Goal: Task Accomplishment & Management: Complete application form

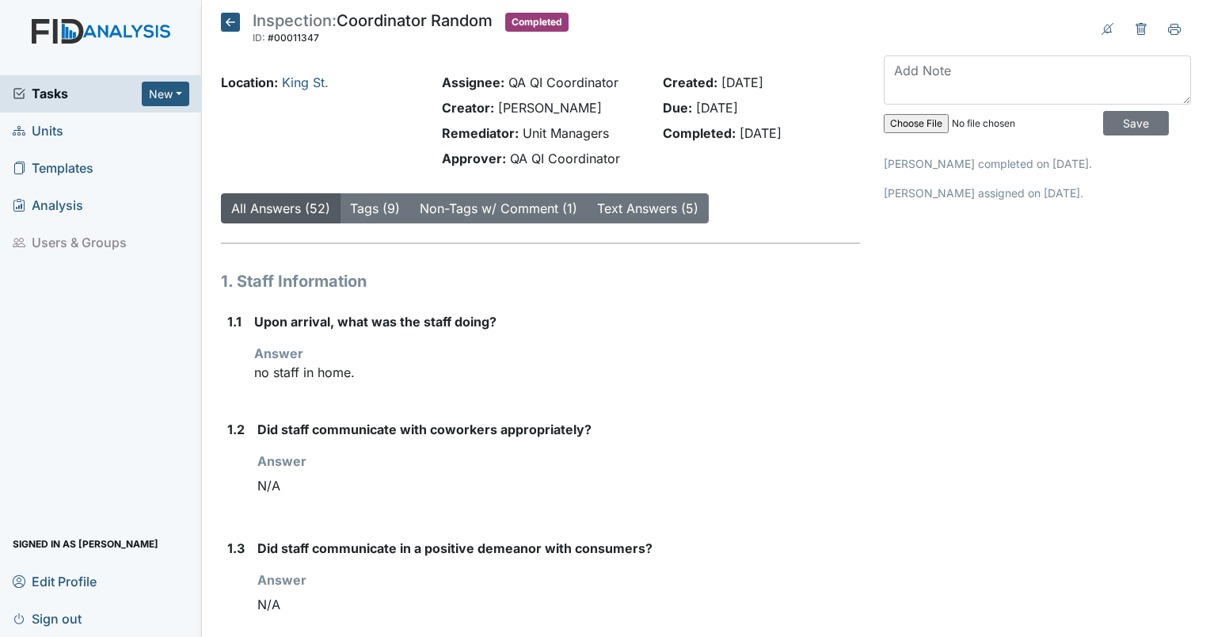
click at [20, 139] on span "Units" at bounding box center [38, 131] width 51 height 25
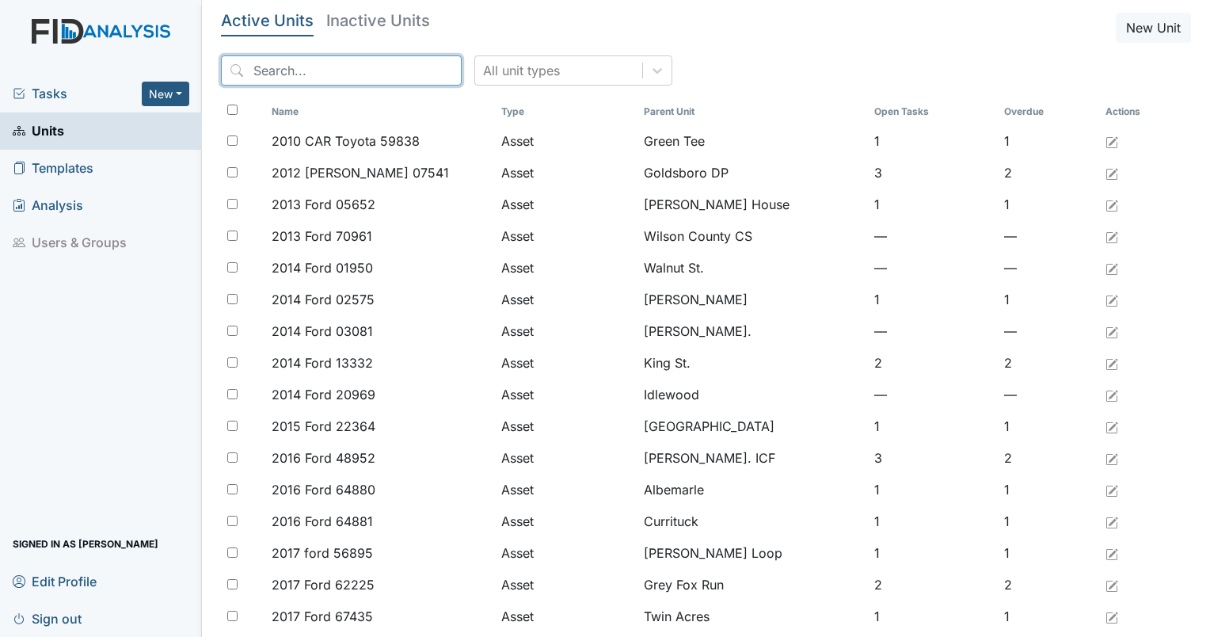
click at [360, 67] on input "search" at bounding box center [341, 70] width 241 height 30
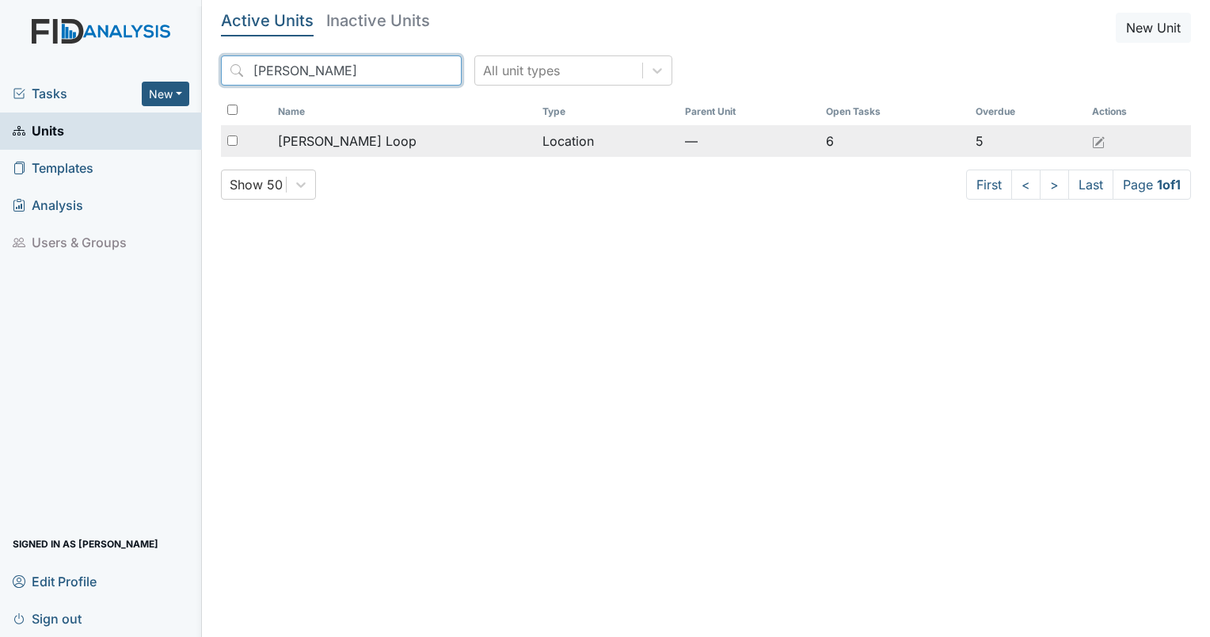
type input "mckeel"
click at [339, 146] on span "[PERSON_NAME] Loop" at bounding box center [347, 140] width 139 height 19
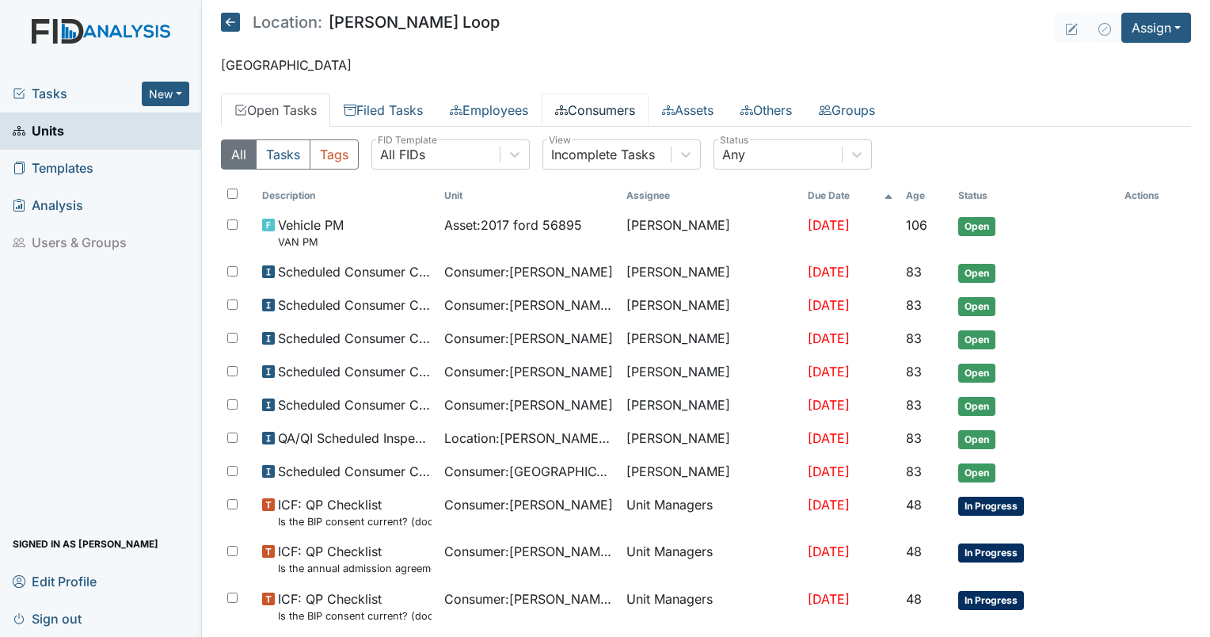
click at [612, 114] on link "Consumers" at bounding box center [595, 109] width 107 height 33
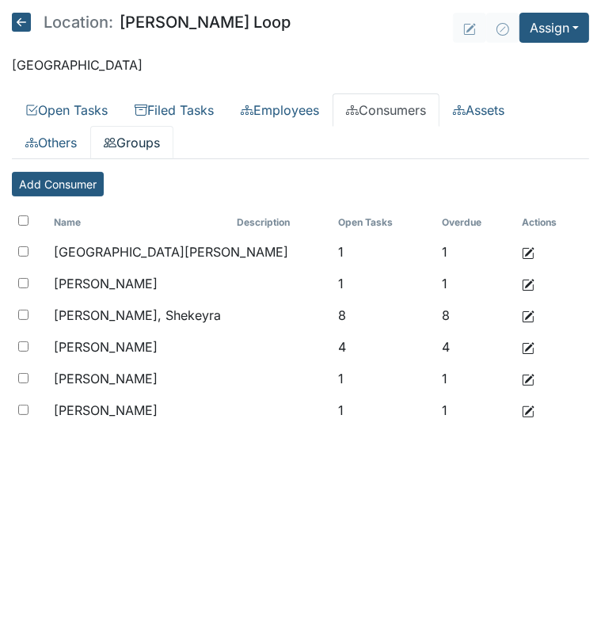
click at [145, 135] on link "Groups" at bounding box center [131, 142] width 83 height 33
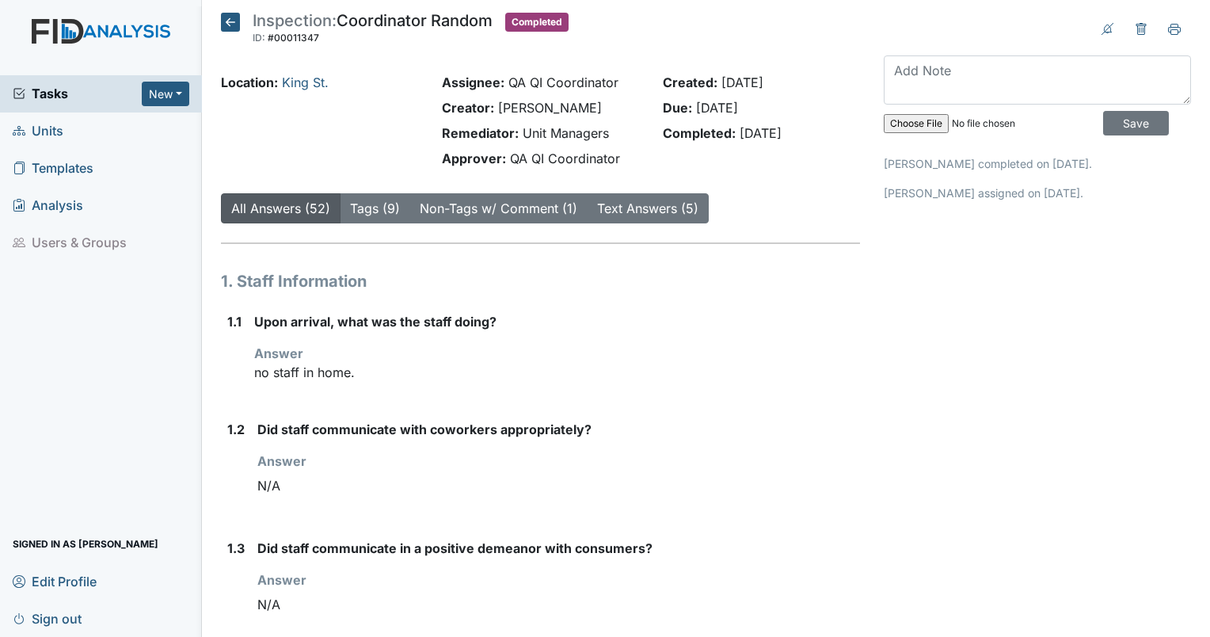
click at [51, 131] on span "Units" at bounding box center [38, 131] width 51 height 25
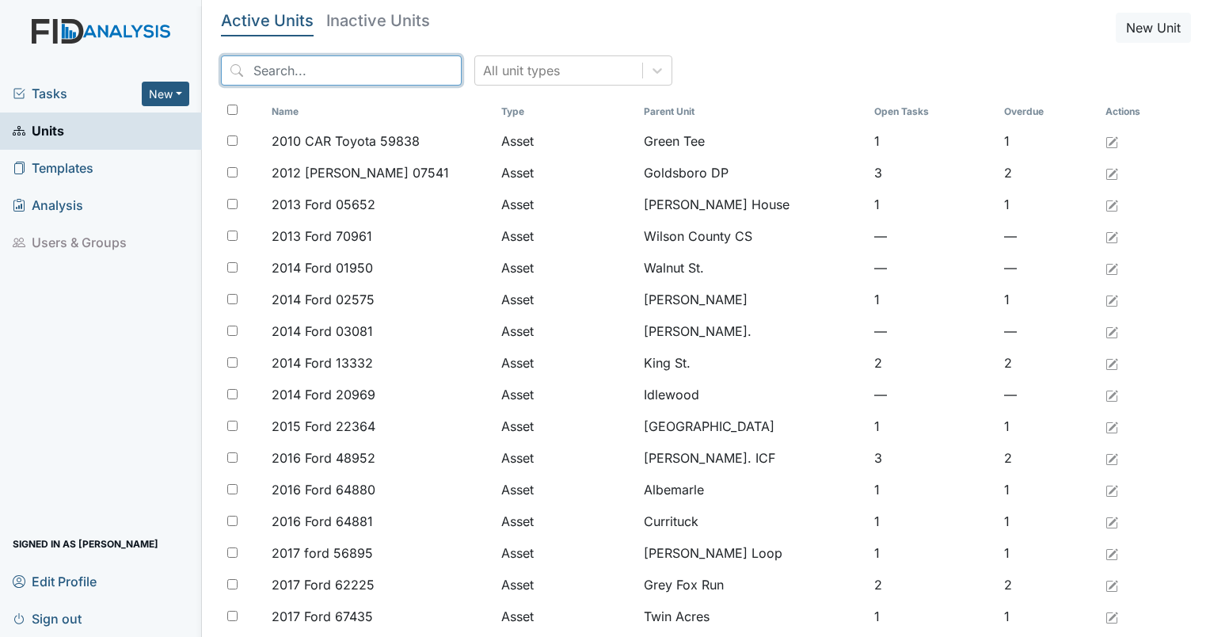
click at [360, 82] on input "search" at bounding box center [341, 70] width 241 height 30
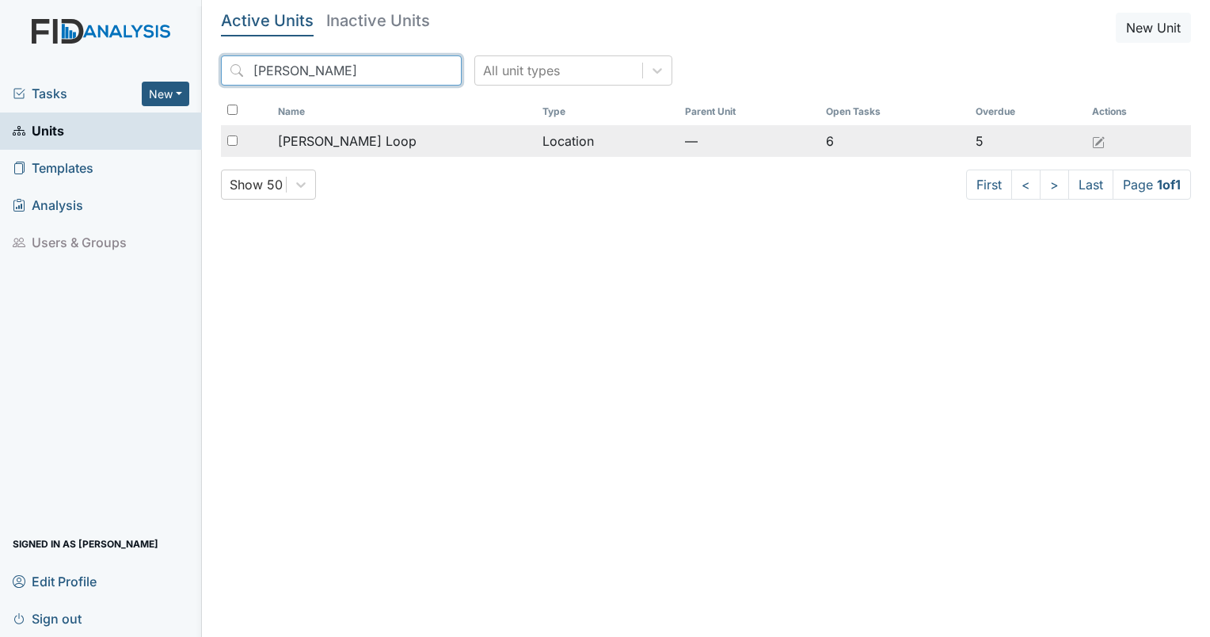
type input "[PERSON_NAME]"
click at [318, 153] on td "[PERSON_NAME] Loop" at bounding box center [404, 141] width 265 height 32
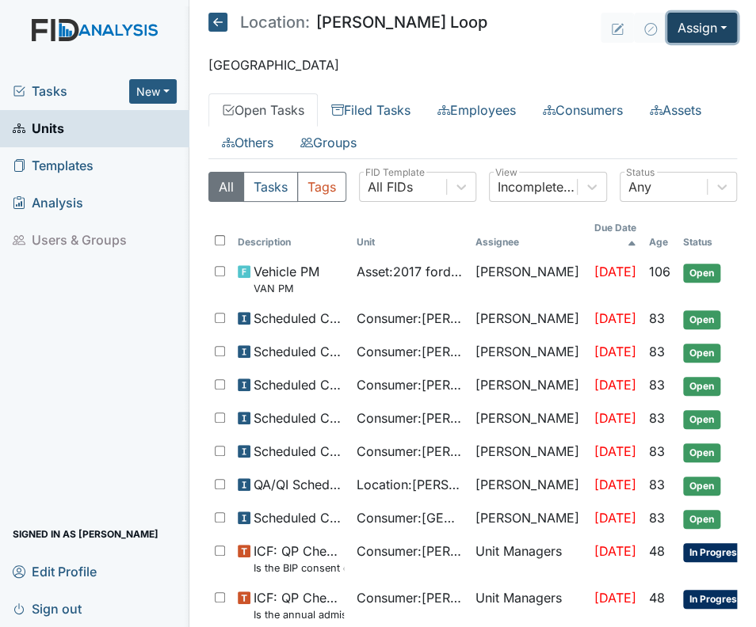
click at [681, 40] on button "Assign" at bounding box center [702, 28] width 70 height 30
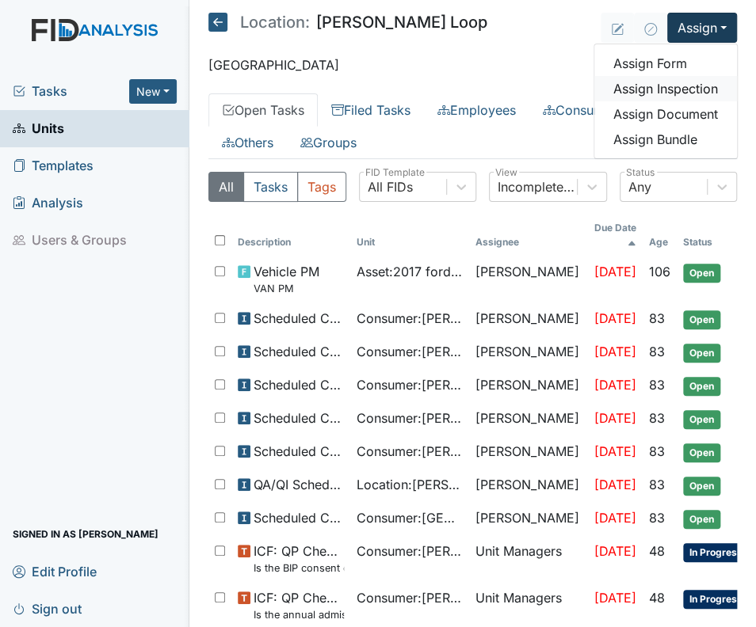
click at [657, 95] on link "Assign Inspection" at bounding box center [665, 88] width 143 height 25
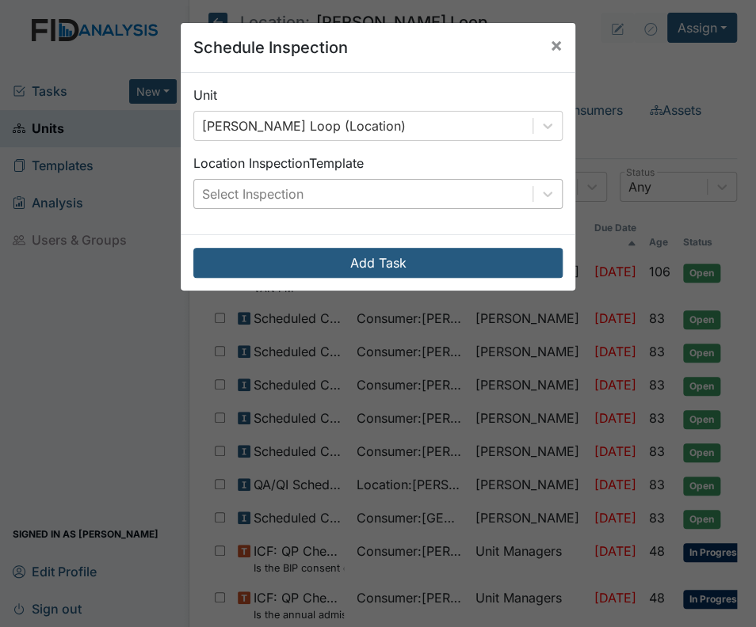
click at [310, 204] on div "Select Inspection" at bounding box center [363, 194] width 338 height 29
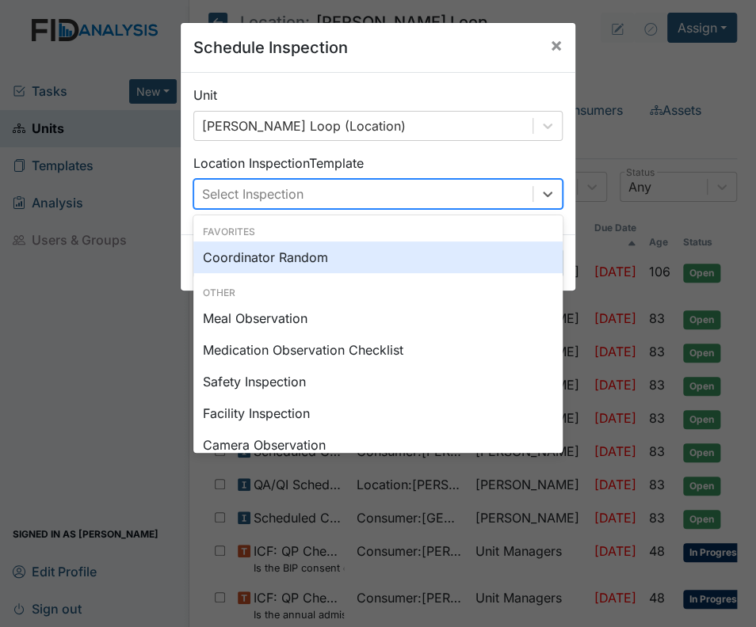
click at [289, 271] on div "Coordinator Random" at bounding box center [377, 258] width 369 height 32
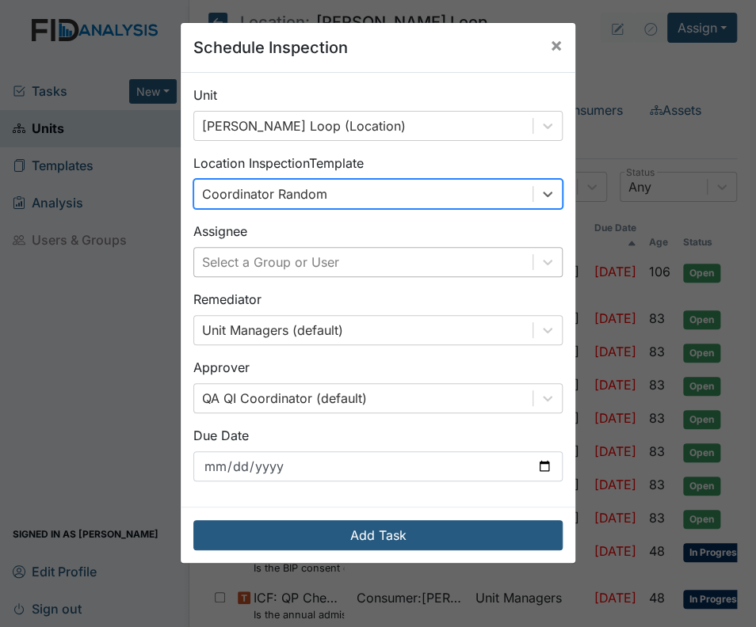
click at [306, 266] on div "Select a Group or User" at bounding box center [270, 262] width 137 height 19
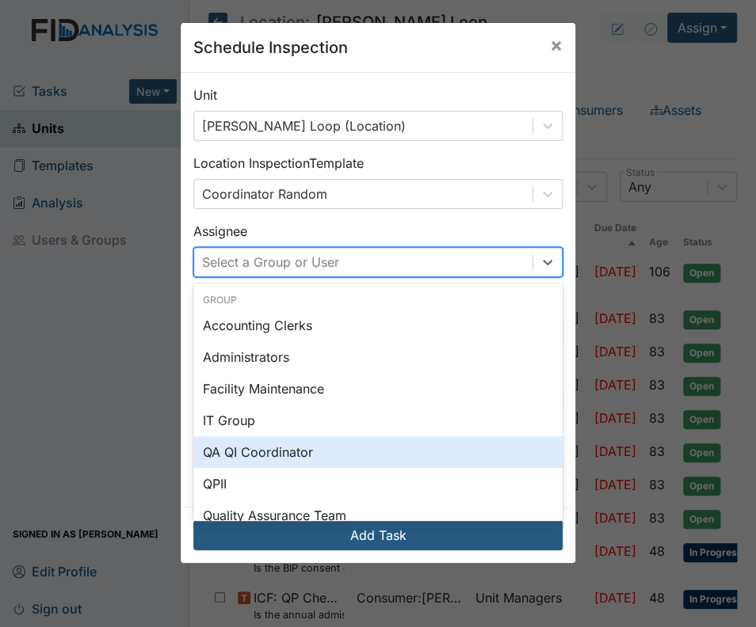
click at [279, 450] on div "QA QI Coordinator" at bounding box center [377, 452] width 369 height 32
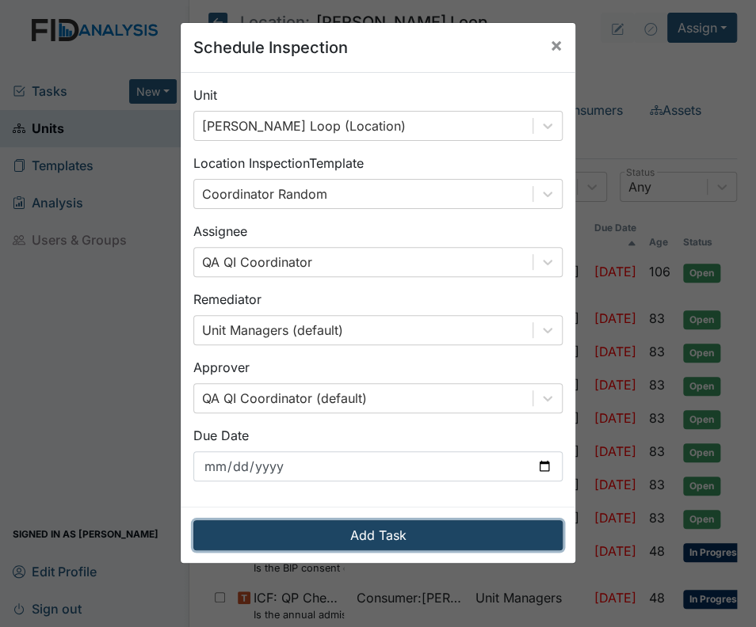
click at [319, 531] on button "Add Task" at bounding box center [377, 535] width 369 height 30
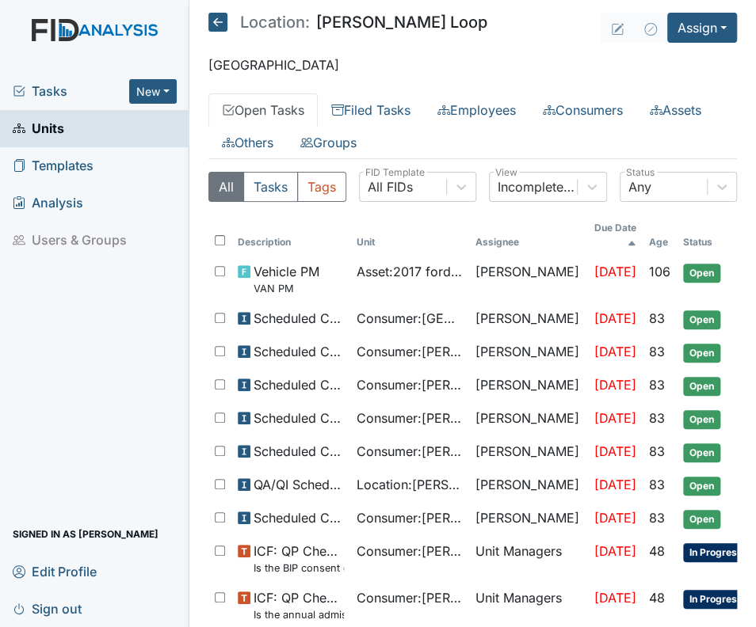
click at [39, 90] on span "Tasks" at bounding box center [71, 91] width 116 height 19
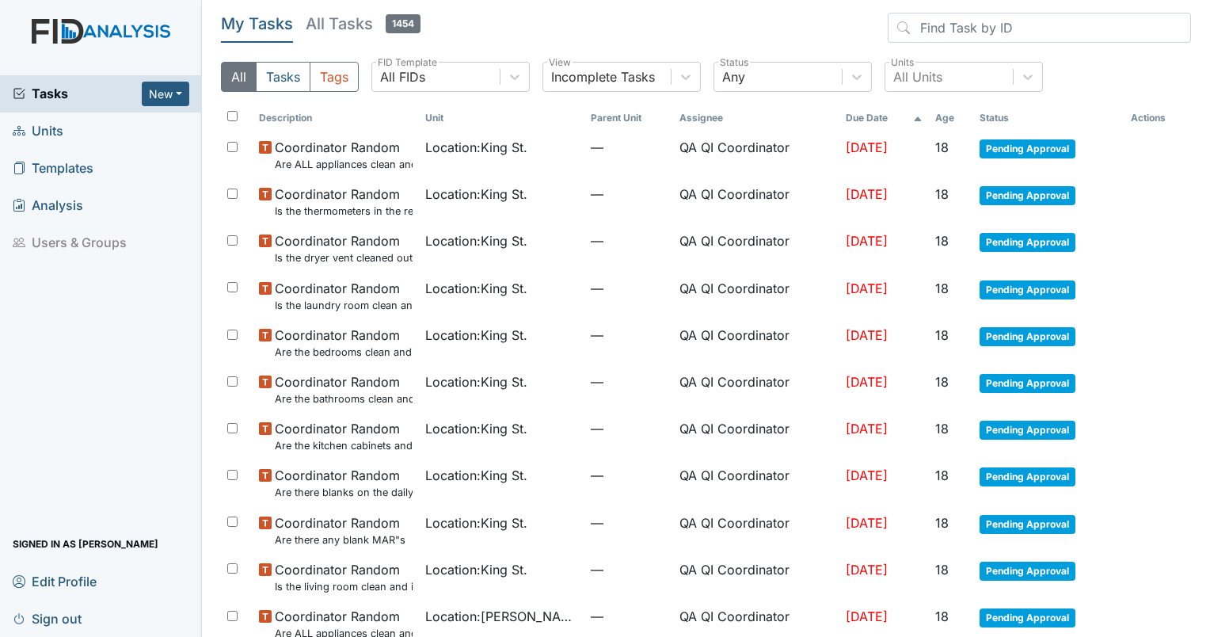
click at [755, 114] on th "Age" at bounding box center [951, 118] width 44 height 27
click at [755, 114] on th "Age" at bounding box center [945, 118] width 58 height 27
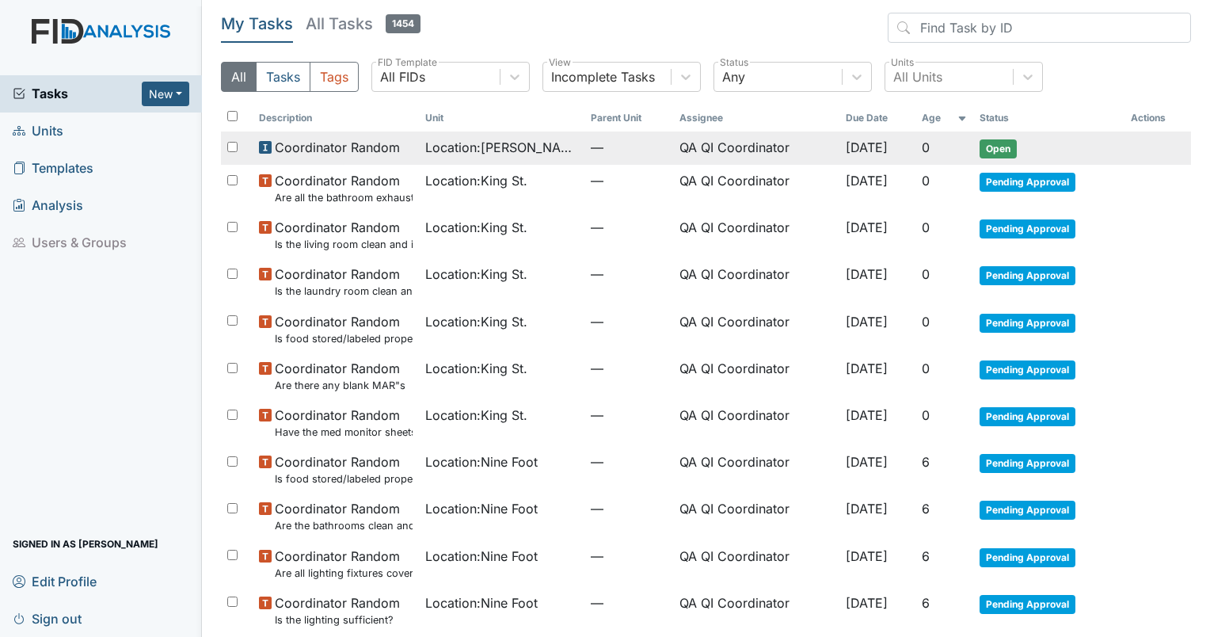
click at [453, 147] on span "Location : [PERSON_NAME][GEOGRAPHIC_DATA]" at bounding box center [502, 147] width 154 height 19
click at [453, 147] on span "Location : McKeel Loop" at bounding box center [502, 147] width 154 height 19
click at [313, 158] on td "Coordinator Random" at bounding box center [336, 147] width 166 height 33
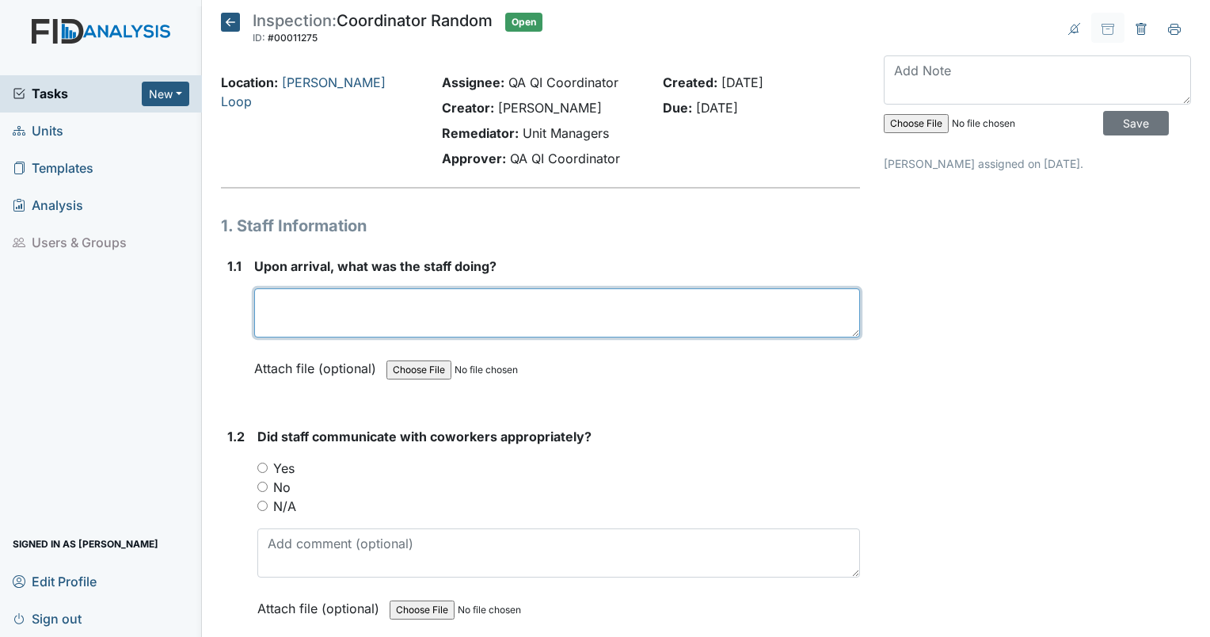
click at [285, 303] on textarea at bounding box center [557, 312] width 606 height 49
click at [371, 295] on textarea "loading the van" at bounding box center [557, 312] width 606 height 49
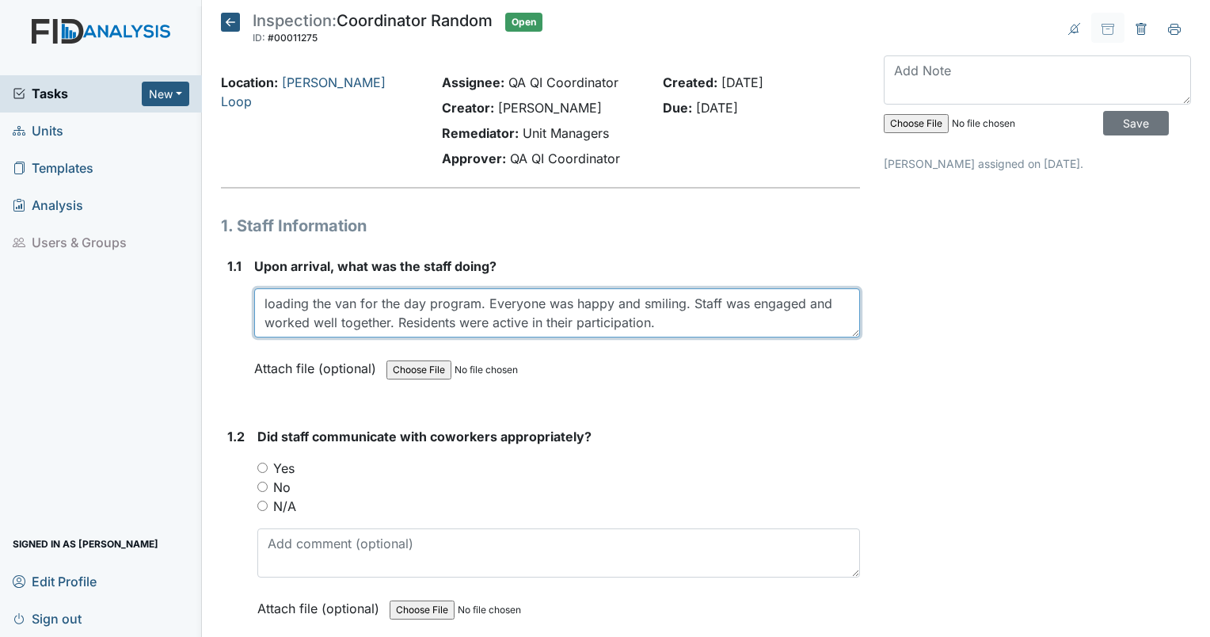
type textarea "loading the van for the day program. Everyone was happy and smiling. Staff was …"
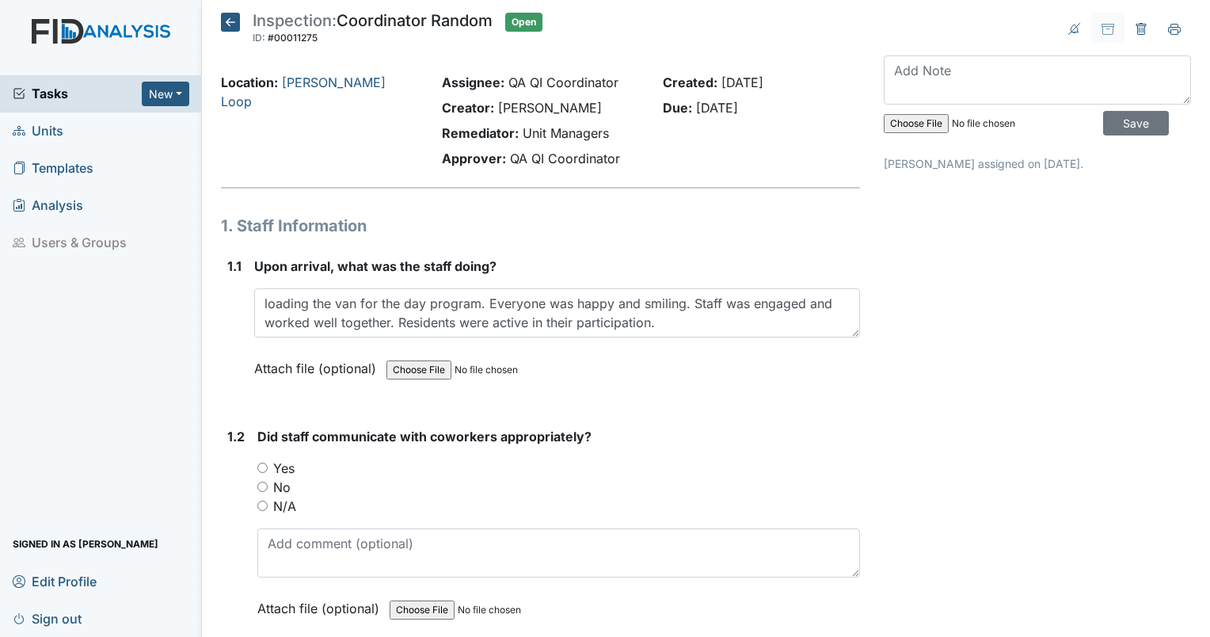
click at [264, 467] on input "Yes" at bounding box center [262, 468] width 10 height 10
radio input "true"
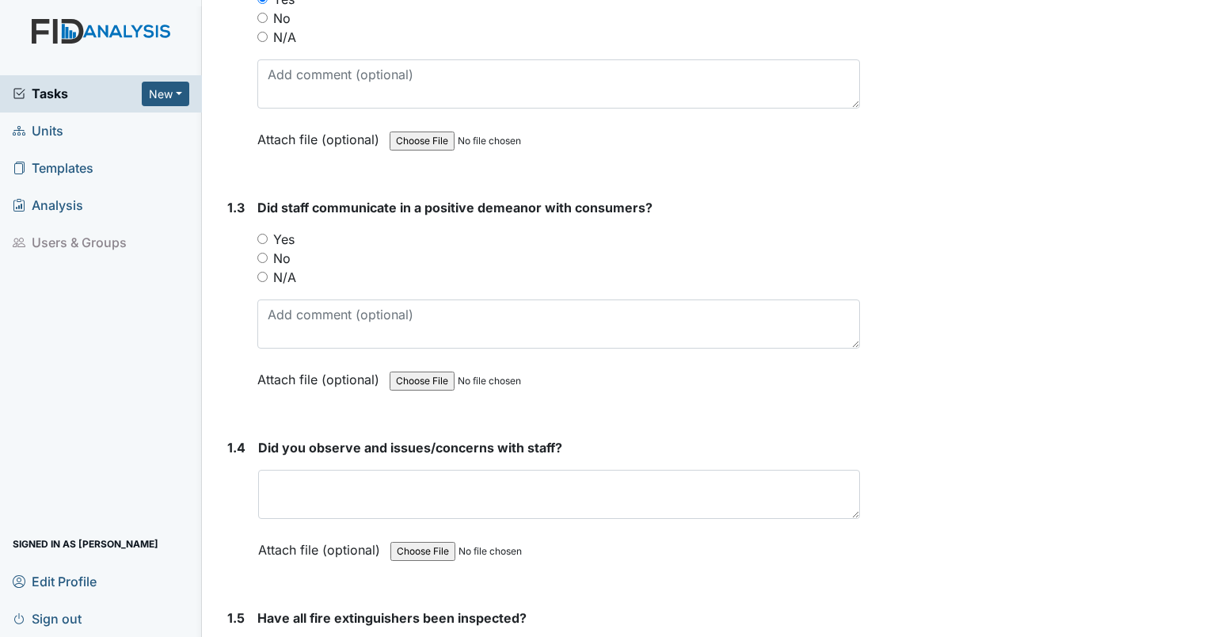
scroll to position [510, 0]
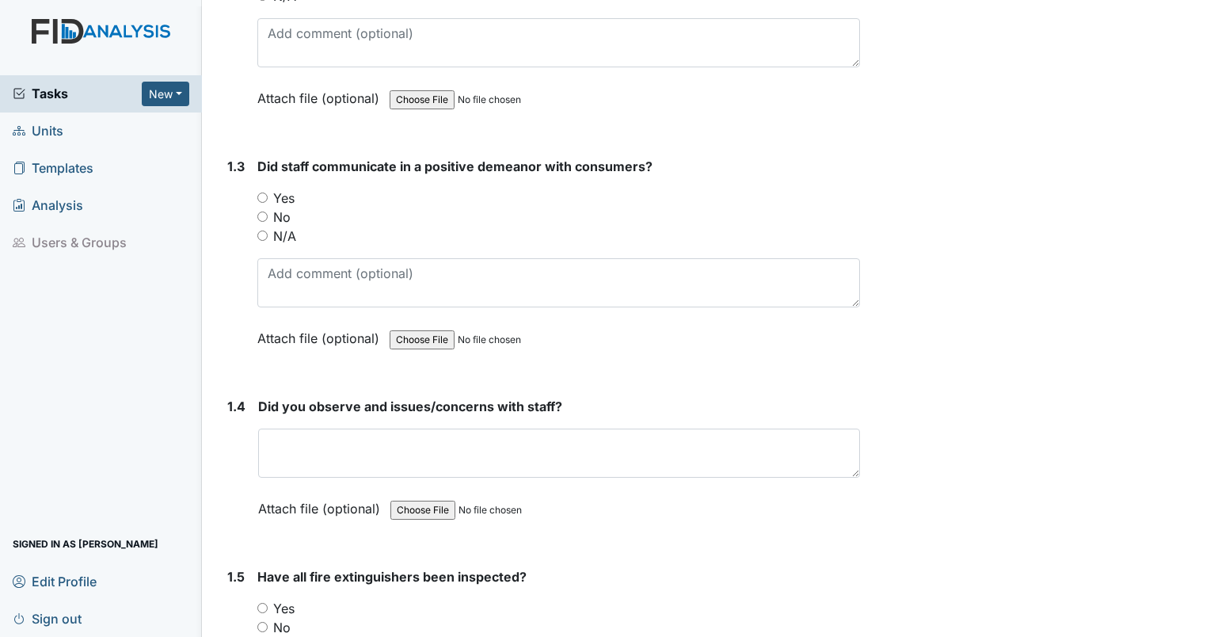
click at [261, 193] on input "Yes" at bounding box center [262, 197] width 10 height 10
radio input "true"
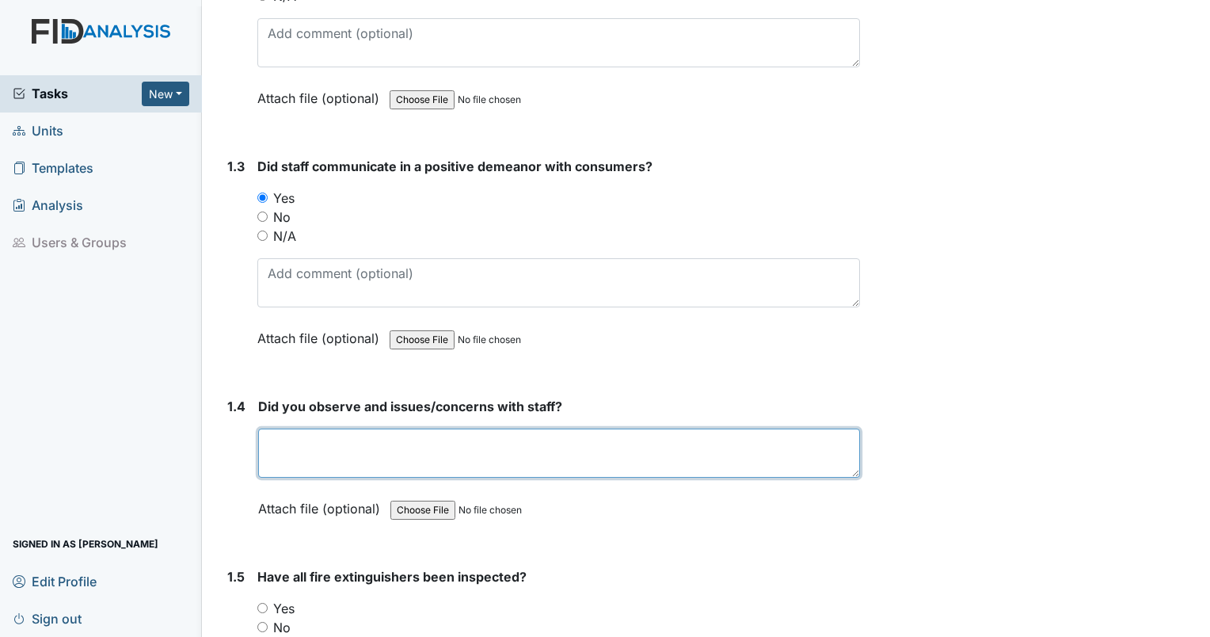
click at [337, 436] on textarea at bounding box center [559, 453] width 602 height 49
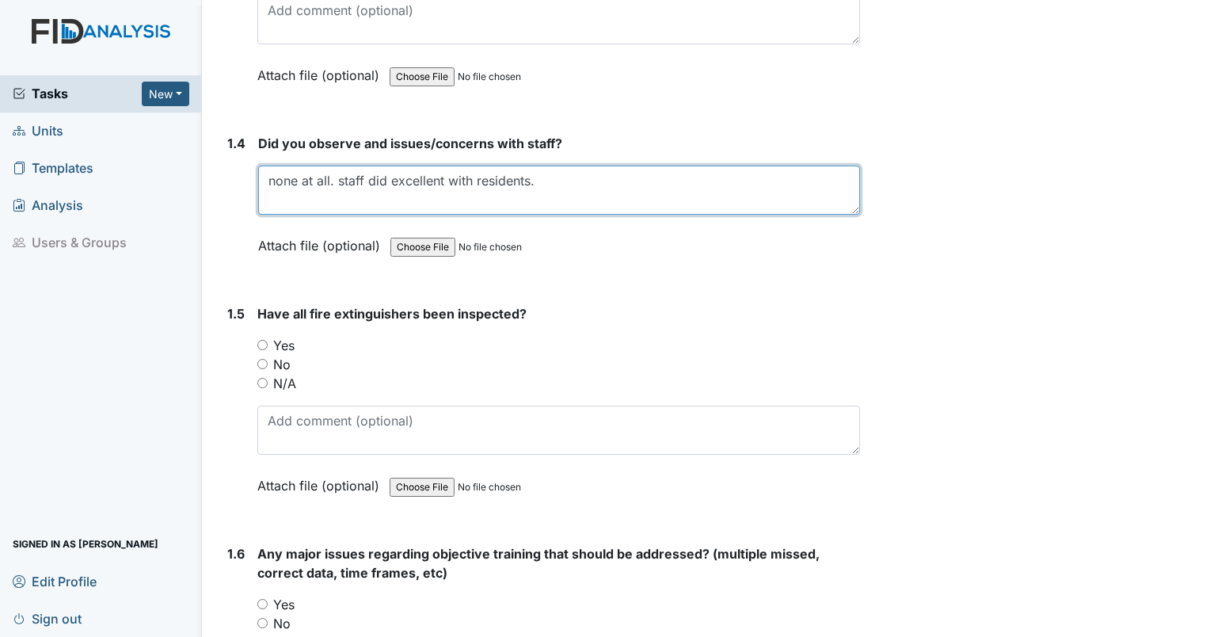
scroll to position [787, 0]
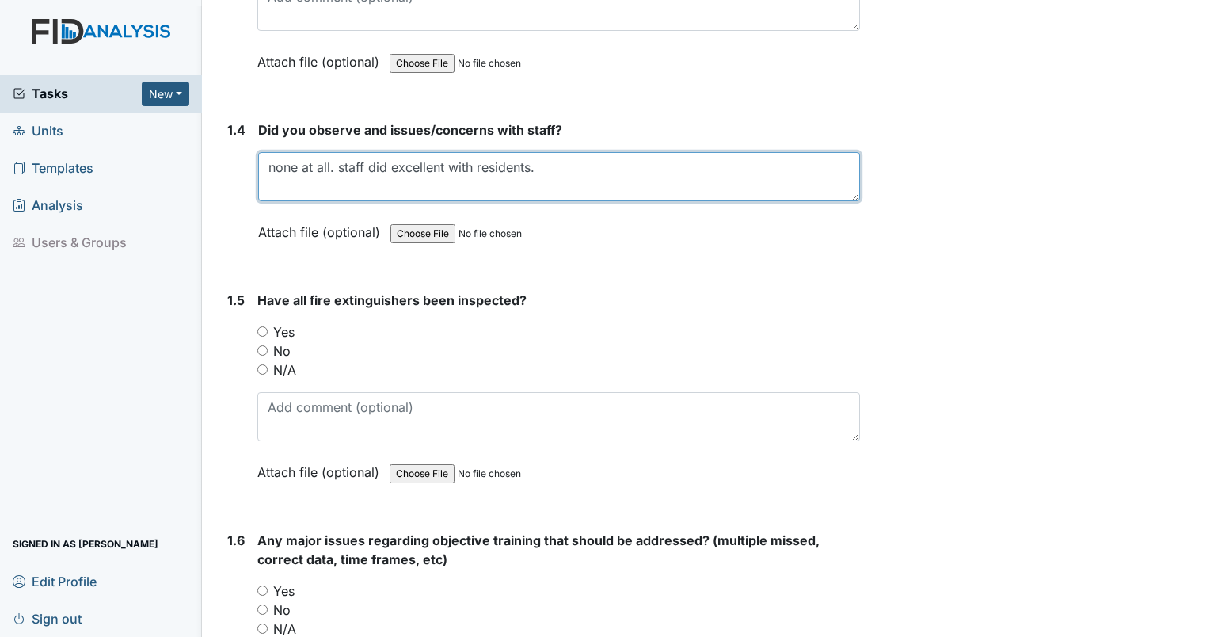
type textarea "none at all. staff did excellent with residents."
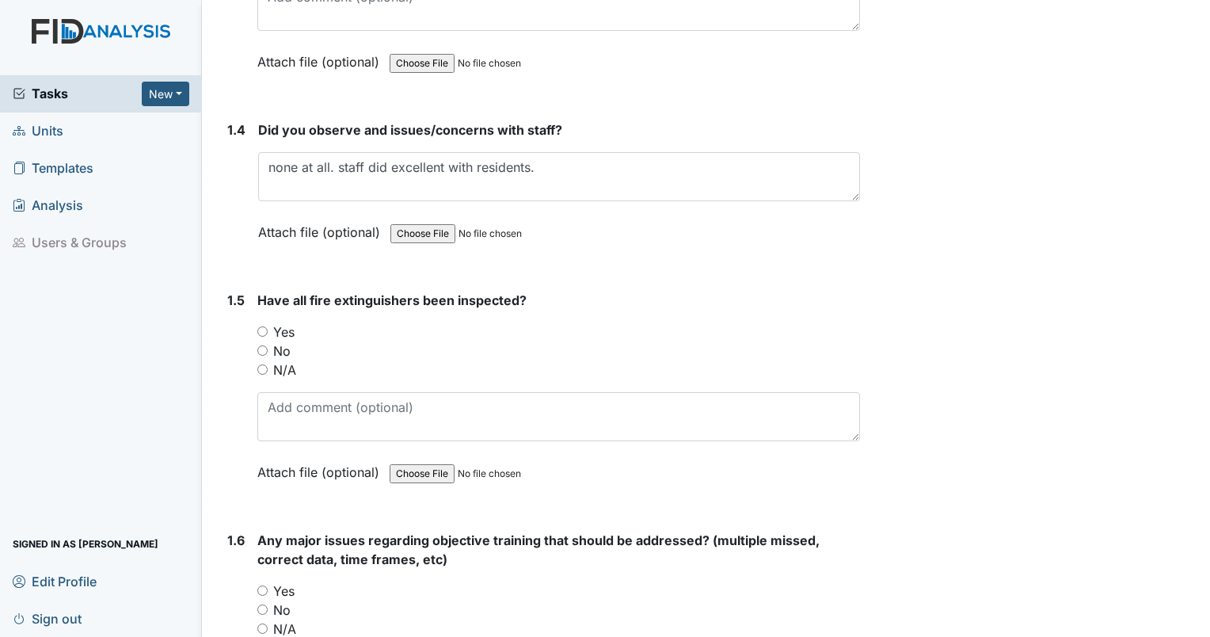
click at [269, 347] on div "No" at bounding box center [558, 350] width 603 height 19
click at [266, 345] on input "No" at bounding box center [262, 350] width 10 height 10
radio input "true"
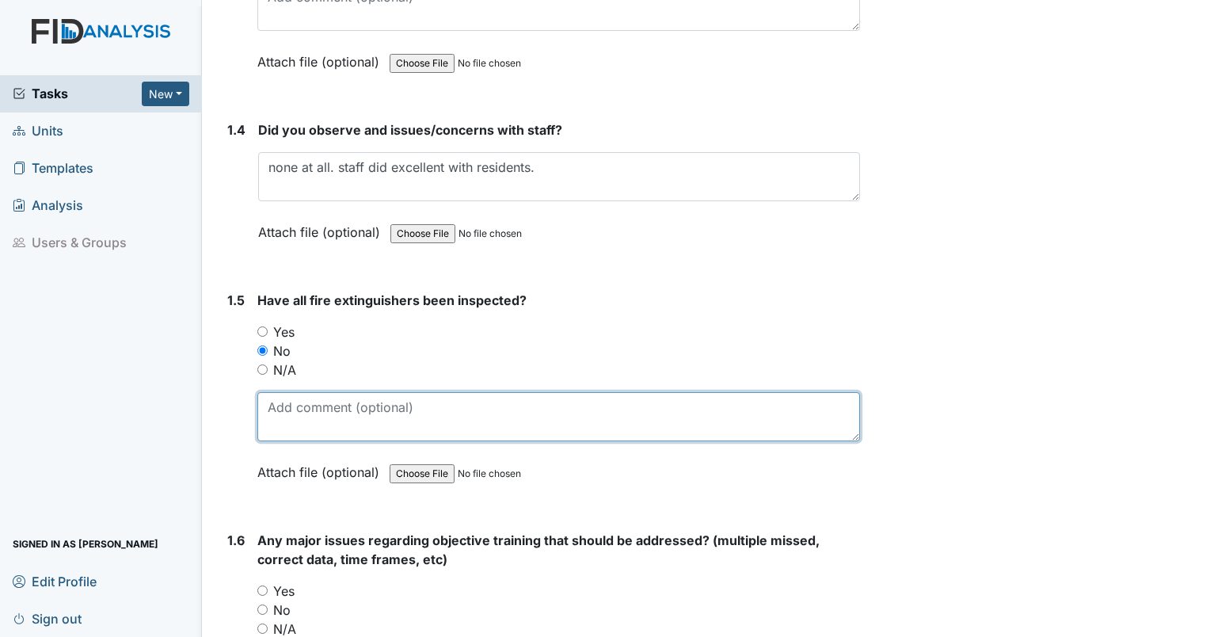
click at [290, 394] on textarea at bounding box center [558, 416] width 603 height 49
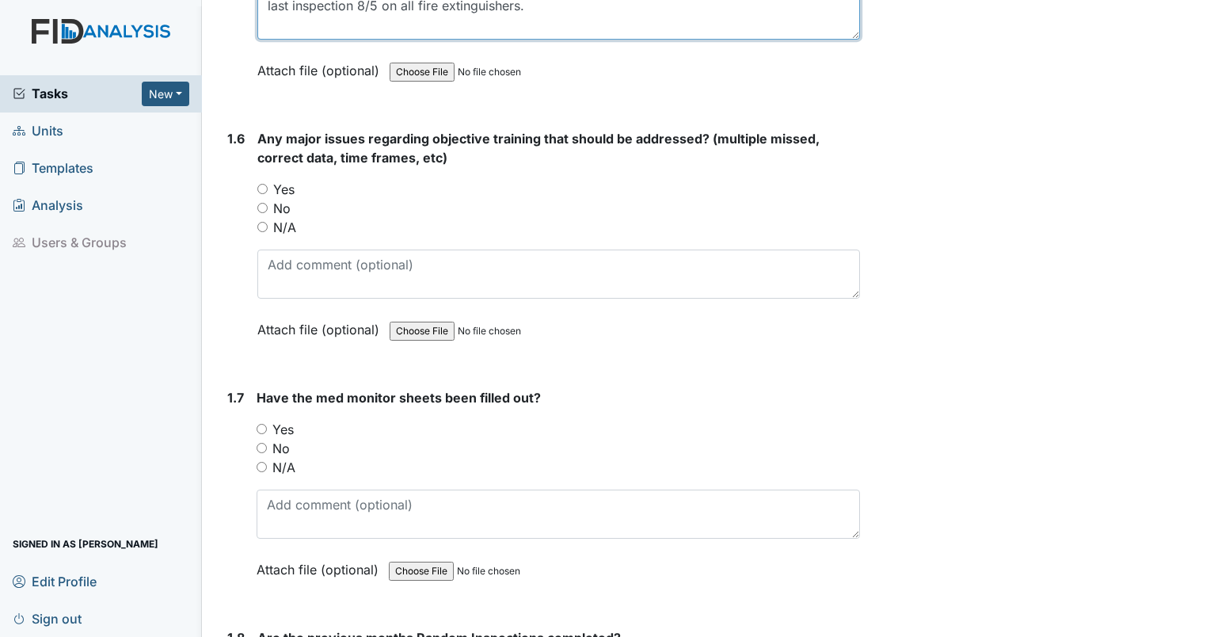
scroll to position [1198, 0]
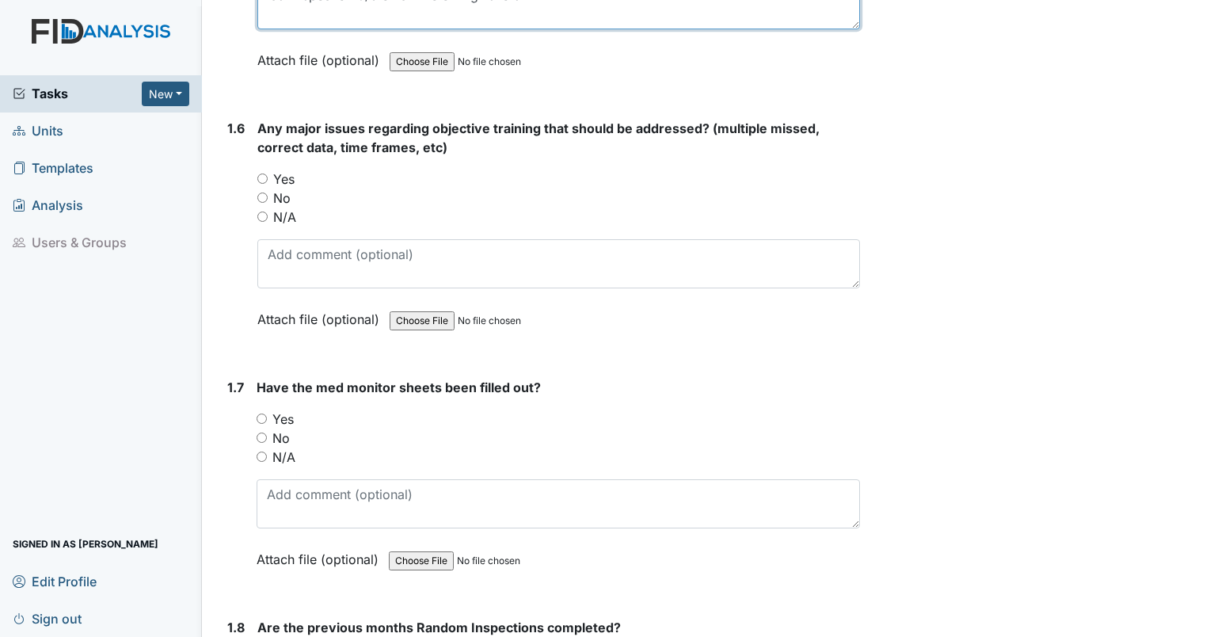
type textarea "last inspection 8/5 on all fire extinguishers."
click at [260, 192] on input "No" at bounding box center [262, 197] width 10 height 10
radio input "true"
click at [259, 433] on input "No" at bounding box center [262, 438] width 10 height 10
radio input "true"
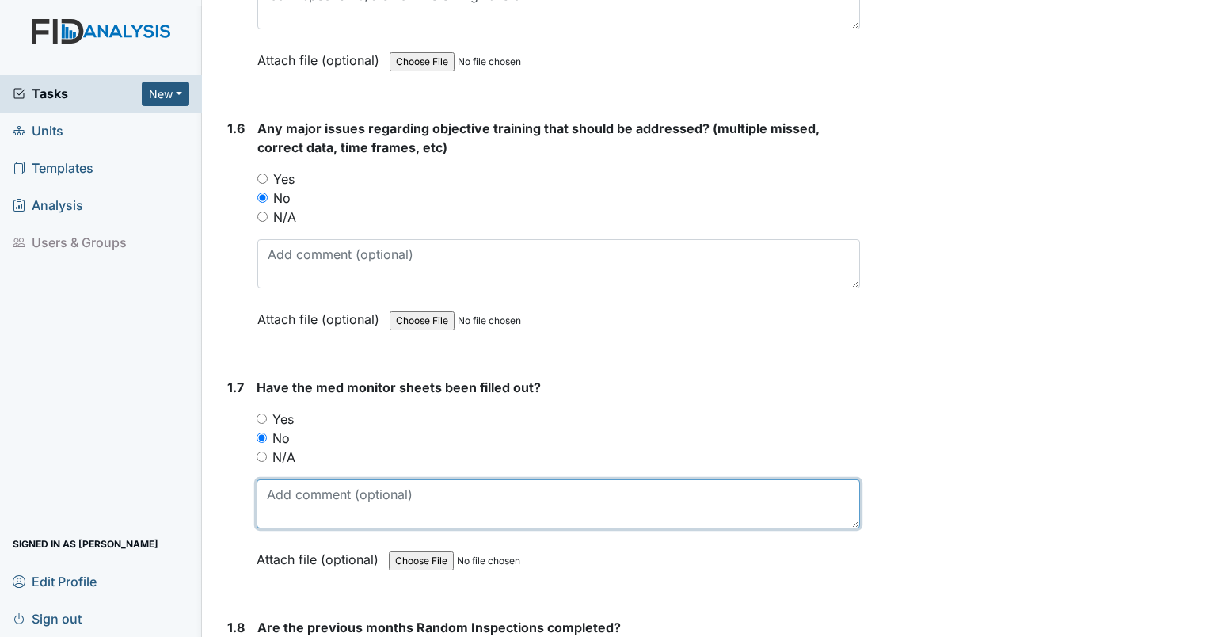
click at [286, 491] on textarea at bounding box center [559, 503] width 604 height 49
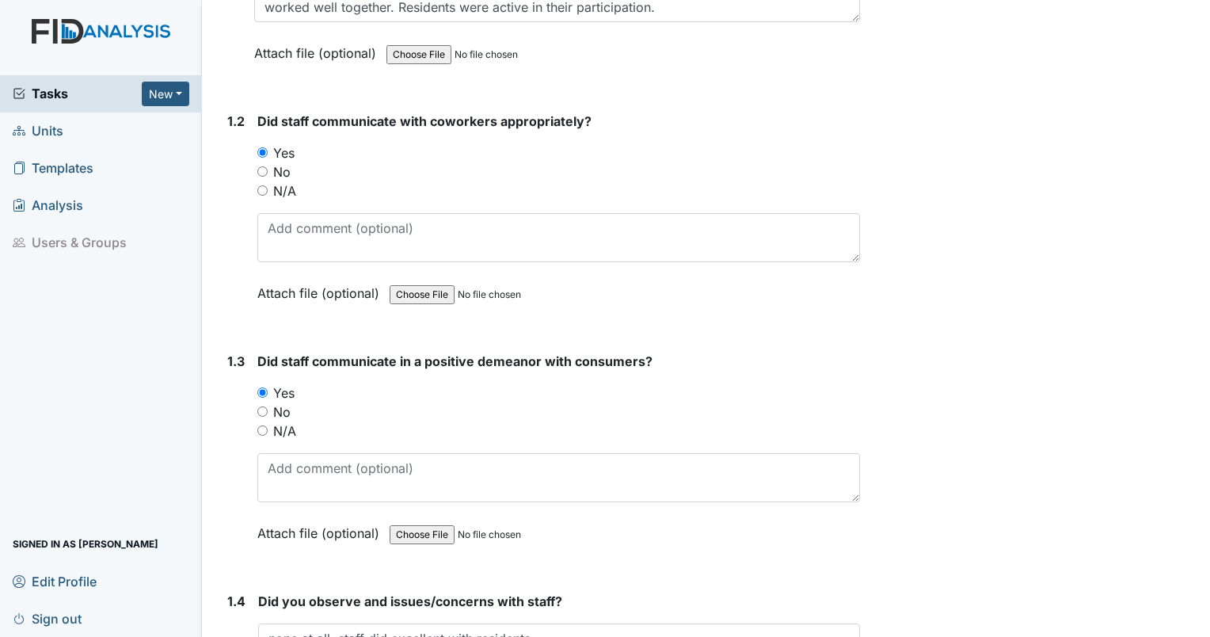
scroll to position [0, 0]
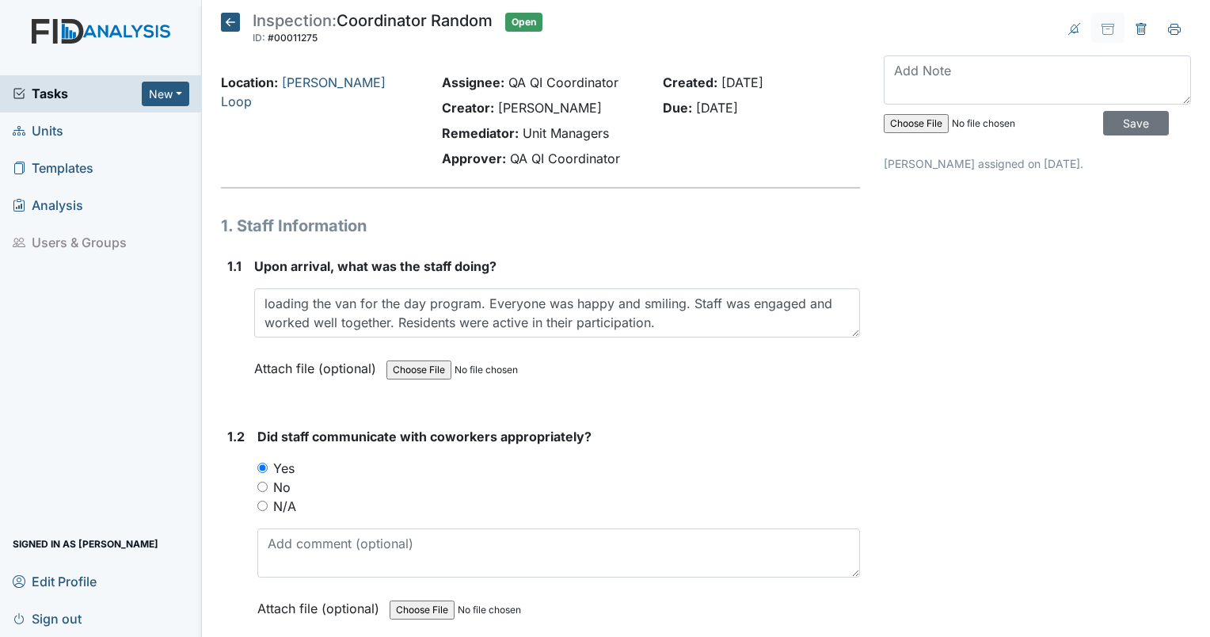
type textarea "missing second signature 9/6, 8/26, 8/22"
click at [321, 92] on div "Location: McKeel Loop" at bounding box center [319, 123] width 221 height 101
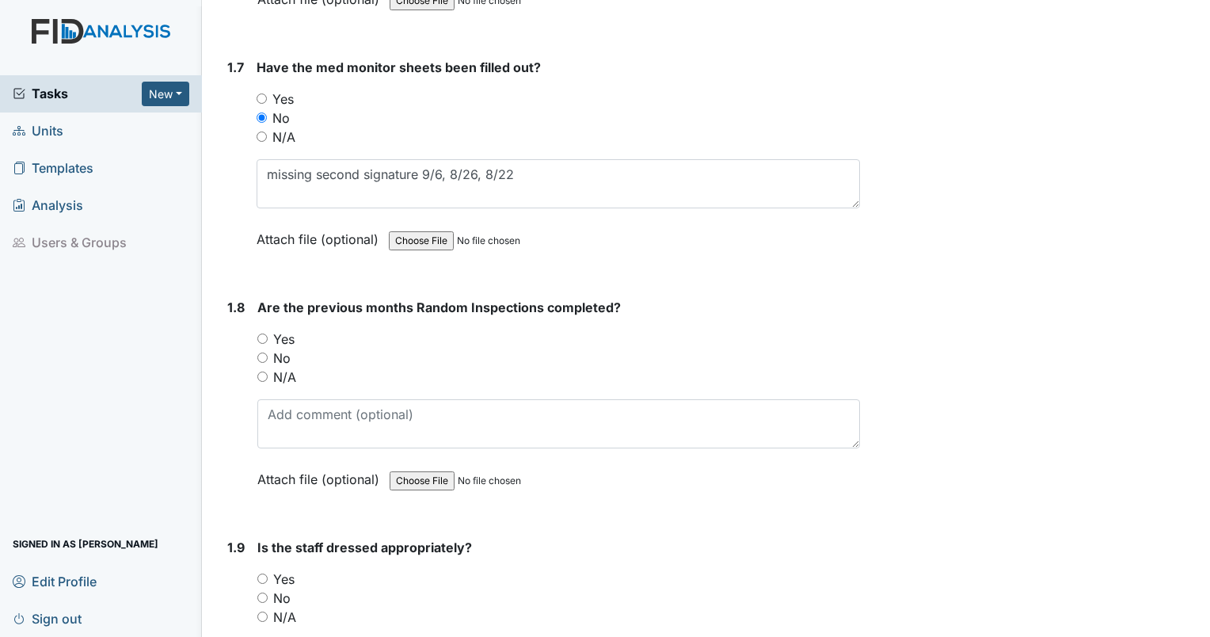
scroll to position [1574, 0]
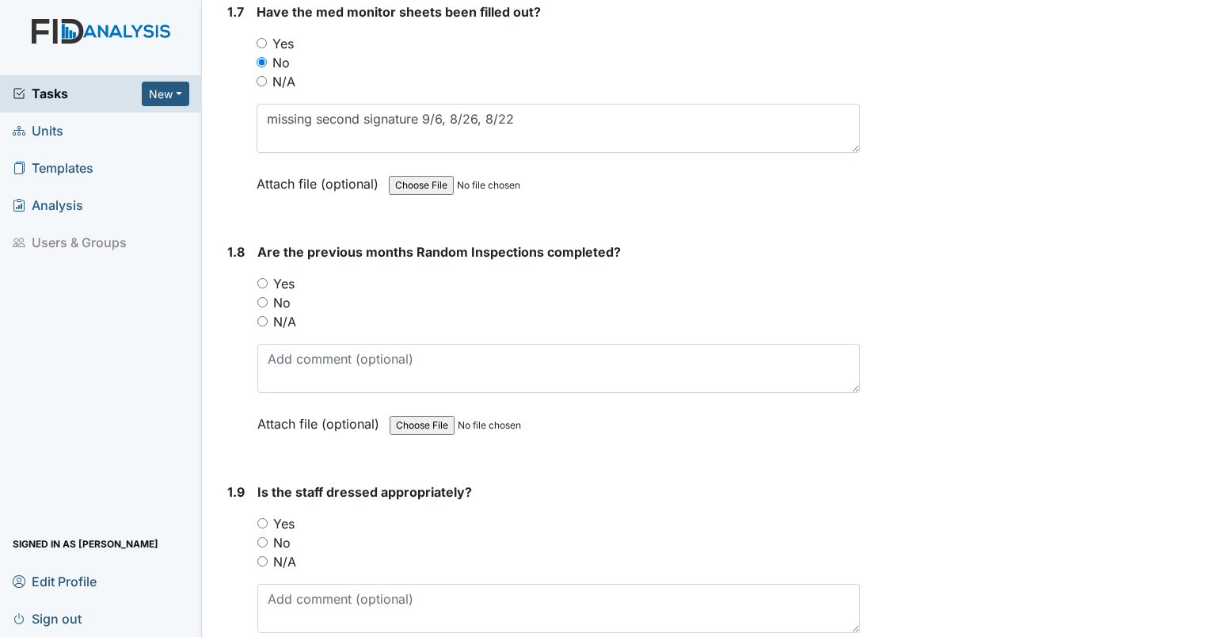
click at [273, 298] on label "No" at bounding box center [281, 302] width 17 height 19
click at [268, 298] on input "No" at bounding box center [262, 302] width 10 height 10
radio input "true"
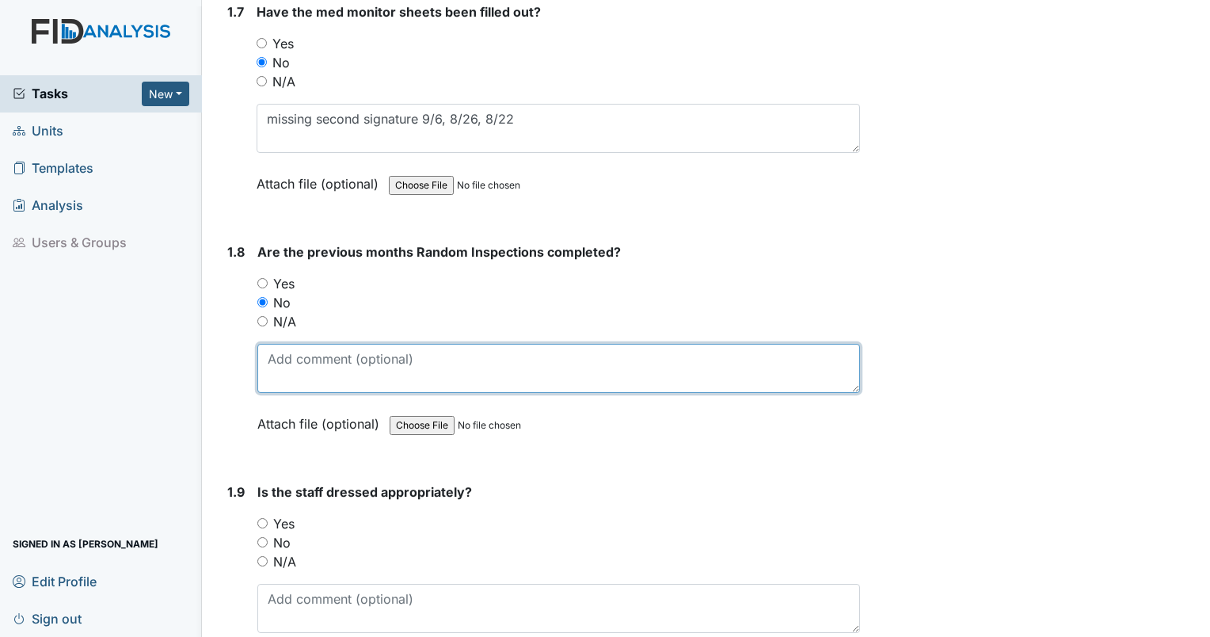
click at [303, 349] on textarea at bounding box center [558, 368] width 603 height 49
type textarea "no afternoon or evening for August."
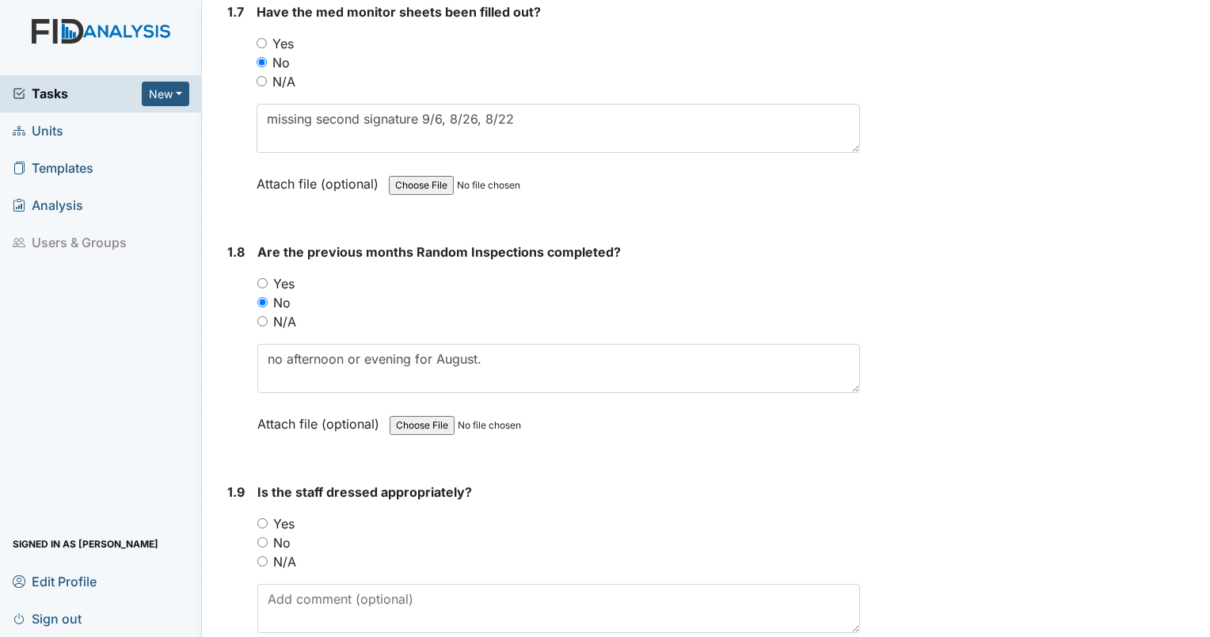
click at [268, 519] on div "Yes" at bounding box center [558, 523] width 603 height 19
click at [257, 519] on div "1.9 Is the staff dressed appropriately? You must select one of the below option…" at bounding box center [540, 589] width 639 height 215
click at [265, 520] on input "Yes" at bounding box center [262, 523] width 10 height 10
radio input "true"
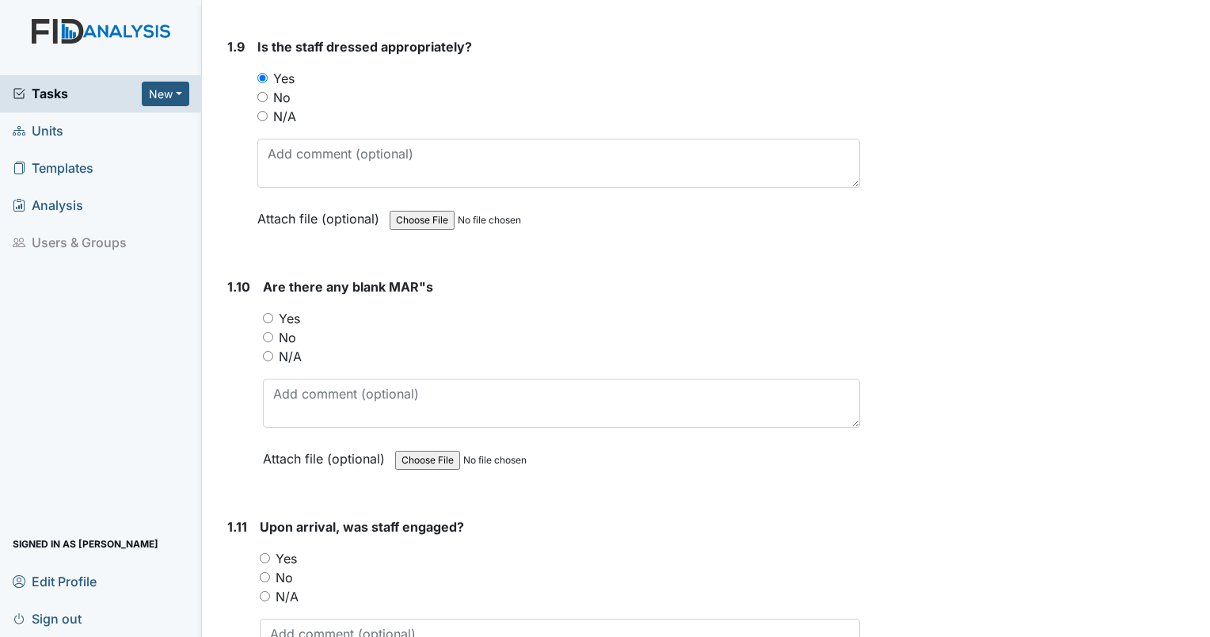
scroll to position [2028, 0]
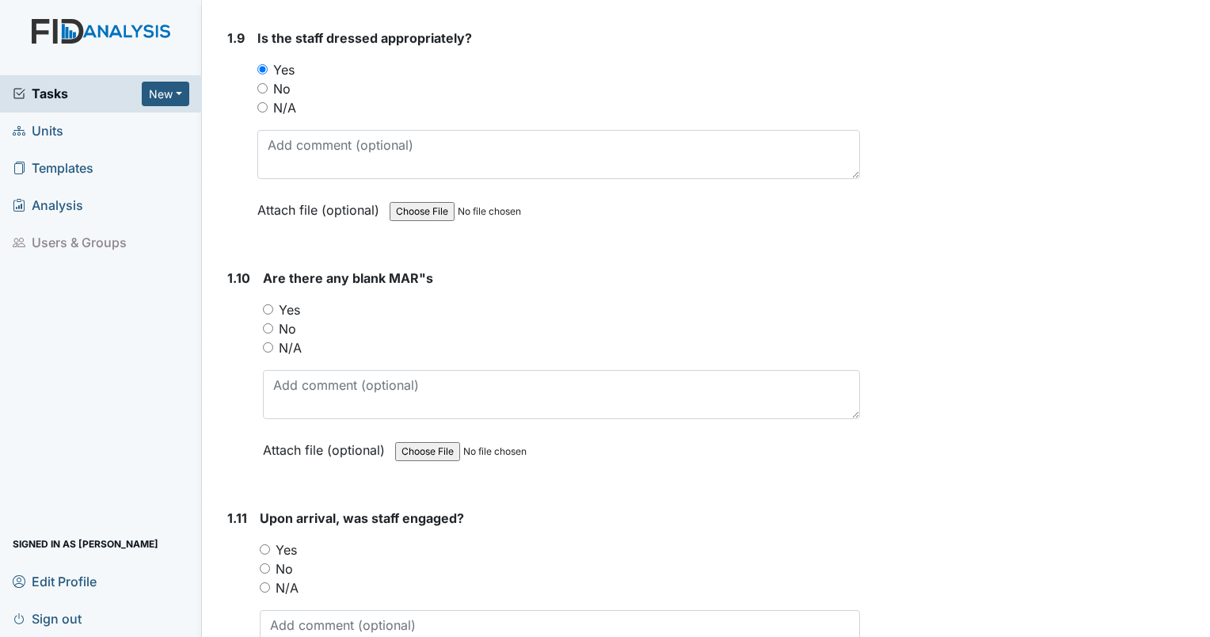
click at [263, 304] on input "Yes" at bounding box center [268, 309] width 10 height 10
radio input "true"
click at [263, 304] on input "Yes" at bounding box center [268, 309] width 10 height 10
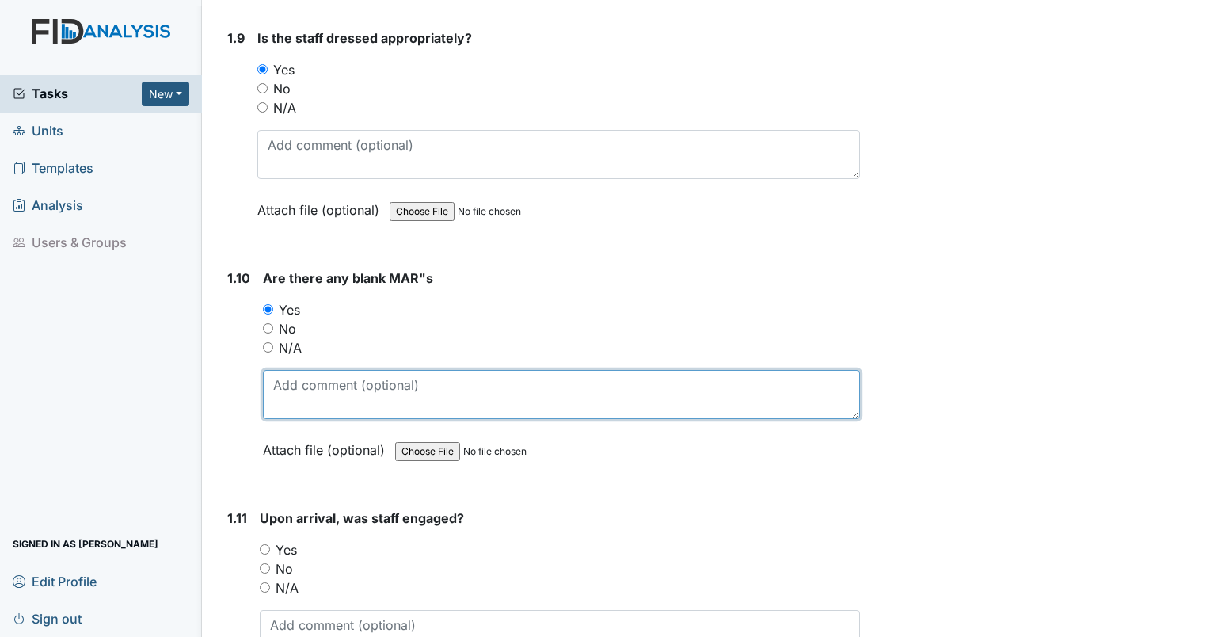
click at [292, 370] on textarea at bounding box center [561, 394] width 597 height 49
type textarea "KS - azathioprine 9/2, colestipal 9/3 CF metformin 9/11"
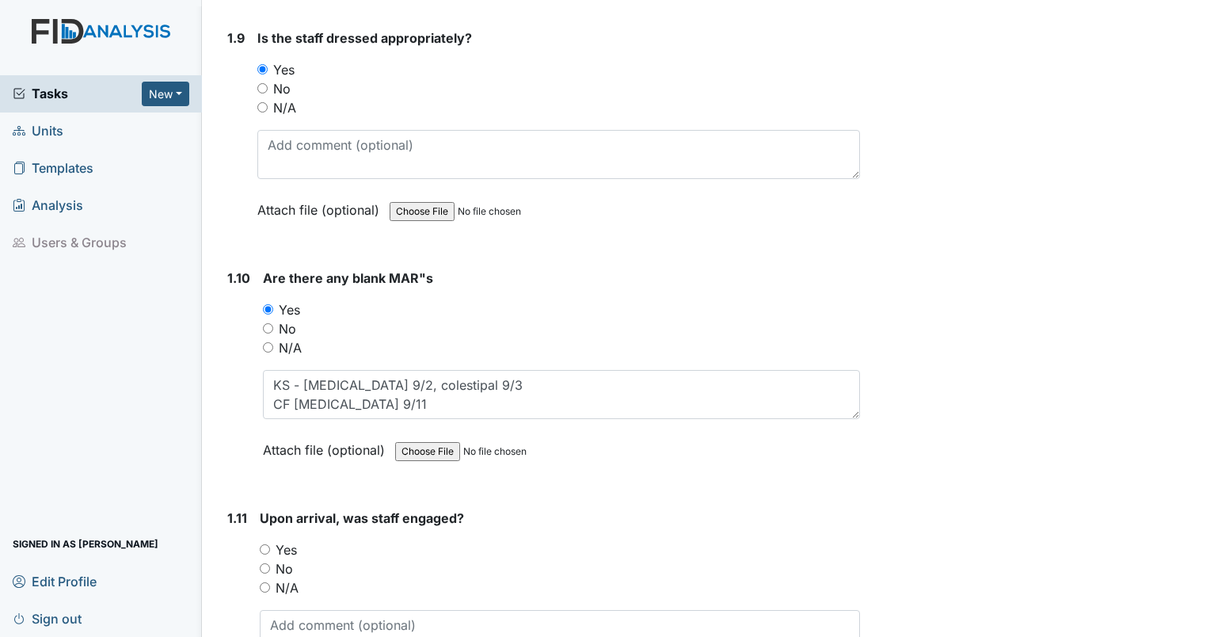
click at [269, 544] on input "Yes" at bounding box center [265, 549] width 10 height 10
radio input "true"
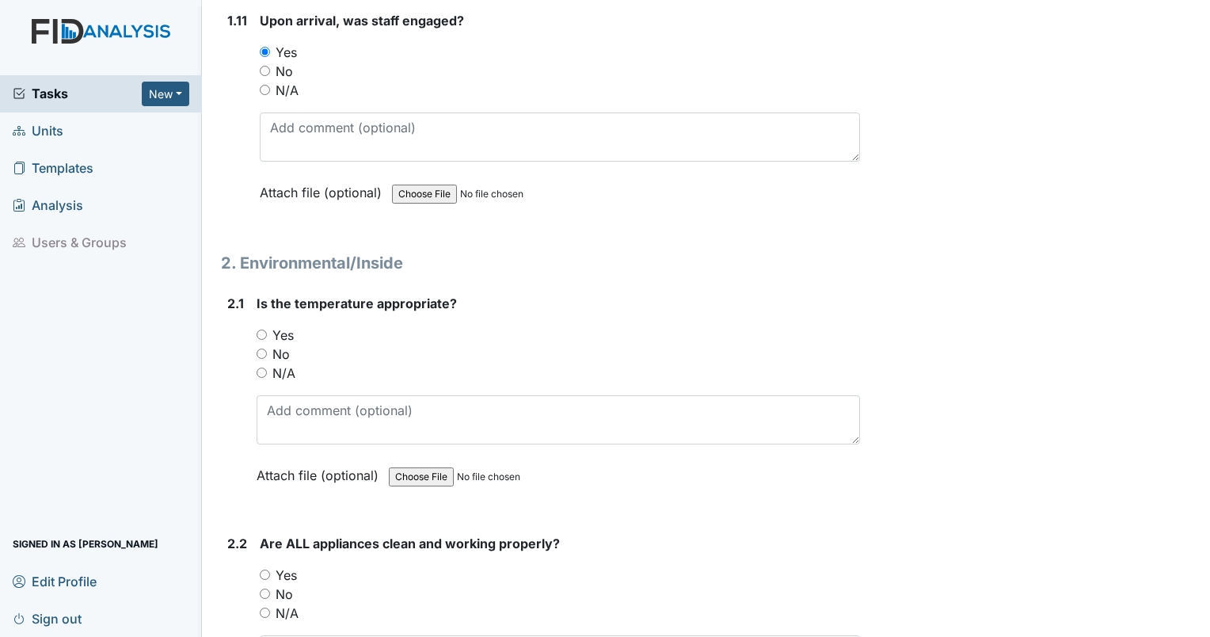
scroll to position [2622, 0]
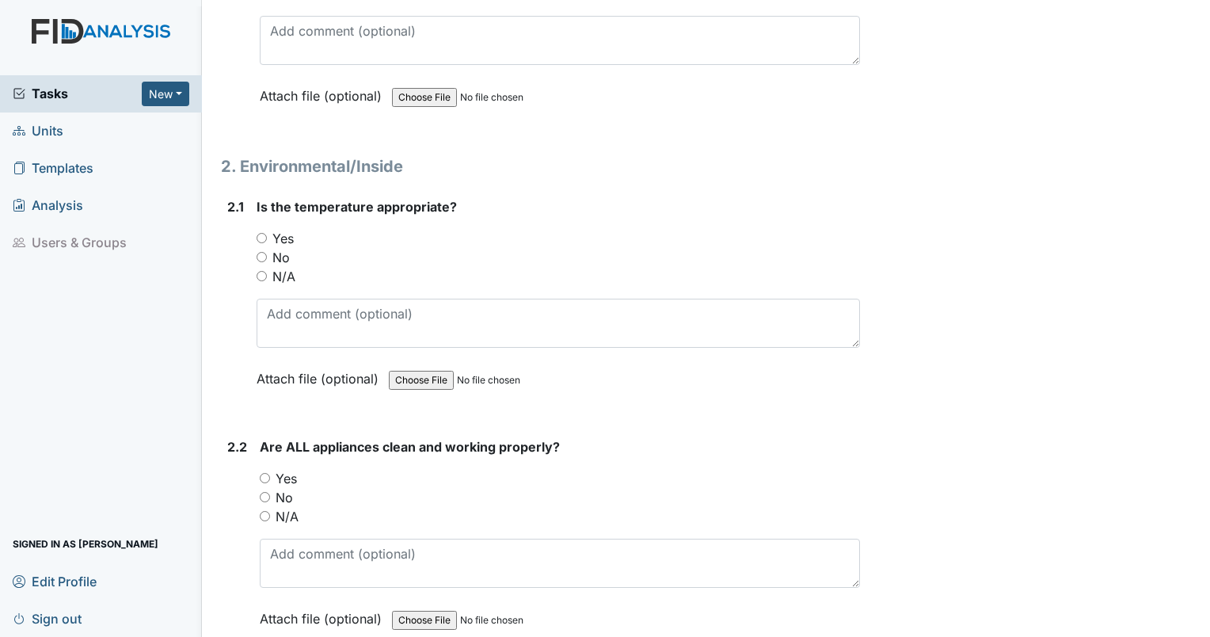
click at [260, 233] on input "Yes" at bounding box center [262, 238] width 10 height 10
radio input "true"
click at [263, 492] on input "No" at bounding box center [265, 497] width 10 height 10
radio input "true"
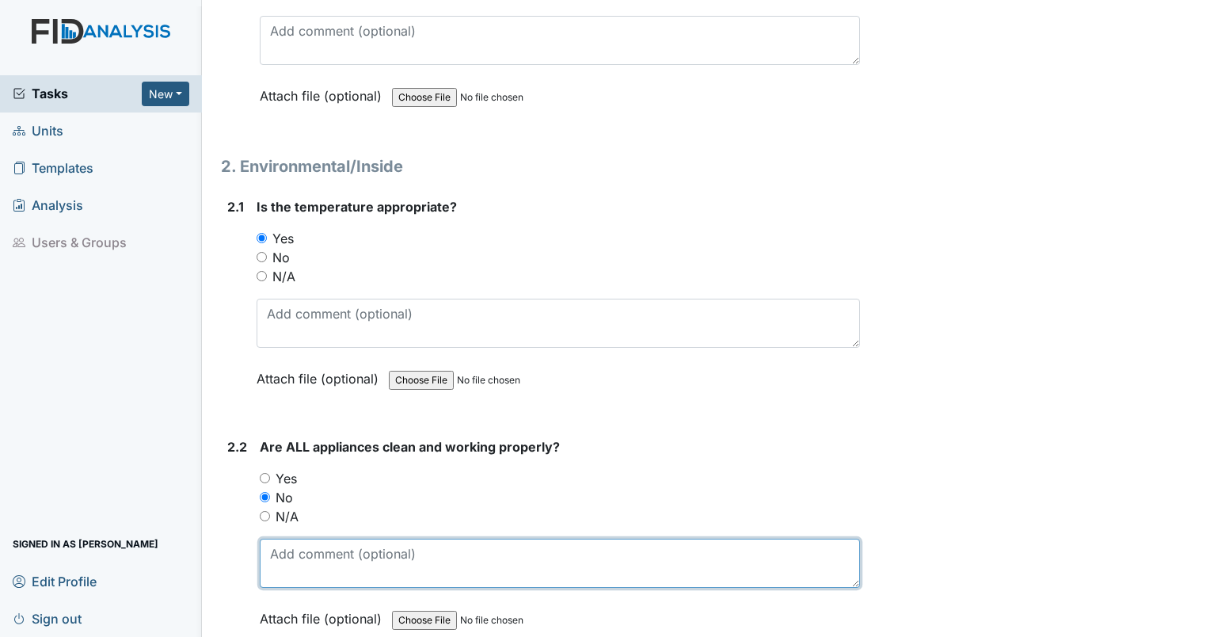
click at [301, 544] on textarea at bounding box center [560, 563] width 600 height 49
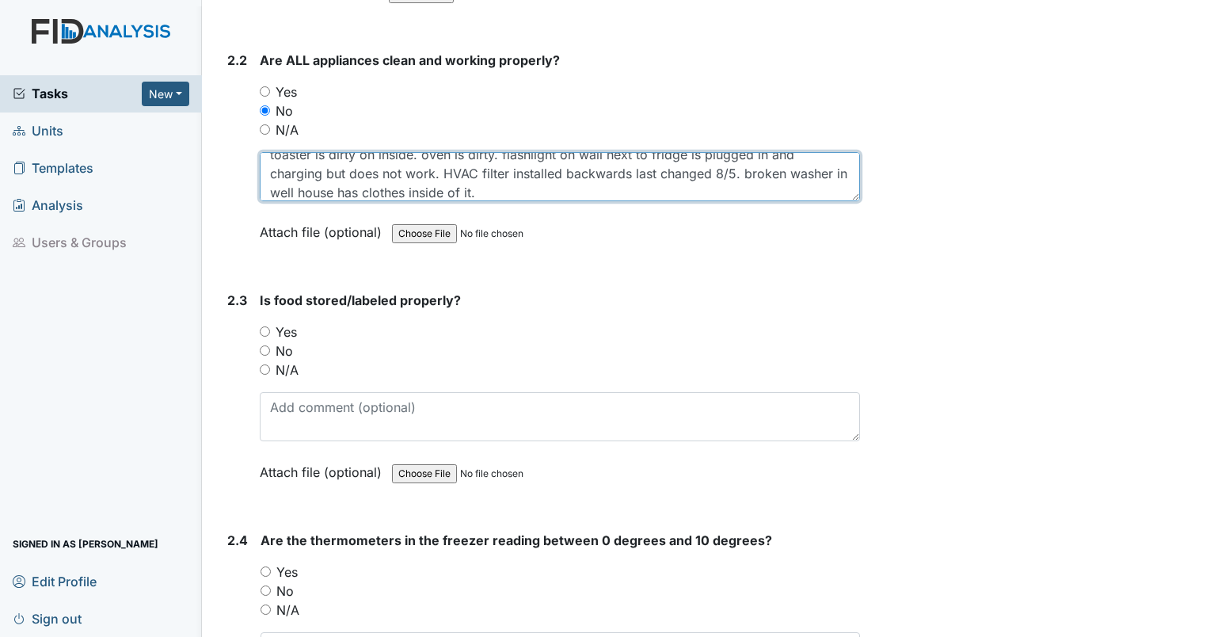
scroll to position [3023, 0]
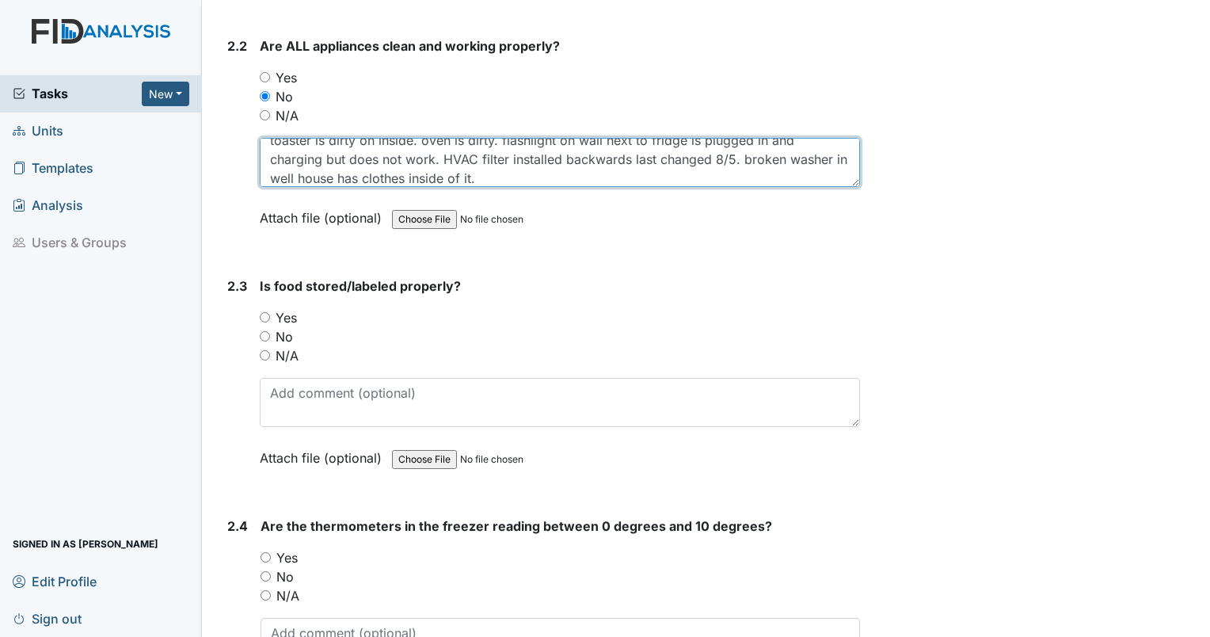
type textarea "toaster is dirty on inside. oven is dirty. flashlight on wall next to fridge is…"
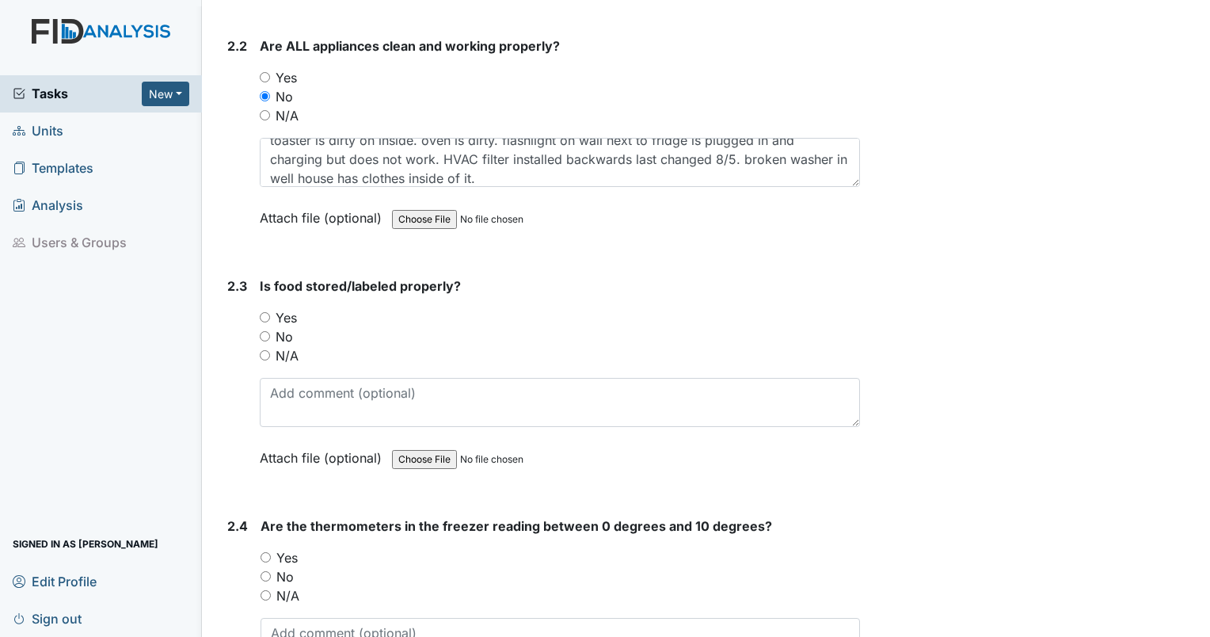
click at [261, 331] on input "No" at bounding box center [265, 336] width 10 height 10
radio input "true"
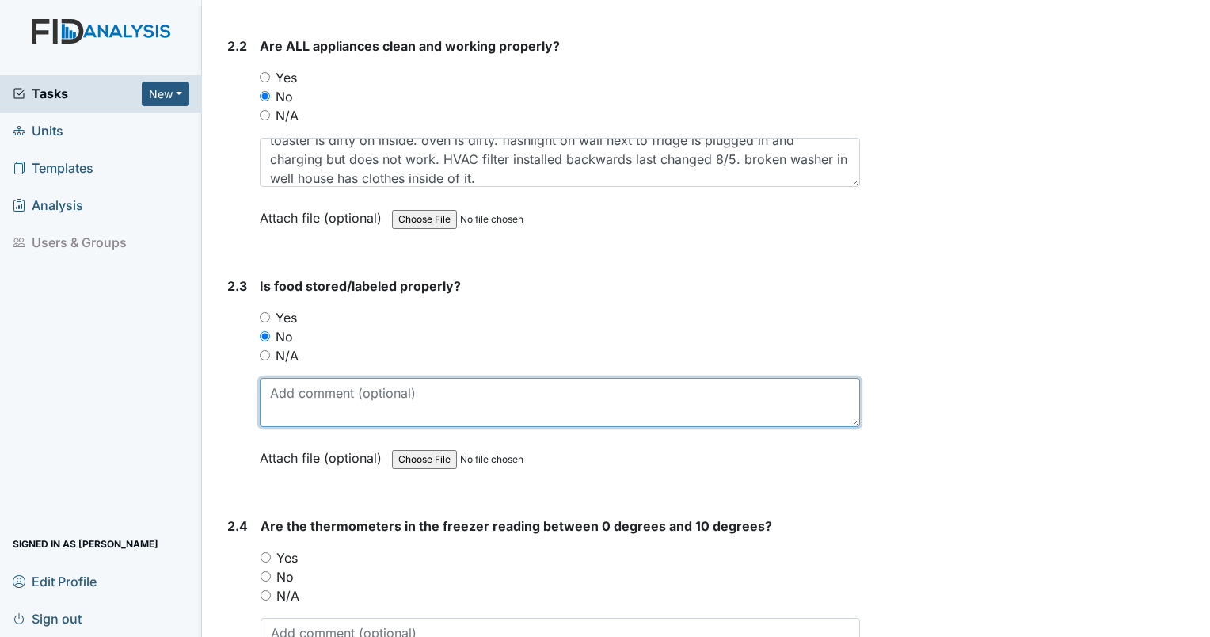
click at [296, 384] on textarea at bounding box center [560, 402] width 600 height 49
type textarea "expired milk in fridge. unlabeled pitchers in fridge."
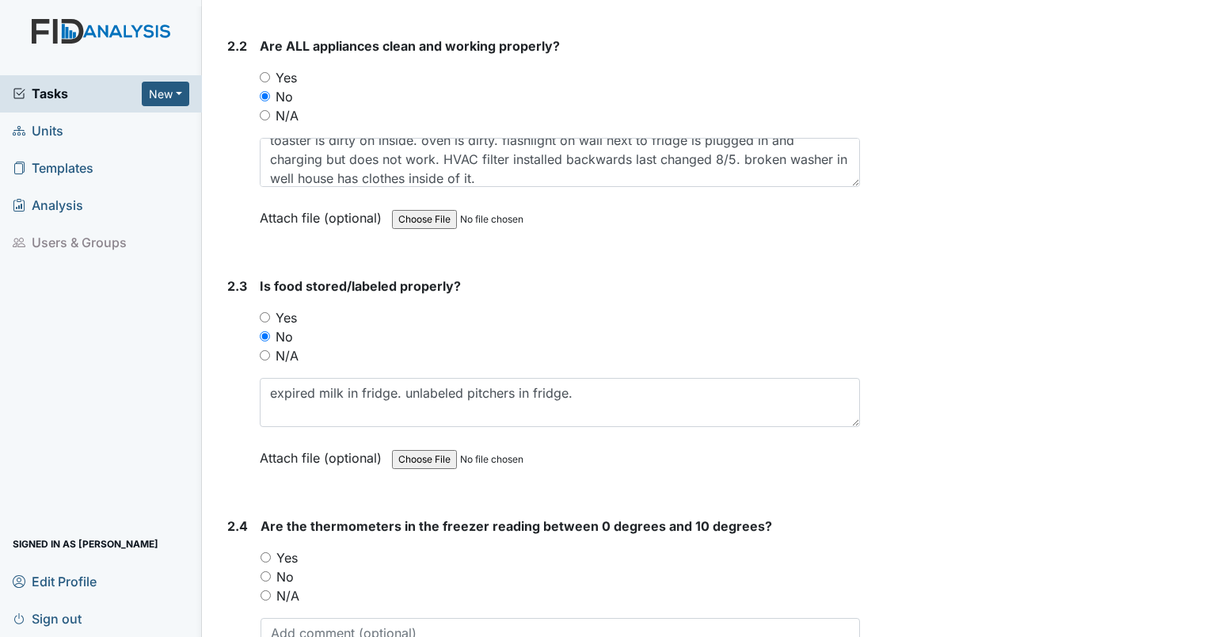
click at [266, 552] on input "Yes" at bounding box center [266, 557] width 10 height 10
radio input "true"
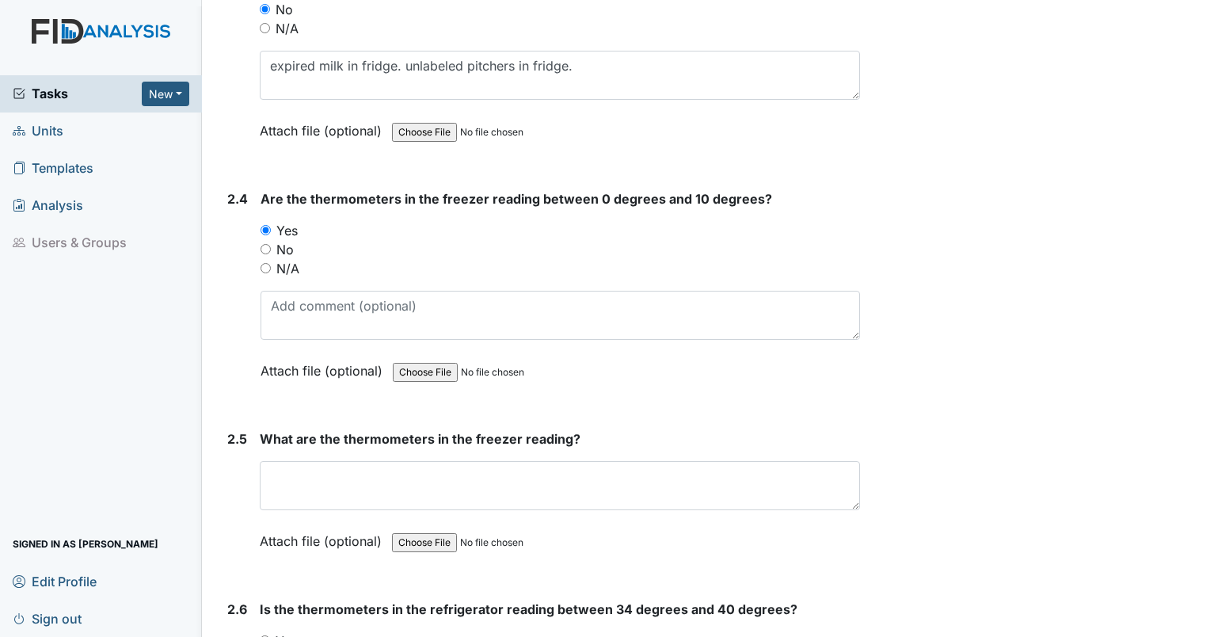
scroll to position [3445, 0]
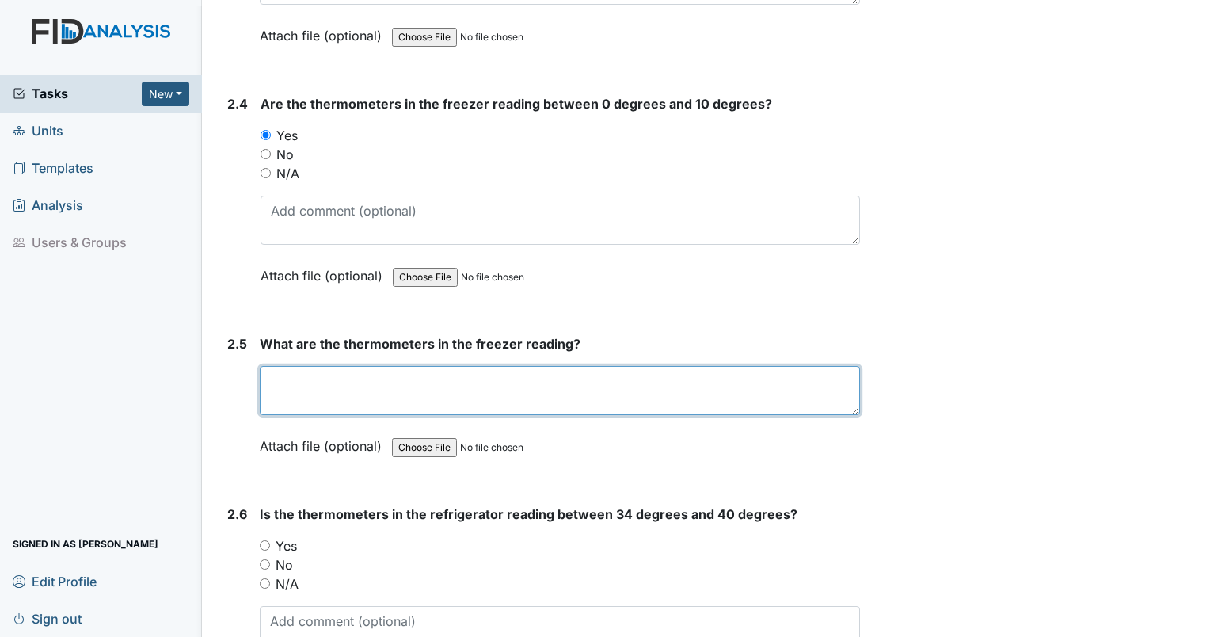
click at [511, 376] on textarea at bounding box center [560, 390] width 600 height 49
type textarea "9"
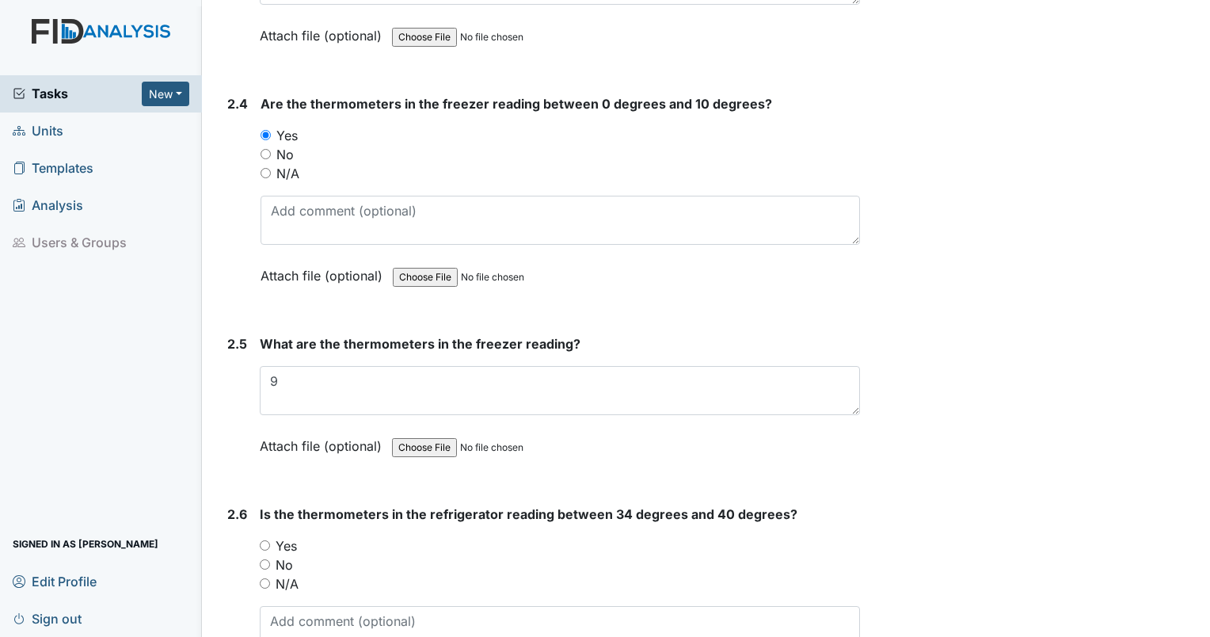
click at [266, 540] on input "Yes" at bounding box center [265, 545] width 10 height 10
radio input "true"
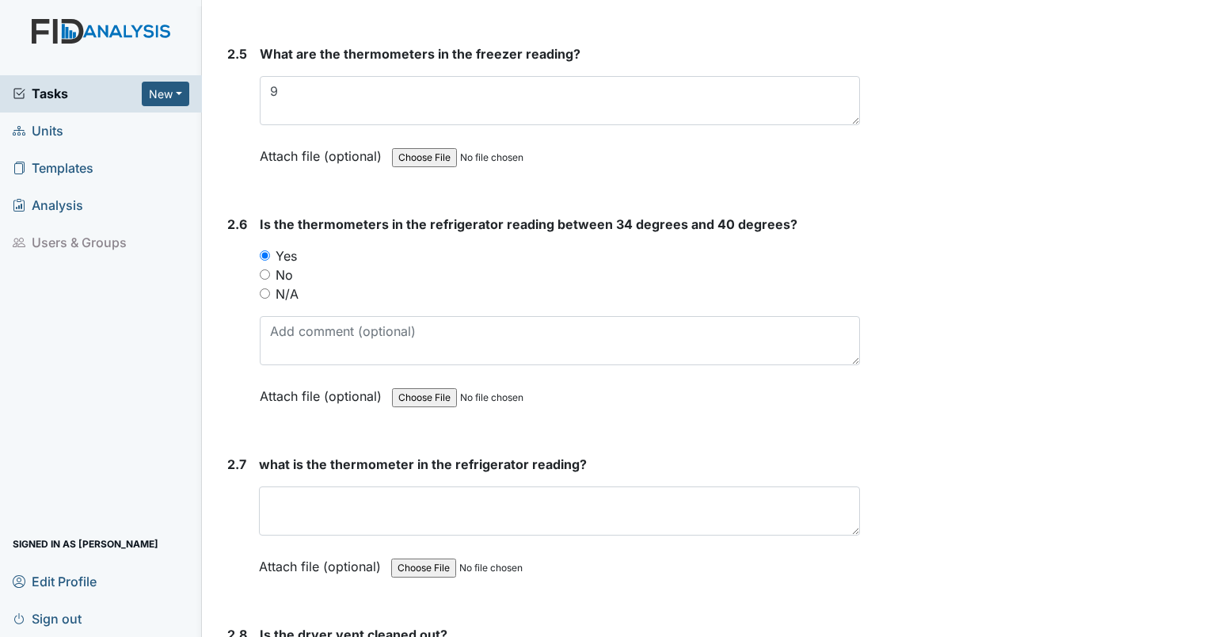
scroll to position [3748, 0]
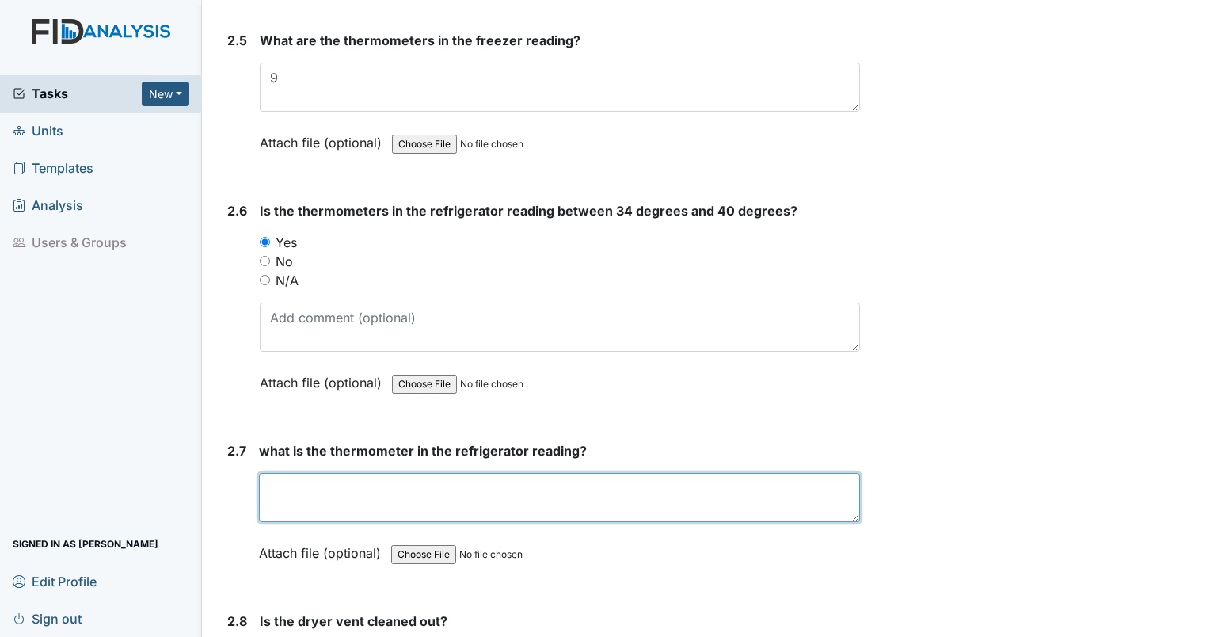
click at [566, 486] on textarea at bounding box center [559, 497] width 601 height 49
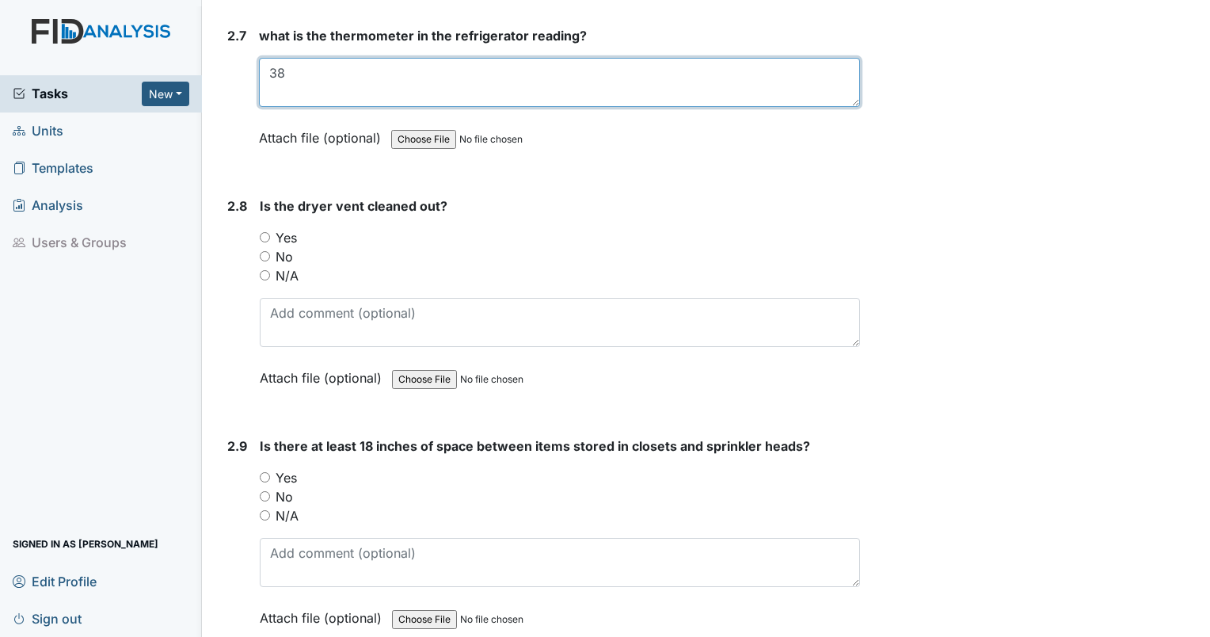
scroll to position [4190, 0]
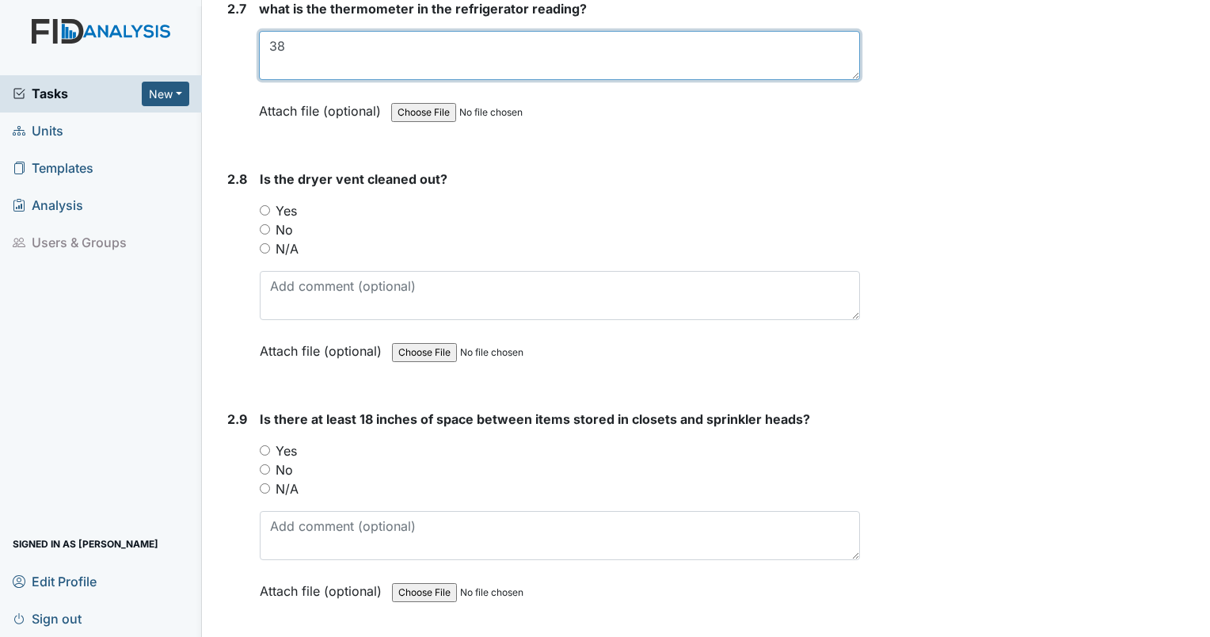
type textarea "38"
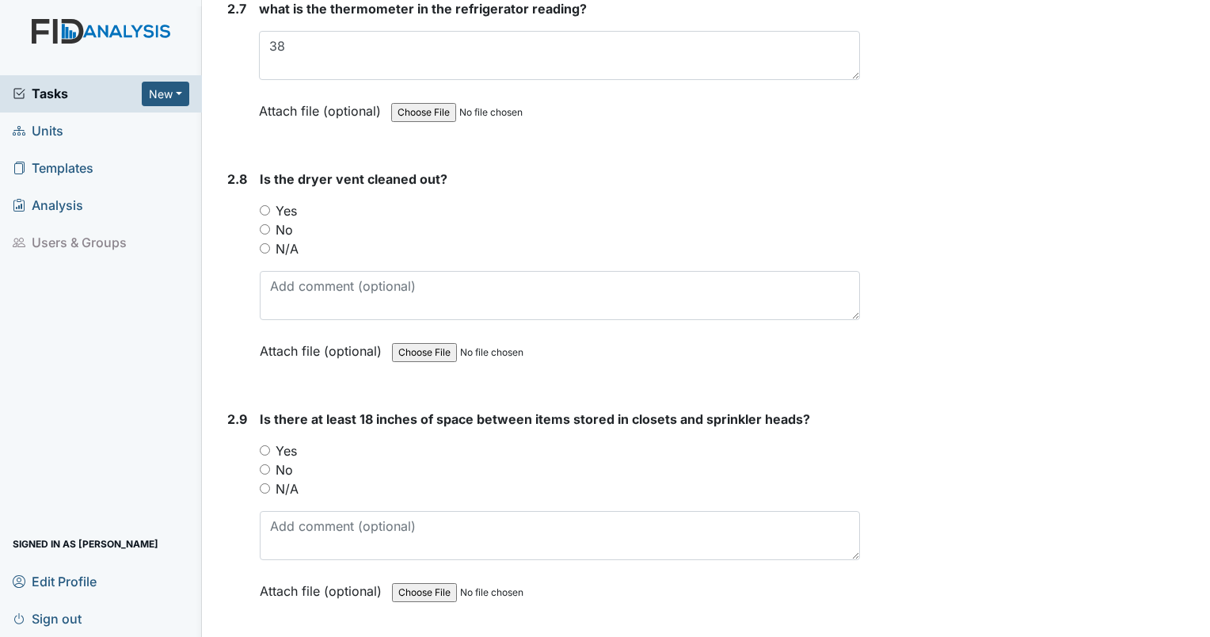
click at [265, 205] on input "Yes" at bounding box center [265, 210] width 10 height 10
radio input "true"
click at [263, 445] on input "Yes" at bounding box center [265, 450] width 10 height 10
radio input "true"
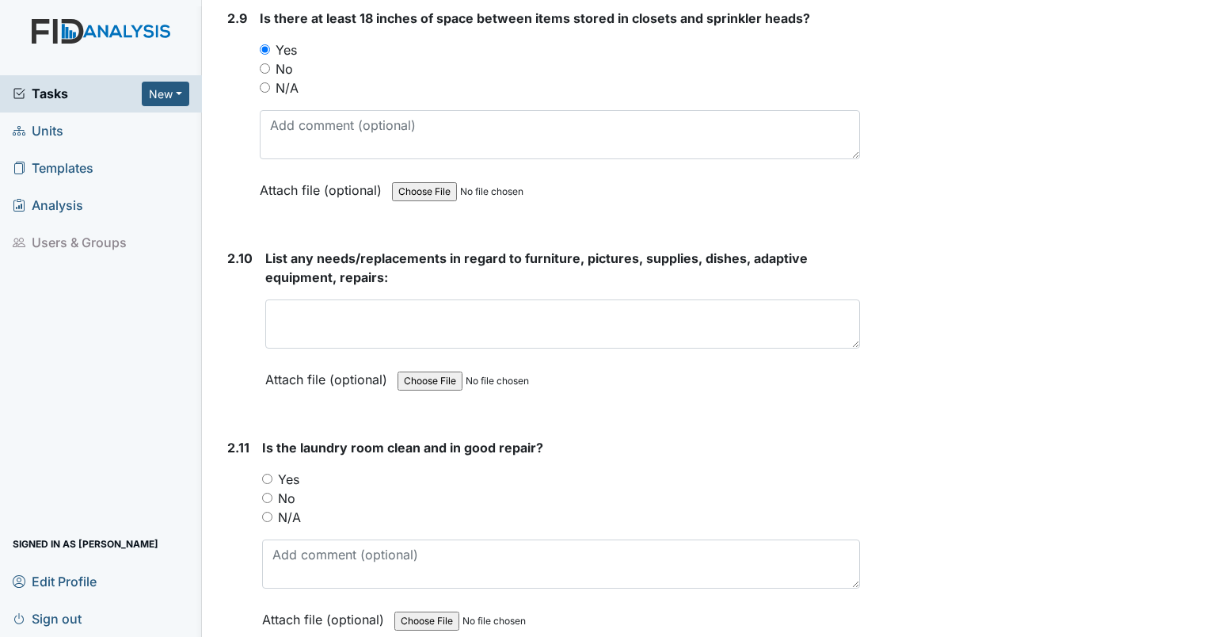
scroll to position [4577, 0]
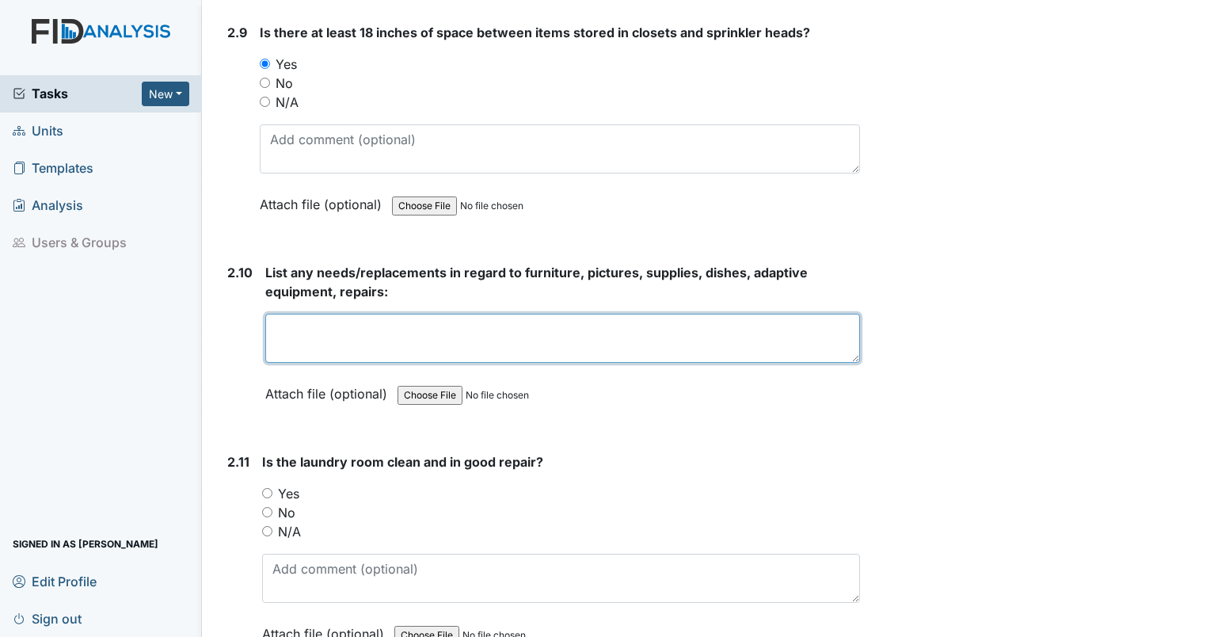
click at [456, 314] on textarea at bounding box center [562, 338] width 595 height 49
click at [320, 317] on textarea "kitchen dining room," at bounding box center [562, 338] width 595 height 49
click at [317, 314] on textarea "kitchen dining room," at bounding box center [562, 338] width 595 height 49
click at [341, 314] on textarea "kitchen, dining room," at bounding box center [562, 338] width 595 height 49
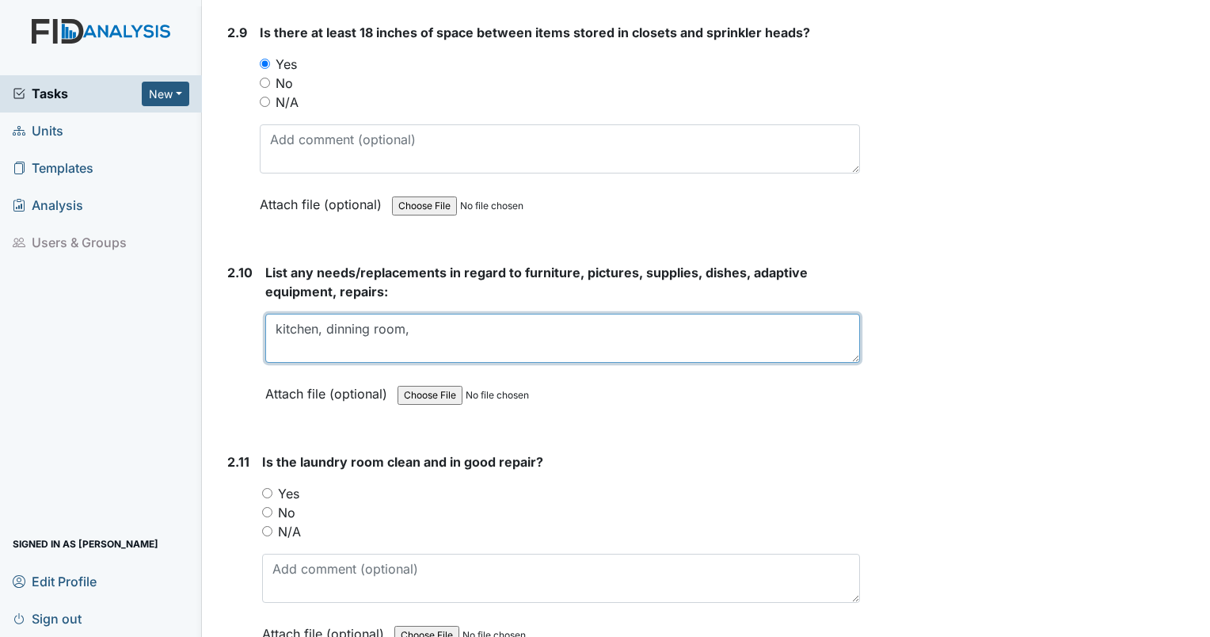
click at [409, 317] on textarea "kitchen, dinning room," at bounding box center [562, 338] width 595 height 49
click at [452, 314] on textarea "kitchen, dining room," at bounding box center [562, 338] width 595 height 49
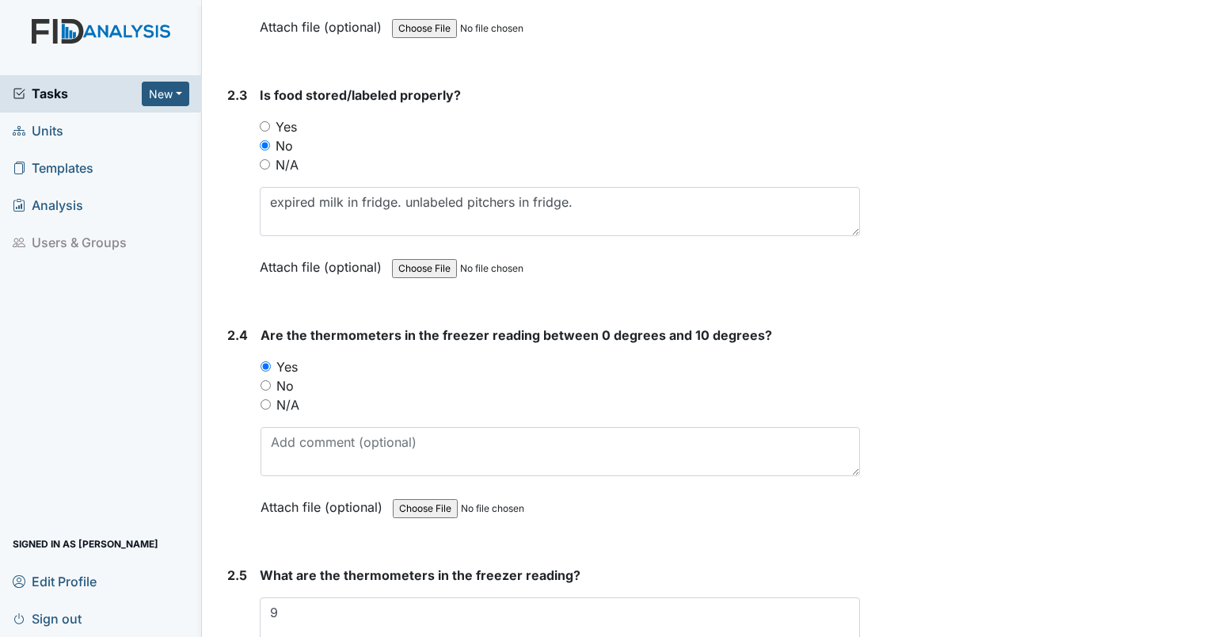
scroll to position [3182, 0]
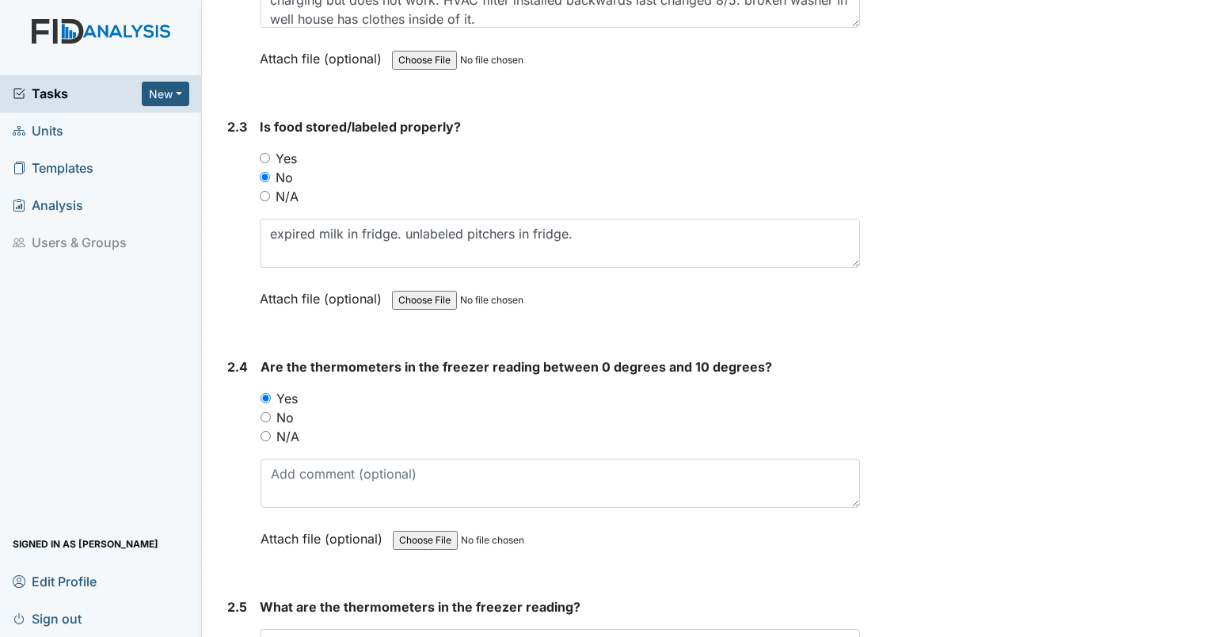
type textarea "kitchen, dining room,"
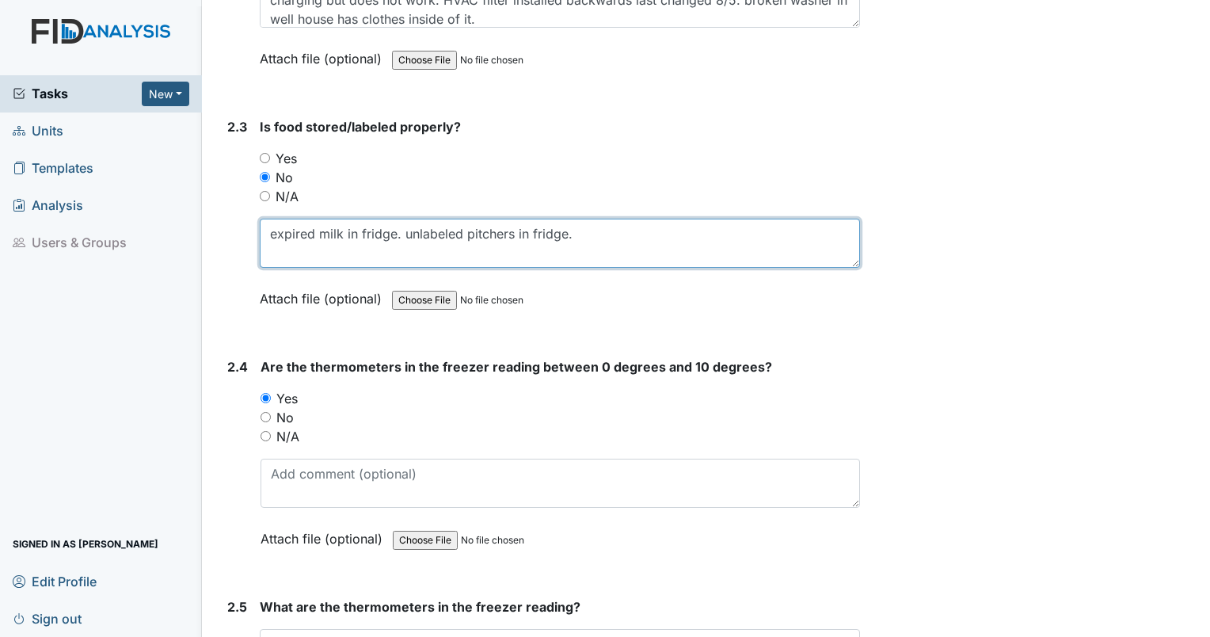
click at [681, 230] on textarea "expired milk in fridge. unlabeled pitchers in fridge." at bounding box center [560, 243] width 600 height 49
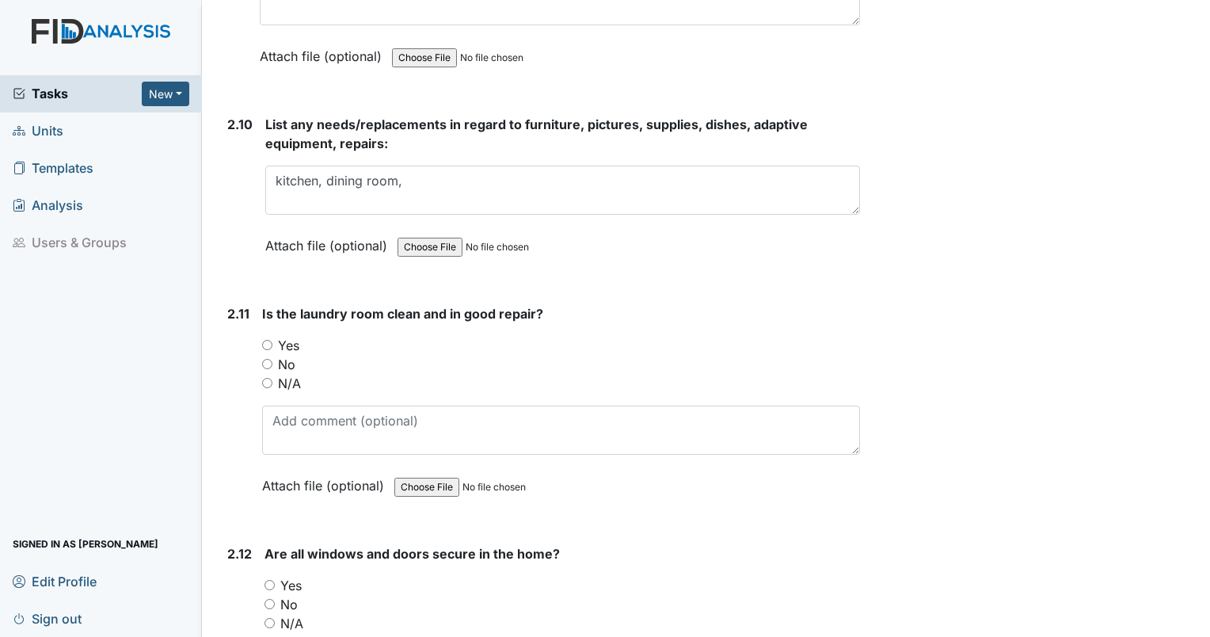
scroll to position [4757, 0]
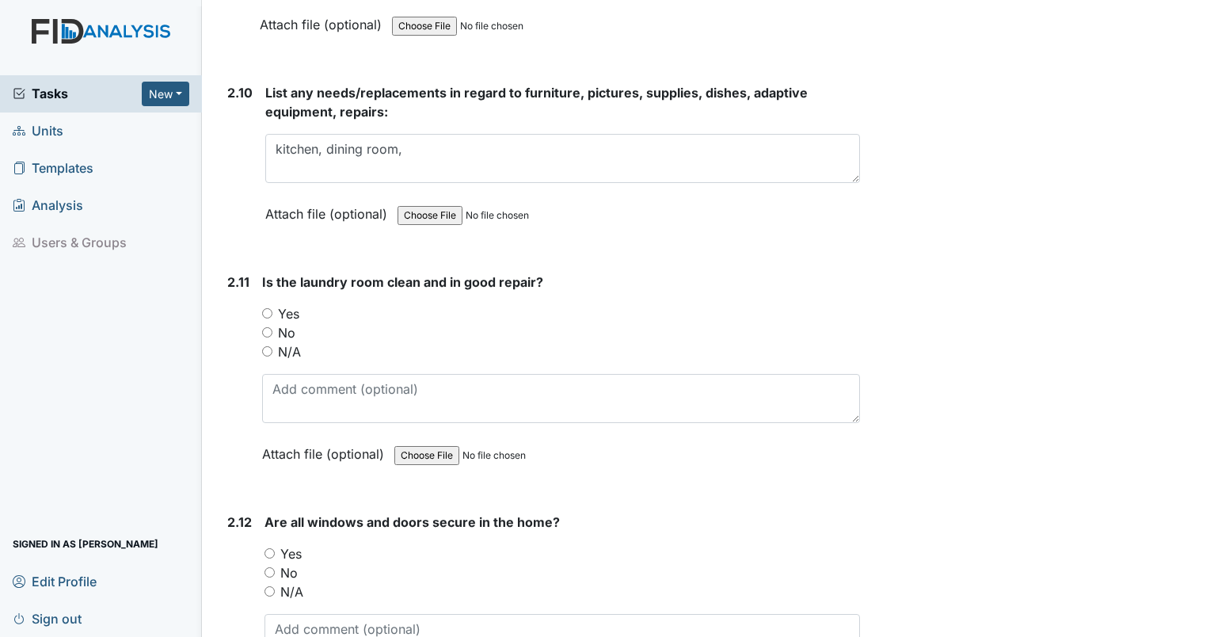
type textarea "expired milk in fridge. unlabeled pitchers in fridge. unlabeled food in contain…"
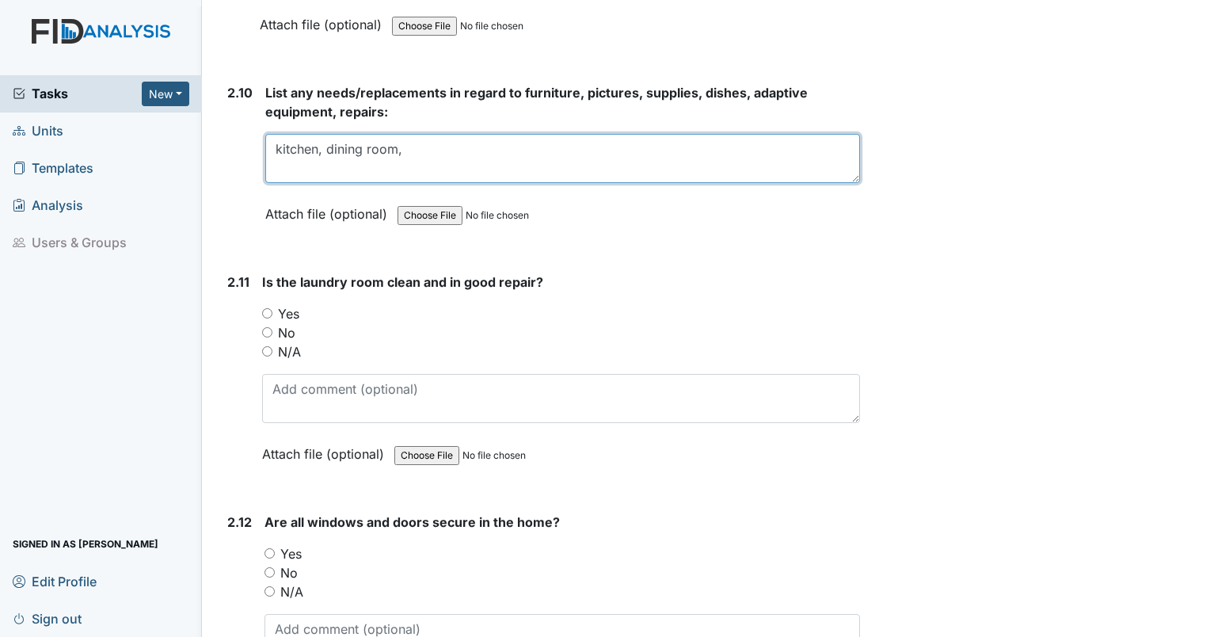
click at [450, 147] on textarea "kitchen, dining room," at bounding box center [562, 158] width 595 height 49
click at [733, 134] on textarea "kitchen, dining room, bathrooms need paint. holes in walls in bathroom from bar…" at bounding box center [562, 158] width 595 height 49
click at [471, 150] on textarea "kitchen, dining room, bathrooms need paint. holes in walls in bathroom from saf…" at bounding box center [562, 158] width 595 height 49
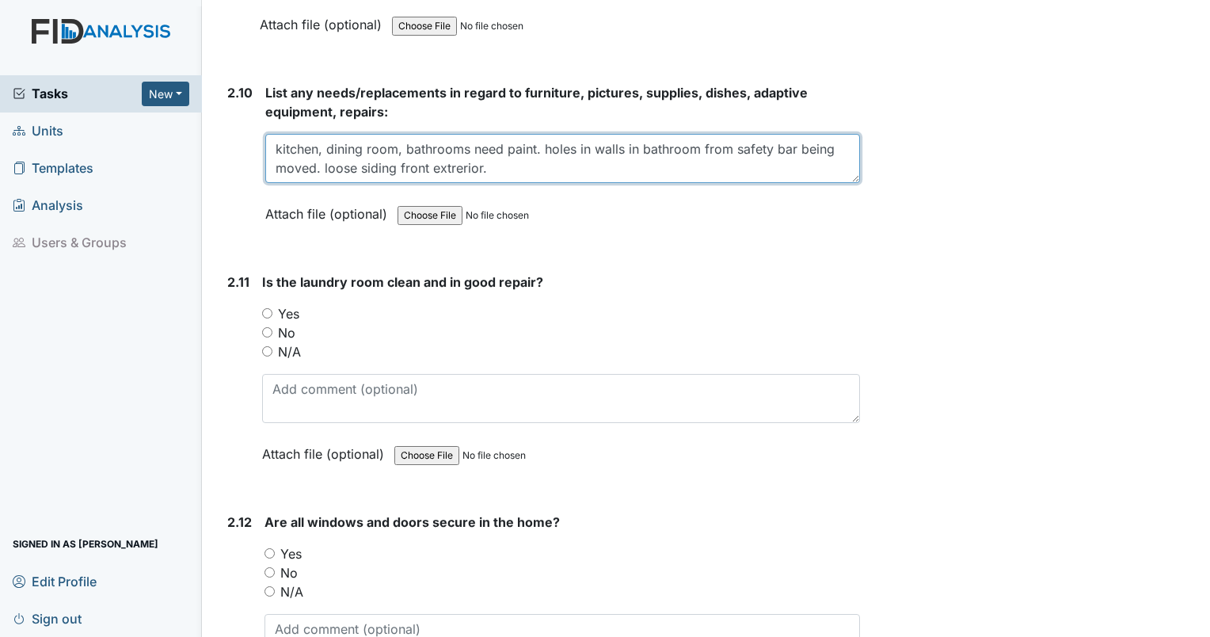
type textarea "kitchen, dining room, bathrooms need paint. holes in walls in bathroom from saf…"
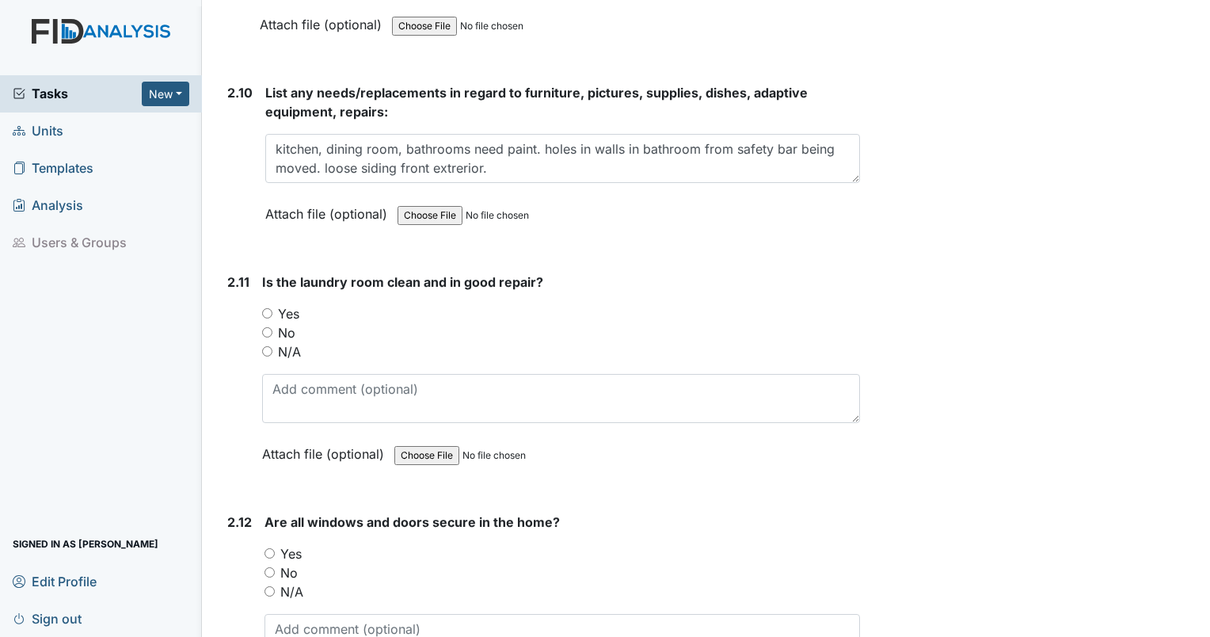
click at [263, 327] on input "No" at bounding box center [267, 332] width 10 height 10
radio input "true"
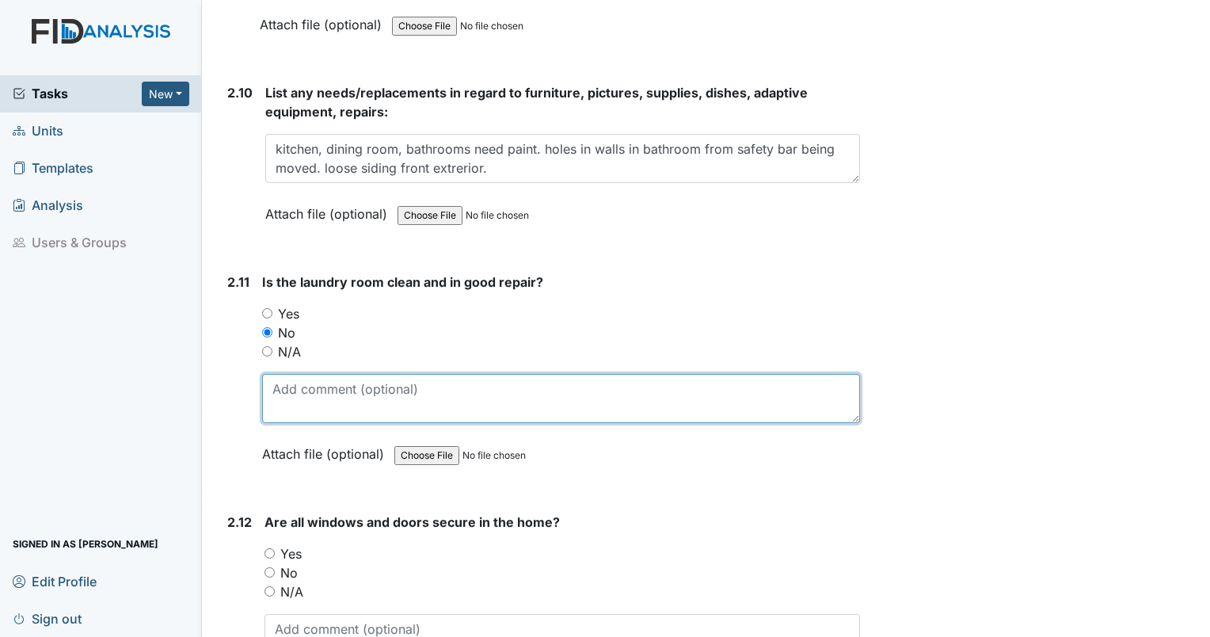
click at [303, 374] on textarea at bounding box center [561, 398] width 598 height 49
type textarea "cups on floor behind washer. damaged and dirty blinds."
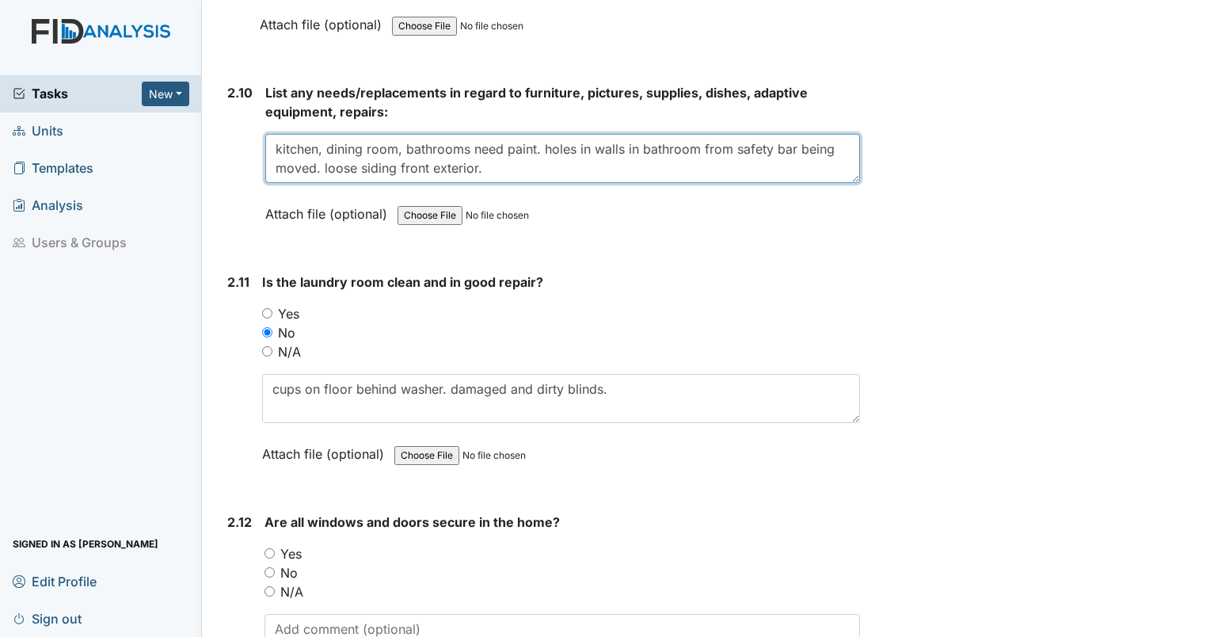
type textarea "kitchen, dining room, bathrooms need paint. holes in walls in bathroom from saf…"
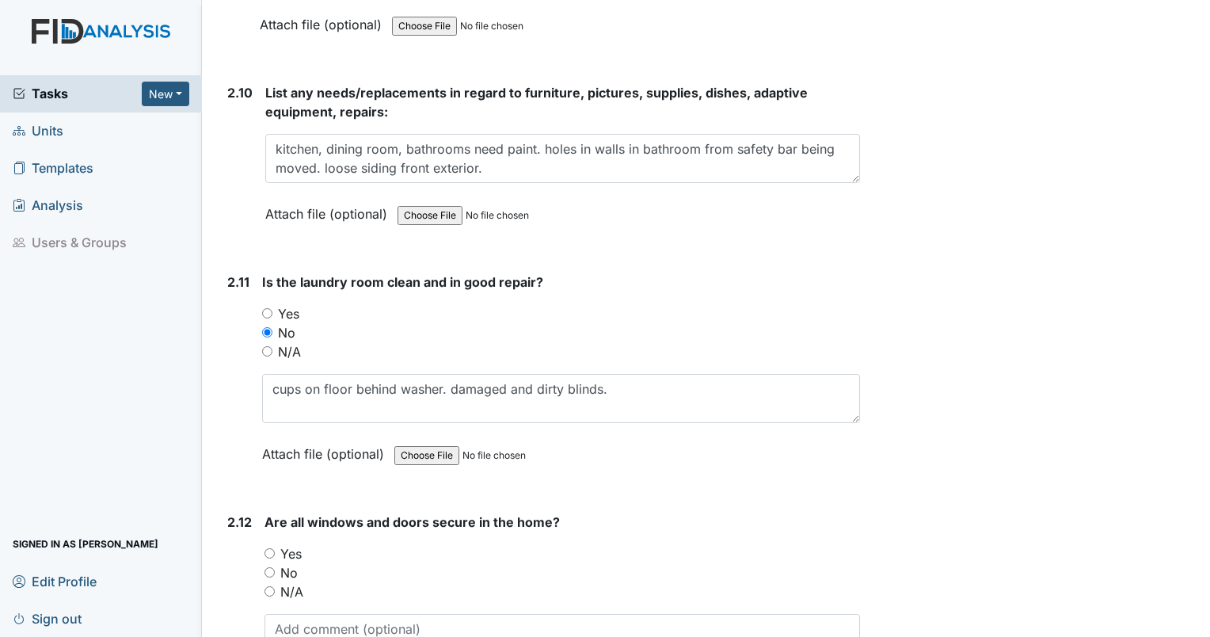
click at [269, 548] on input "Yes" at bounding box center [270, 553] width 10 height 10
radio input "true"
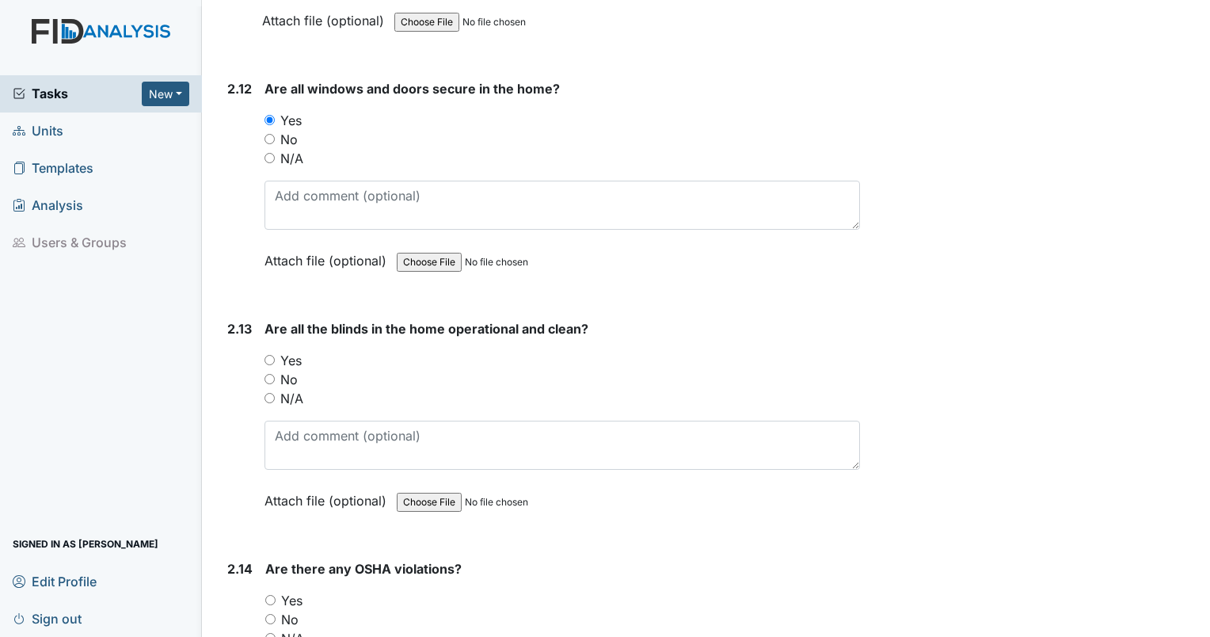
scroll to position [5243, 0]
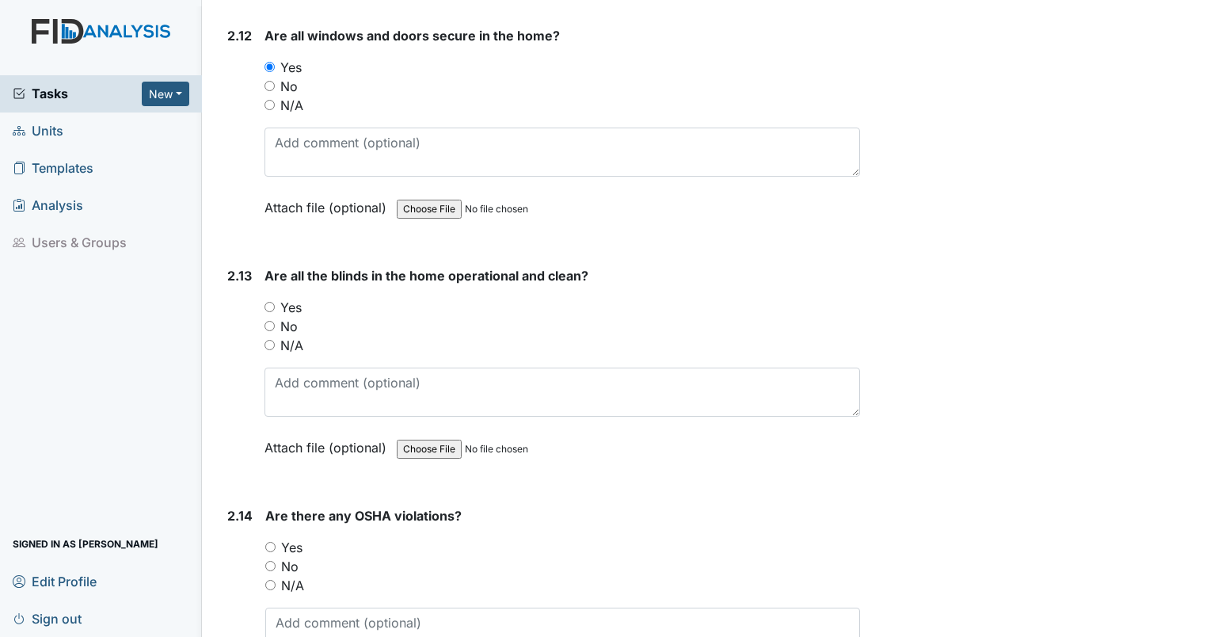
click at [270, 321] on input "No" at bounding box center [270, 326] width 10 height 10
radio input "true"
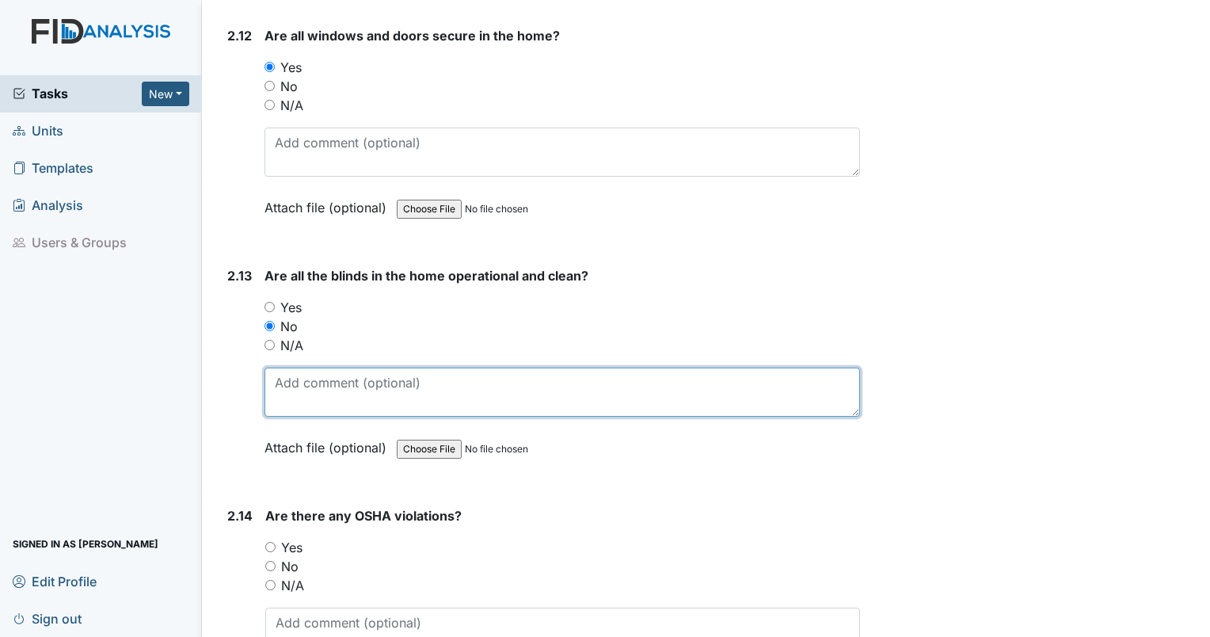
click at [295, 396] on textarea at bounding box center [563, 392] width 596 height 49
type textarea "laundry room blinds dirty and damaged."
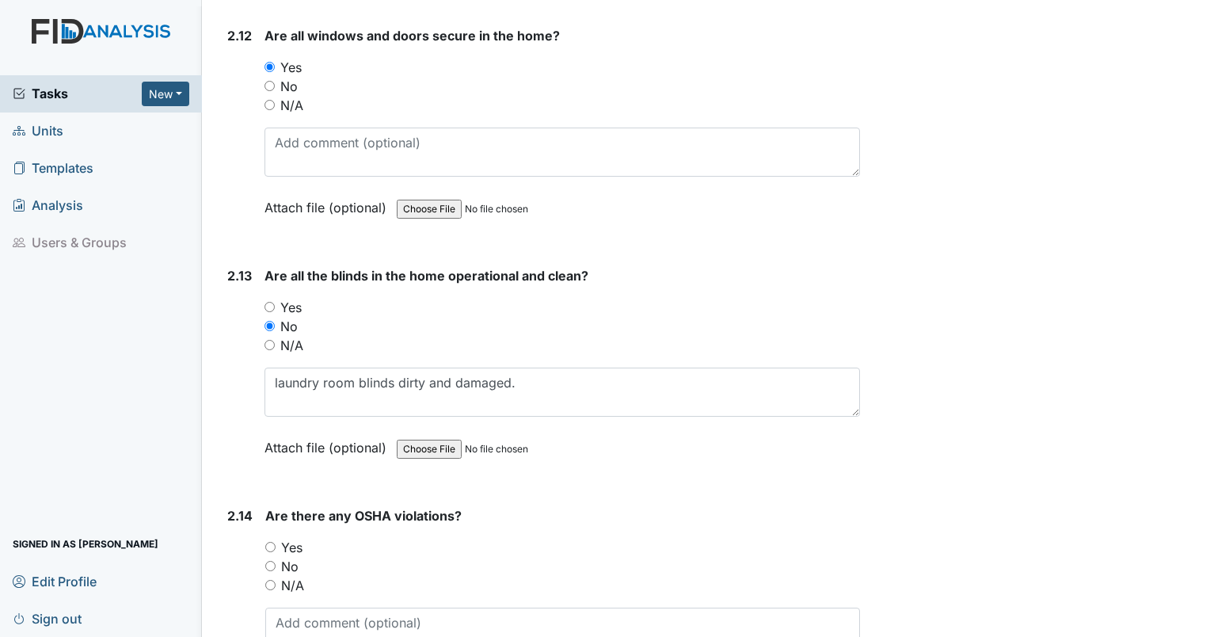
click at [269, 561] on input "No" at bounding box center [270, 566] width 10 height 10
radio input "true"
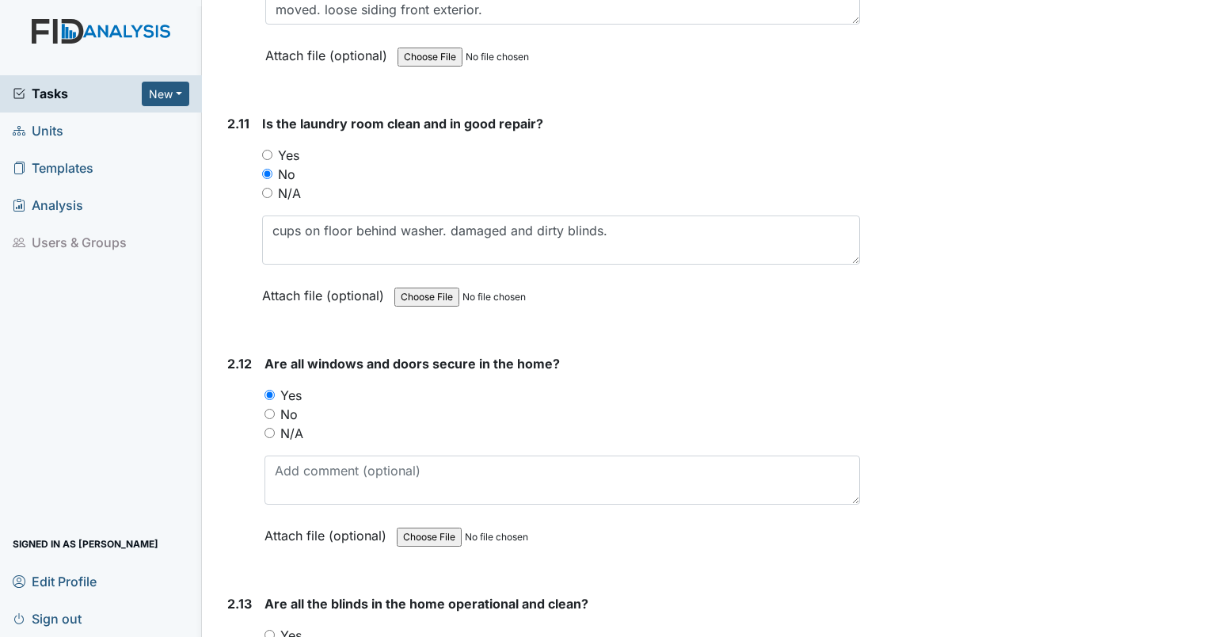
scroll to position [4820, 0]
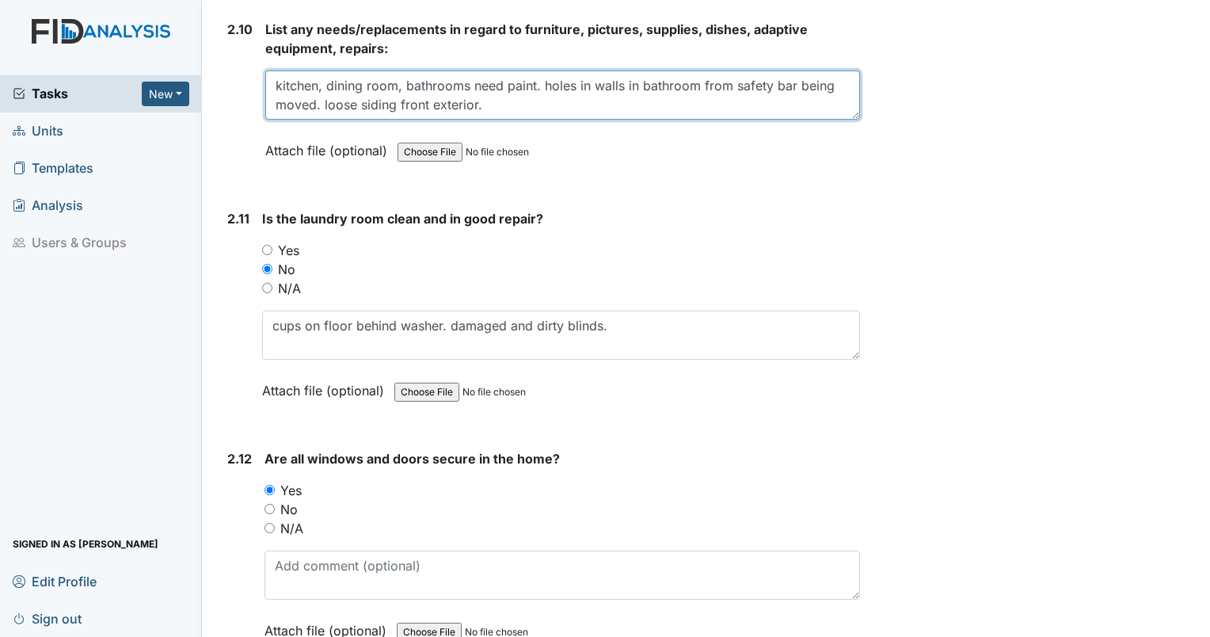
click at [600, 86] on textarea "kitchen, dining room, bathrooms need paint. holes in walls in bathroom from saf…" at bounding box center [562, 94] width 595 height 49
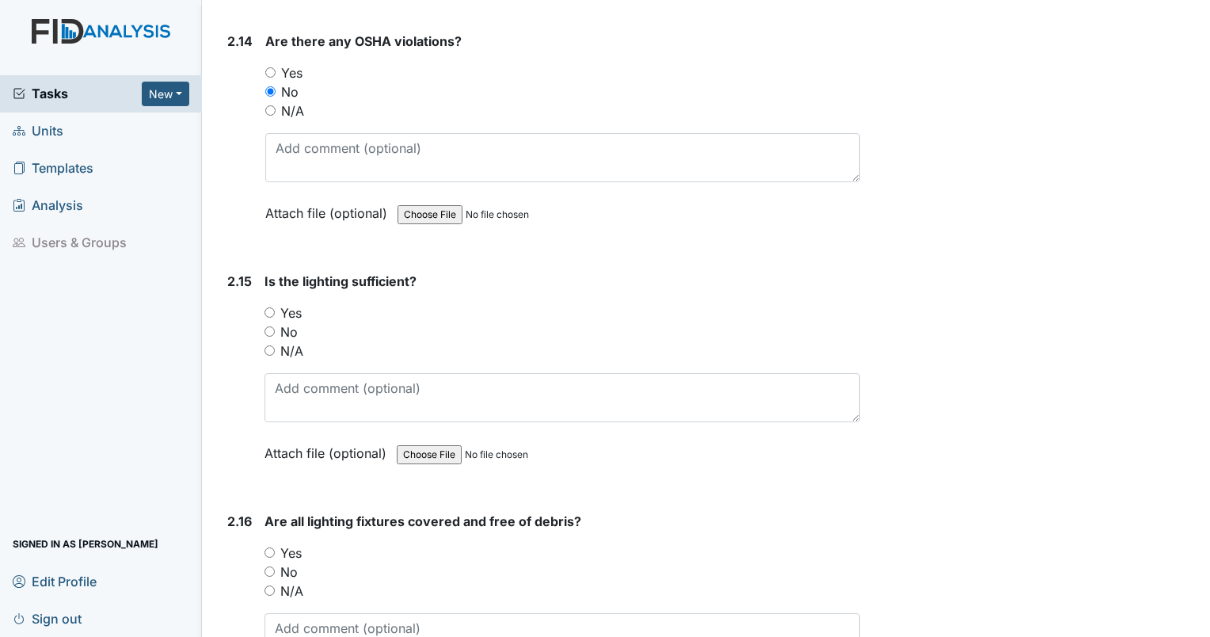
scroll to position [5732, 0]
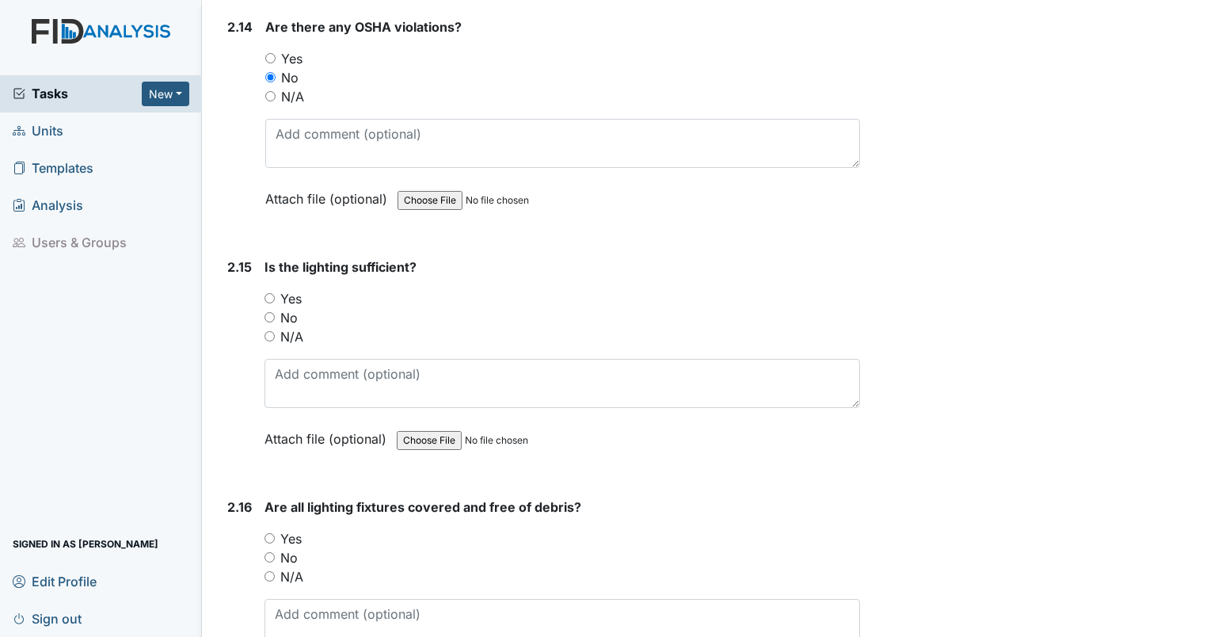
type textarea "kitchen, dining room, bathrooms need paint. holes in walls in bathroom from saf…"
click at [273, 293] on input "Yes" at bounding box center [270, 298] width 10 height 10
radio input "true"
click at [265, 533] on input "Yes" at bounding box center [270, 538] width 10 height 10
radio input "true"
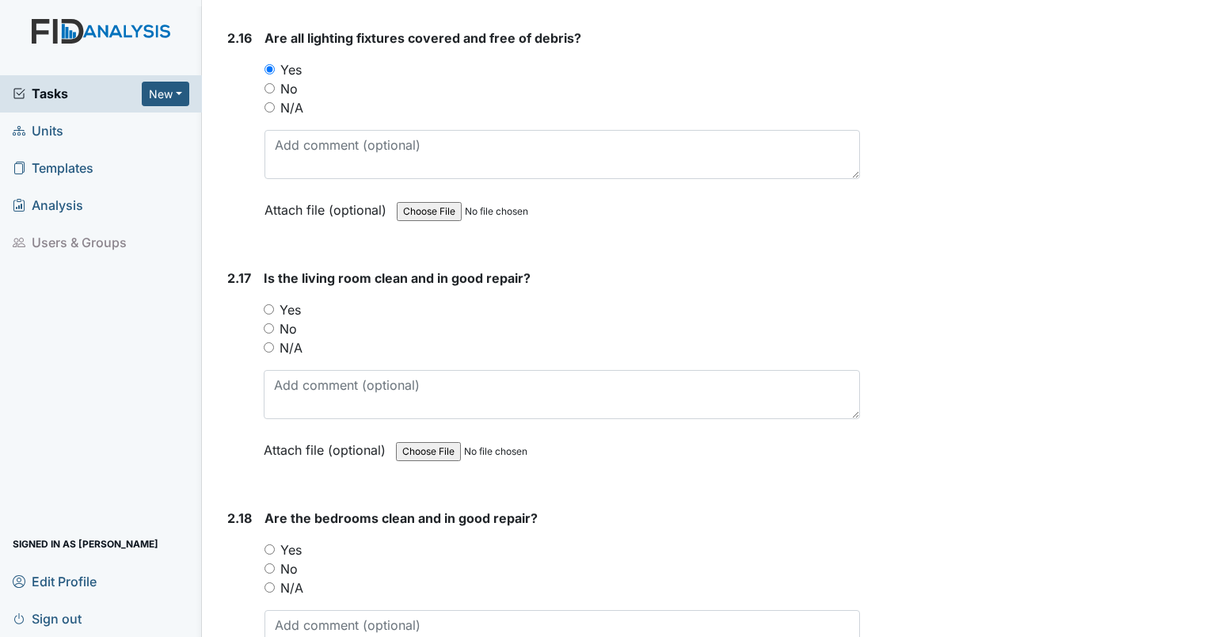
scroll to position [6297, 0]
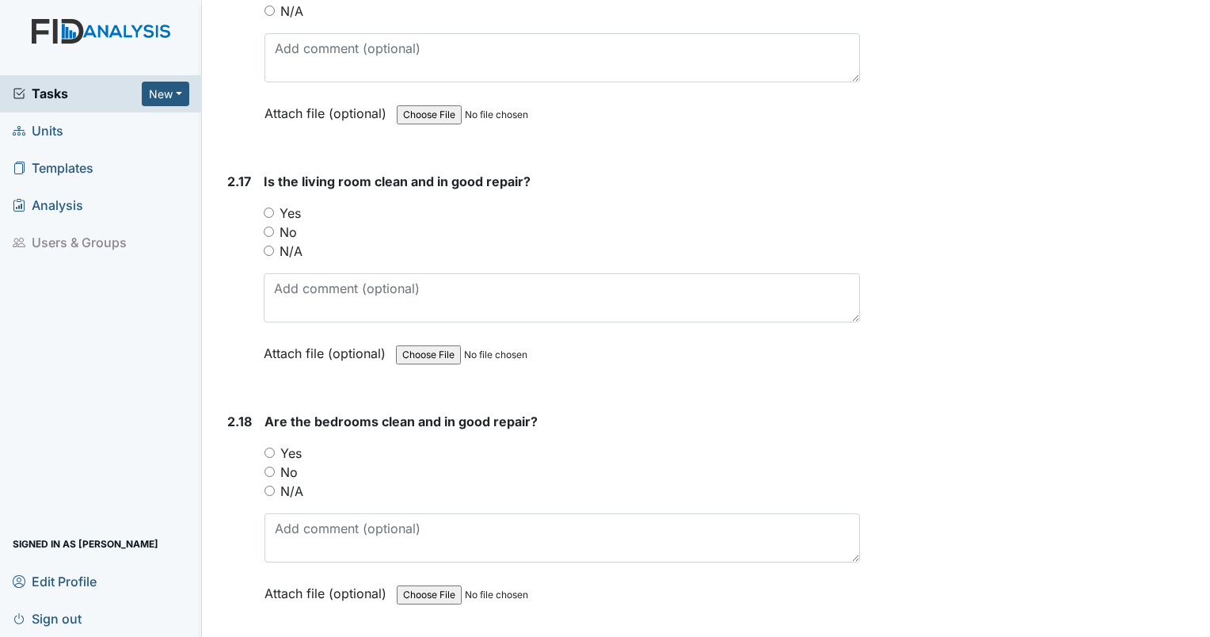
click at [269, 227] on input "No" at bounding box center [269, 232] width 10 height 10
radio input "true"
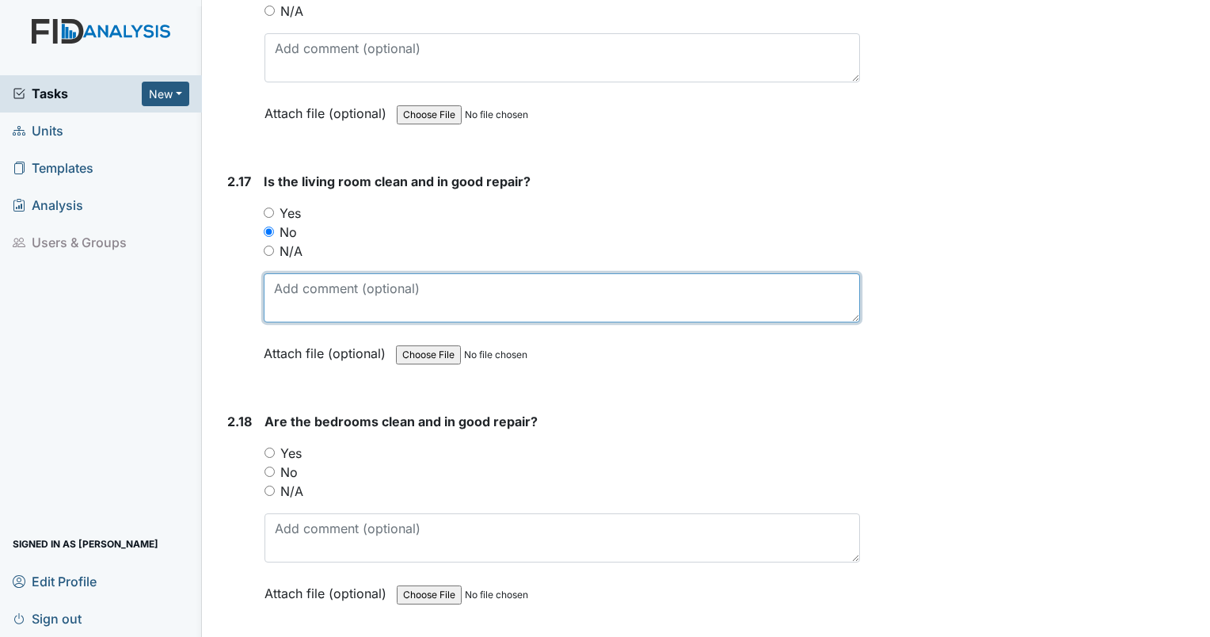
click at [301, 276] on textarea at bounding box center [562, 297] width 596 height 49
type textarea "carpet needs vacuuming."
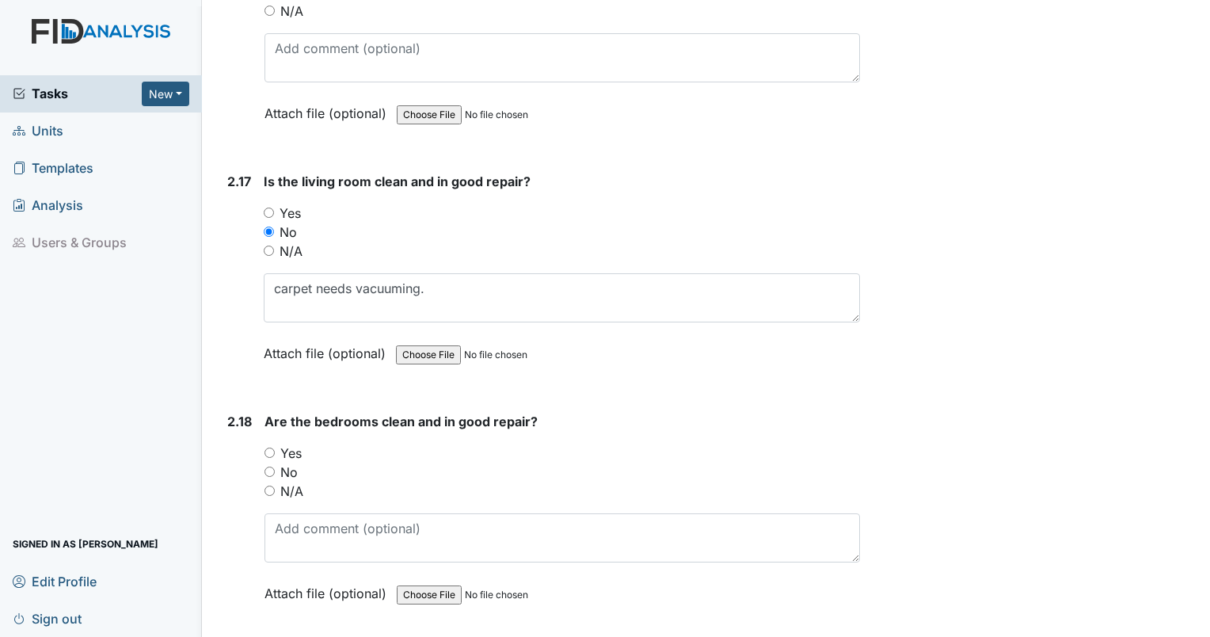
click at [269, 467] on input "No" at bounding box center [270, 472] width 10 height 10
radio input "true"
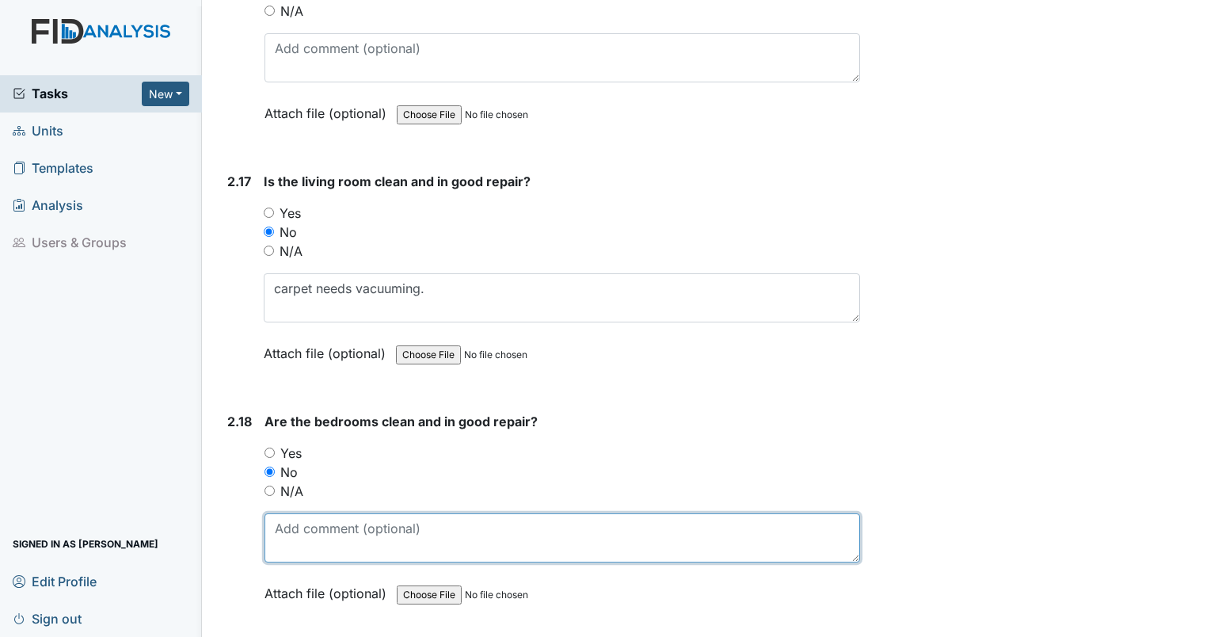
click at [287, 520] on textarea at bounding box center [563, 537] width 596 height 49
click at [358, 513] on textarea "(2) floor dirty. (4) trash in closet, cup lid and straw." at bounding box center [563, 537] width 596 height 49
click at [720, 513] on textarea "(2) floor dirty. thick dust on back wall. (4) trash in closet, cup lid and stra…" at bounding box center [563, 537] width 596 height 49
click at [608, 513] on textarea "(2) floor dirty. thick dust on back wall. (4) trash in closet, cup lid and stra…" at bounding box center [563, 537] width 596 height 49
click at [738, 513] on textarea "(2) floor dirty. thick dust on back wall. (4) trash in closets, cup lid and str…" at bounding box center [563, 537] width 596 height 49
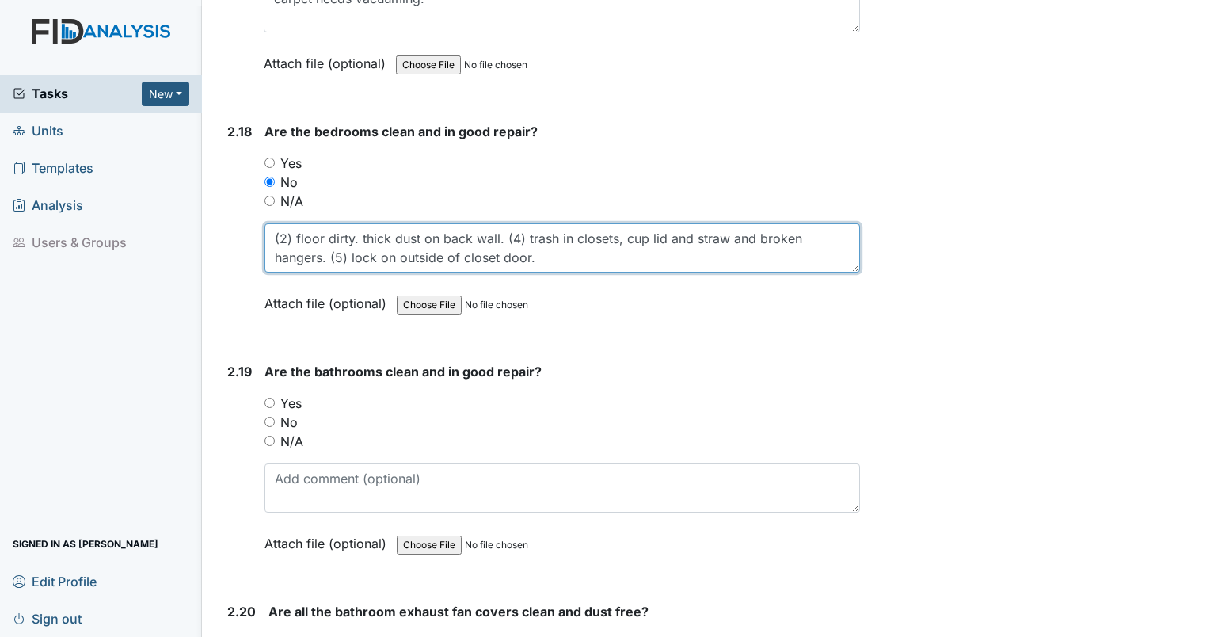
scroll to position [6601, 0]
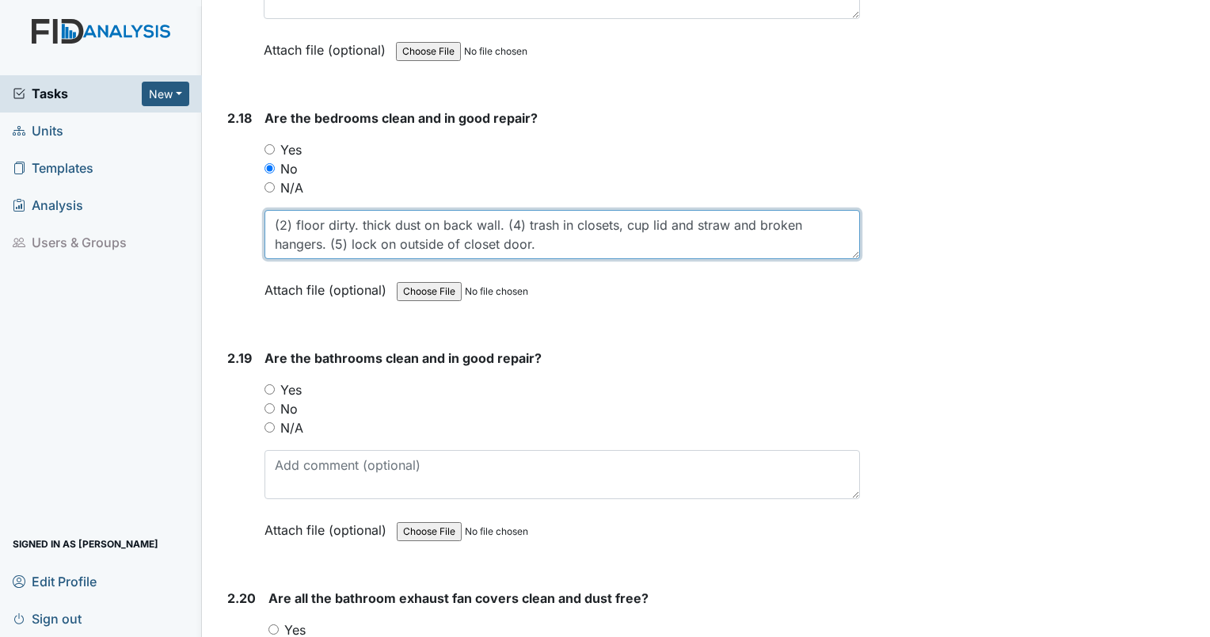
type textarea "(2) floor dirty. thick dust on back wall. (4) trash in closets, cup lid and str…"
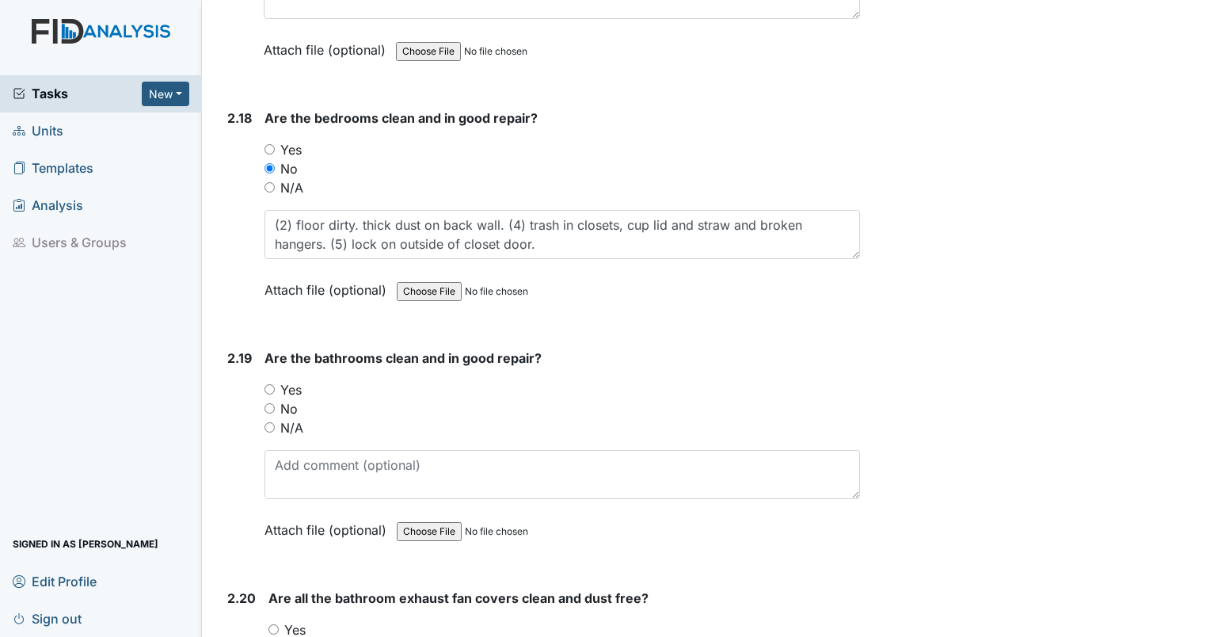
click at [269, 403] on input "No" at bounding box center [270, 408] width 10 height 10
radio input "true"
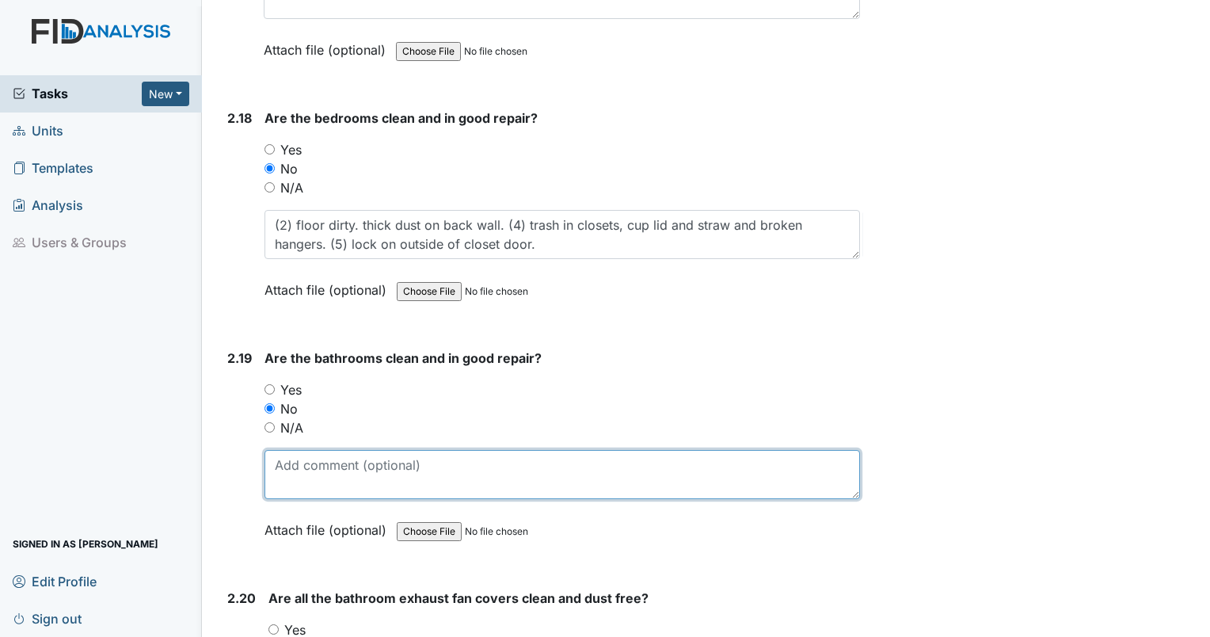
click at [321, 452] on textarea at bounding box center [563, 474] width 596 height 49
type textarea "needs paint and holes patched."
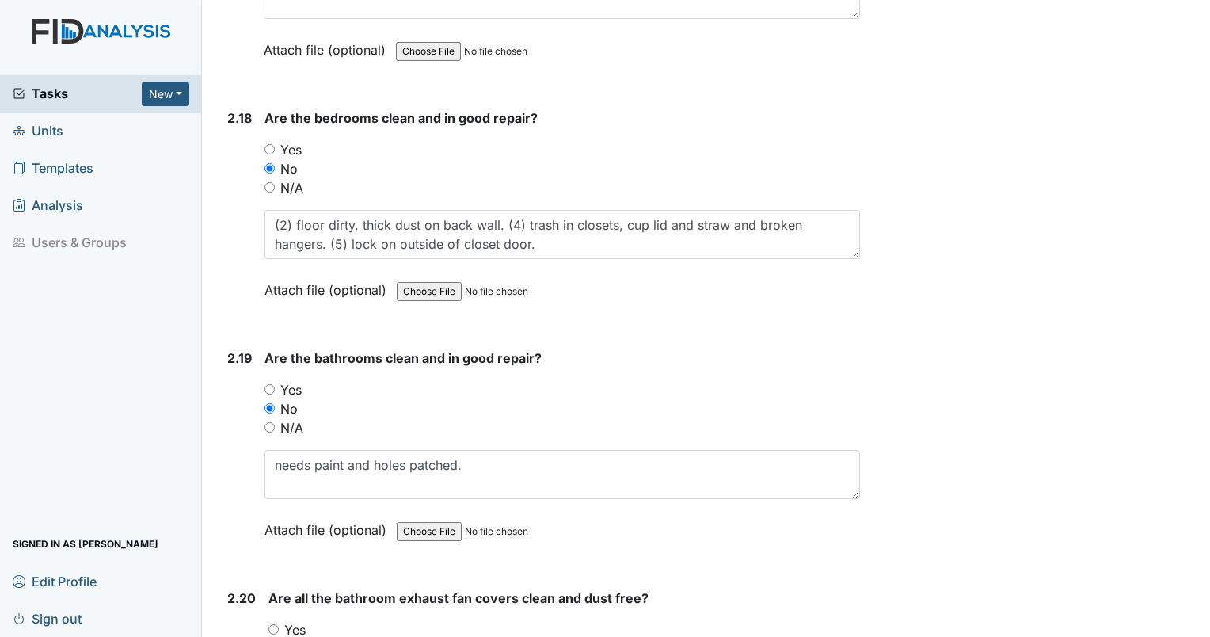
click at [277, 624] on input "Yes" at bounding box center [274, 629] width 10 height 10
radio input "true"
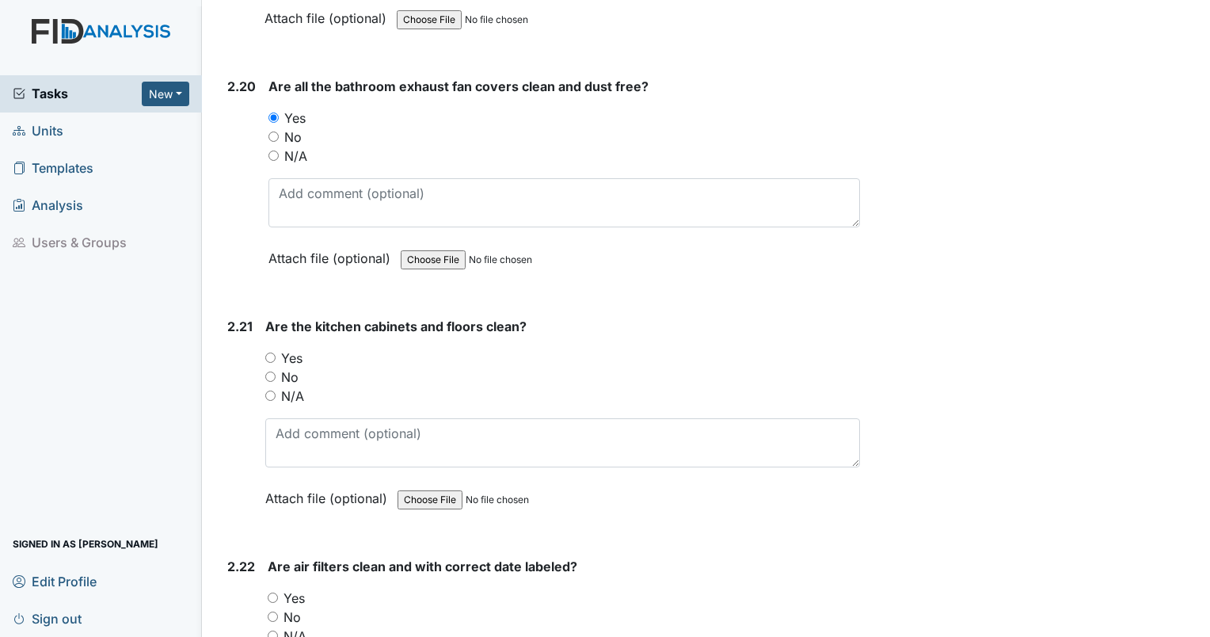
scroll to position [7154, 0]
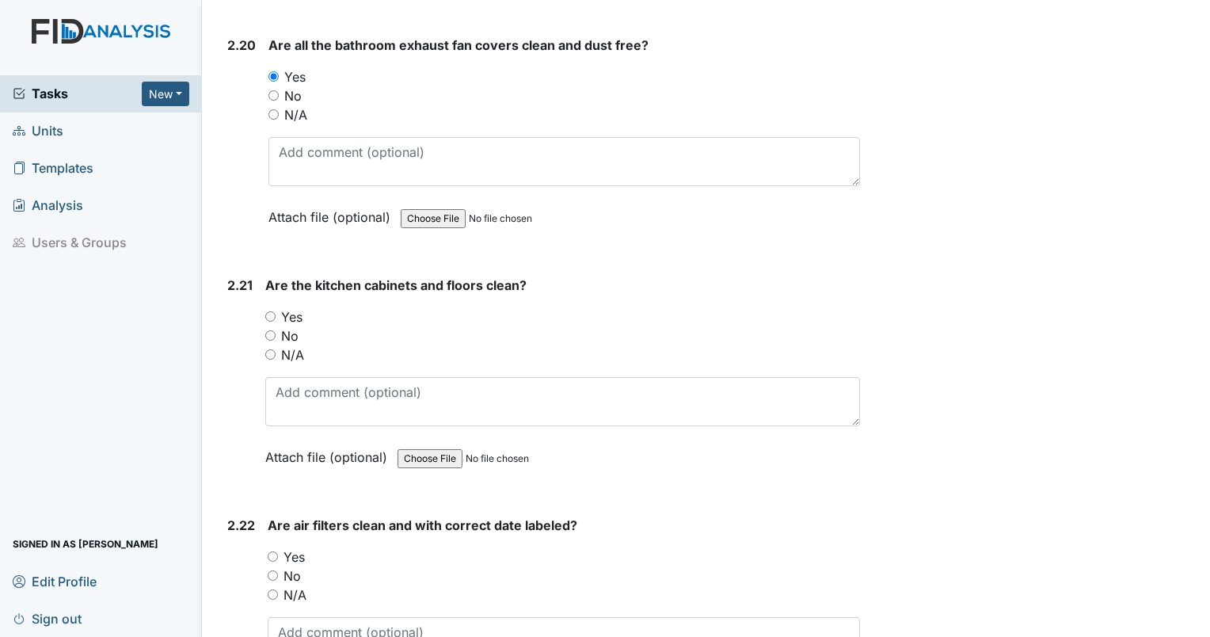
click at [323, 307] on div "Yes" at bounding box center [562, 316] width 595 height 19
click at [272, 330] on input "No" at bounding box center [270, 335] width 10 height 10
radio input "true"
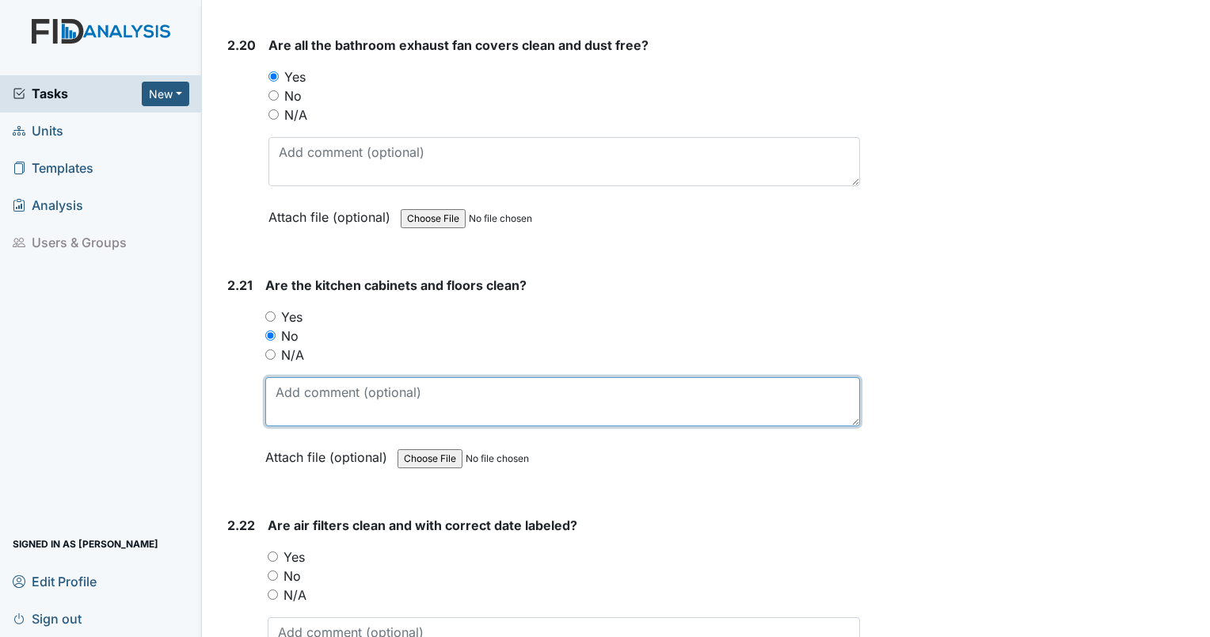
click at [311, 378] on textarea at bounding box center [562, 401] width 595 height 49
type textarea "cabinet door under sink water damaged."
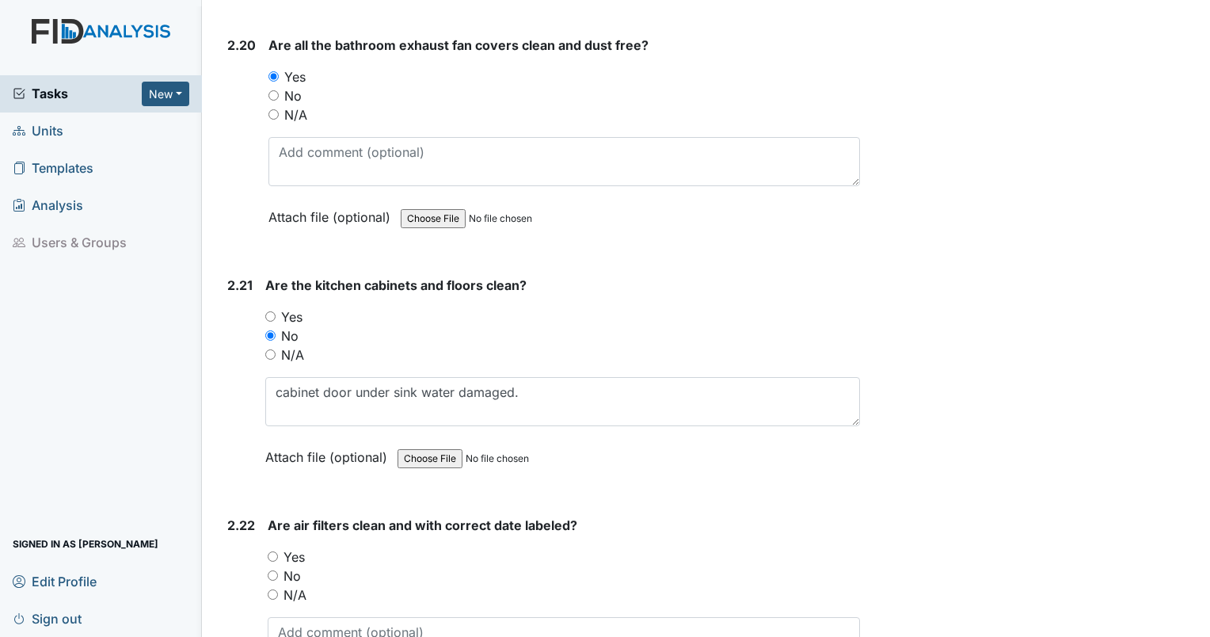
click at [276, 566] on div "No" at bounding box center [564, 575] width 593 height 19
click at [279, 585] on div "N/A" at bounding box center [564, 594] width 593 height 19
click at [276, 570] on input "No" at bounding box center [273, 575] width 10 height 10
radio input "true"
click at [303, 617] on textarea at bounding box center [564, 641] width 593 height 49
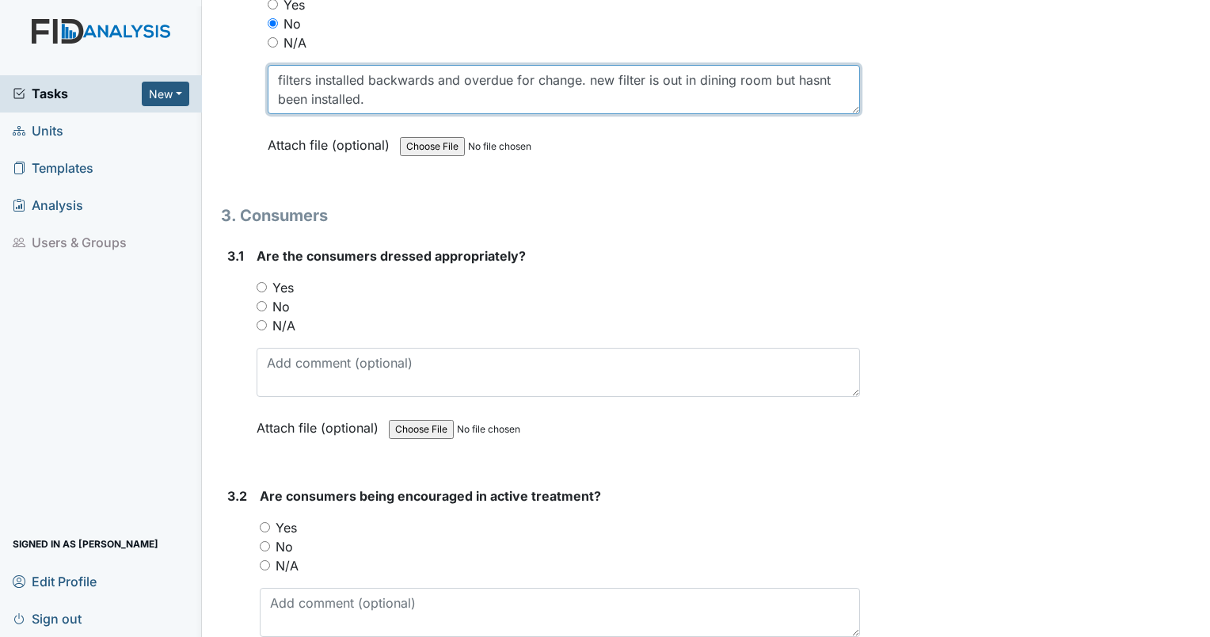
scroll to position [7734, 0]
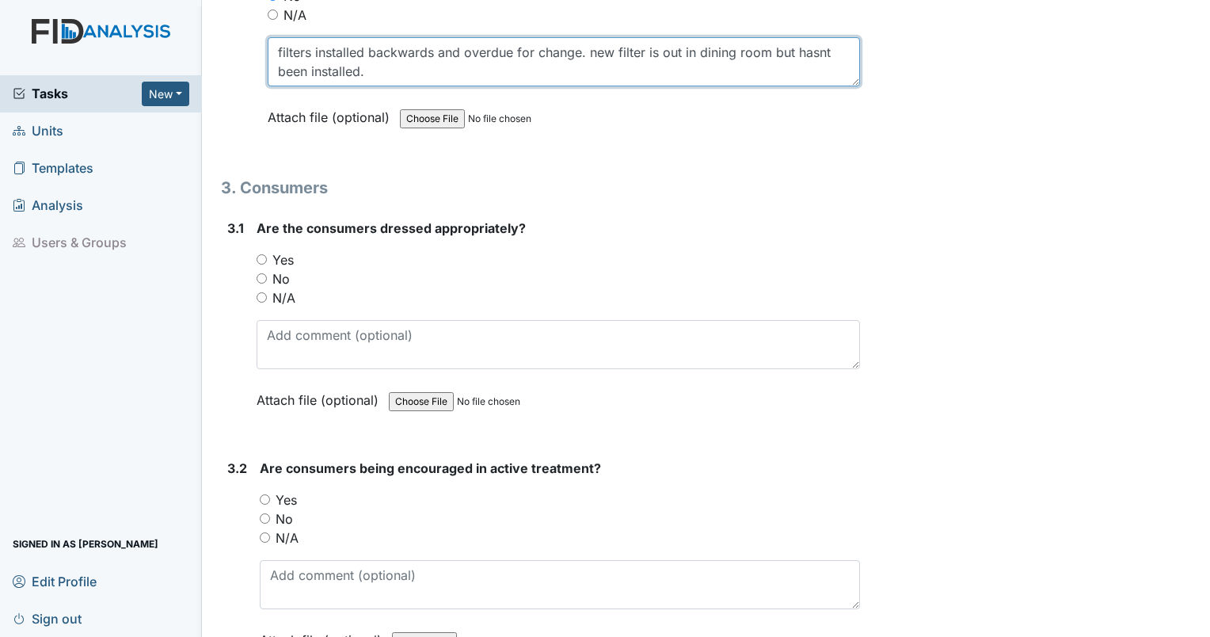
type textarea "filters installed backwards and overdue for change. new filter is out in dining…"
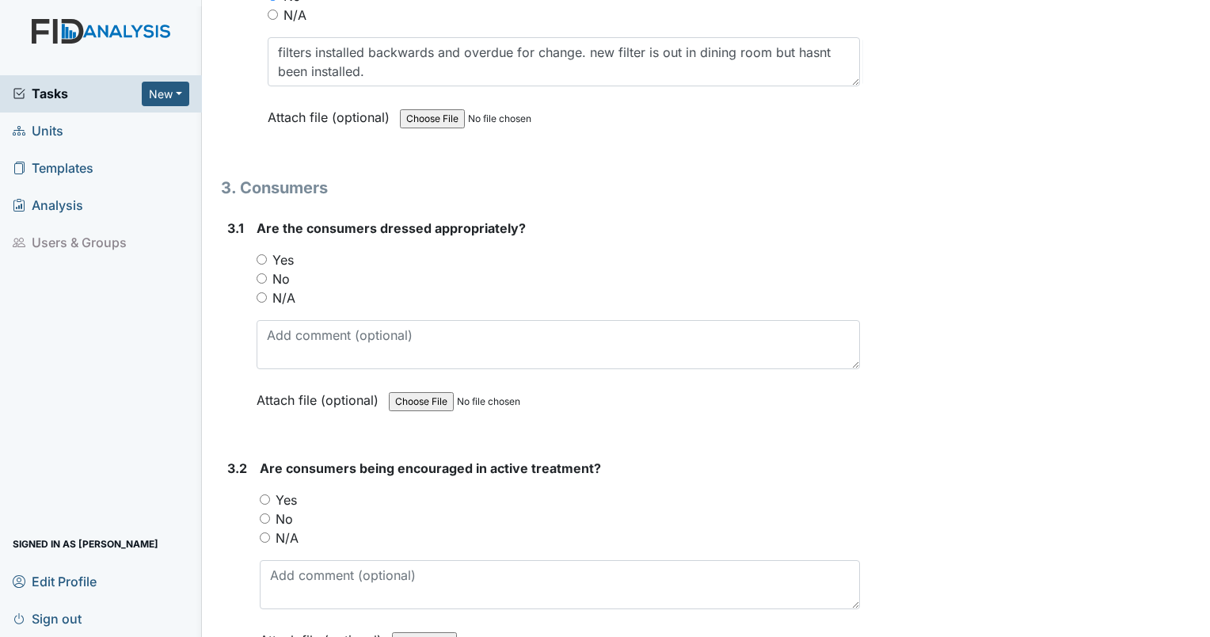
click at [261, 254] on input "Yes" at bounding box center [262, 259] width 10 height 10
radio input "true"
click at [266, 490] on div "Yes" at bounding box center [560, 499] width 600 height 19
click at [269, 494] on input "Yes" at bounding box center [265, 499] width 10 height 10
radio input "true"
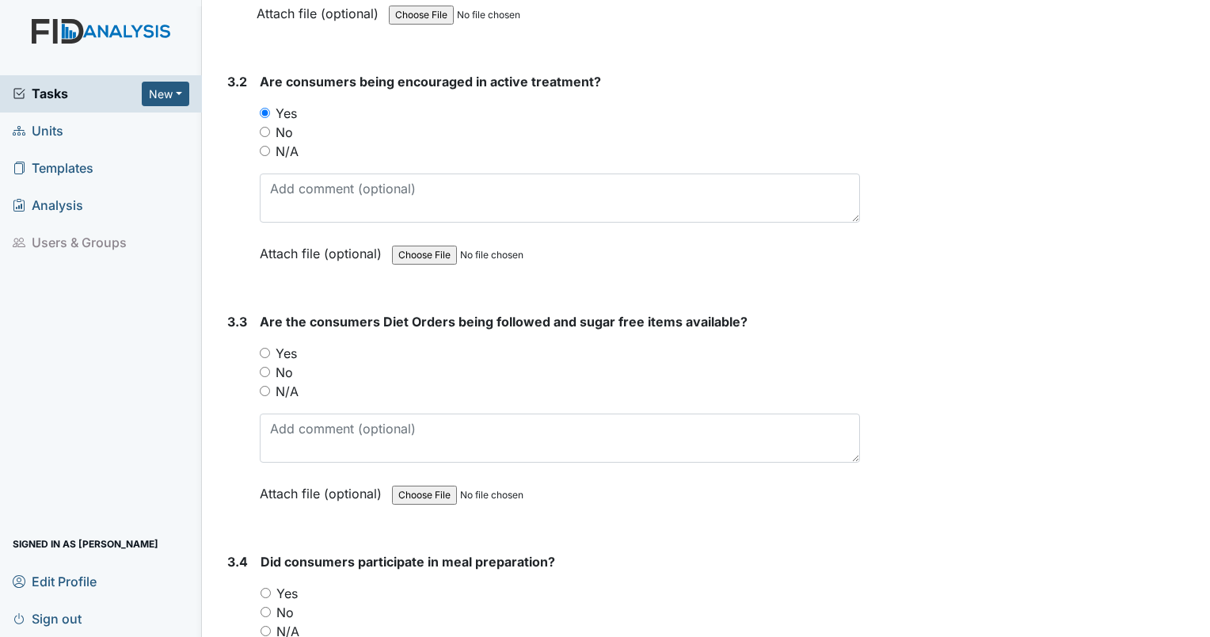
scroll to position [8162, 0]
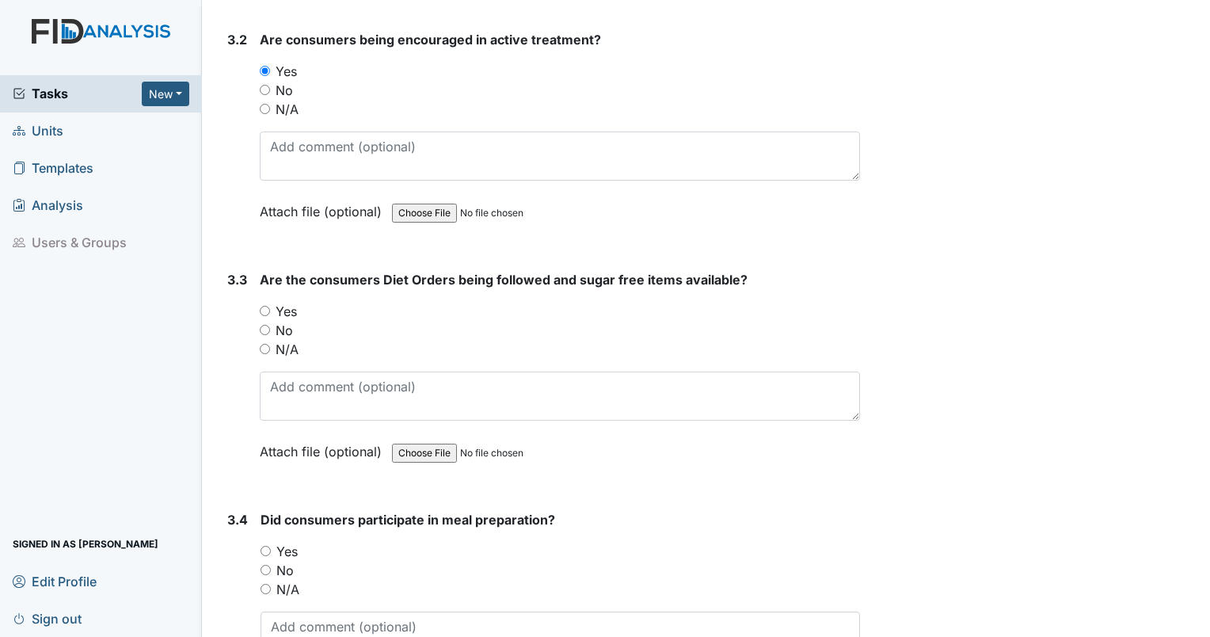
click at [264, 325] on input "No" at bounding box center [265, 330] width 10 height 10
radio input "true"
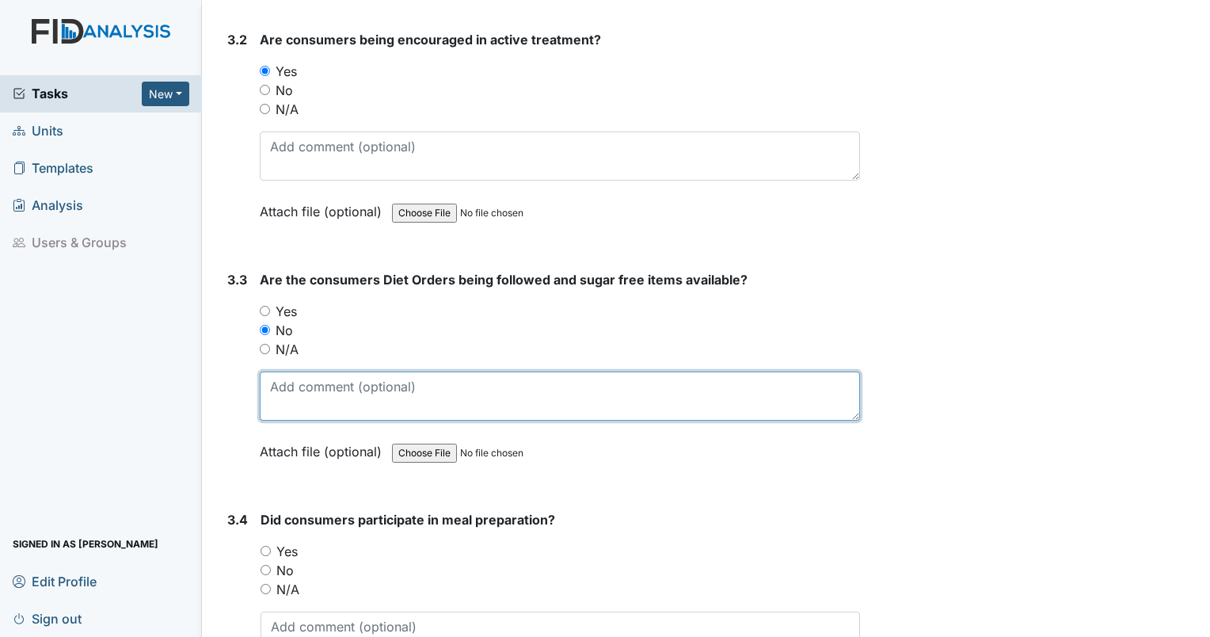
click at [307, 372] on textarea at bounding box center [560, 396] width 600 height 49
type textarea "no diet orders displayed in kitchen on fridge."
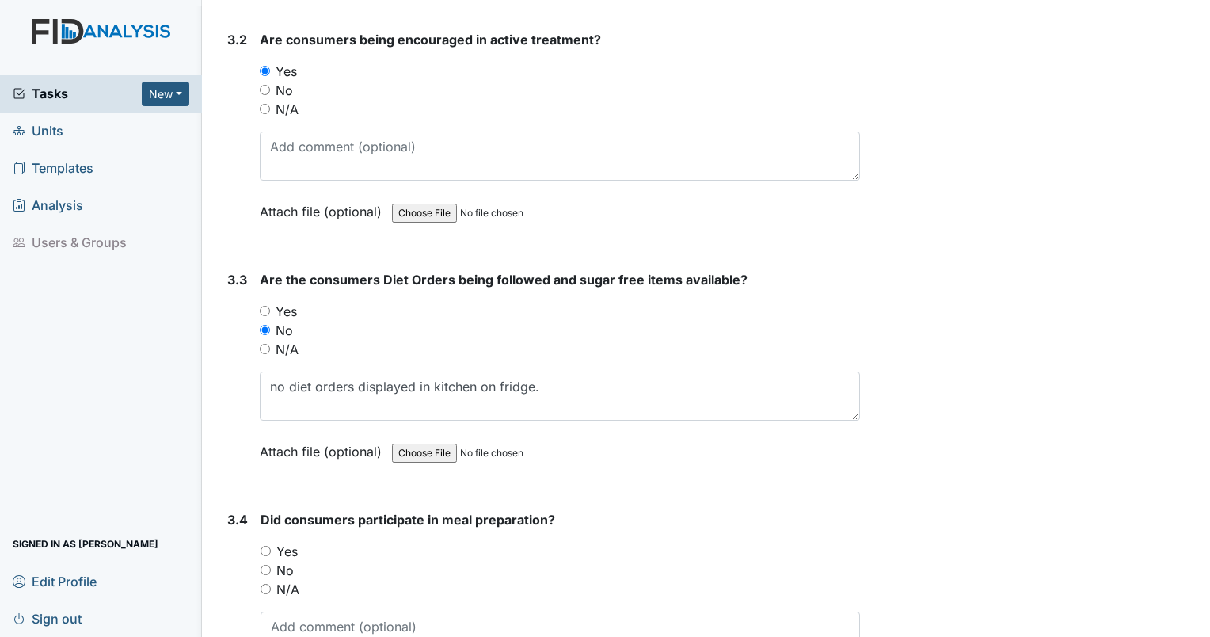
click at [265, 584] on input "N/A" at bounding box center [266, 589] width 10 height 10
radio input "true"
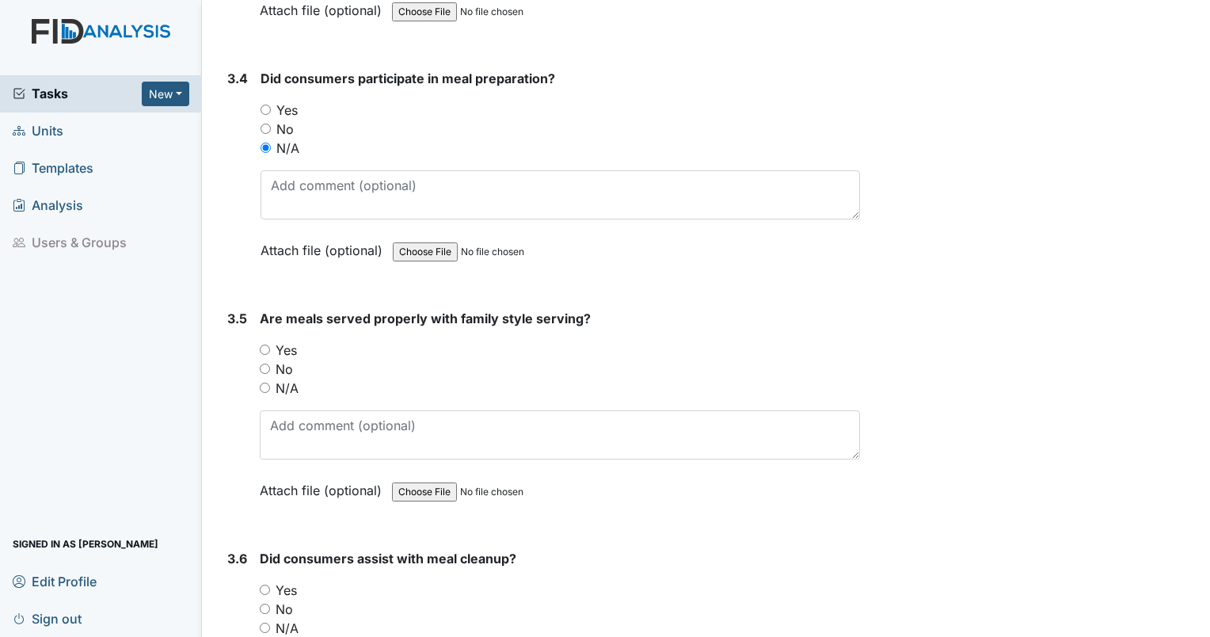
scroll to position [8672, 0]
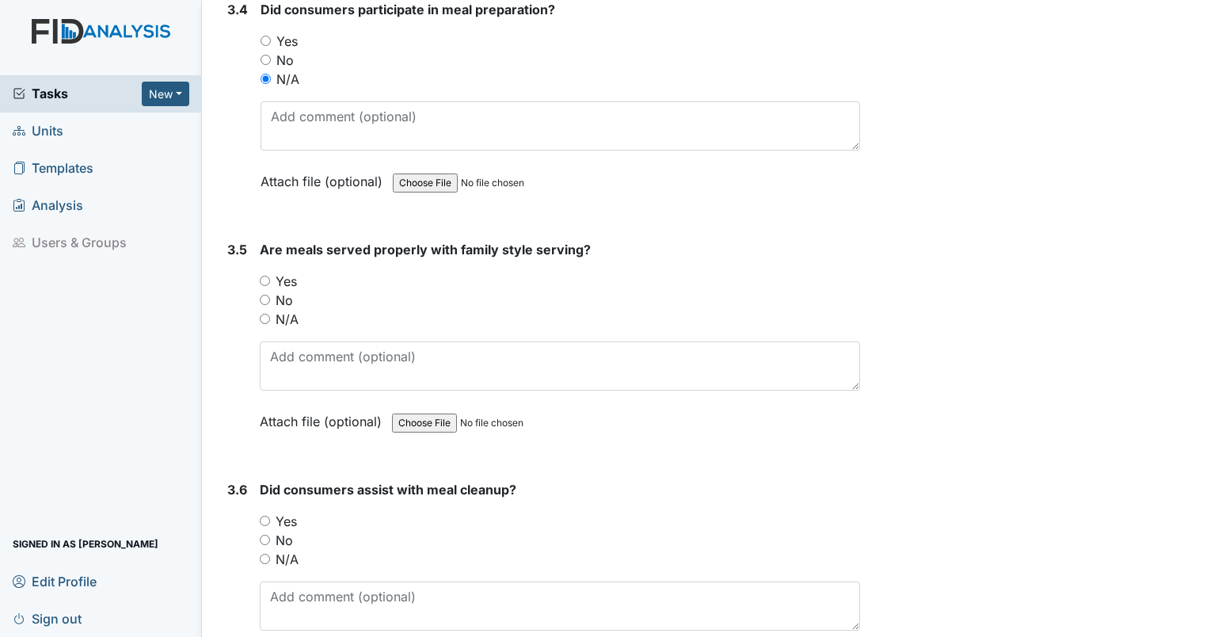
click at [261, 314] on input "N/A" at bounding box center [265, 319] width 10 height 10
radio input "true"
click at [260, 554] on input "N/A" at bounding box center [265, 559] width 10 height 10
radio input "true"
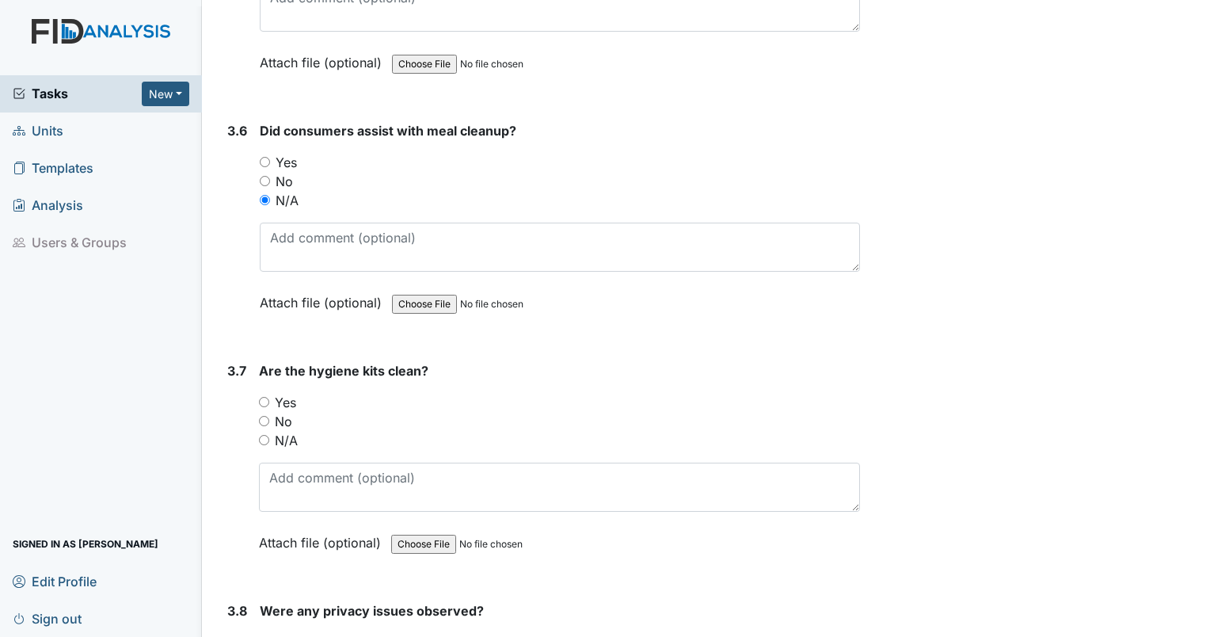
scroll to position [9045, 0]
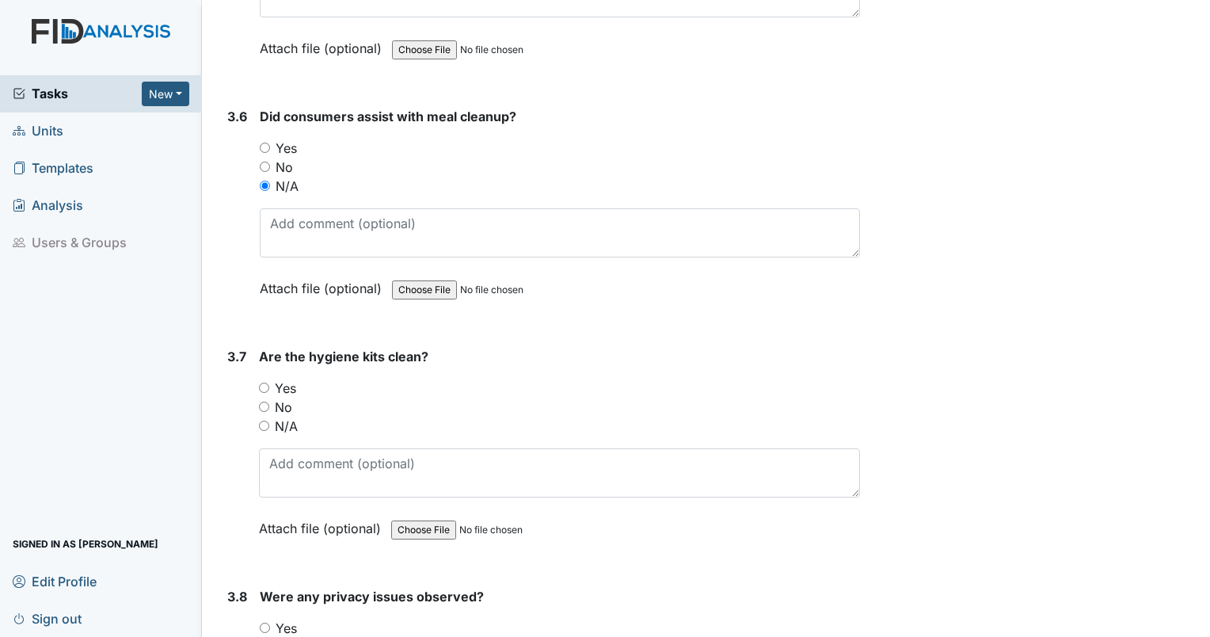
click at [263, 402] on input "No" at bounding box center [264, 407] width 10 height 10
radio input "true"
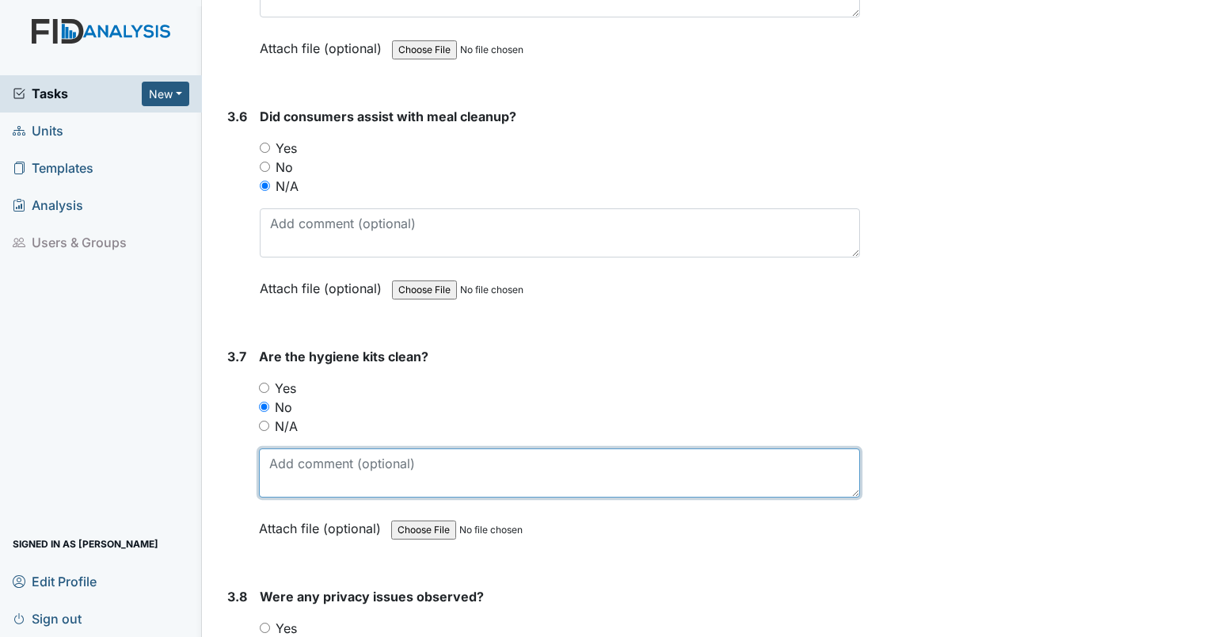
click at [290, 448] on textarea at bounding box center [559, 472] width 601 height 49
type textarea "multiple toothbrushes out without covers in bedrooms."
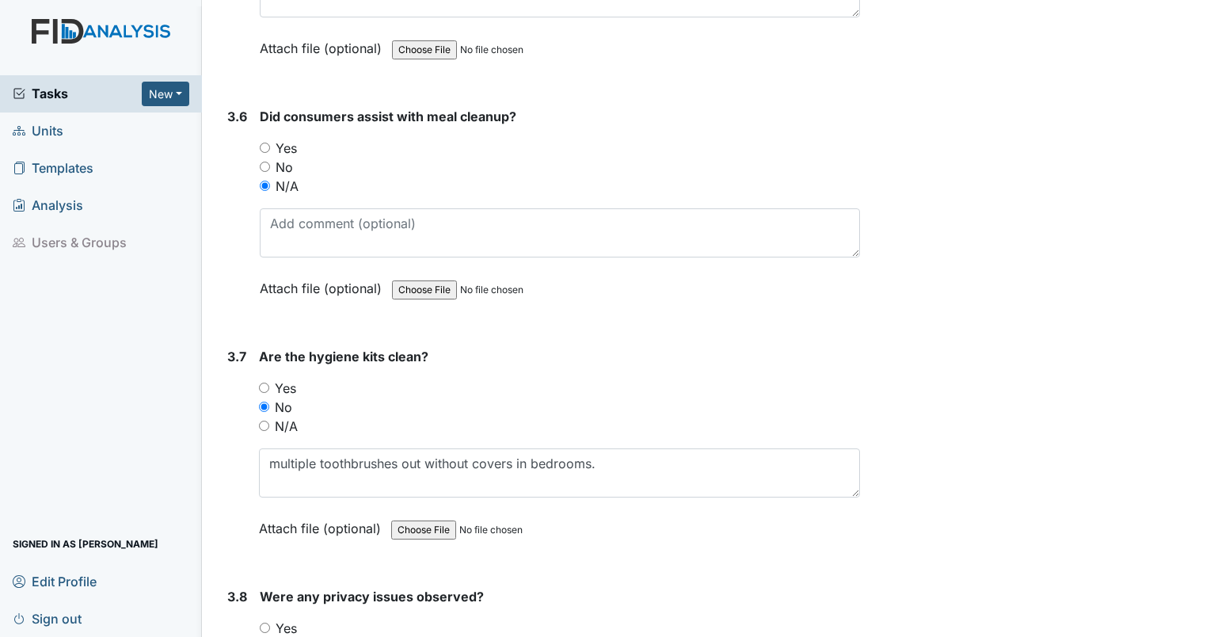
click at [265, 636] on input "No" at bounding box center [265, 647] width 10 height 10
radio input "true"
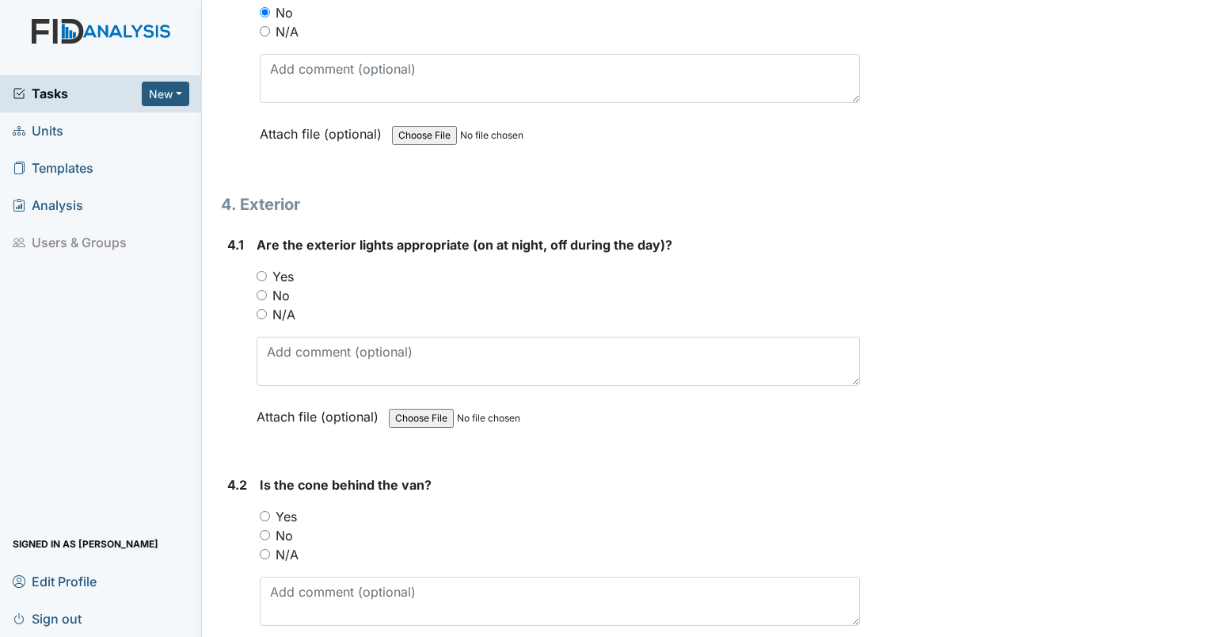
scroll to position [9777, 0]
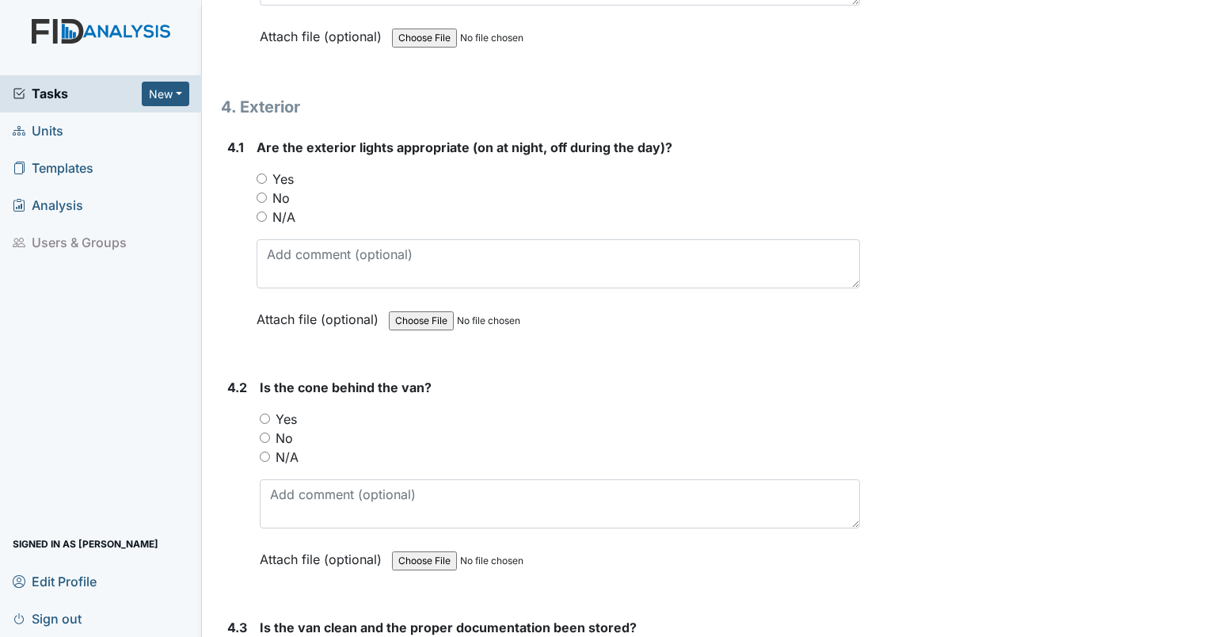
click at [266, 173] on input "Yes" at bounding box center [262, 178] width 10 height 10
radio input "true"
click at [265, 452] on input "N/A" at bounding box center [265, 457] width 10 height 10
radio input "true"
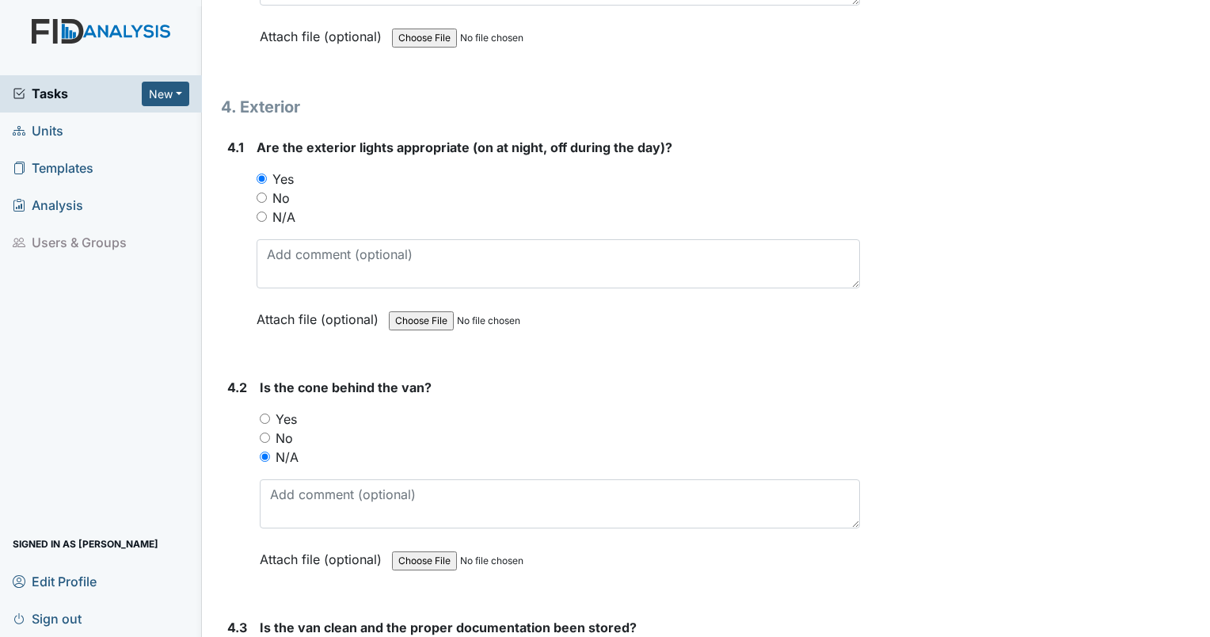
radio input "true"
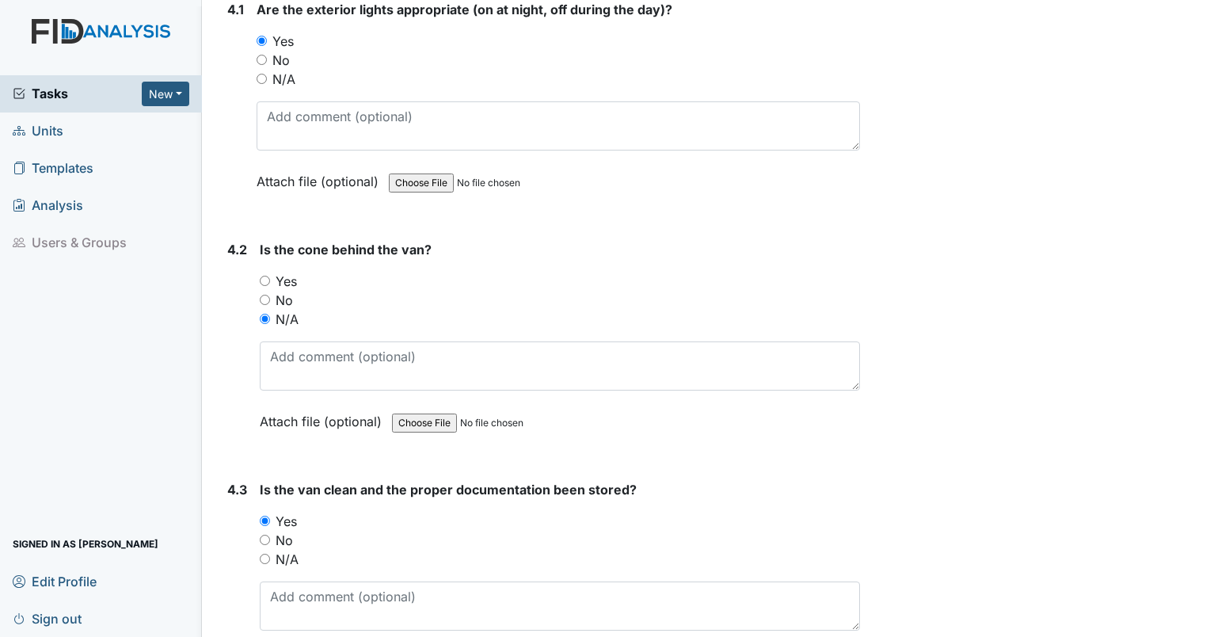
scroll to position [10040, 0]
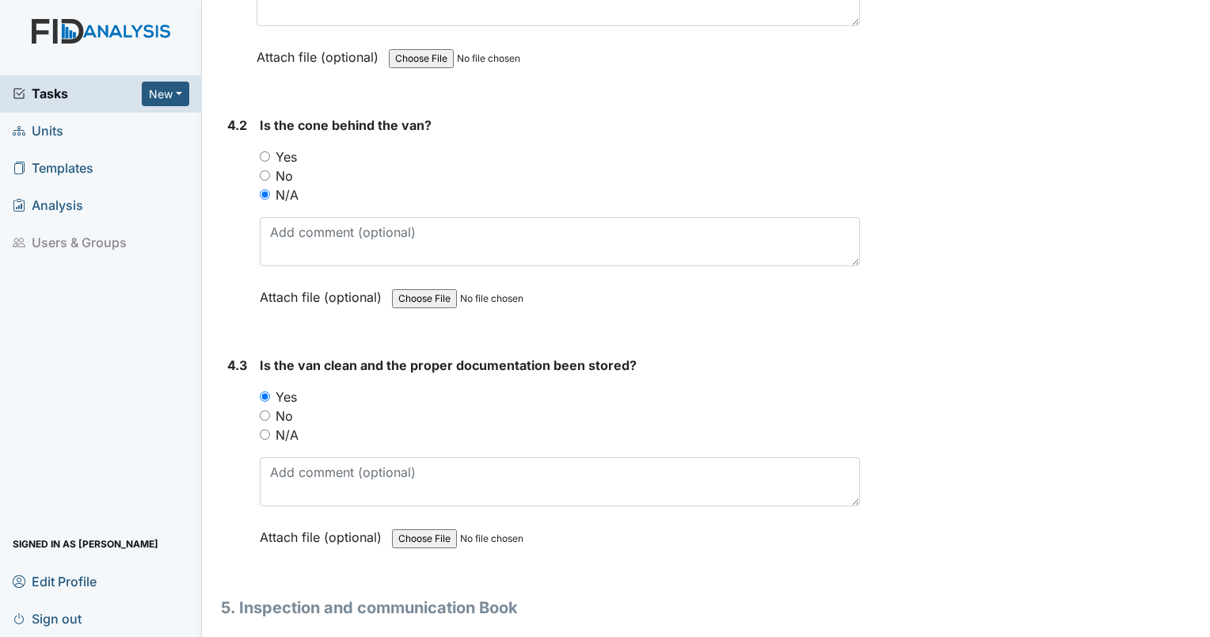
click at [268, 410] on input "No" at bounding box center [265, 415] width 10 height 10
radio input "true"
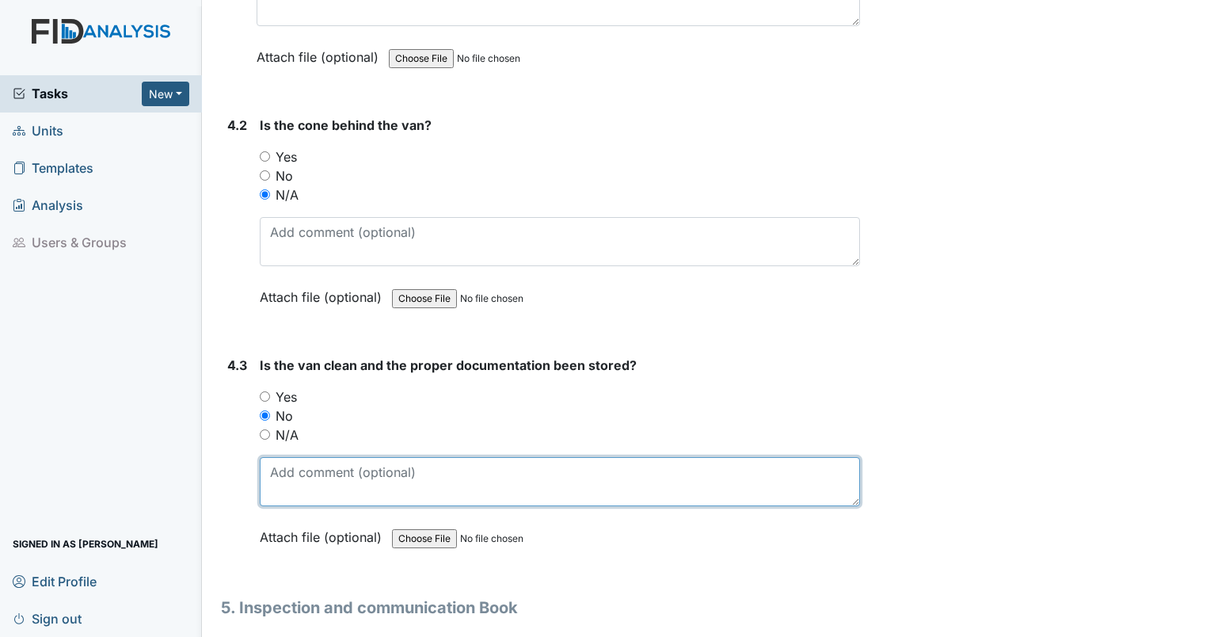
click at [293, 457] on textarea at bounding box center [560, 481] width 600 height 49
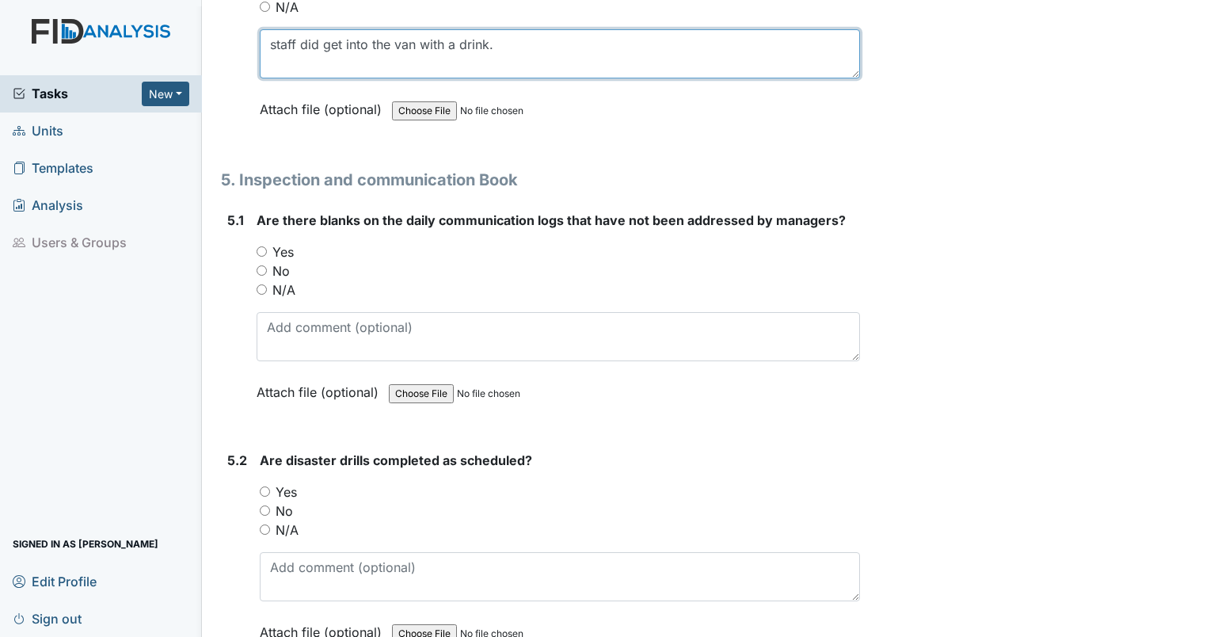
scroll to position [10454, 0]
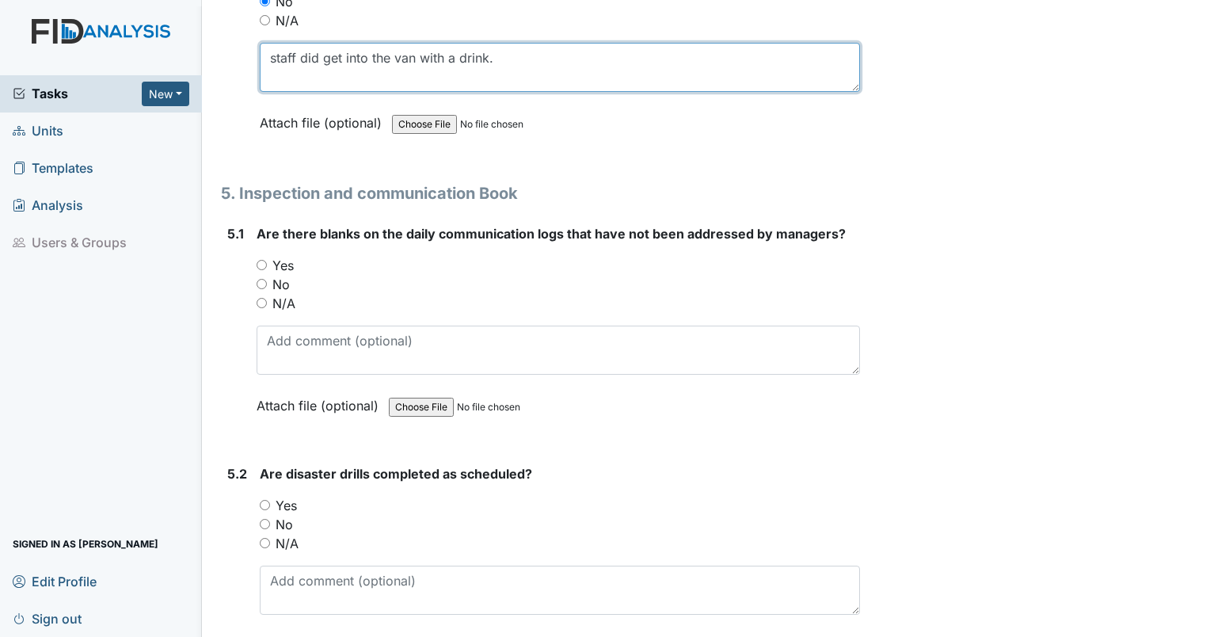
type textarea "staff did get into the van with a drink."
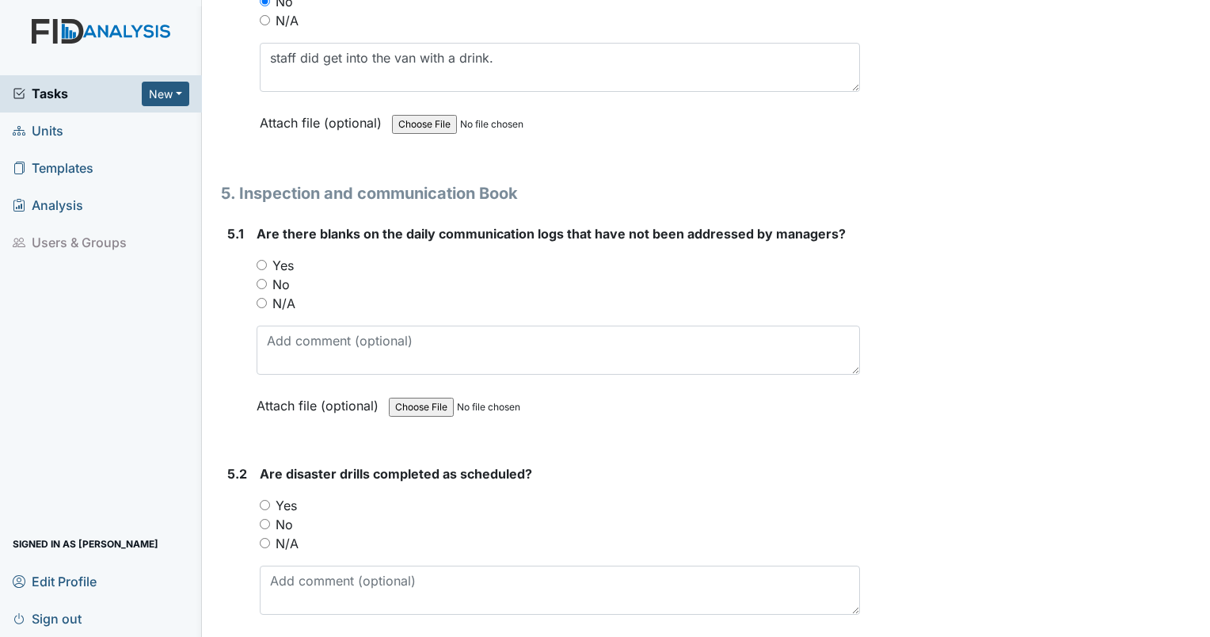
click at [261, 279] on input "No" at bounding box center [262, 284] width 10 height 10
radio input "true"
click at [264, 500] on input "Yes" at bounding box center [265, 505] width 10 height 10
radio input "true"
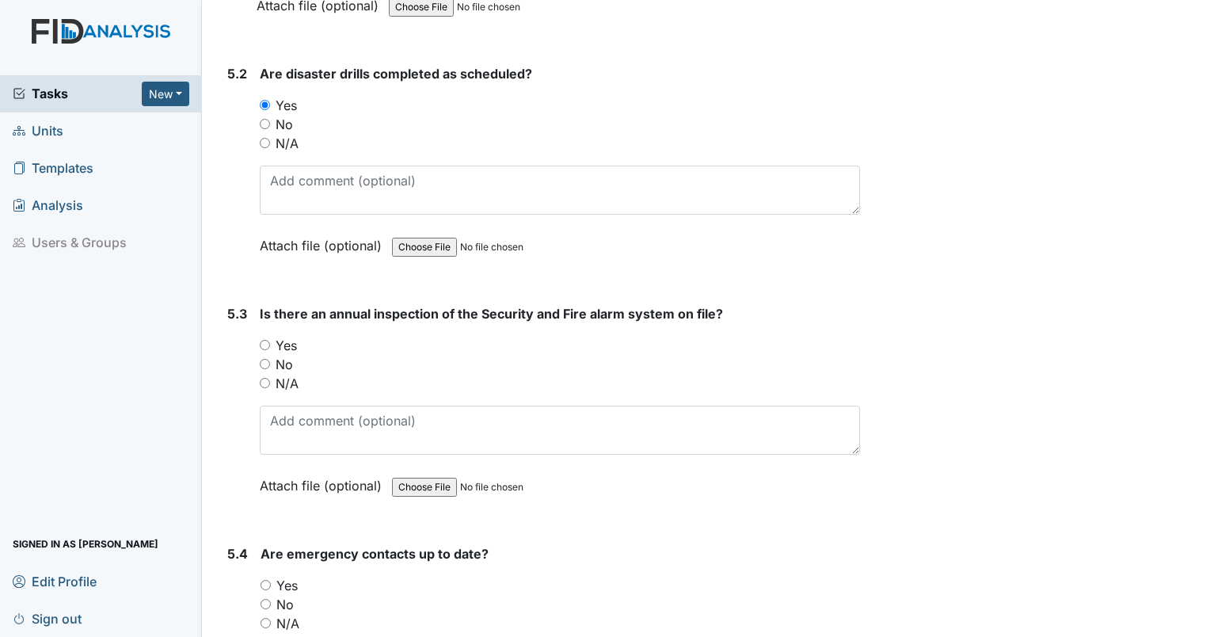
scroll to position [10840, 0]
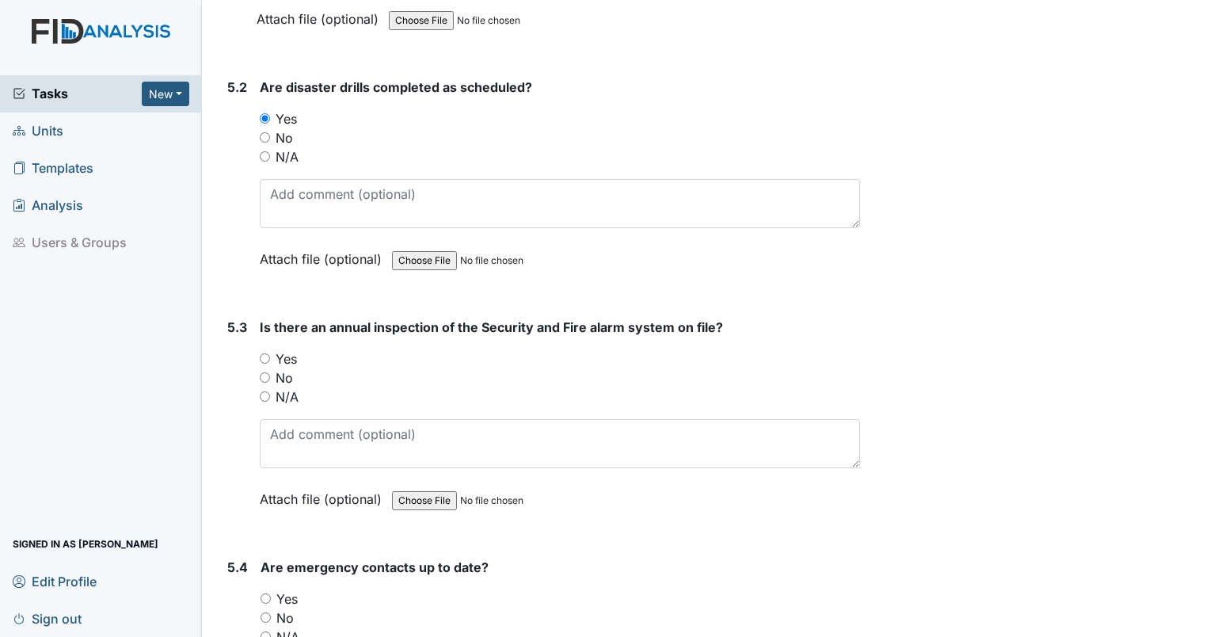
click at [263, 353] on input "Yes" at bounding box center [265, 358] width 10 height 10
radio input "true"
click at [262, 593] on input "Yes" at bounding box center [266, 598] width 10 height 10
radio input "true"
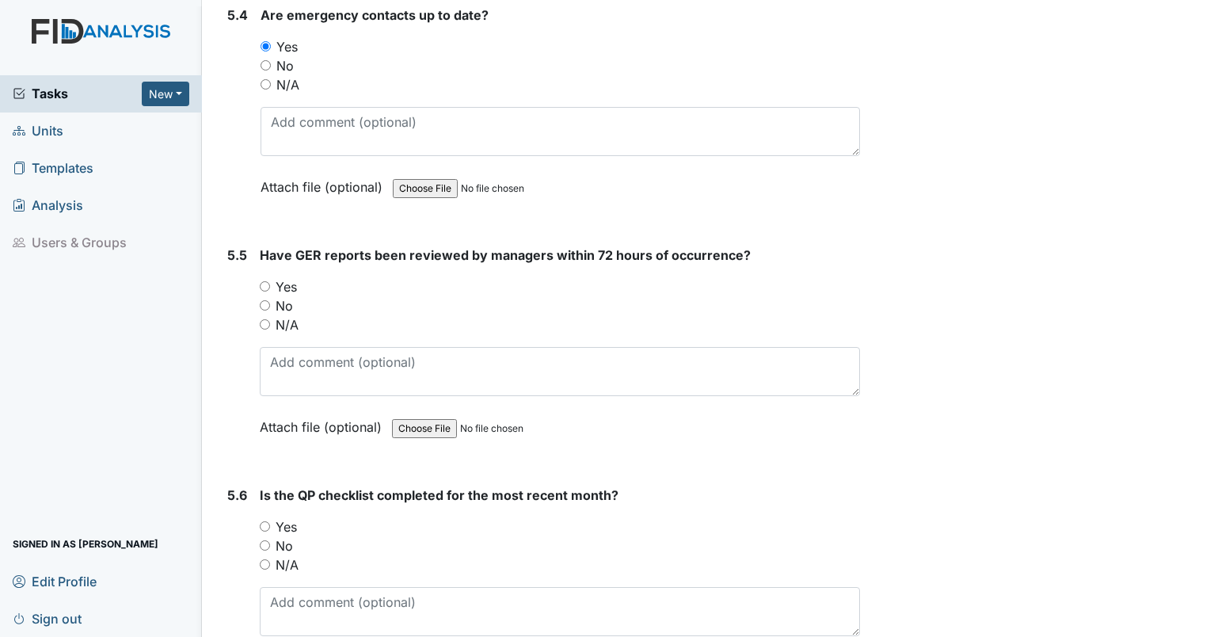
scroll to position [11378, 0]
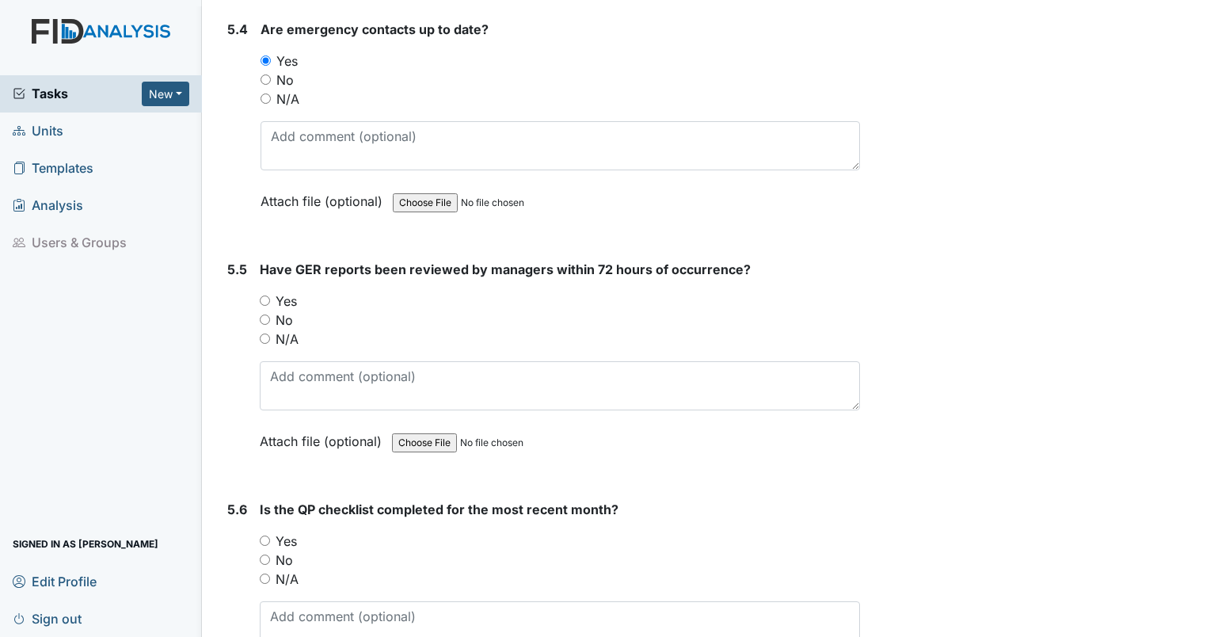
click at [262, 295] on input "Yes" at bounding box center [265, 300] width 10 height 10
radio input "true"
click at [262, 333] on input "N/A" at bounding box center [265, 338] width 10 height 10
radio input "true"
click at [265, 535] on input "Yes" at bounding box center [265, 540] width 10 height 10
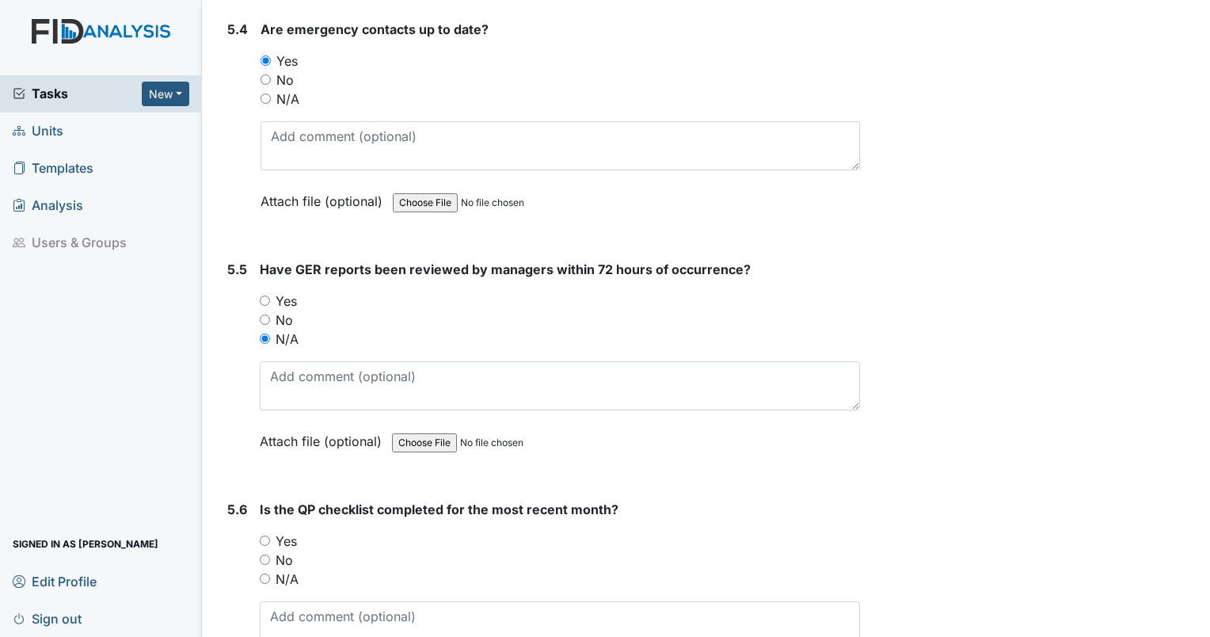
radio input "true"
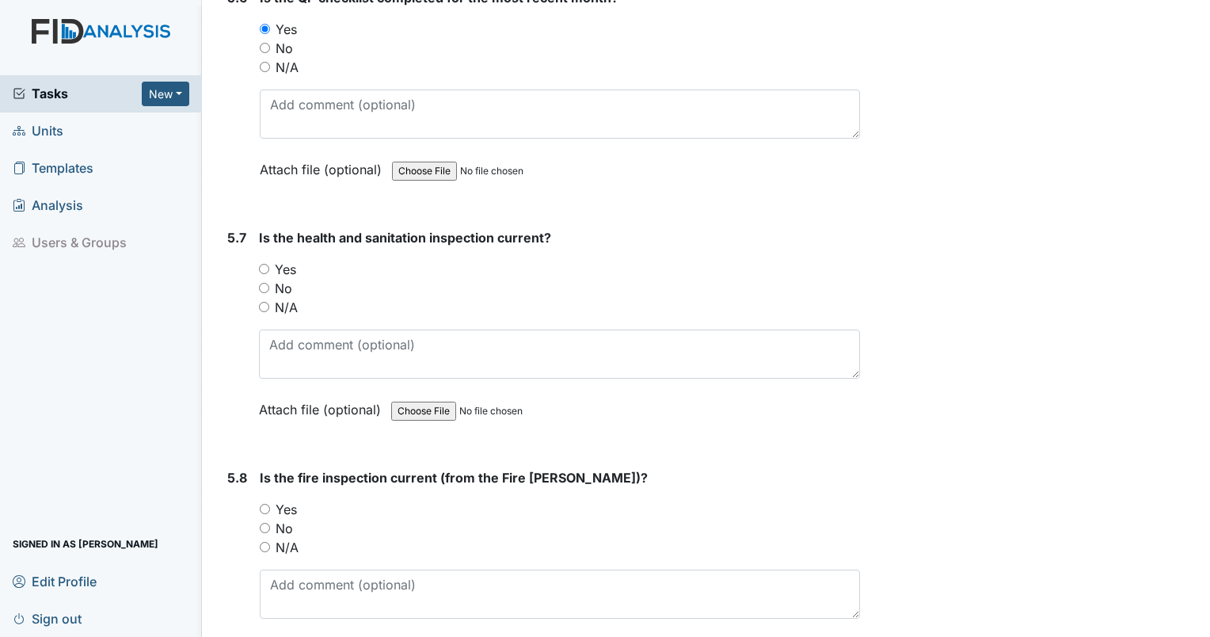
scroll to position [11903, 0]
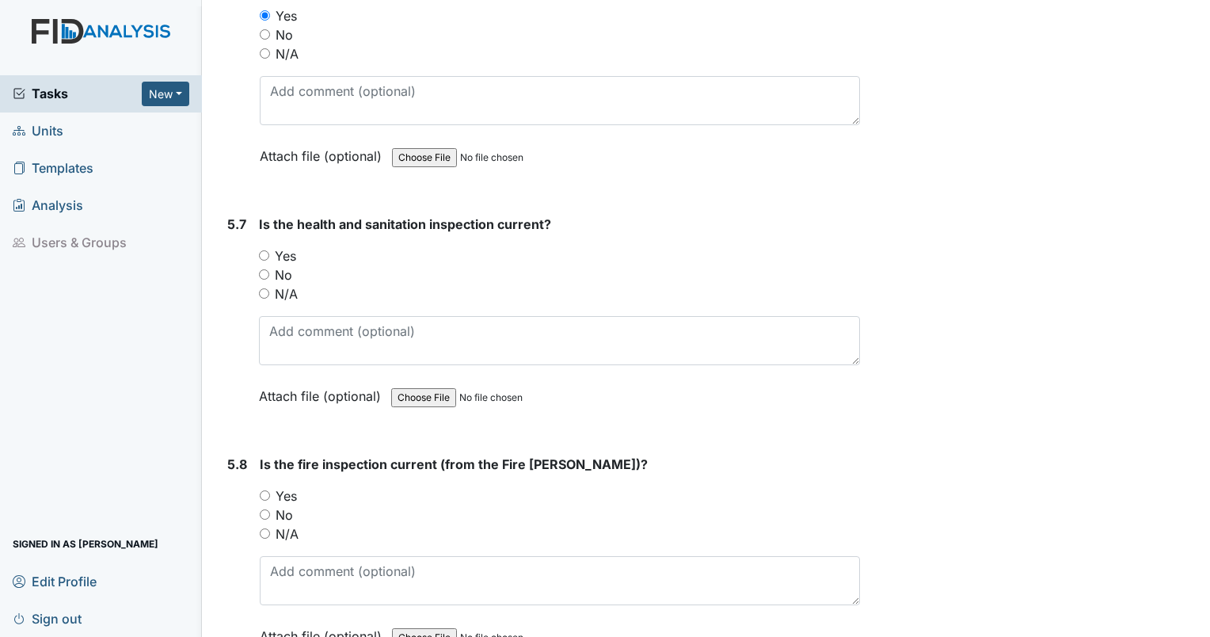
click at [267, 250] on input "Yes" at bounding box center [264, 255] width 10 height 10
radio input "true"
click at [258, 455] on div "5.8 Is the fire inspection current (from the Fire Marshall)? You must select on…" at bounding box center [540, 562] width 639 height 215
click at [263, 490] on input "Yes" at bounding box center [265, 495] width 10 height 10
radio input "true"
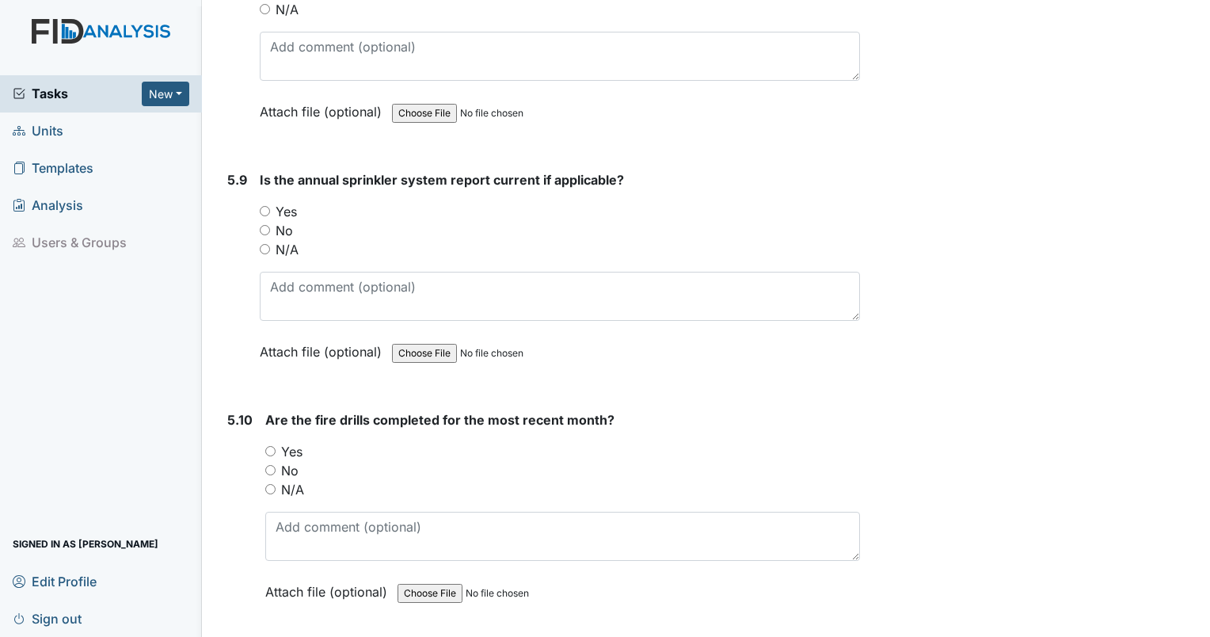
scroll to position [12440, 0]
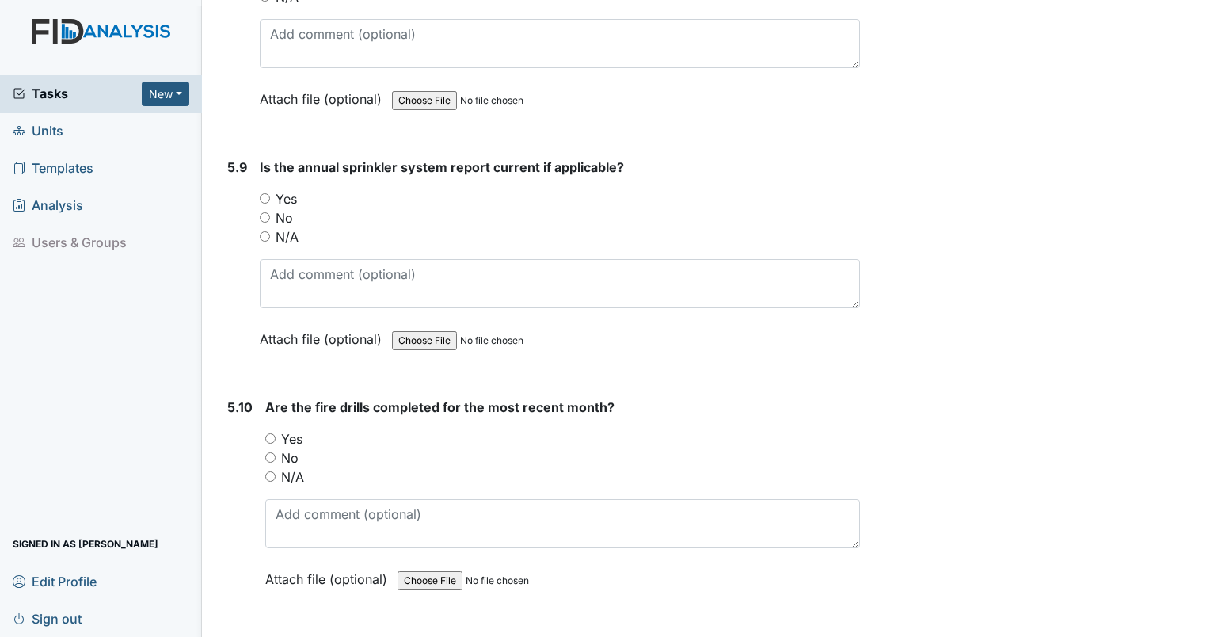
click at [265, 193] on input "Yes" at bounding box center [265, 198] width 10 height 10
radio input "true"
click at [269, 452] on input "No" at bounding box center [270, 457] width 10 height 10
radio input "true"
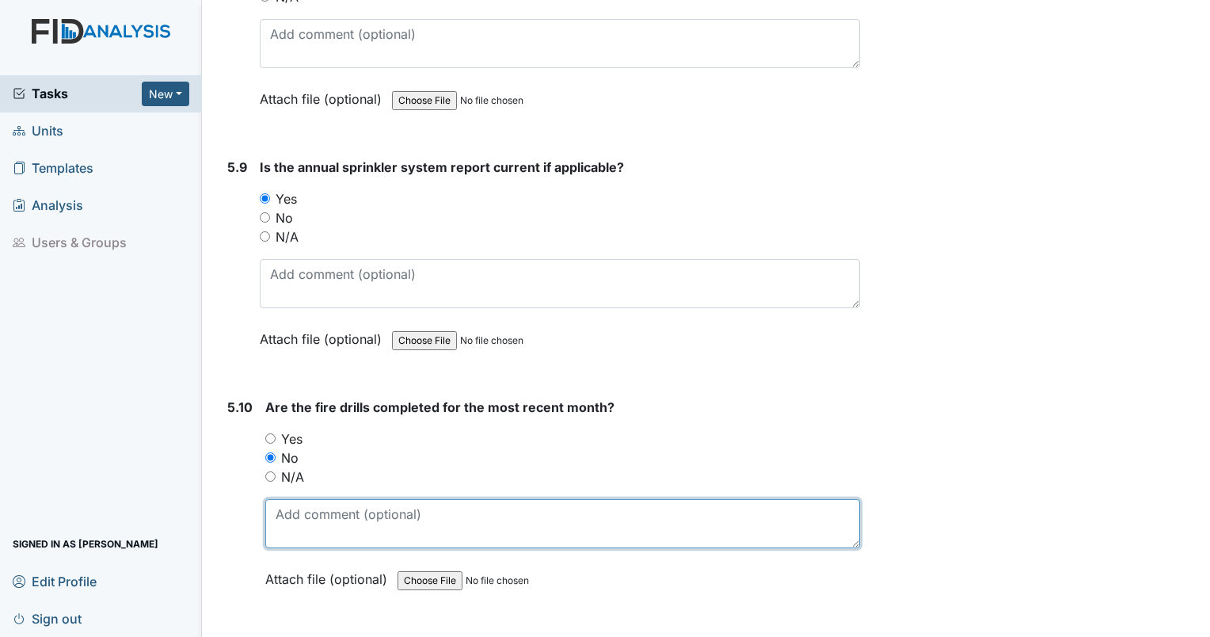
click at [307, 499] on textarea at bounding box center [562, 523] width 595 height 49
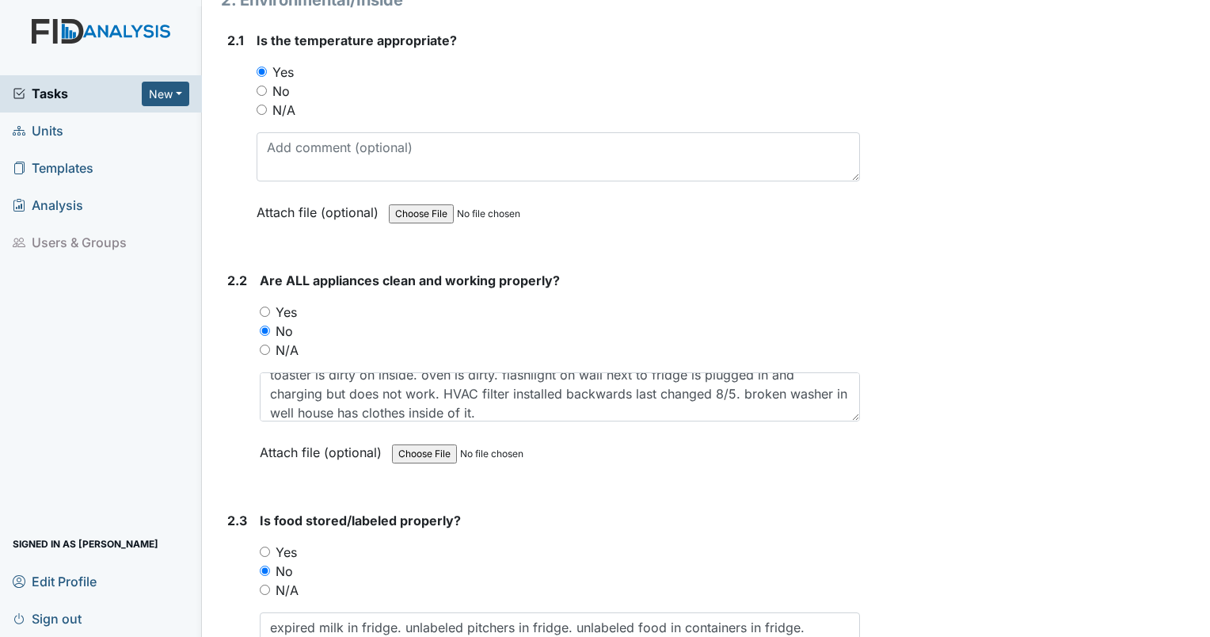
scroll to position [2776, 0]
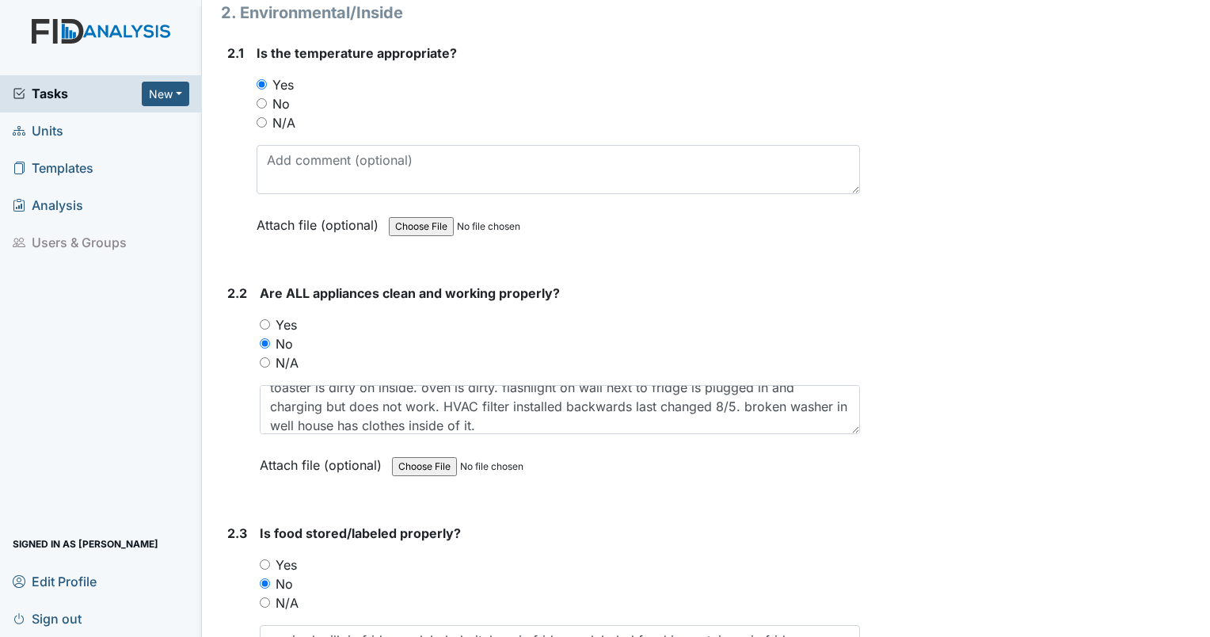
type textarea "none documented in FIDs for August."
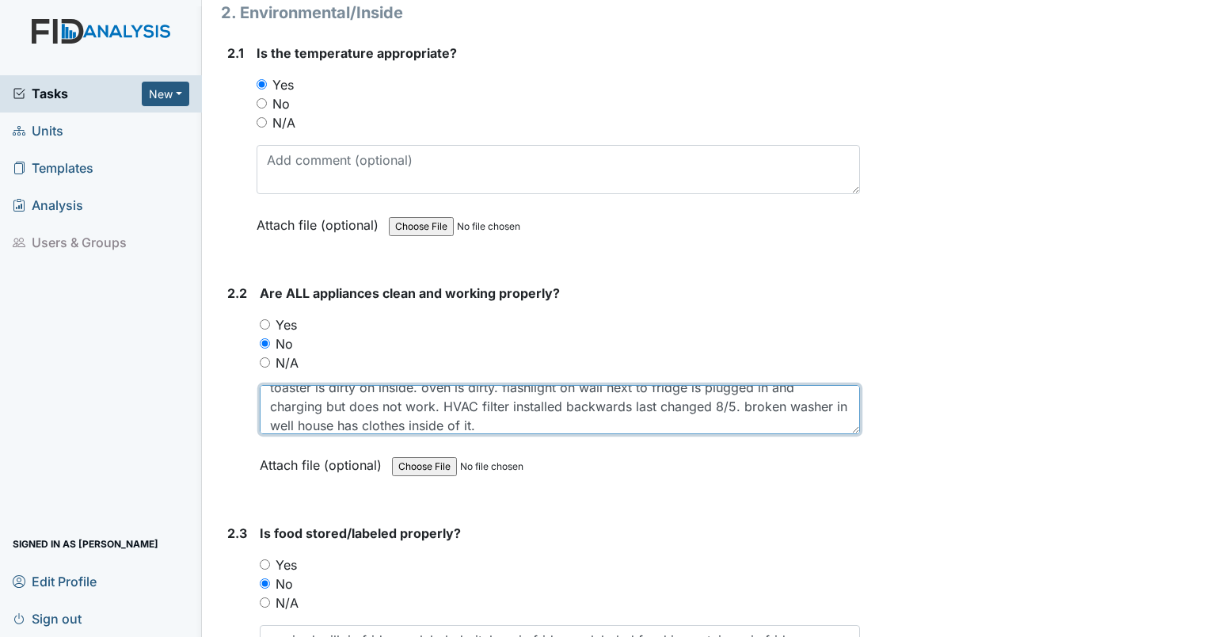
click at [559, 420] on textarea "toaster is dirty on inside. oven is dirty. flashlight on wall next to fridge is…" at bounding box center [560, 409] width 600 height 49
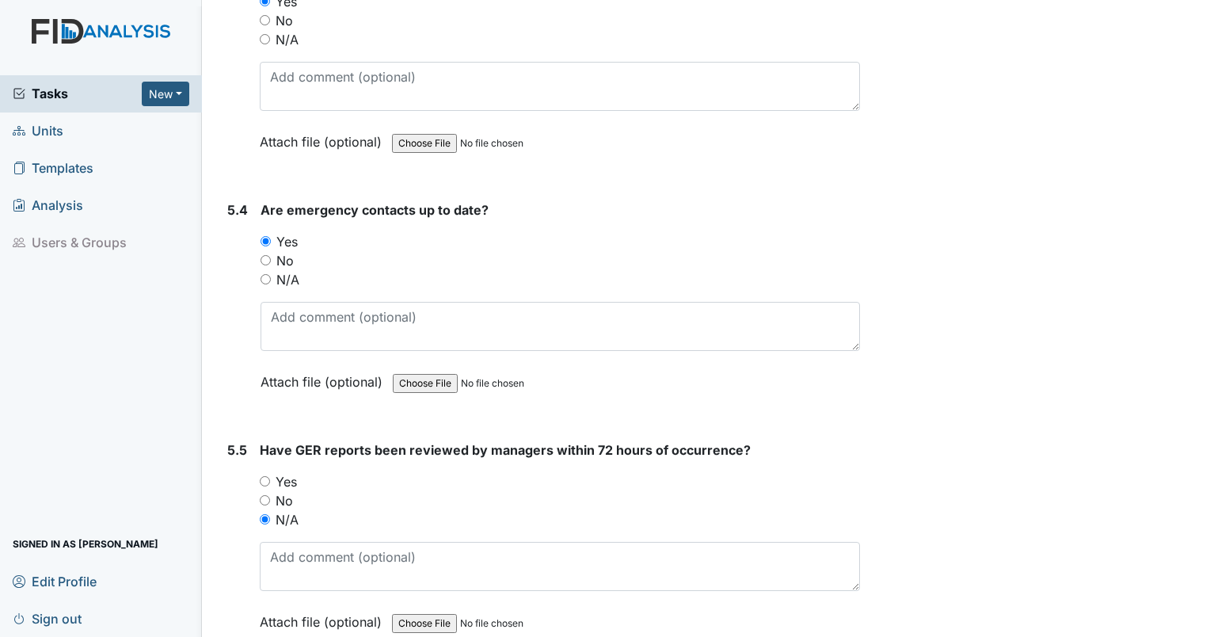
scroll to position [12440, 0]
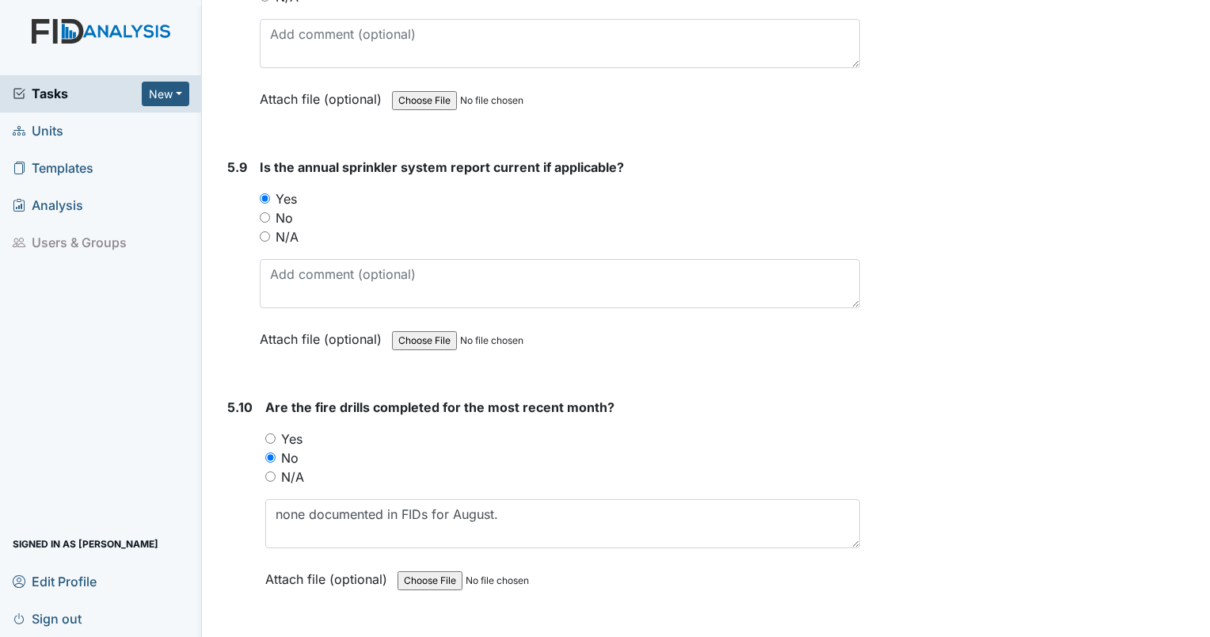
type textarea "toaster is dirty on inside. oven is dirty. flashlight on wall next to fridge is…"
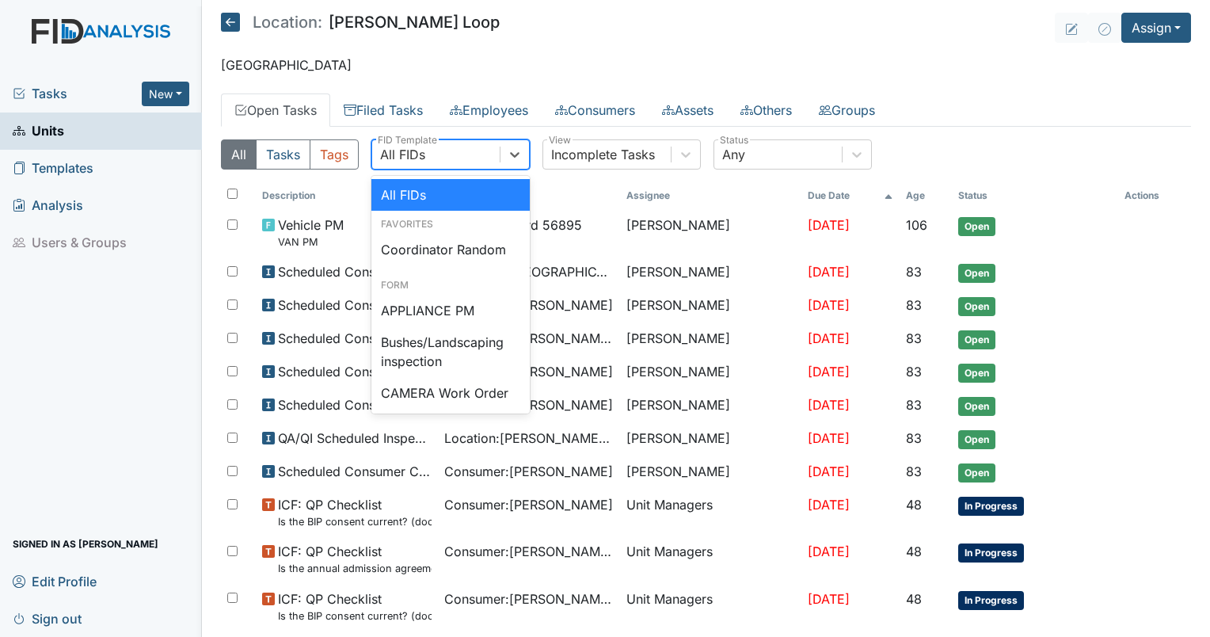
click at [412, 154] on div "All FIDs" at bounding box center [402, 154] width 45 height 19
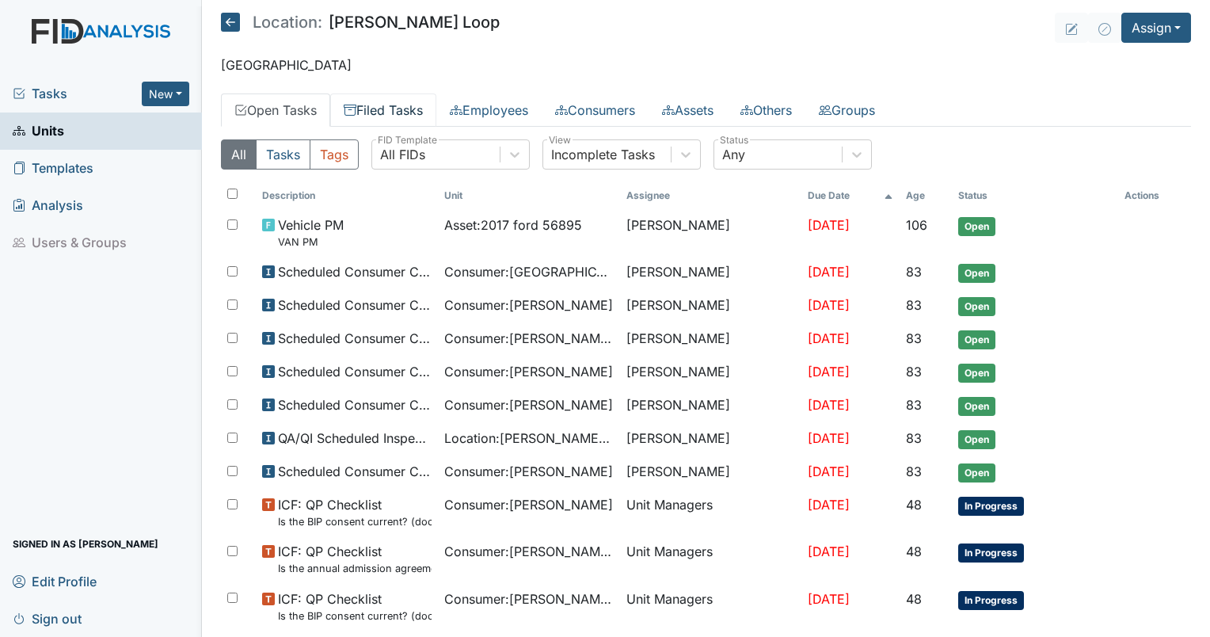
click at [390, 111] on link "Filed Tasks" at bounding box center [383, 109] width 106 height 33
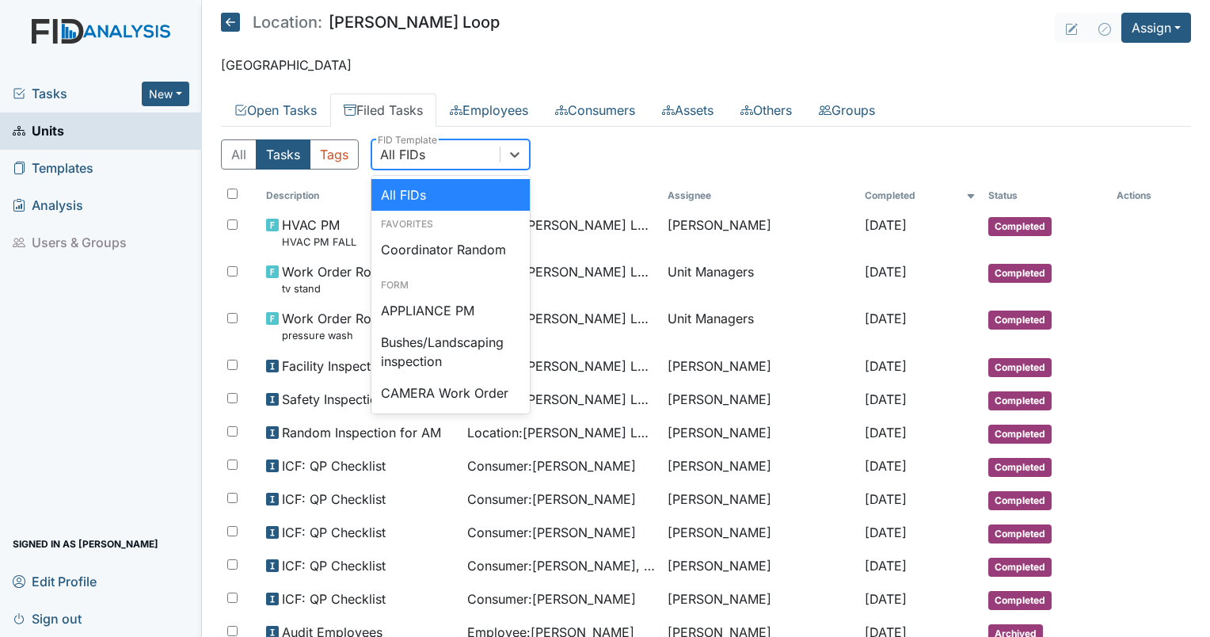
click at [419, 155] on div "All FIDs" at bounding box center [402, 154] width 45 height 19
type input "qp"
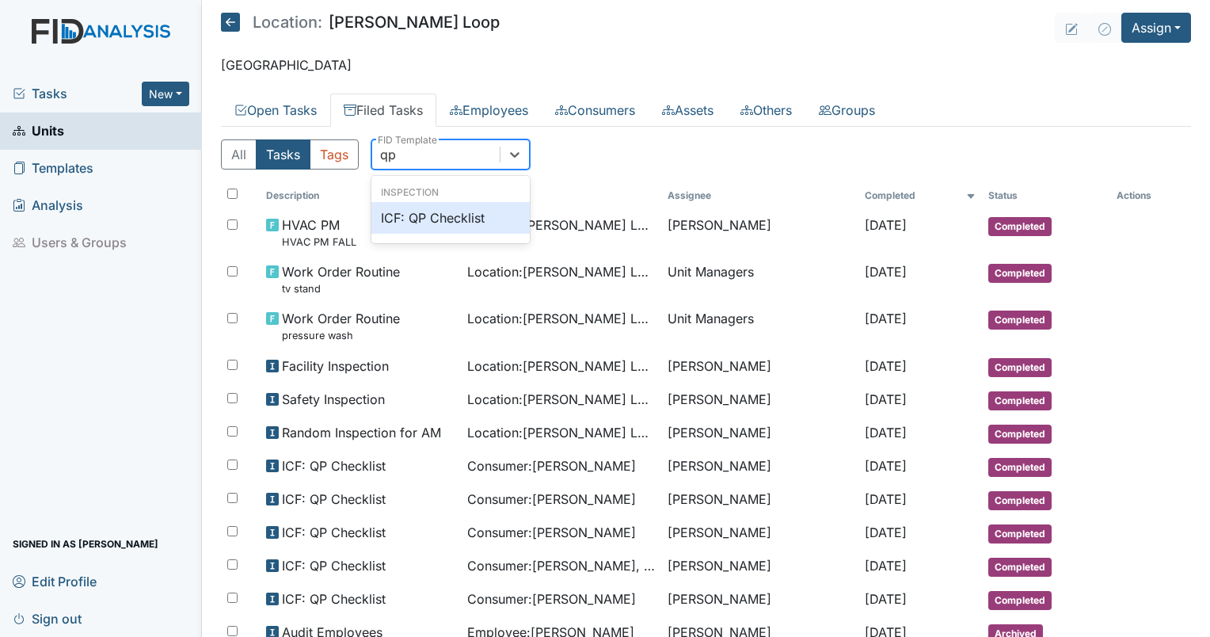
click at [439, 214] on div "ICF: QP Checklist" at bounding box center [451, 218] width 158 height 32
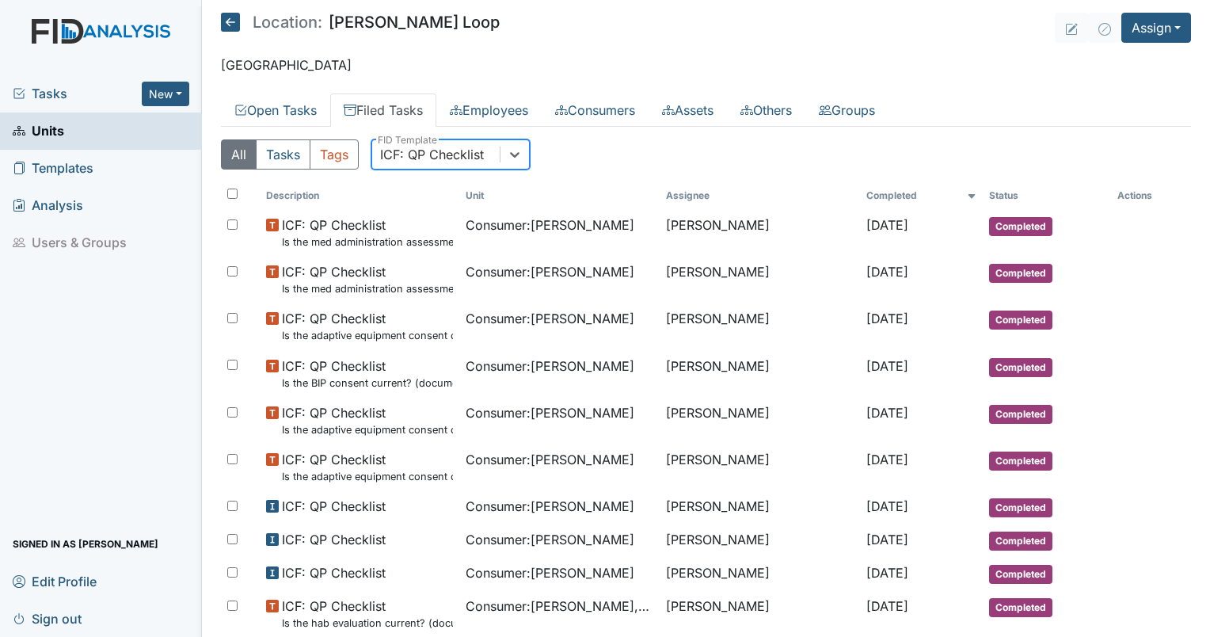
click at [447, 156] on div "ICF: QP Checklist" at bounding box center [432, 154] width 104 height 19
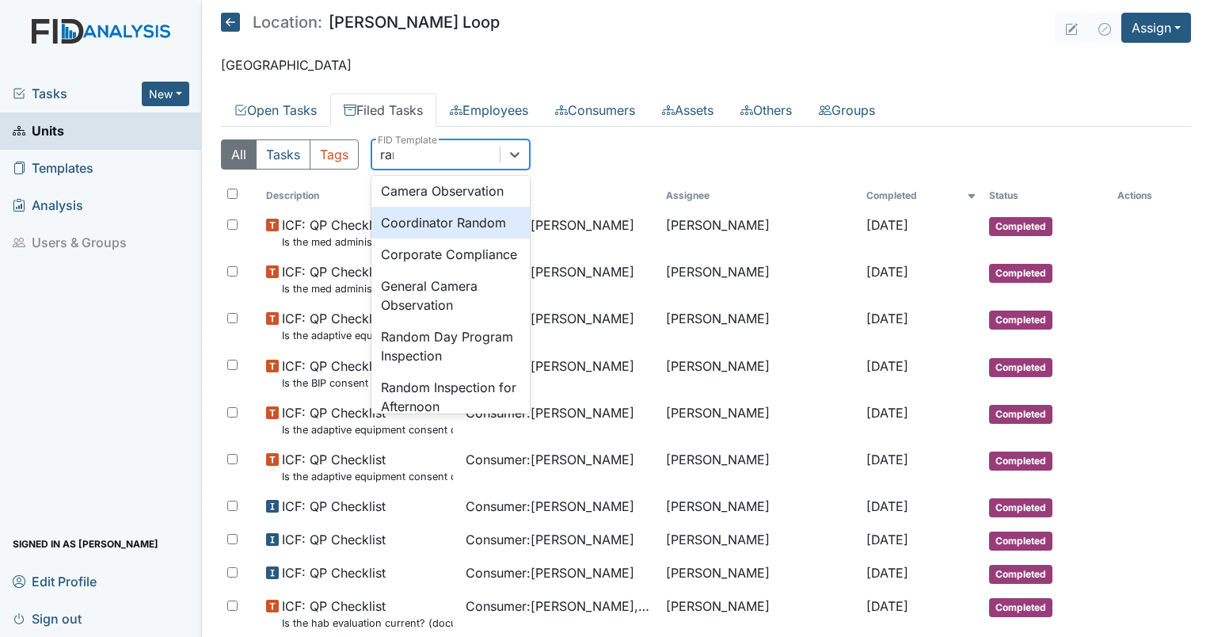
scroll to position [56, 0]
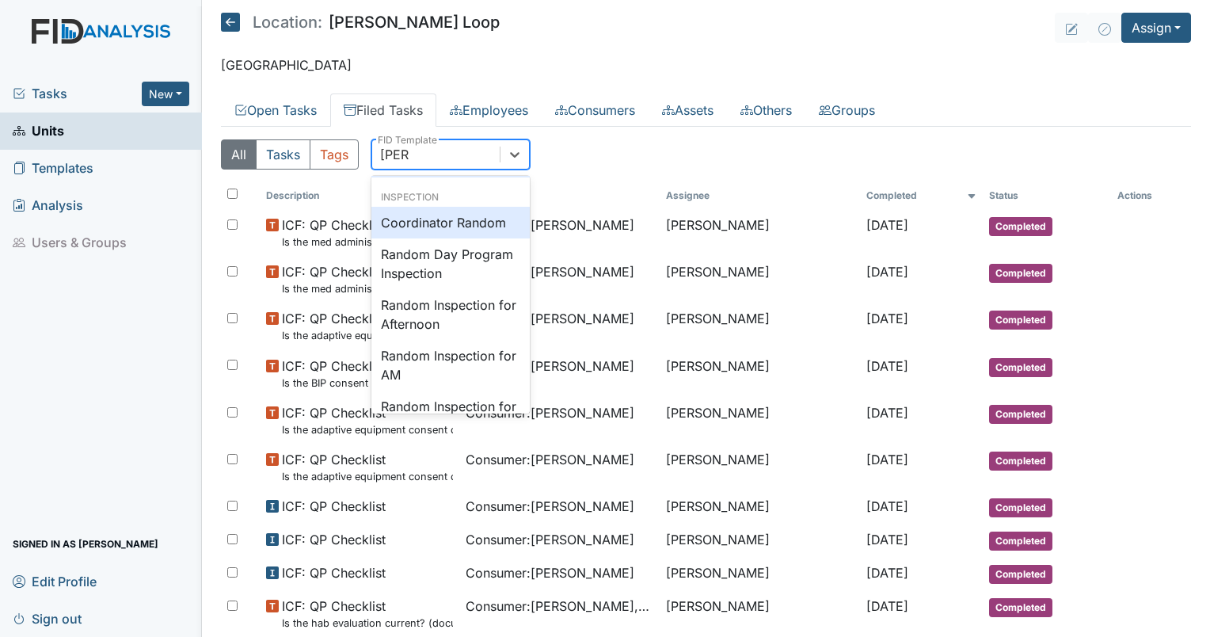
type input "random"
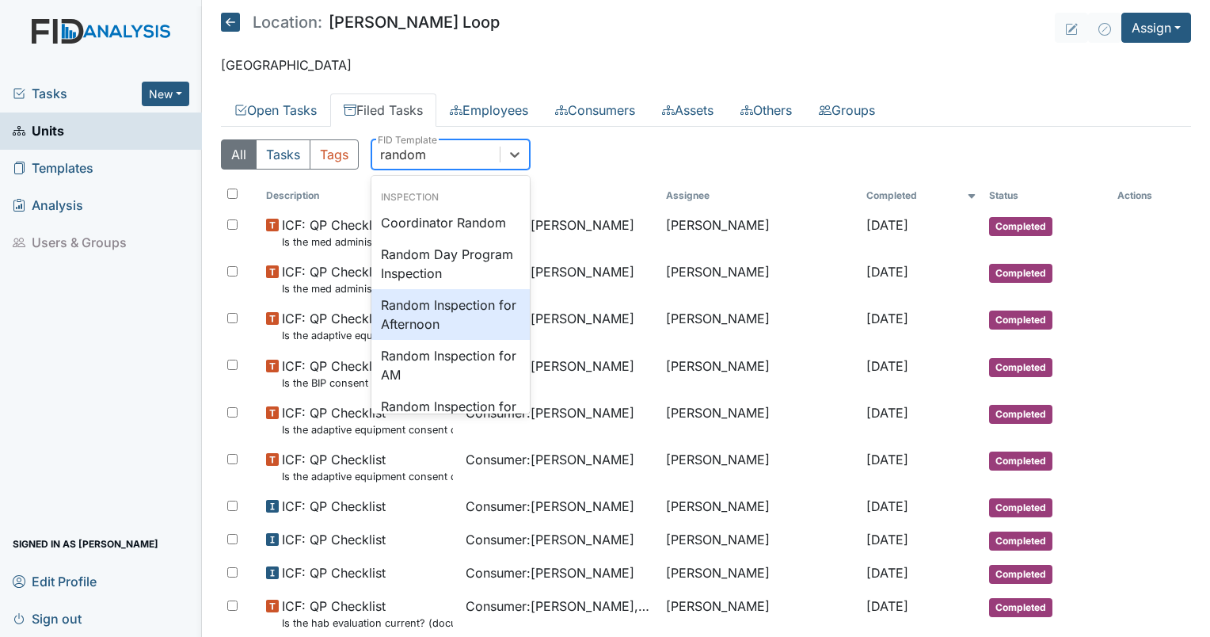
click at [450, 335] on div "Random Inspection for Afternoon" at bounding box center [451, 314] width 158 height 51
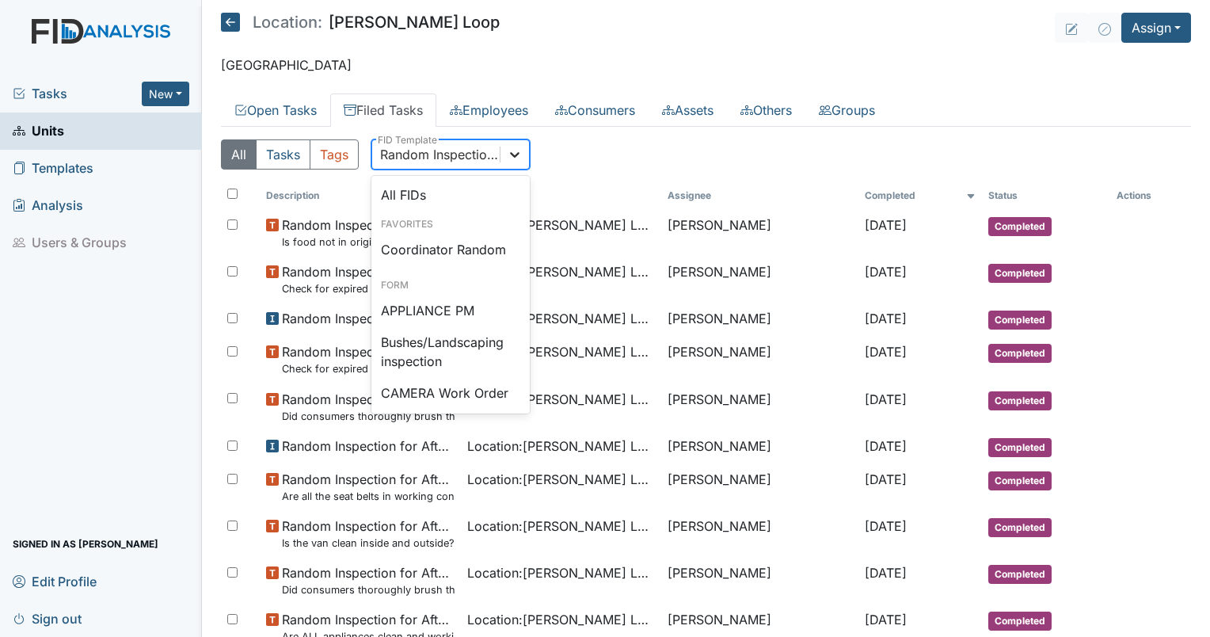
click at [521, 151] on icon at bounding box center [515, 155] width 16 height 16
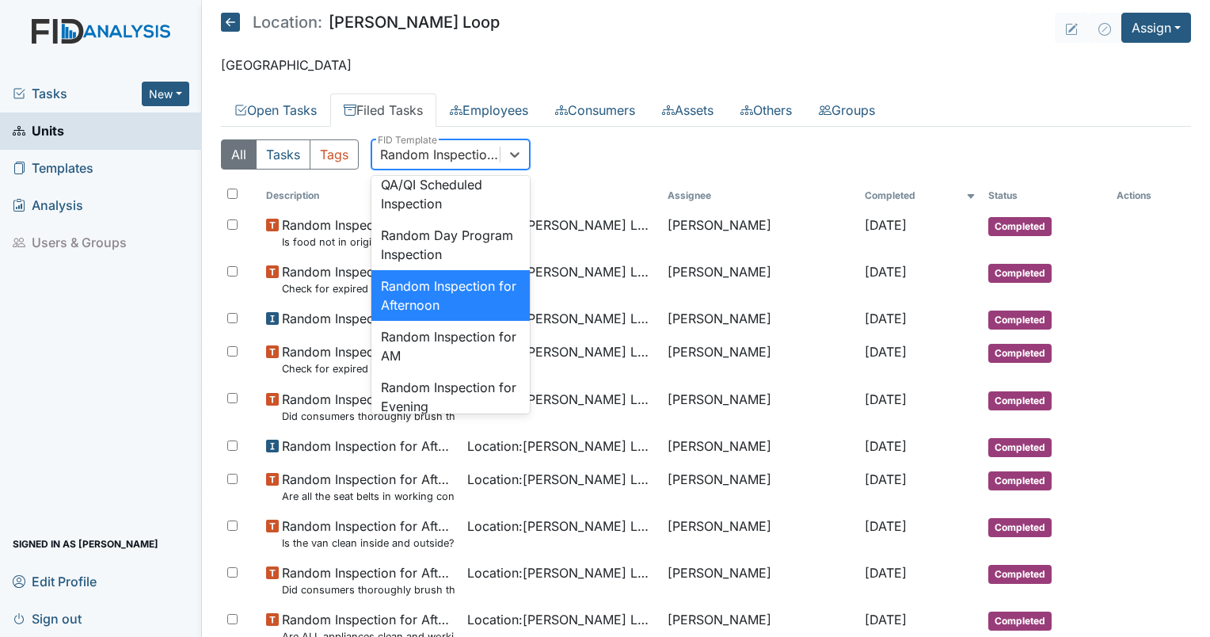
scroll to position [1442, 0]
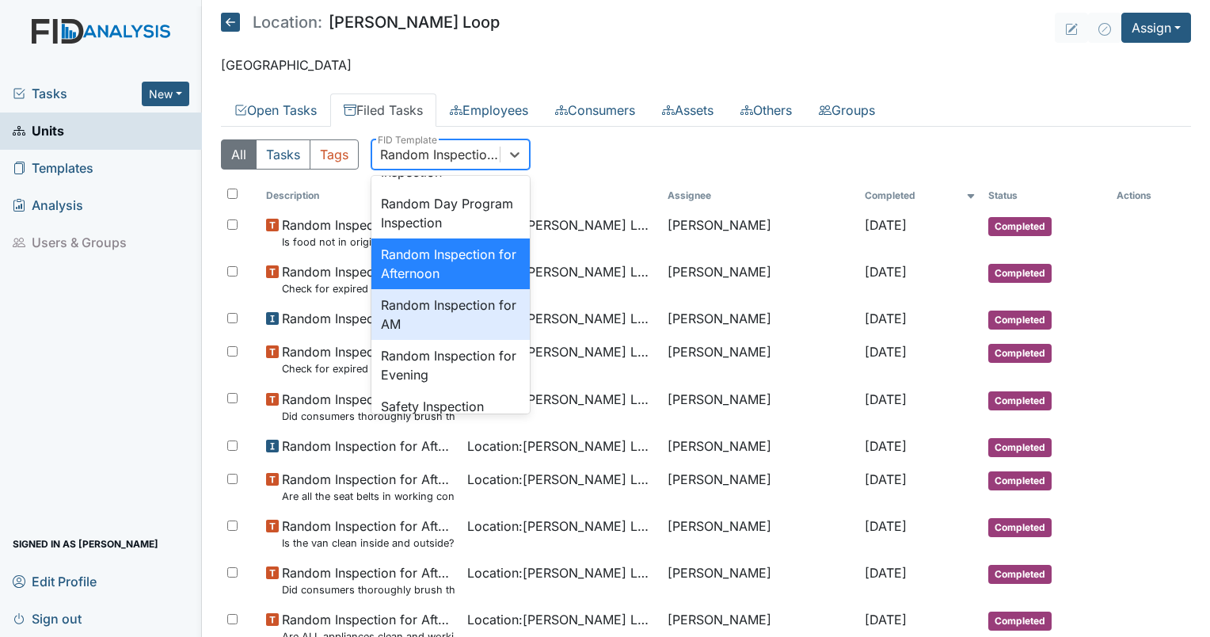
click at [450, 340] on div "Random Inspection for AM" at bounding box center [451, 314] width 158 height 51
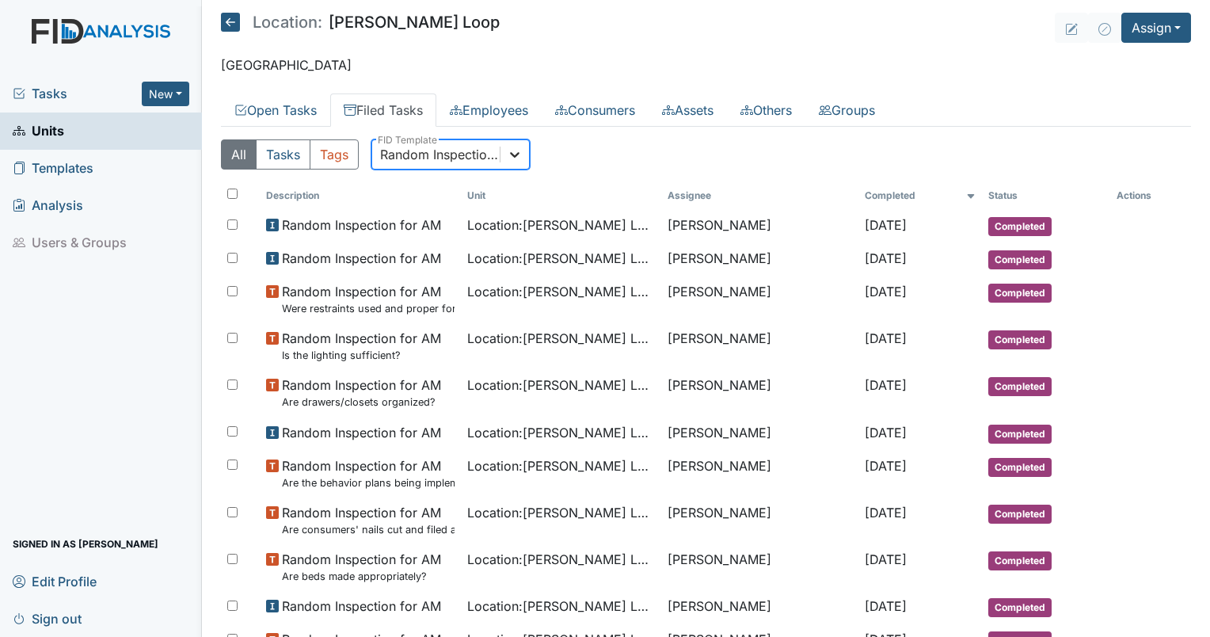
click at [510, 152] on icon at bounding box center [515, 155] width 10 height 6
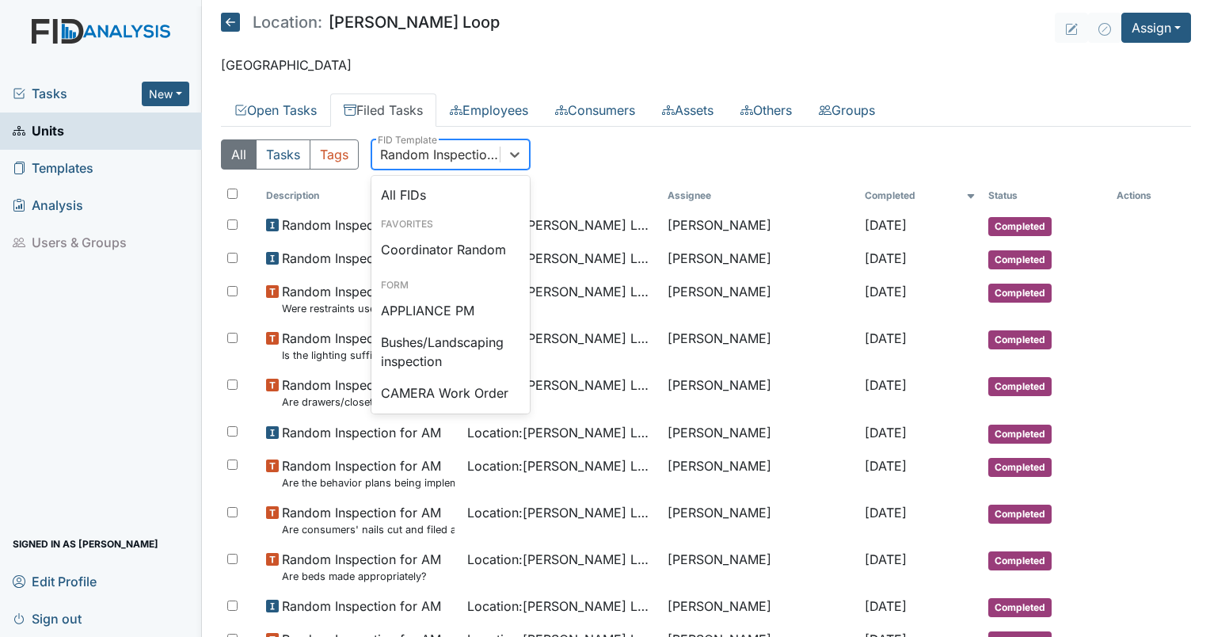
scroll to position [1461, 0]
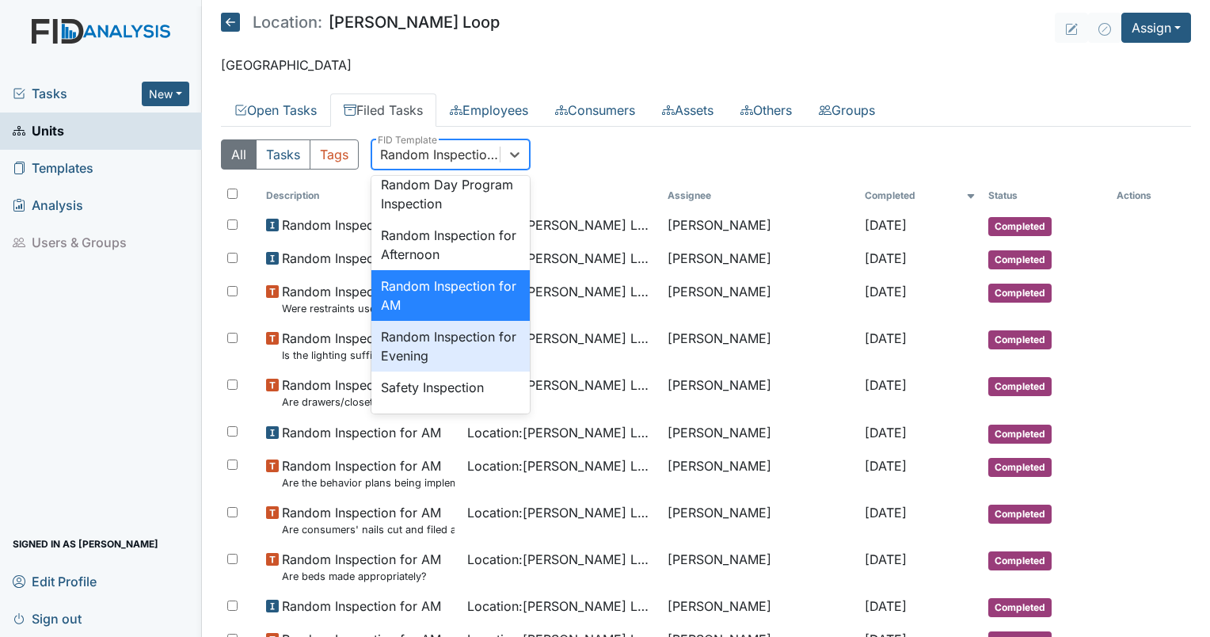
click at [464, 372] on div "Random Inspection for Evening" at bounding box center [451, 346] width 158 height 51
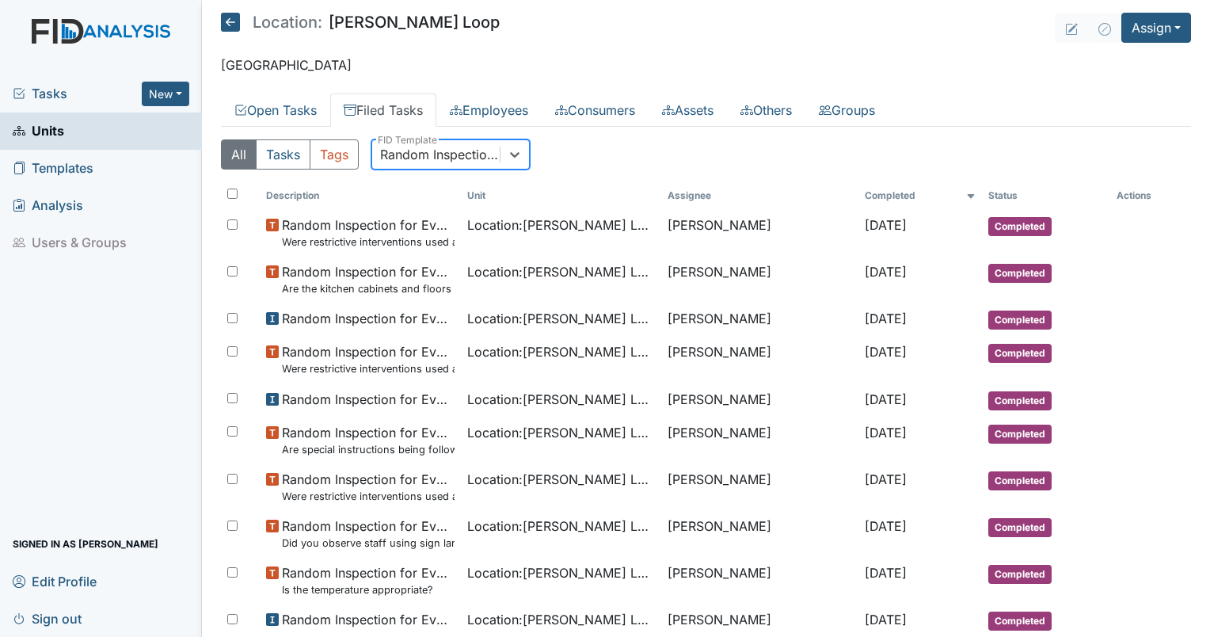
click at [463, 148] on div "Random Inspection for Evening" at bounding box center [440, 154] width 121 height 19
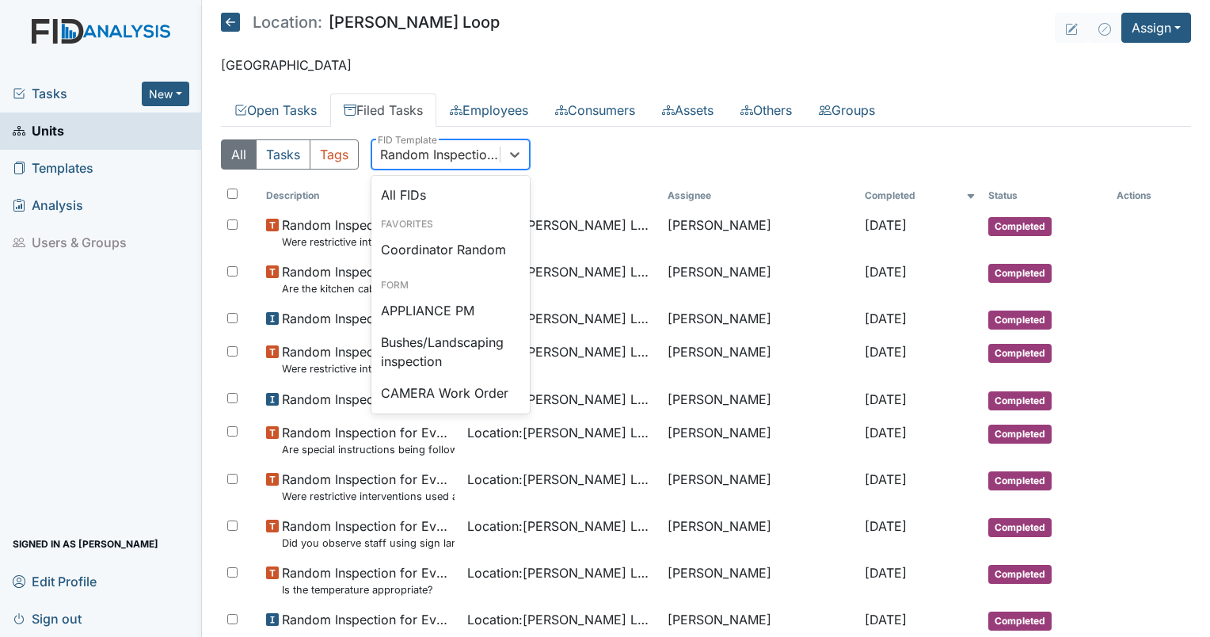
scroll to position [1511, 0]
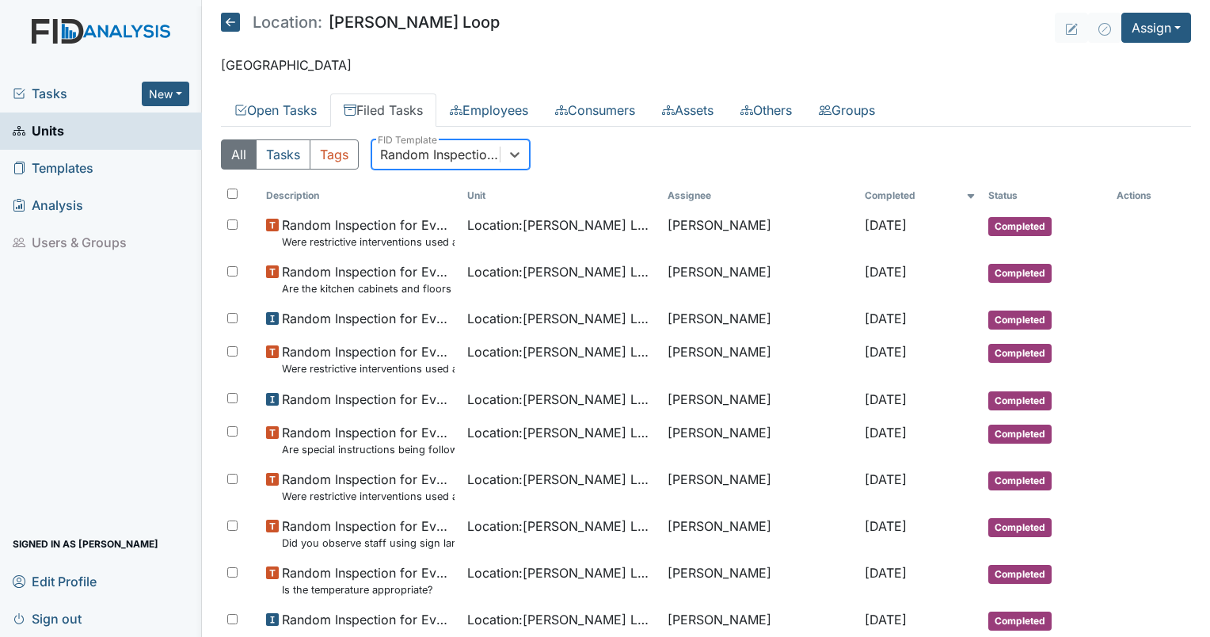
click at [436, 152] on div "Random Inspection for Evening" at bounding box center [440, 154] width 121 height 19
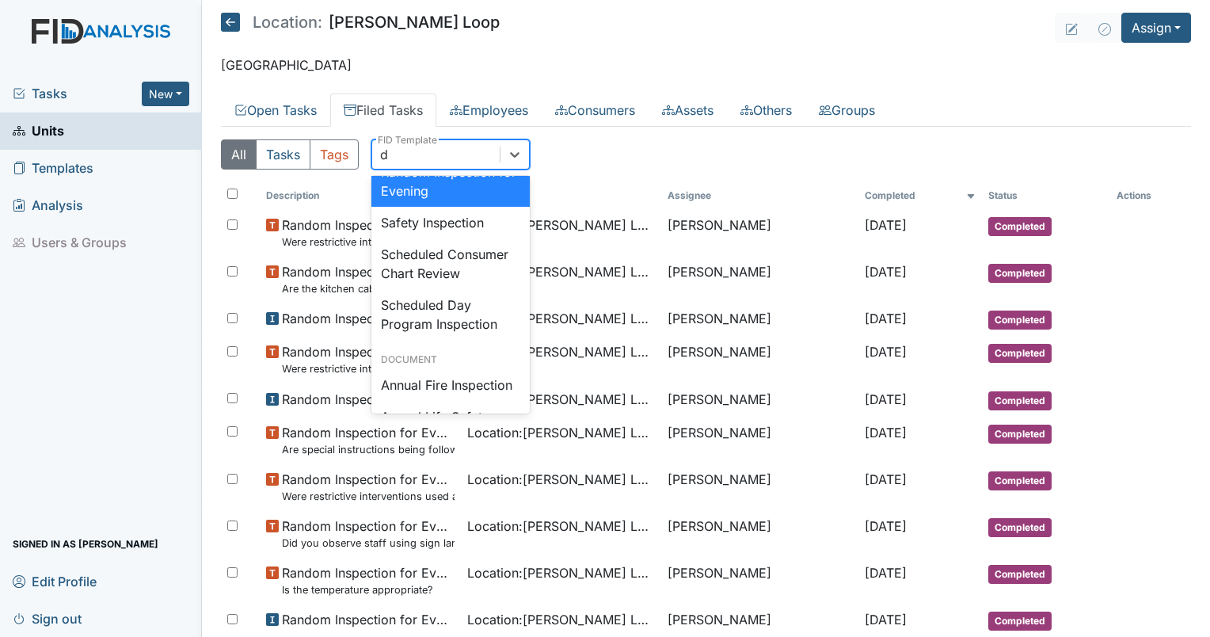
scroll to position [275, 0]
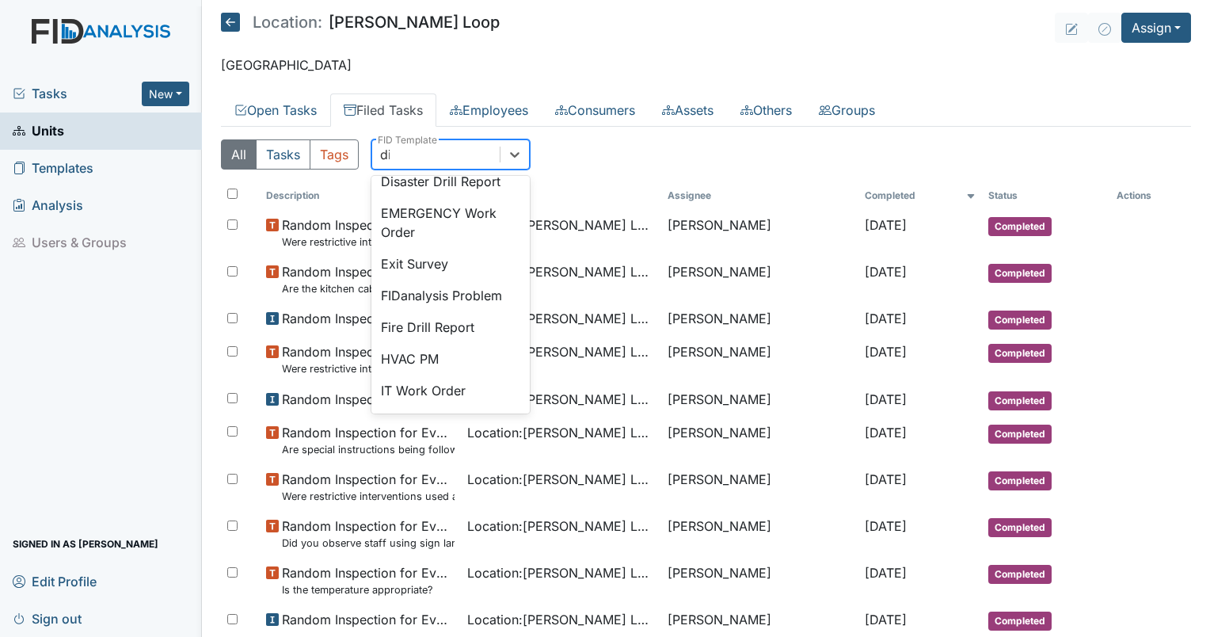
type input "dis"
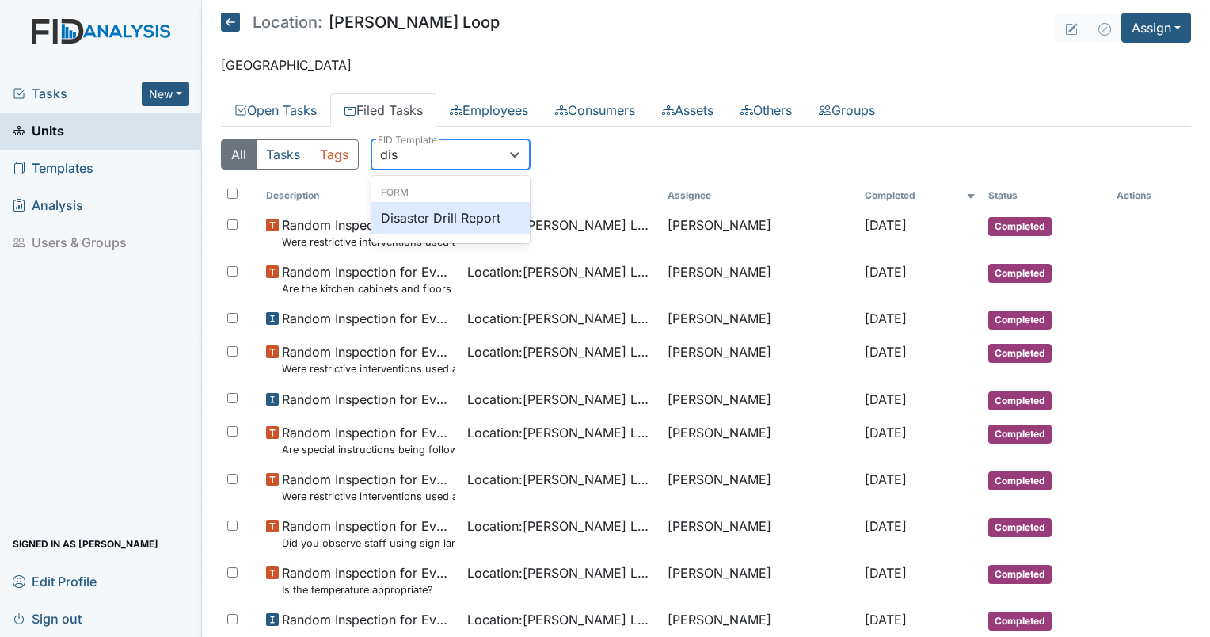
scroll to position [0, 0]
click at [423, 227] on div "Disaster Drill Report" at bounding box center [451, 218] width 158 height 32
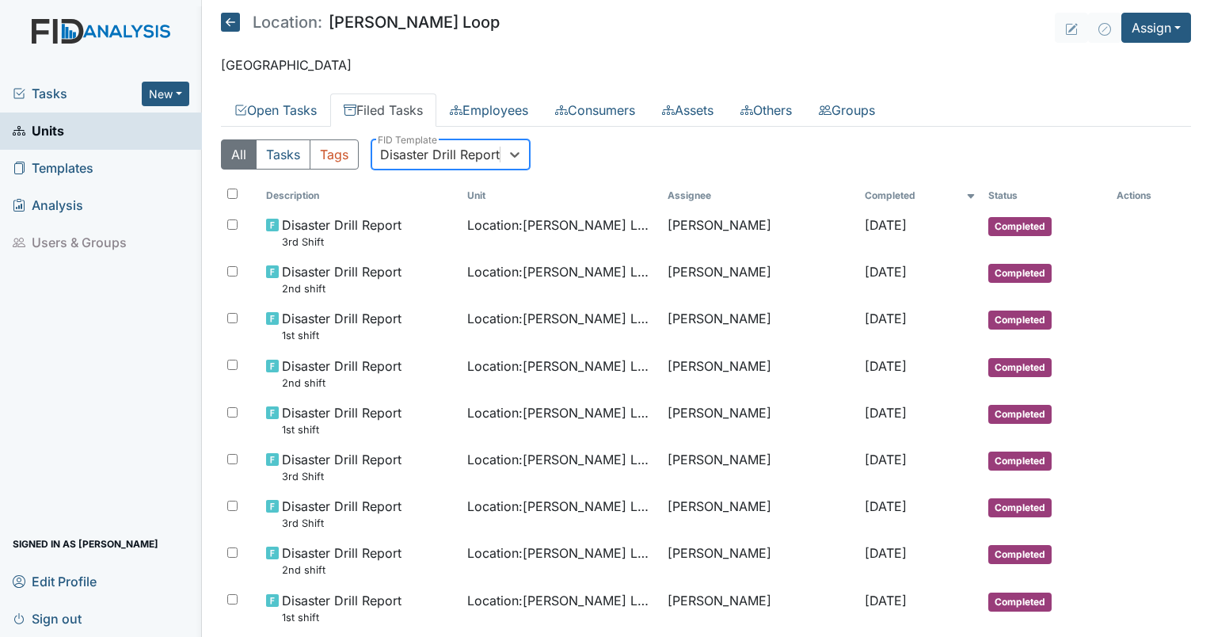
click at [490, 160] on div "Disaster Drill Report" at bounding box center [440, 154] width 120 height 19
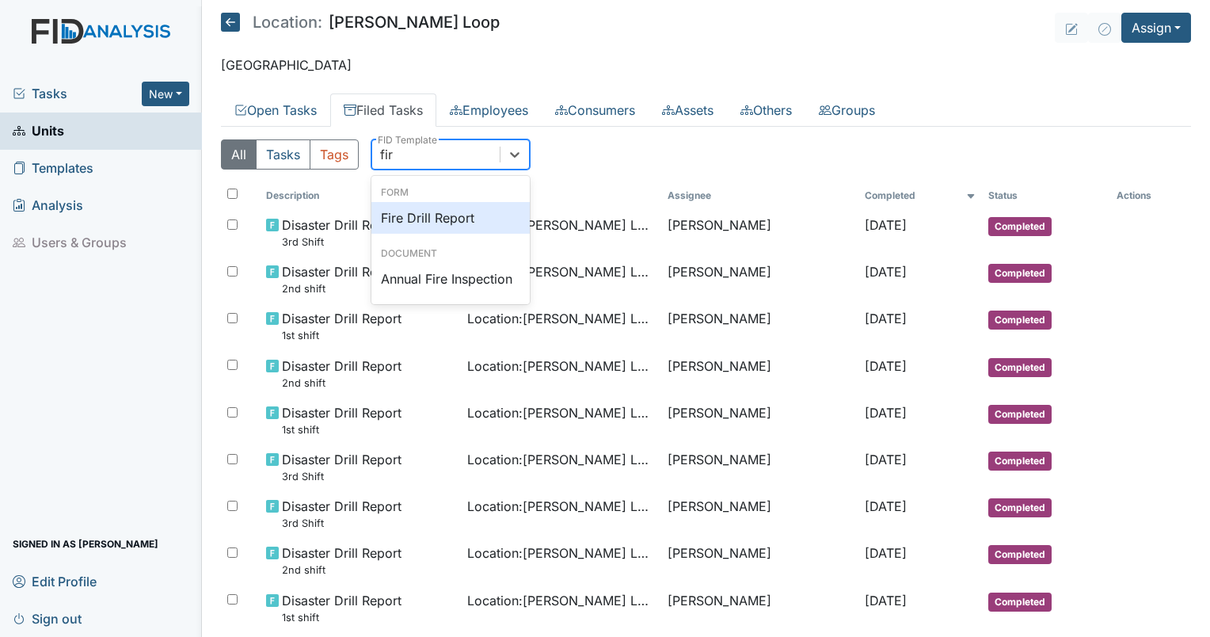
type input "fire"
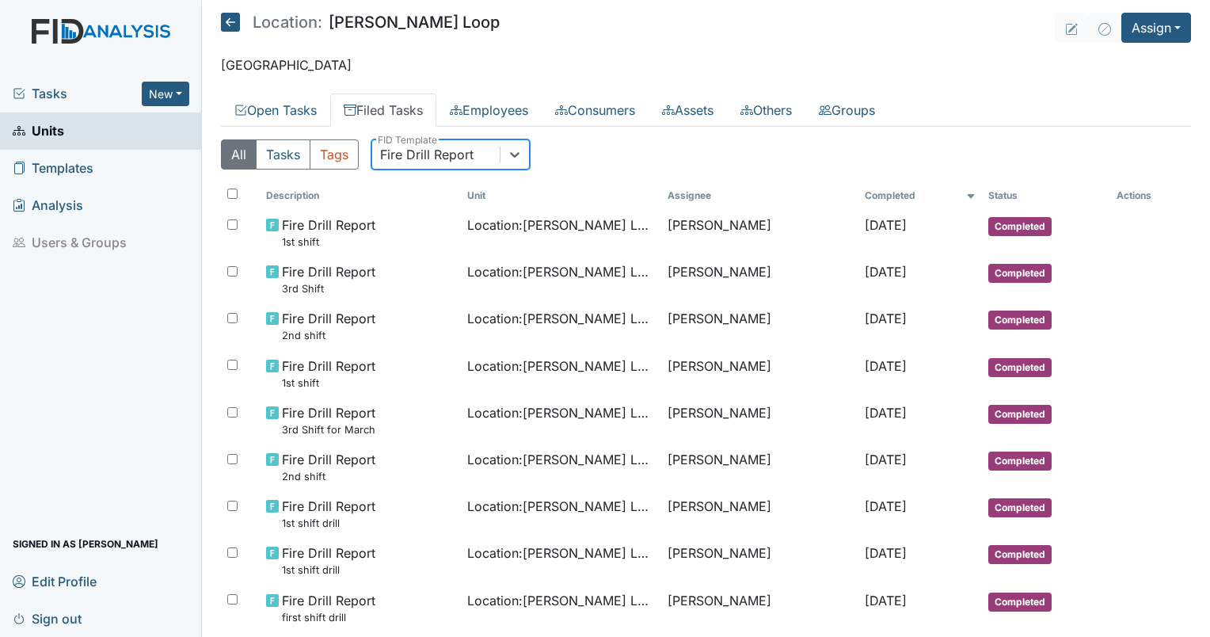
click at [420, 162] on div "Fire Drill Report" at bounding box center [426, 154] width 93 height 19
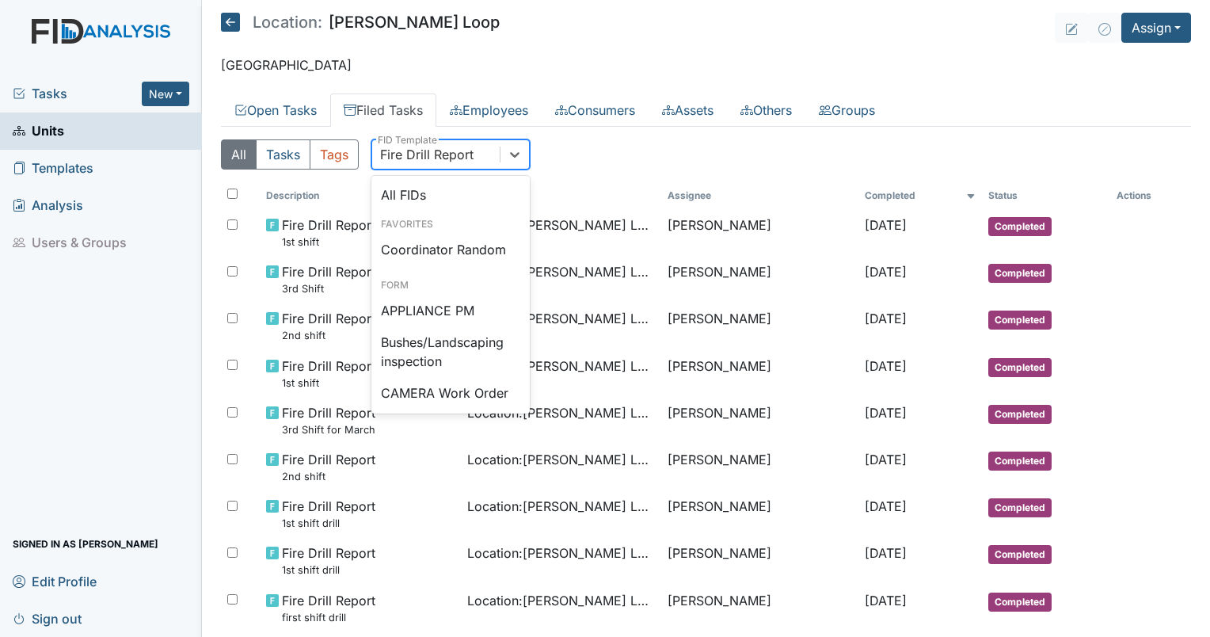
click at [516, 172] on div "All Tasks Tags option Fire Drill Report, selected. option Disaster Drill Report…" at bounding box center [706, 160] width 970 height 43
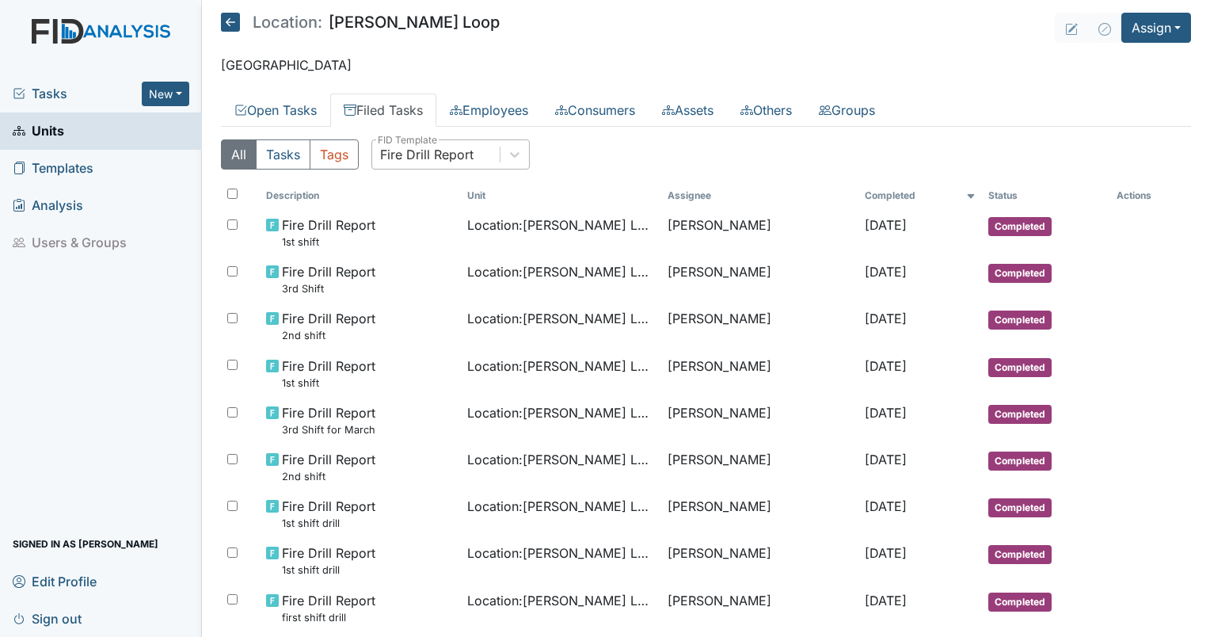
click at [497, 154] on div "Fire Drill Report" at bounding box center [436, 154] width 128 height 29
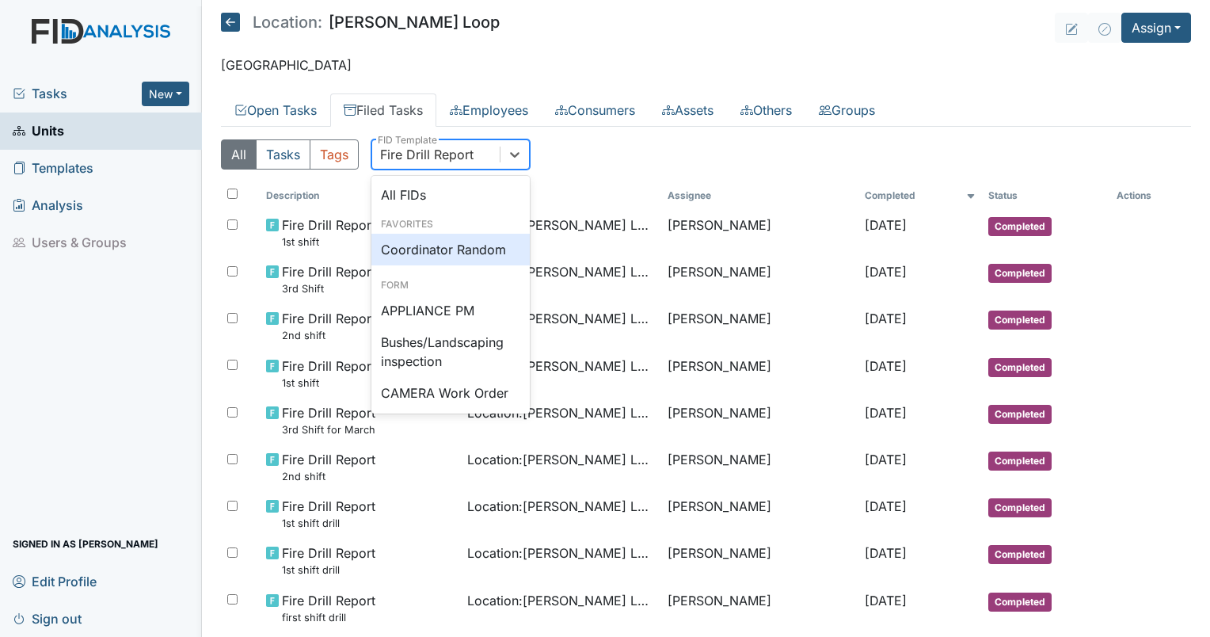
click at [461, 252] on div "Coordinator Random" at bounding box center [451, 250] width 158 height 32
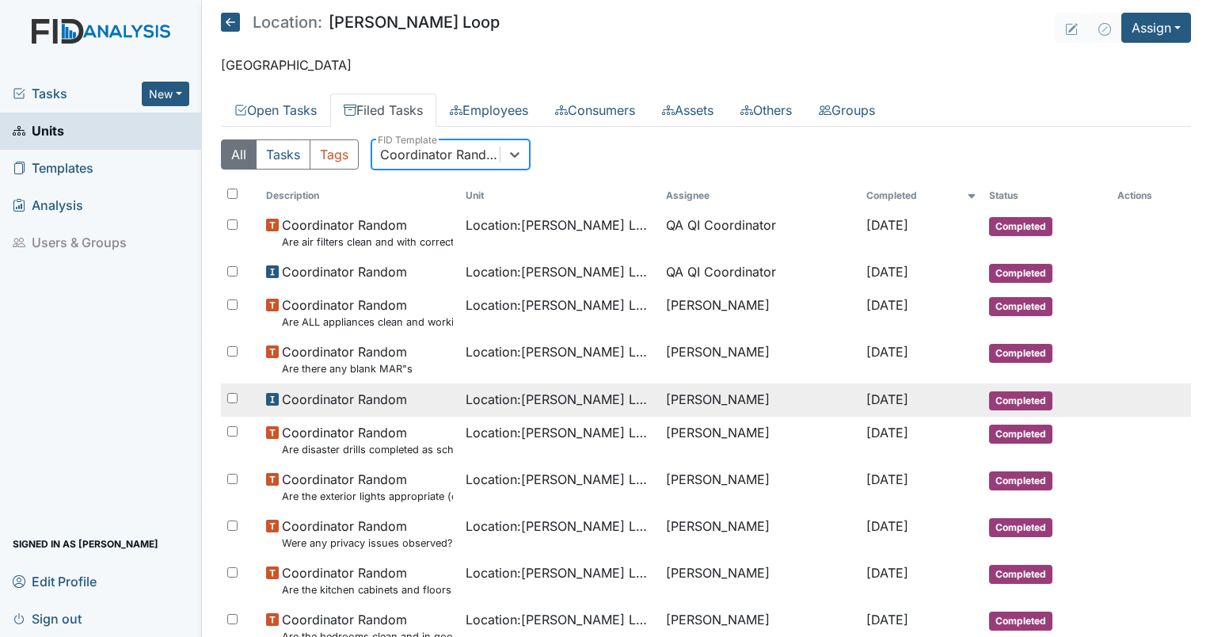
click at [697, 395] on td "[PERSON_NAME]" at bounding box center [760, 399] width 200 height 33
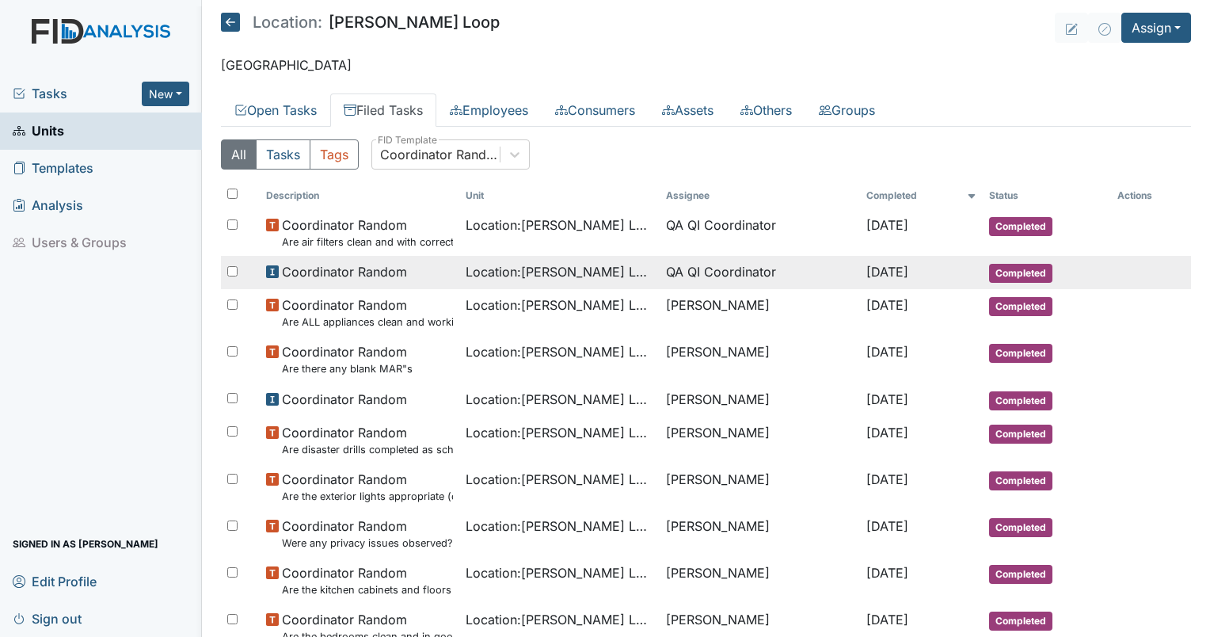
click at [678, 276] on td "QA QI Coordinator" at bounding box center [760, 272] width 200 height 33
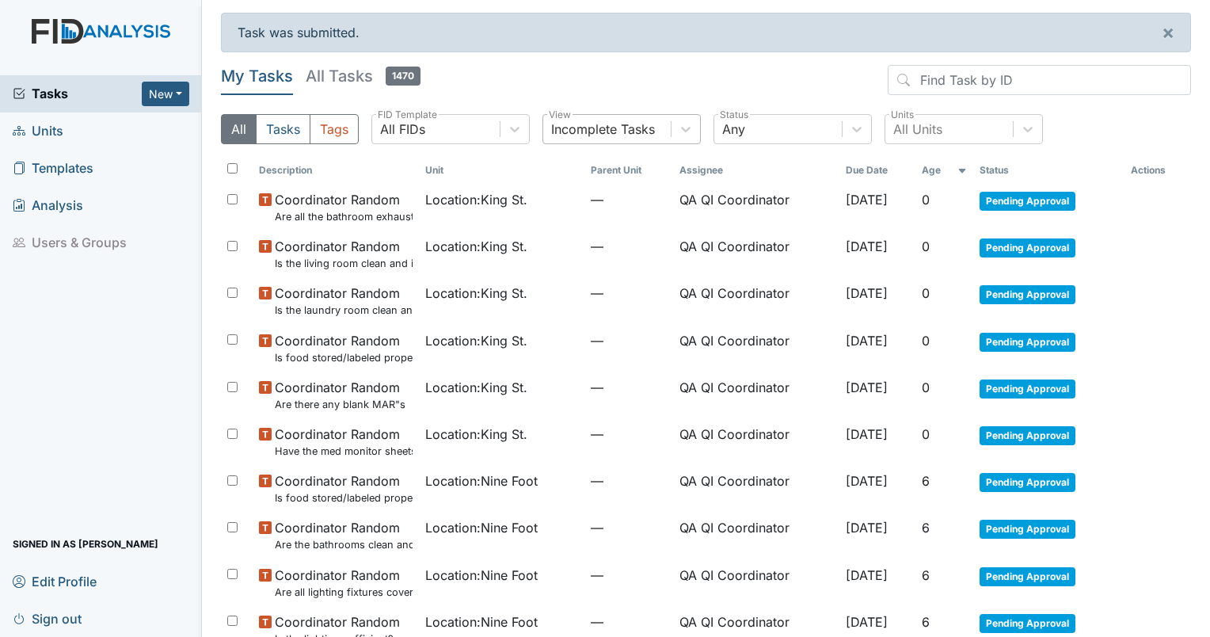
click at [643, 133] on div "Incomplete Tasks" at bounding box center [603, 129] width 104 height 19
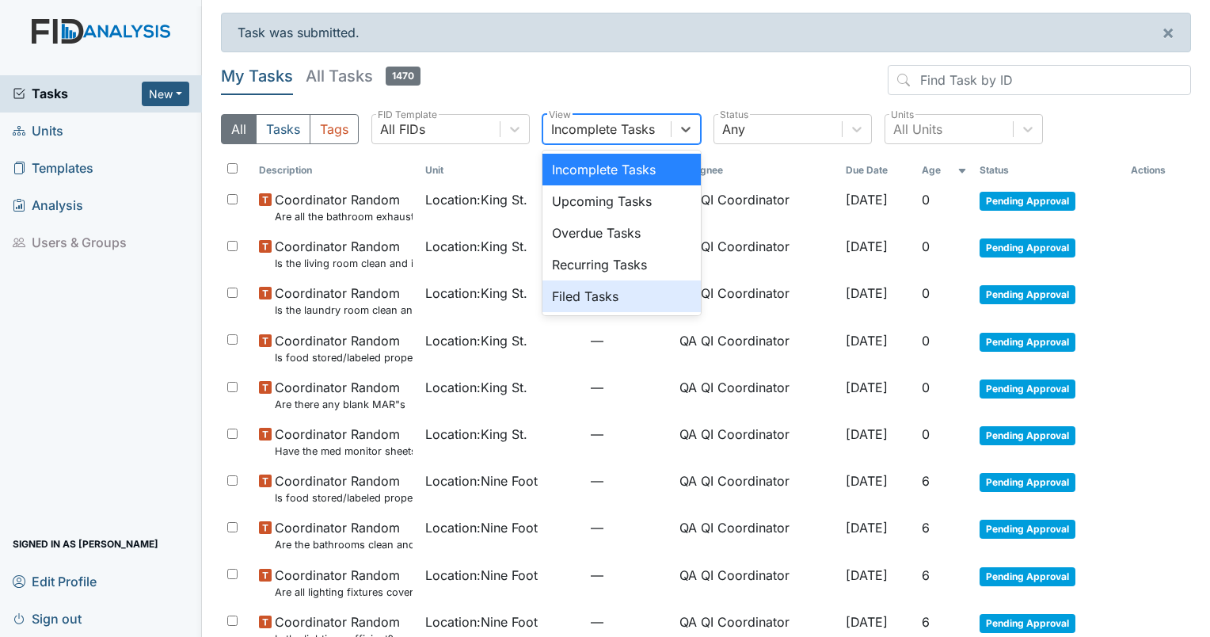
click at [613, 292] on div "Filed Tasks" at bounding box center [622, 296] width 158 height 32
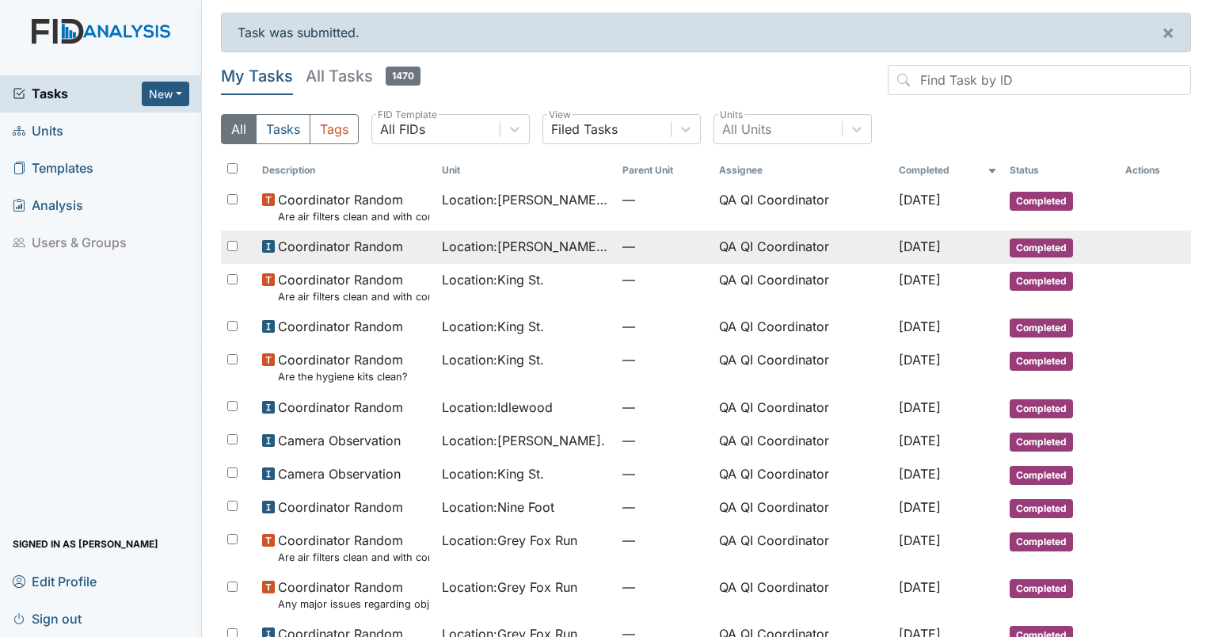
click at [506, 239] on span "Location : McKeel Loop" at bounding box center [526, 246] width 168 height 19
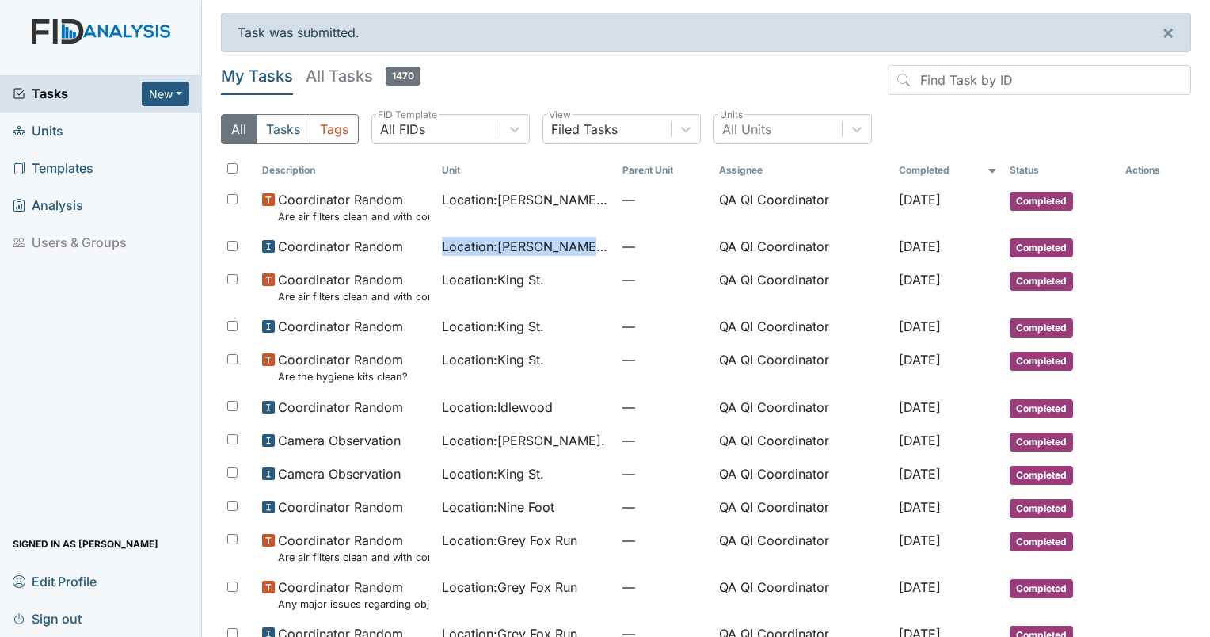
click at [74, 93] on span "Tasks" at bounding box center [77, 93] width 129 height 19
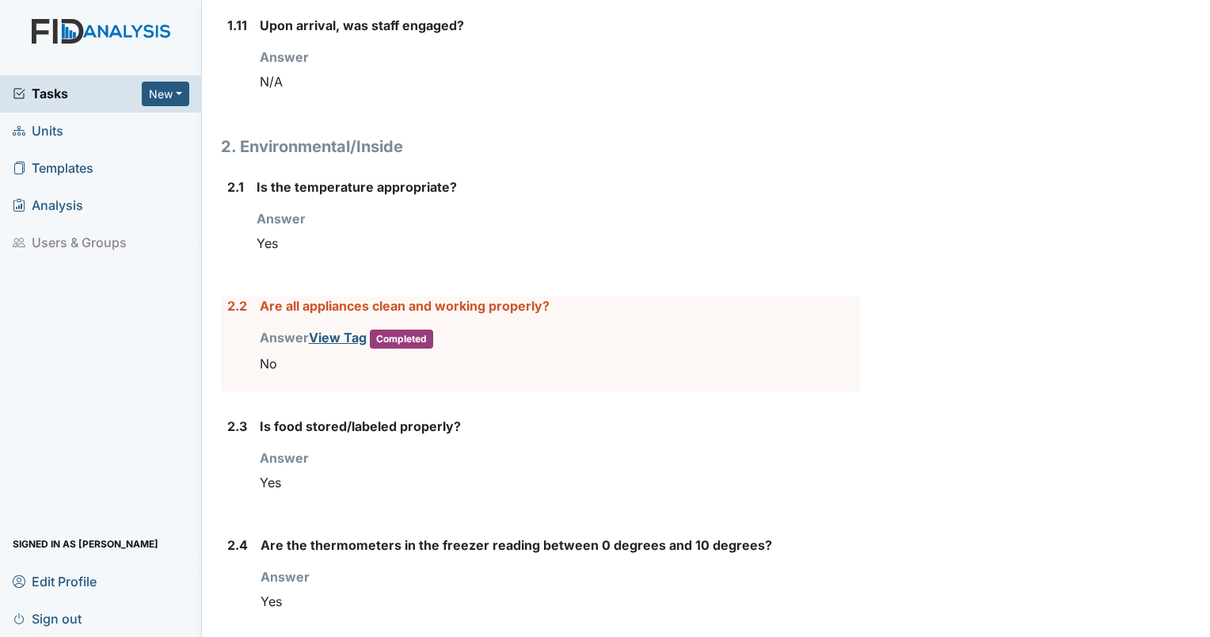
scroll to position [1464, 0]
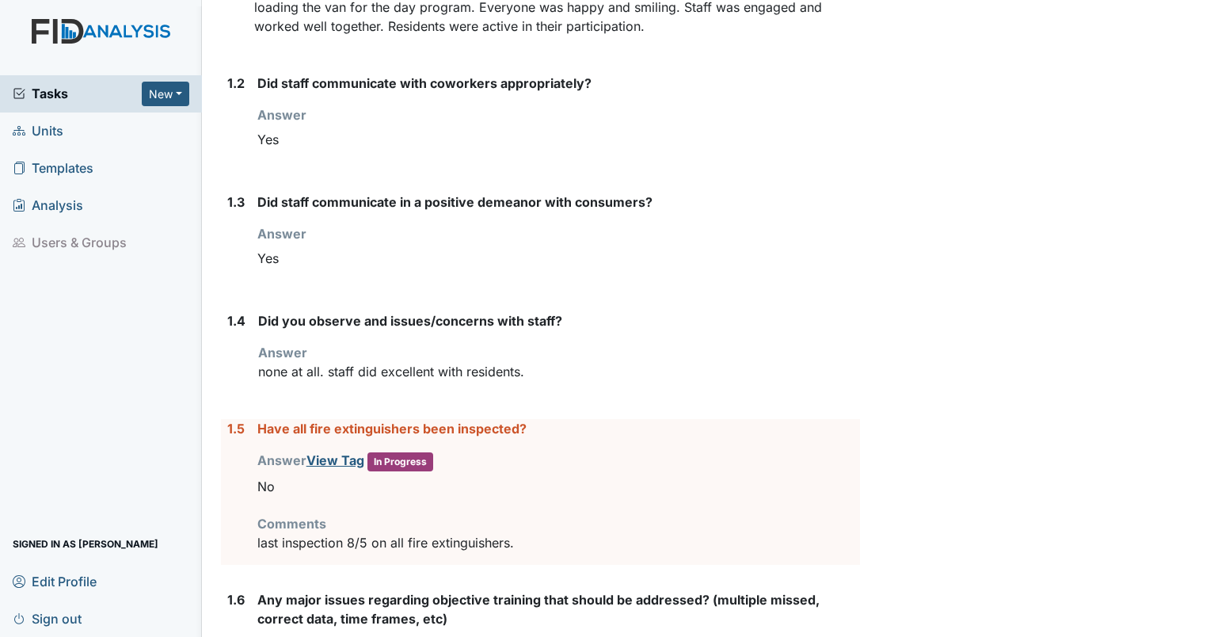
scroll to position [407, 0]
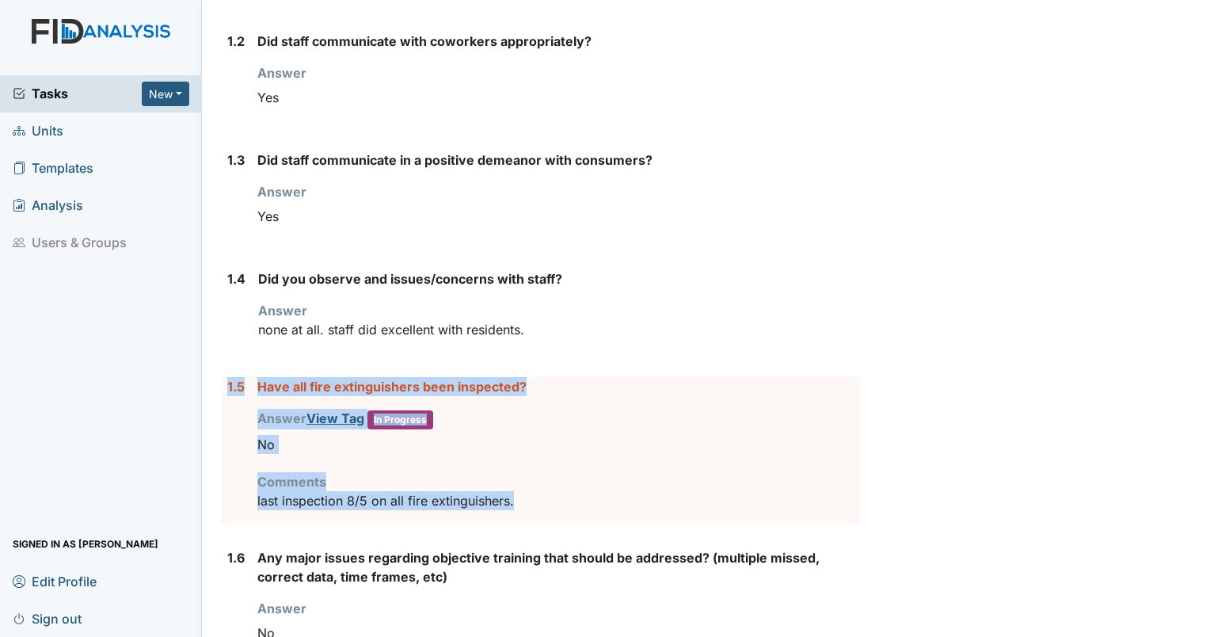
drag, startPoint x: 529, startPoint y: 510, endPoint x: 223, endPoint y: 387, distance: 330.5
click at [223, 387] on div "1.5 Have all fire extinguishers been inspected? Answer View Tag In Progress You…" at bounding box center [540, 450] width 639 height 146
drag, startPoint x: 223, startPoint y: 387, endPoint x: 286, endPoint y: 387, distance: 63.4
copy div "1.5 Have all fire extinguishers been inspected? Answer View Tag In Progress You…"
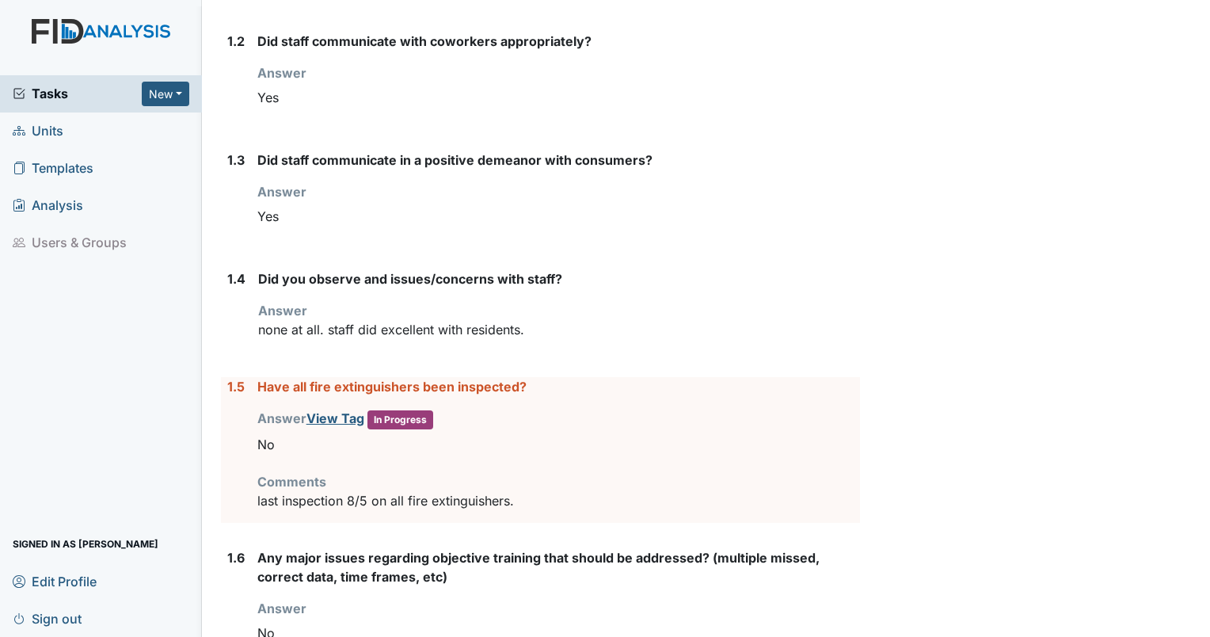
click at [691, 574] on label "Any major issues regarding objective training that should be addressed? (multip…" at bounding box center [558, 567] width 603 height 38
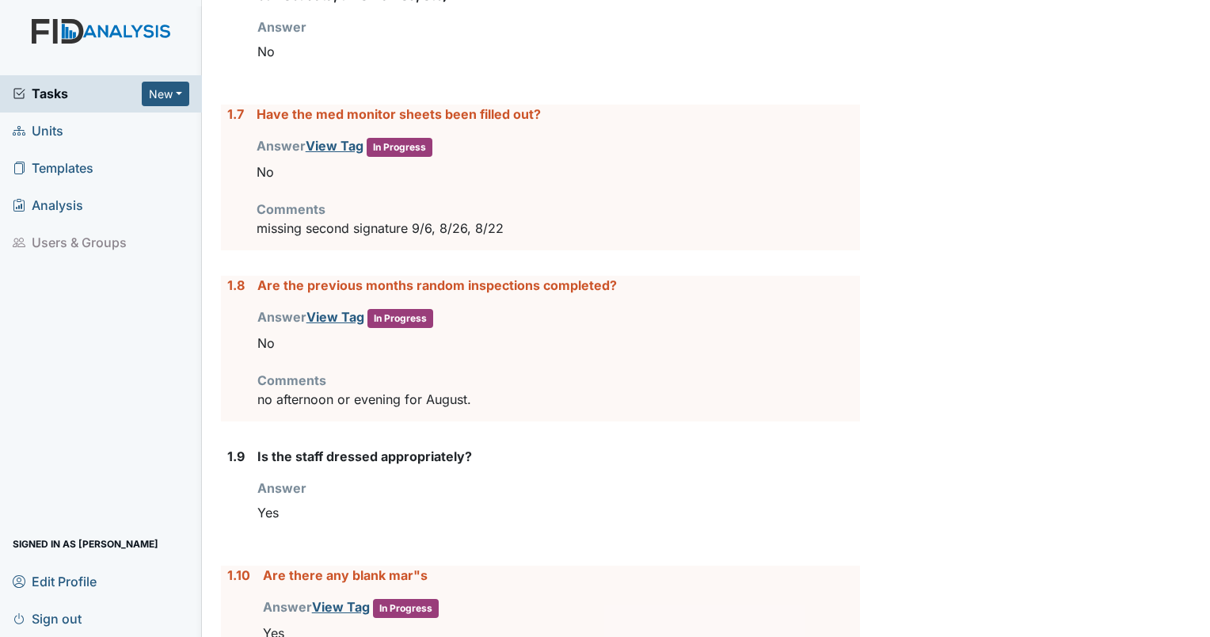
scroll to position [997, 0]
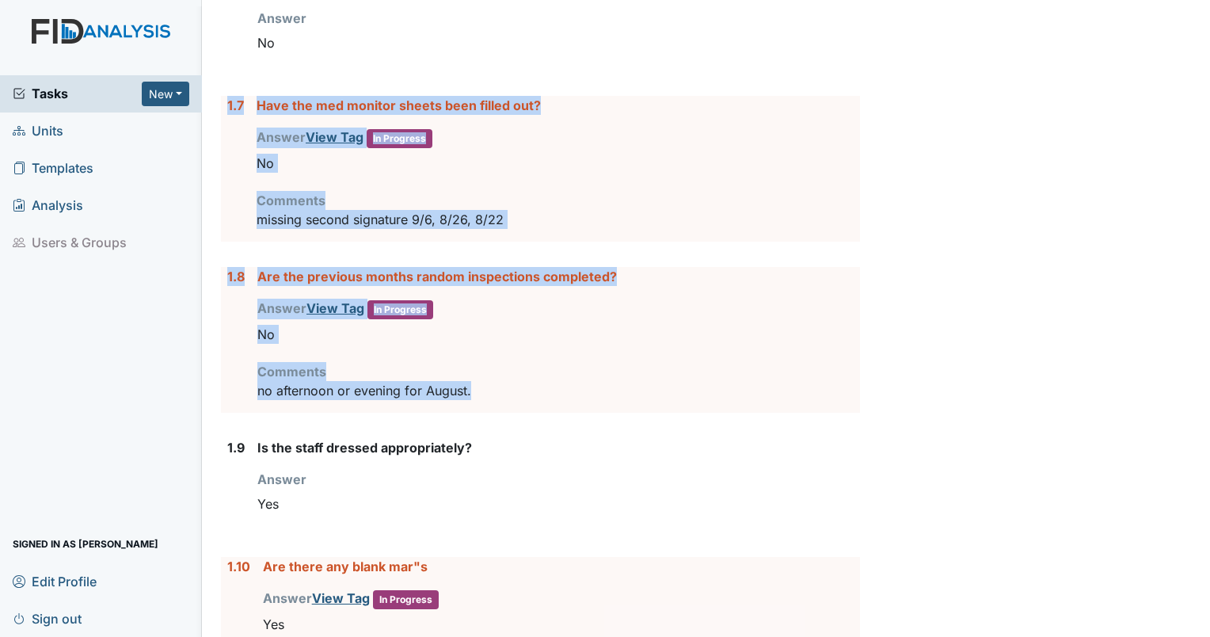
drag, startPoint x: 486, startPoint y: 389, endPoint x: 219, endPoint y: 89, distance: 401.7
drag, startPoint x: 219, startPoint y: 89, endPoint x: 295, endPoint y: 104, distance: 76.7
copy form "1.7 Have the med monitor sheets been filled out? Answer View Tag In Progress Yo…"
click at [619, 494] on div "Yes" at bounding box center [558, 504] width 603 height 30
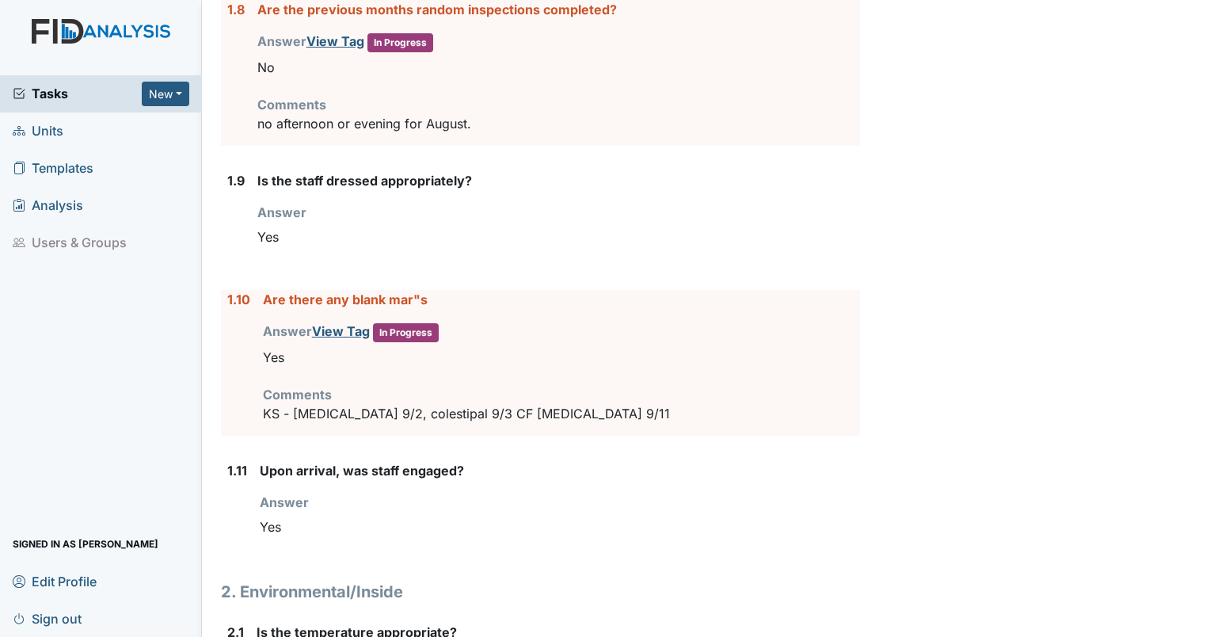
scroll to position [1389, 0]
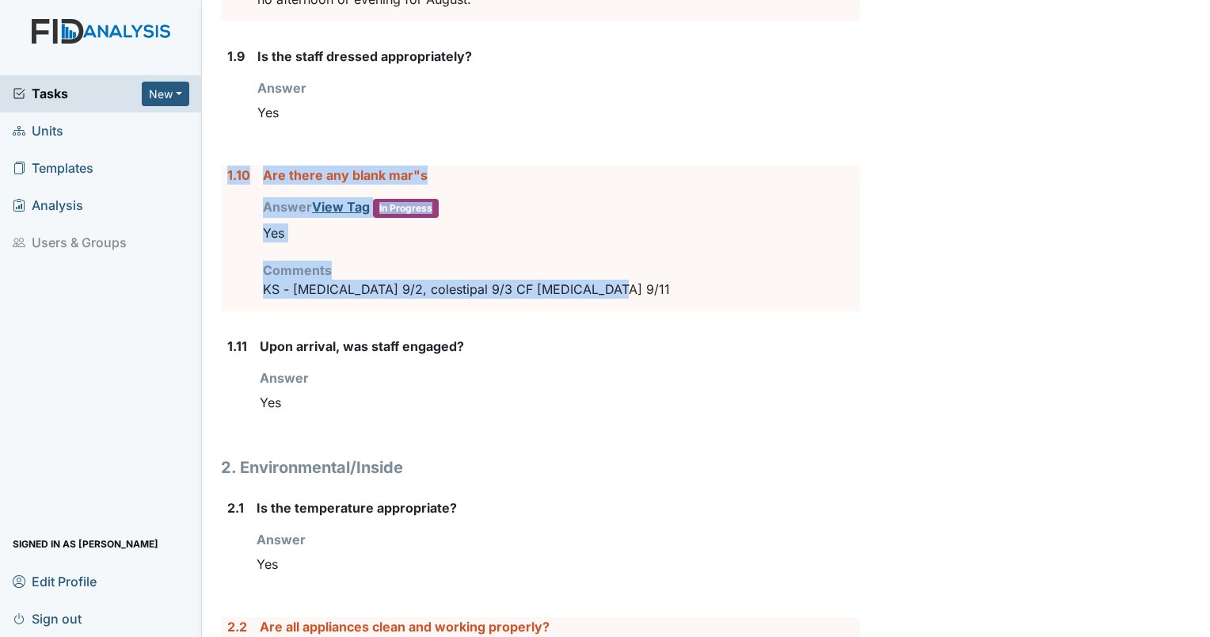
drag, startPoint x: 614, startPoint y: 292, endPoint x: 220, endPoint y: 162, distance: 414.6
click at [221, 166] on div "1.10 Are there any blank mar"s Answer View Tag In Progress You must select one …" at bounding box center [540, 239] width 639 height 146
drag, startPoint x: 220, startPoint y: 162, endPoint x: 280, endPoint y: 171, distance: 60.9
copy div "1.10 Are there any blank mar"s Answer View Tag In Progress You must select one …"
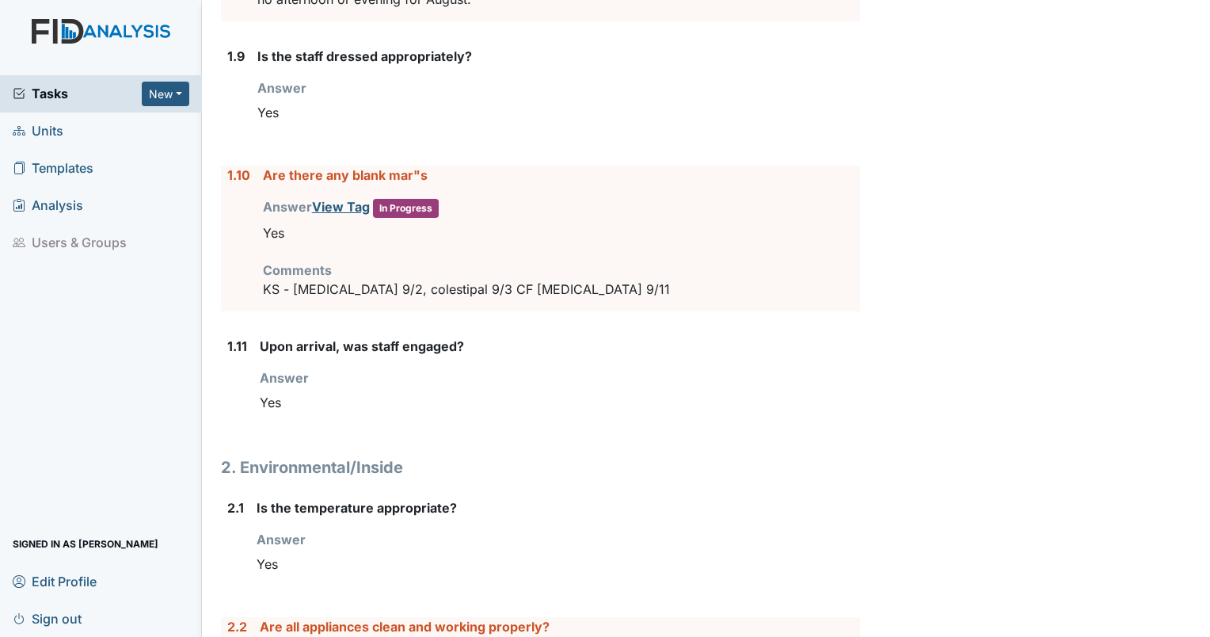
click at [766, 566] on div "Yes" at bounding box center [559, 564] width 604 height 30
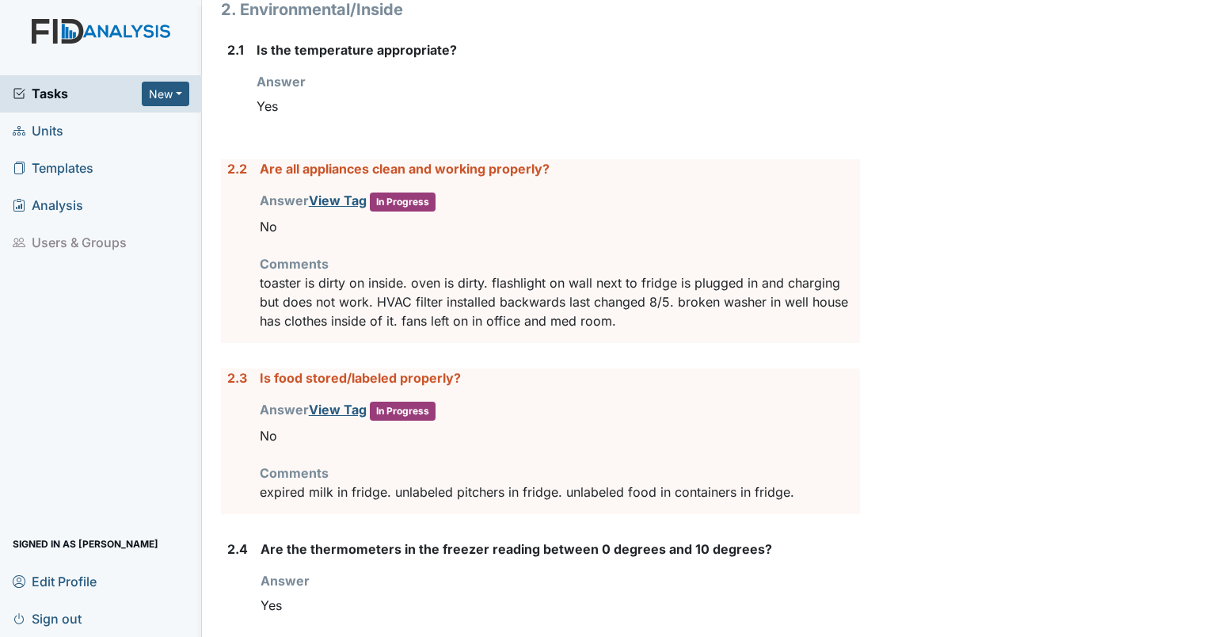
scroll to position [1913, 0]
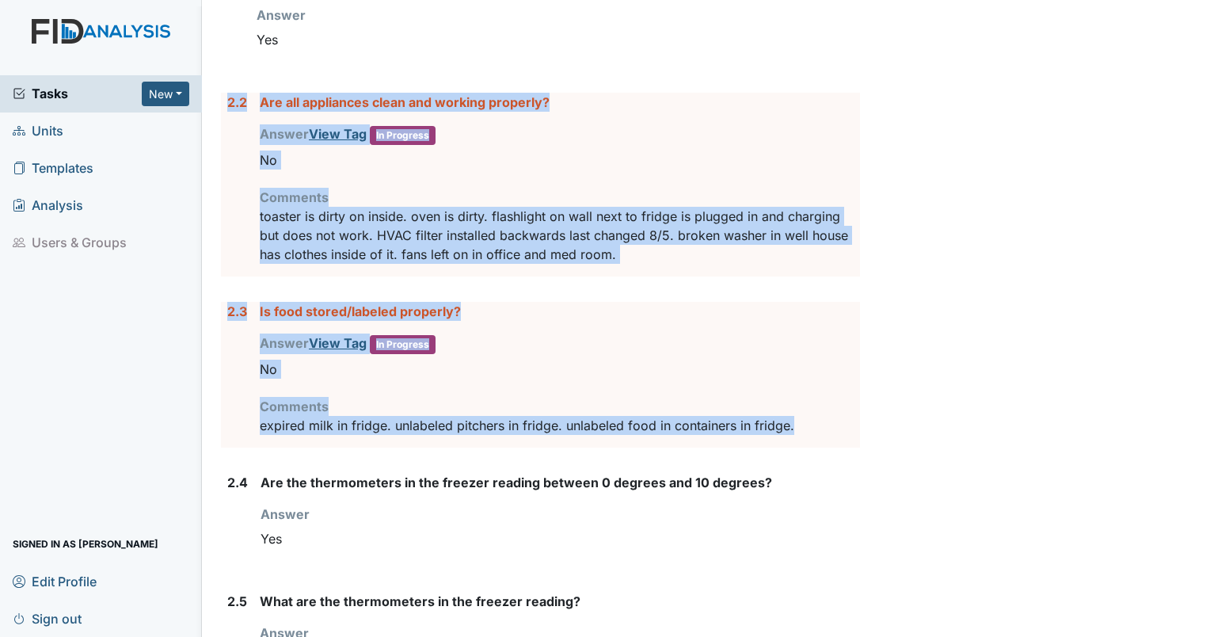
drag, startPoint x: 814, startPoint y: 417, endPoint x: 222, endPoint y: 101, distance: 670.8
drag, startPoint x: 222, startPoint y: 101, endPoint x: 307, endPoint y: 98, distance: 85.6
copy form "2.2 Are all appliances clean and working properly? Answer View Tag In Progress …"
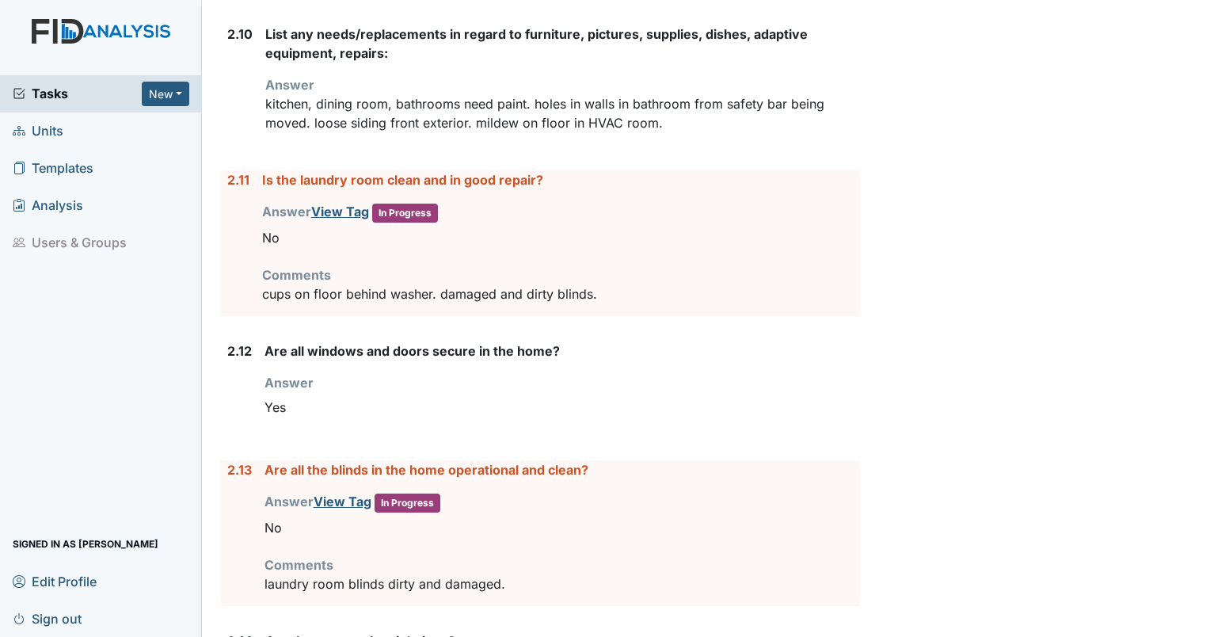
scroll to position [3061, 0]
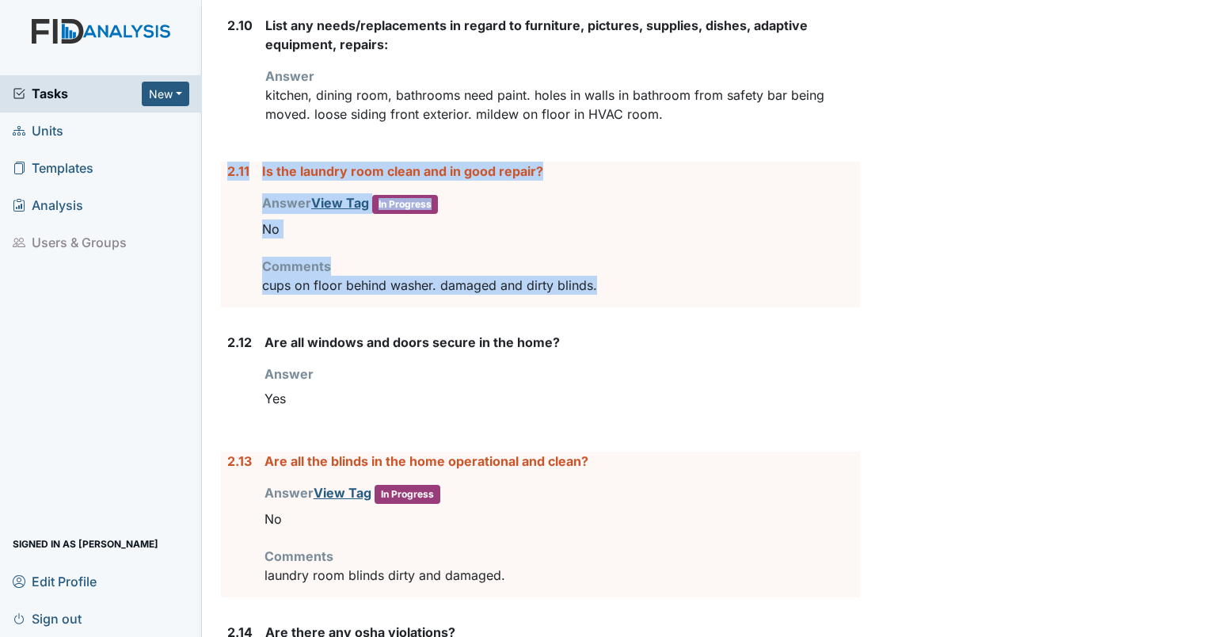
drag, startPoint x: 605, startPoint y: 278, endPoint x: 220, endPoint y: 164, distance: 401.5
click at [221, 164] on div "2.11 Is the laundry room clean and in good repair? Answer View Tag In Progress …" at bounding box center [540, 235] width 639 height 146
drag, startPoint x: 220, startPoint y: 164, endPoint x: 288, endPoint y: 158, distance: 67.6
copy div "2.11 Is the laundry room clean and in good repair? Answer View Tag In Progress …"
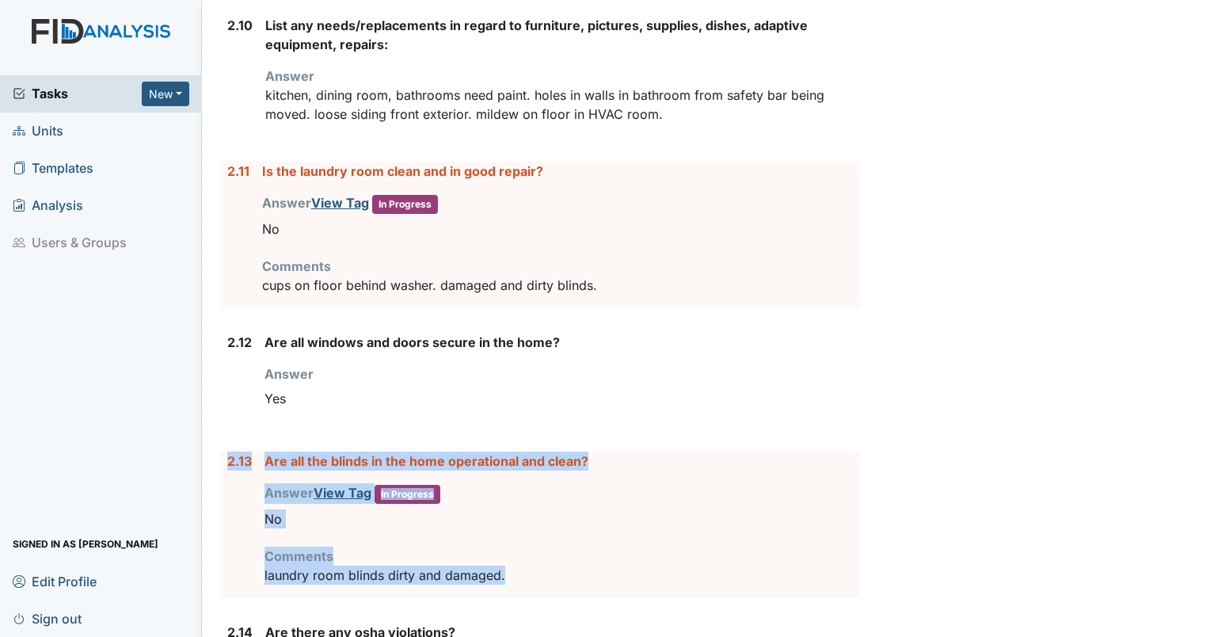
drag, startPoint x: 542, startPoint y: 569, endPoint x: 208, endPoint y: 450, distance: 354.8
click at [208, 450] on main "Inspection: Coordinator Random ID: #00011275 Completed Autosaving... Location: …" at bounding box center [706, 318] width 1008 height 637
drag, startPoint x: 208, startPoint y: 450, endPoint x: 283, endPoint y: 452, distance: 75.3
copy div "2.13 Are all the blinds in the home operational and clean? Answer View Tag In P…"
click at [634, 513] on div "No" at bounding box center [563, 519] width 596 height 30
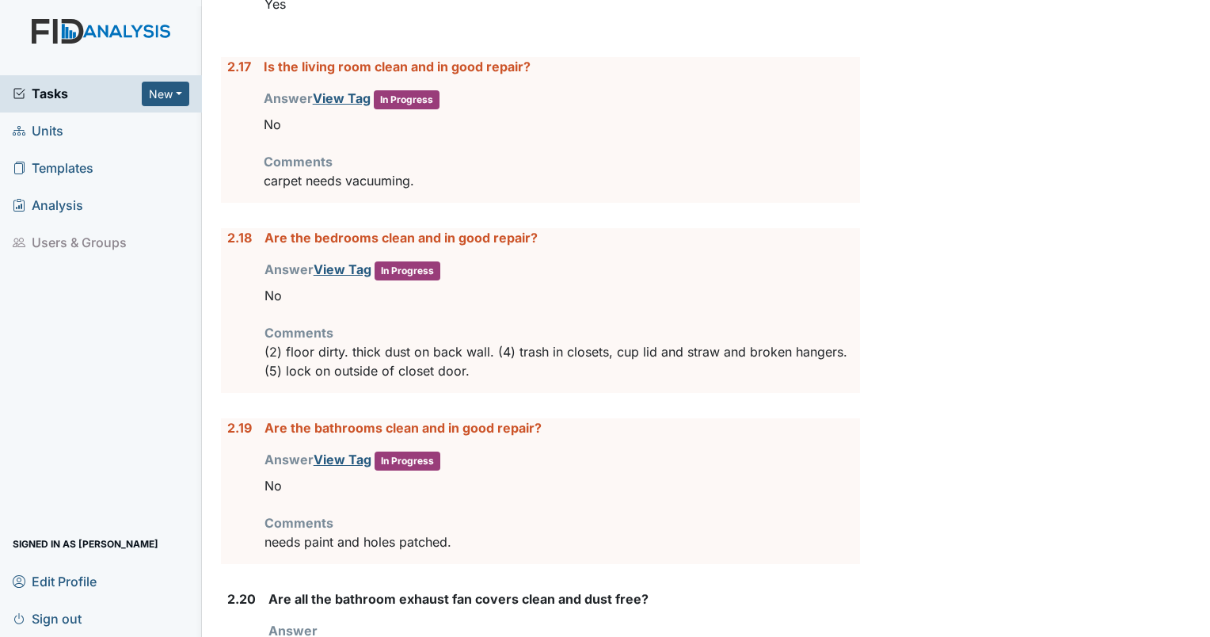
scroll to position [3975, 0]
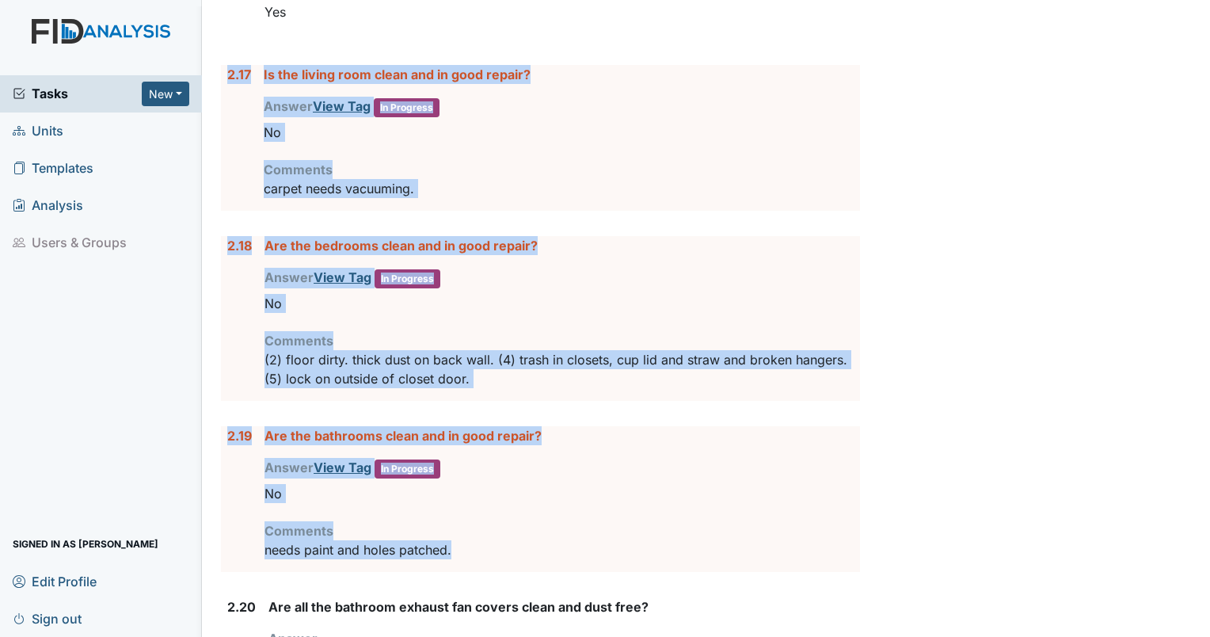
drag, startPoint x: 486, startPoint y: 540, endPoint x: 223, endPoint y: 63, distance: 544.2
click at [223, 63] on form "1. Staff Information 1.1 Upon arrival, what was the staff doing? Answer loading…" at bounding box center [540, 89] width 639 height 7590
copy form "2.17 Is the living room clean and in good repair? Answer View Tag In Progress Y…"
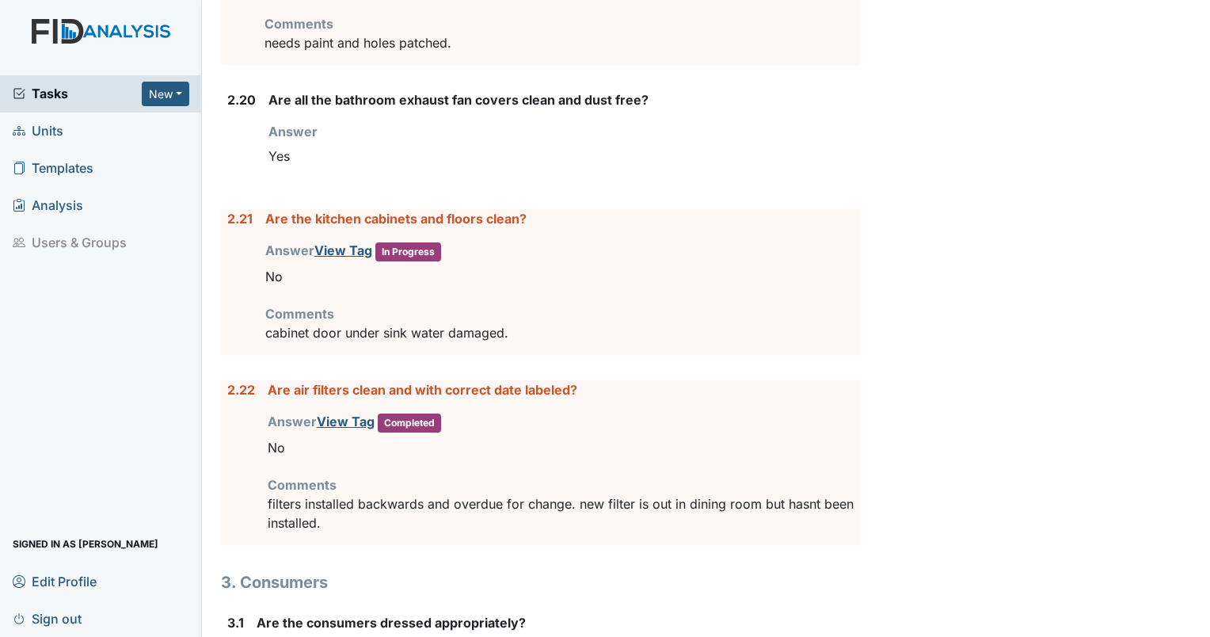
scroll to position [4490, 0]
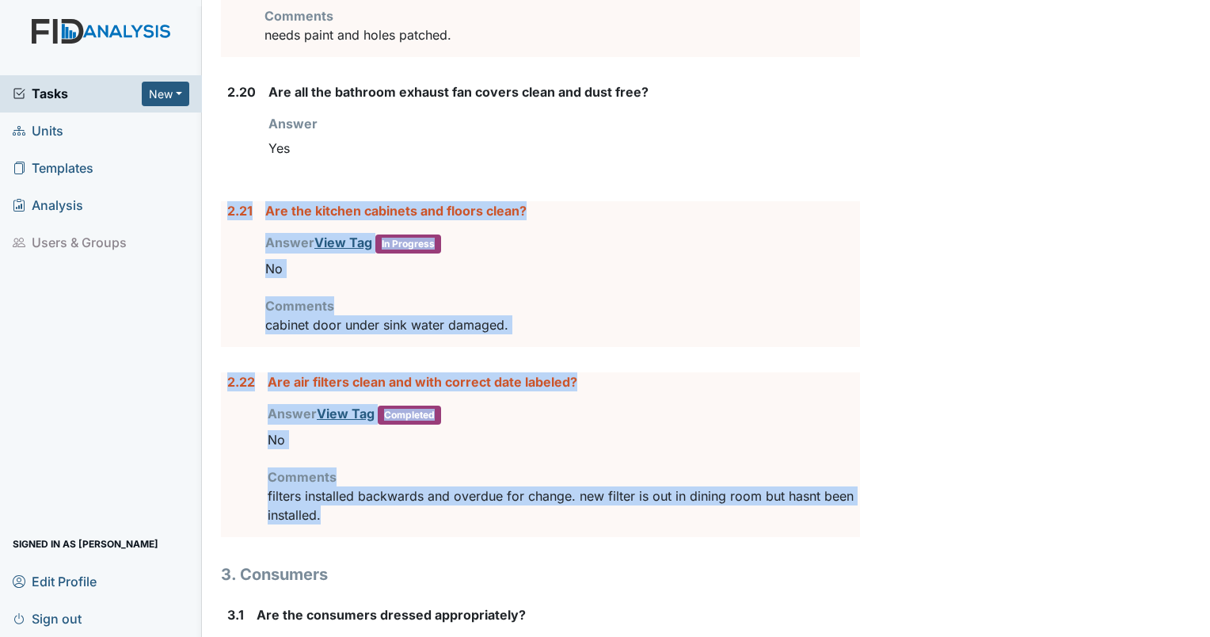
drag, startPoint x: 358, startPoint y: 492, endPoint x: 226, endPoint y: 198, distance: 322.3
drag, startPoint x: 226, startPoint y: 198, endPoint x: 312, endPoint y: 196, distance: 86.4
copy form "2.21 Are the kitchen cabinets and floors clean? Answer View Tag In Progress You…"
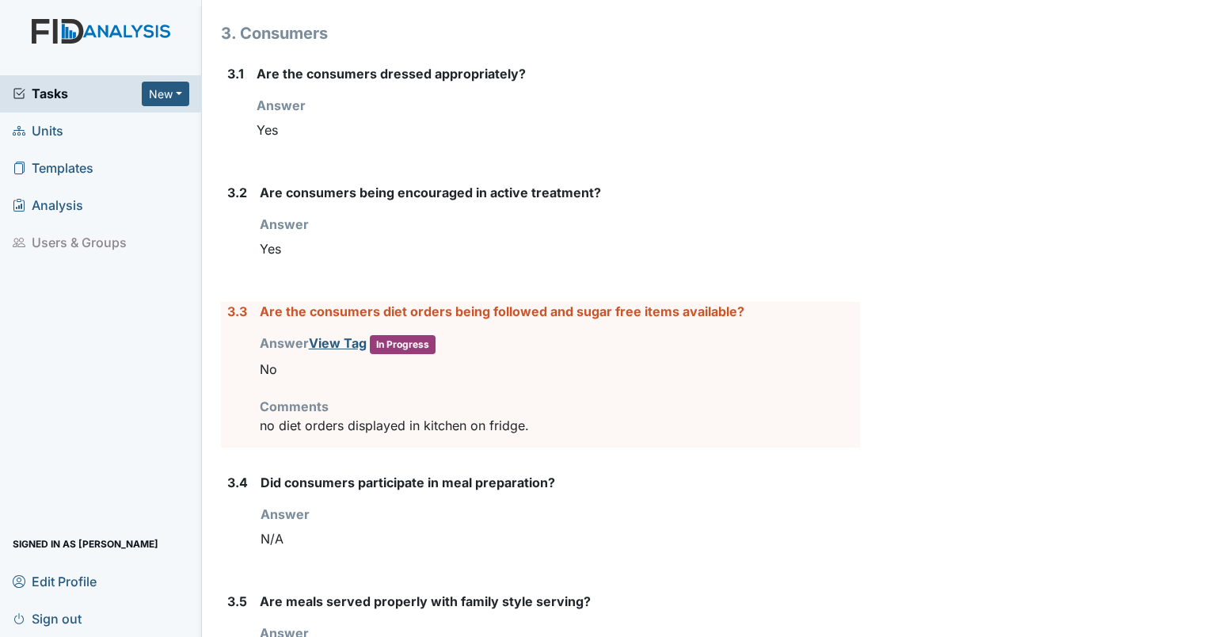
scroll to position [5114, 0]
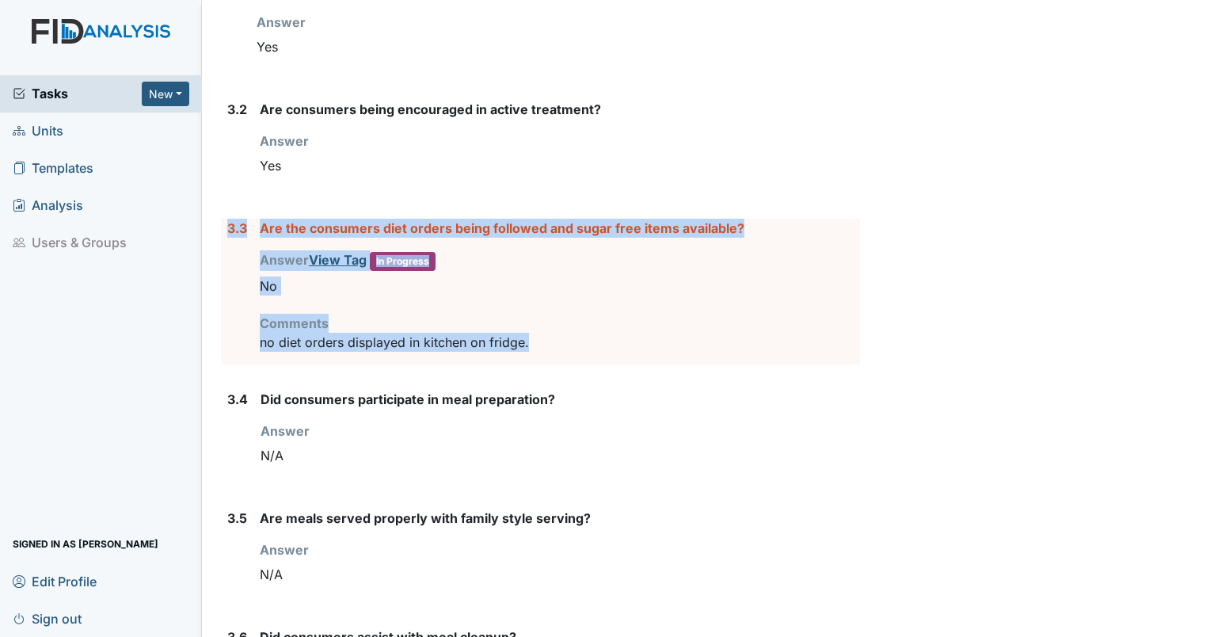
drag, startPoint x: 536, startPoint y: 324, endPoint x: 202, endPoint y: 186, distance: 361.6
click at [202, 186] on main "Inspection: Coordinator Random ID: #00011275 Completed Autosaving... Location: …" at bounding box center [706, 318] width 1008 height 637
drag, startPoint x: 202, startPoint y: 186, endPoint x: 285, endPoint y: 219, distance: 89.3
copy div "3.3 Are the consumers diet orders being followed and sugar free items available…"
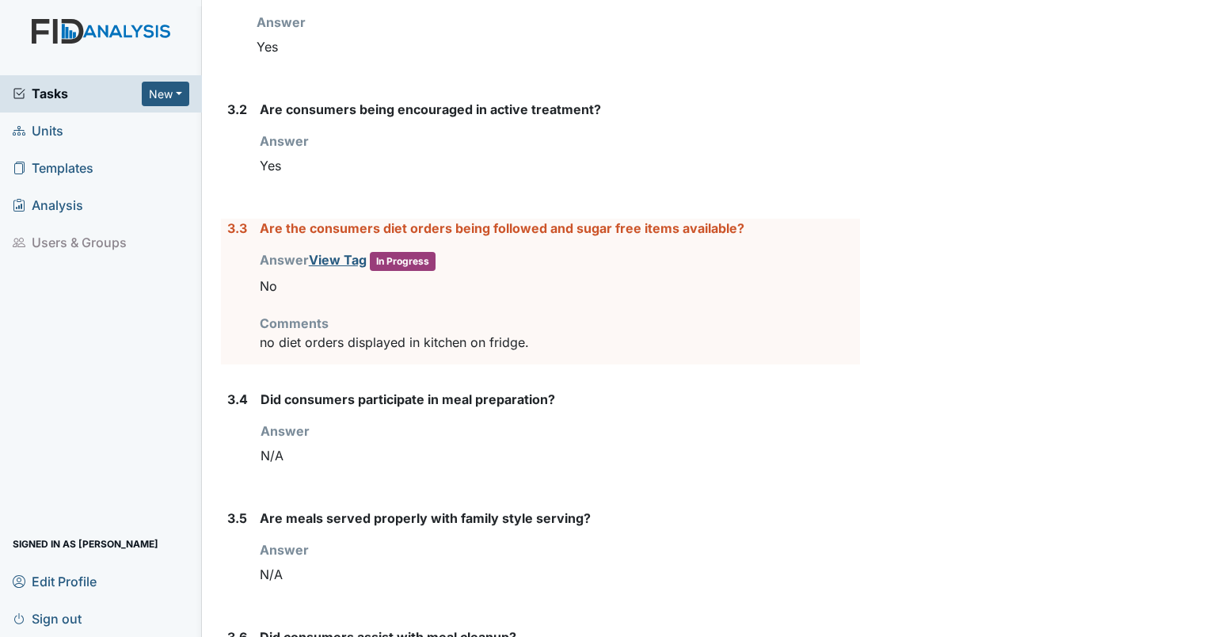
click at [764, 540] on div "Answer You must select one of the below options. N/A" at bounding box center [560, 564] width 600 height 49
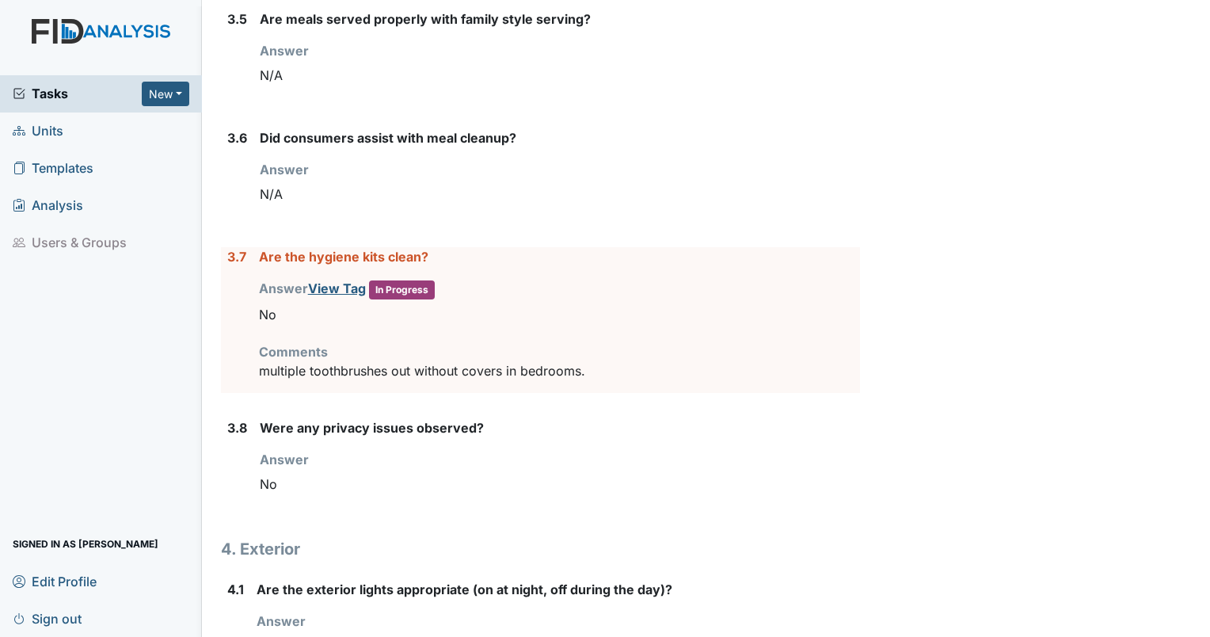
scroll to position [5638, 0]
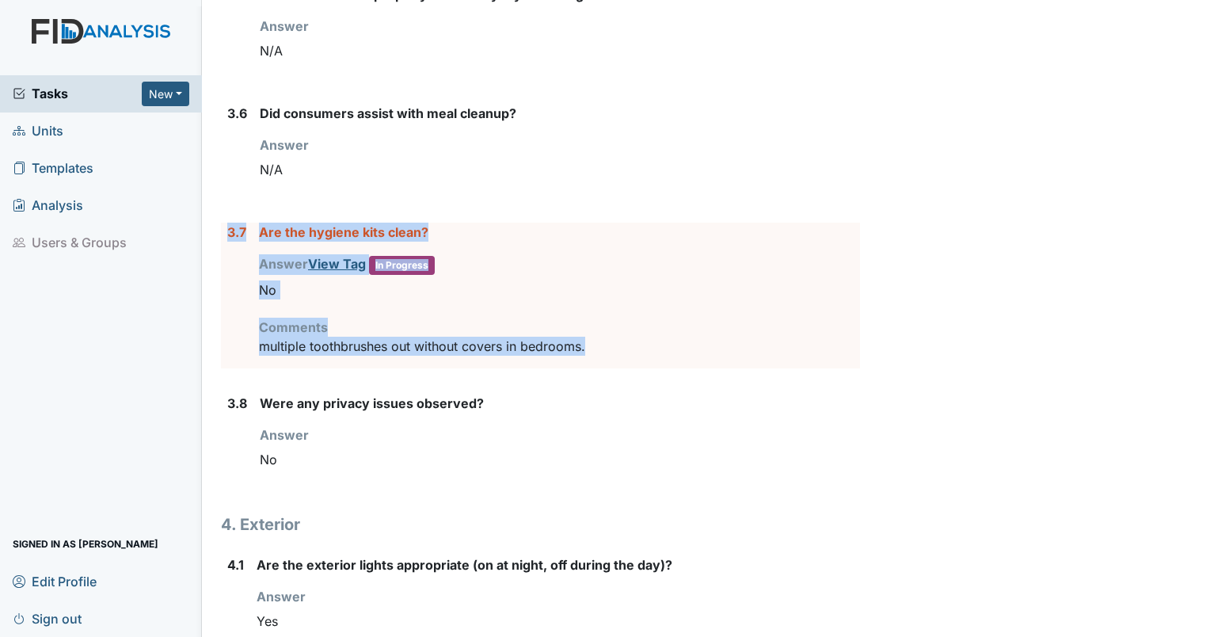
drag, startPoint x: 598, startPoint y: 330, endPoint x: 213, endPoint y: 211, distance: 402.9
drag, startPoint x: 213, startPoint y: 211, endPoint x: 275, endPoint y: 212, distance: 61.8
copy div "3.7 Are the hygiene kits clean? Answer View Tag In Progress You must select one…"
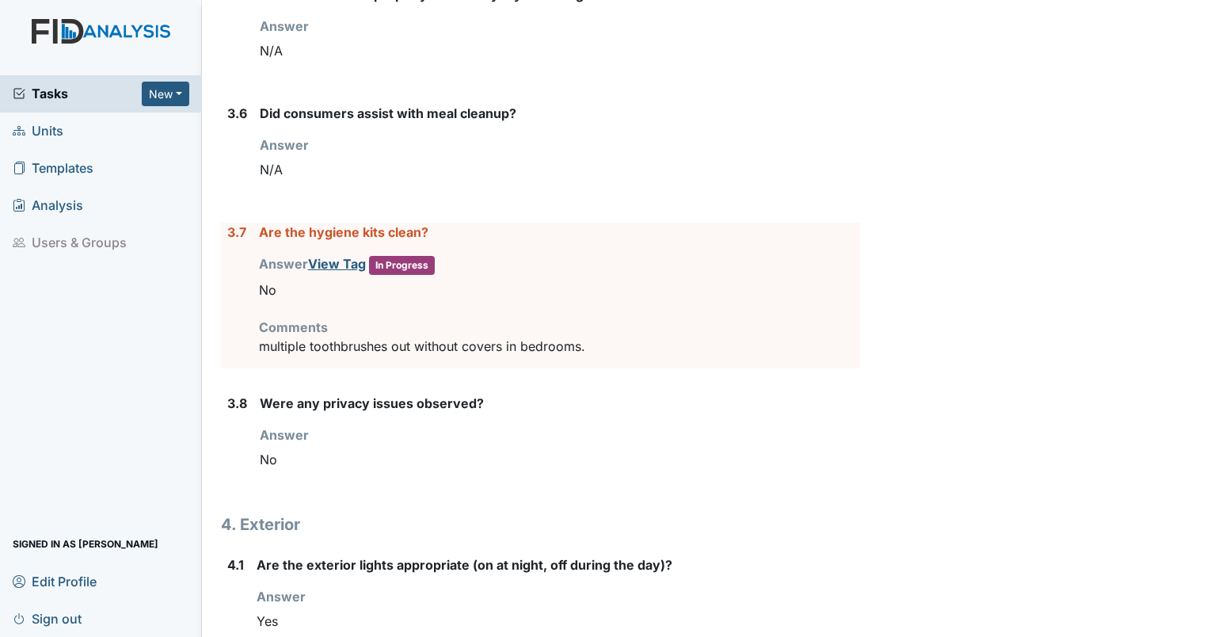
click at [792, 587] on div "Answer You must select one of the below options. Yes" at bounding box center [559, 611] width 604 height 49
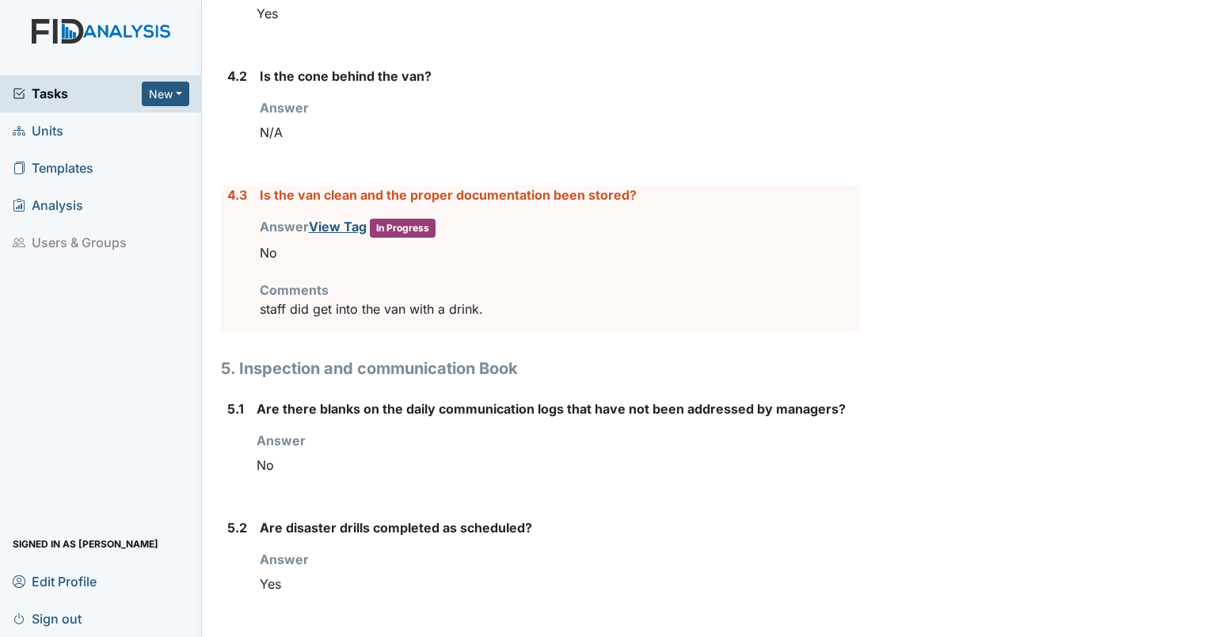
scroll to position [6253, 0]
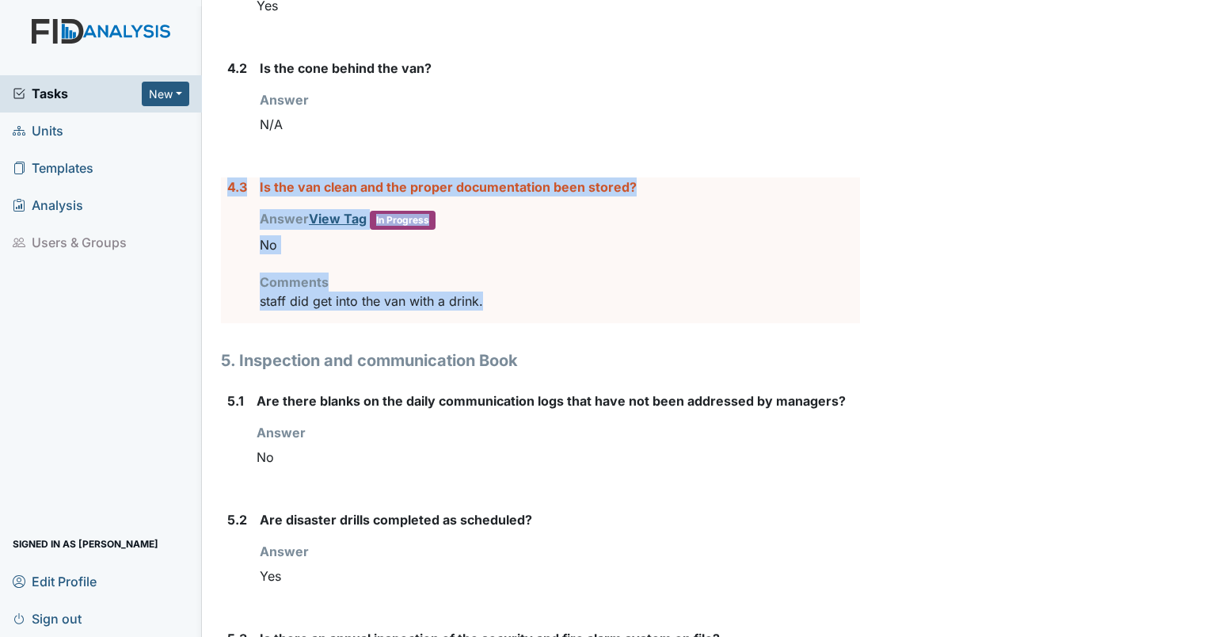
drag, startPoint x: 517, startPoint y: 273, endPoint x: 221, endPoint y: 165, distance: 315.5
click at [221, 177] on div "4.3 Is the van clean and the proper documentation been stored? Answer View Tag …" at bounding box center [540, 250] width 639 height 146
drag, startPoint x: 221, startPoint y: 165, endPoint x: 323, endPoint y: 167, distance: 102.2
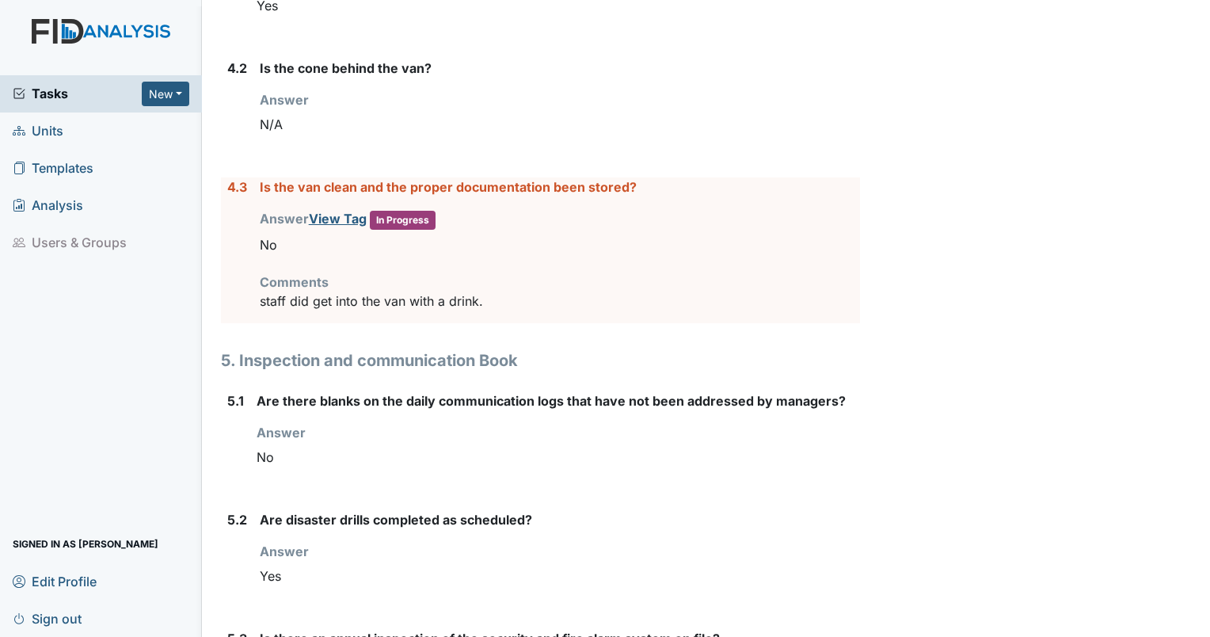
click at [798, 510] on strong "Are disaster drills completed as scheduled?" at bounding box center [560, 519] width 600 height 19
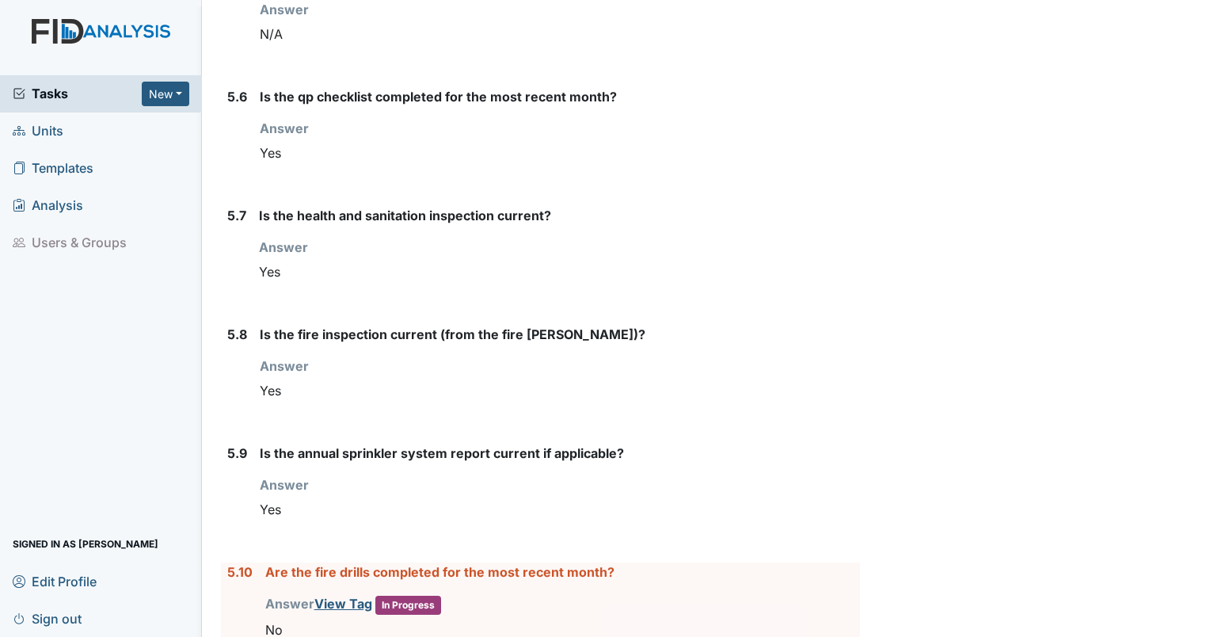
scroll to position [7234, 0]
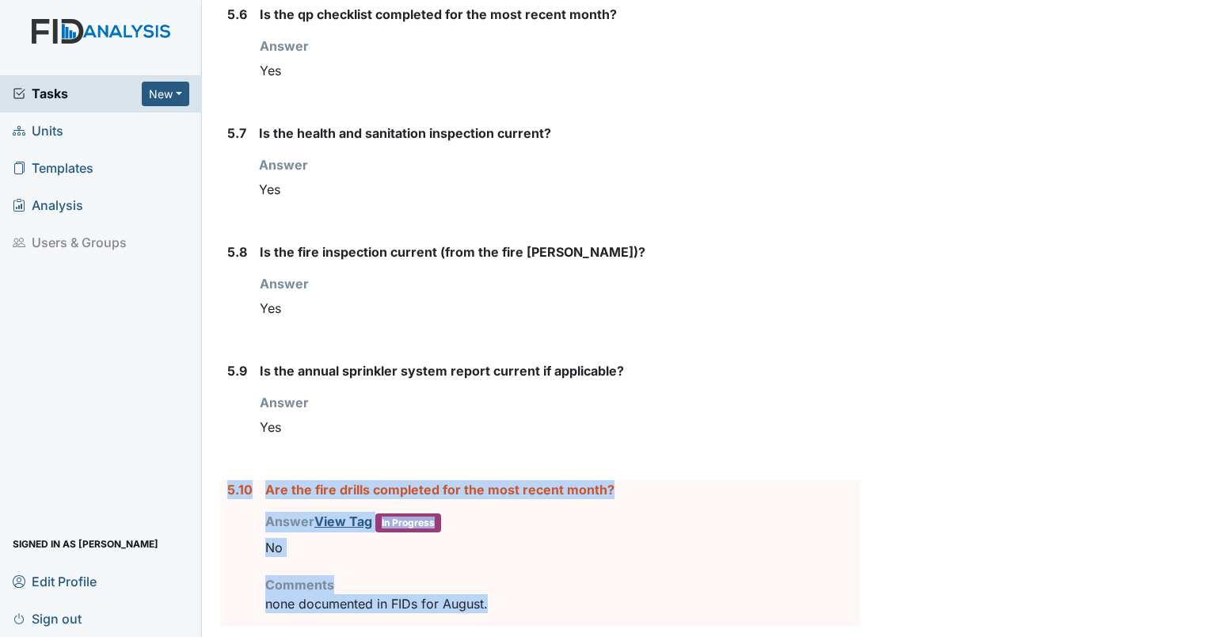
drag, startPoint x: 510, startPoint y: 574, endPoint x: 219, endPoint y: 475, distance: 307.9
drag, startPoint x: 219, startPoint y: 475, endPoint x: 292, endPoint y: 465, distance: 73.6
click at [787, 480] on div "Are the fire drills completed for the most recent month? Answer View Tag In Pro…" at bounding box center [562, 553] width 595 height 146
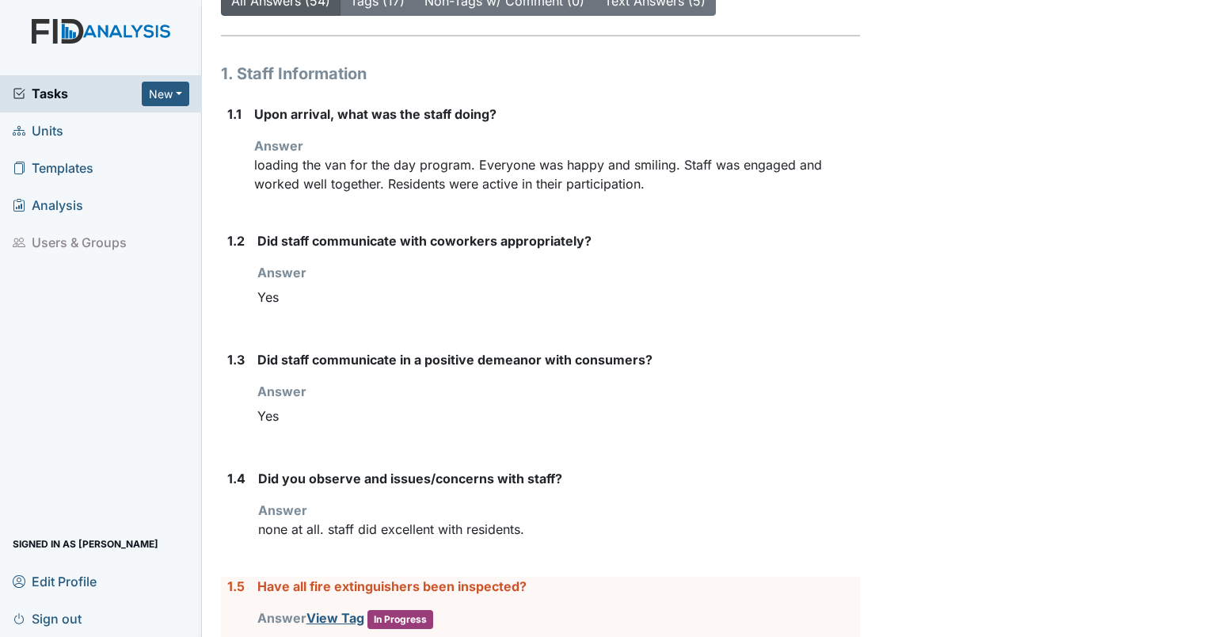
scroll to position [0, 0]
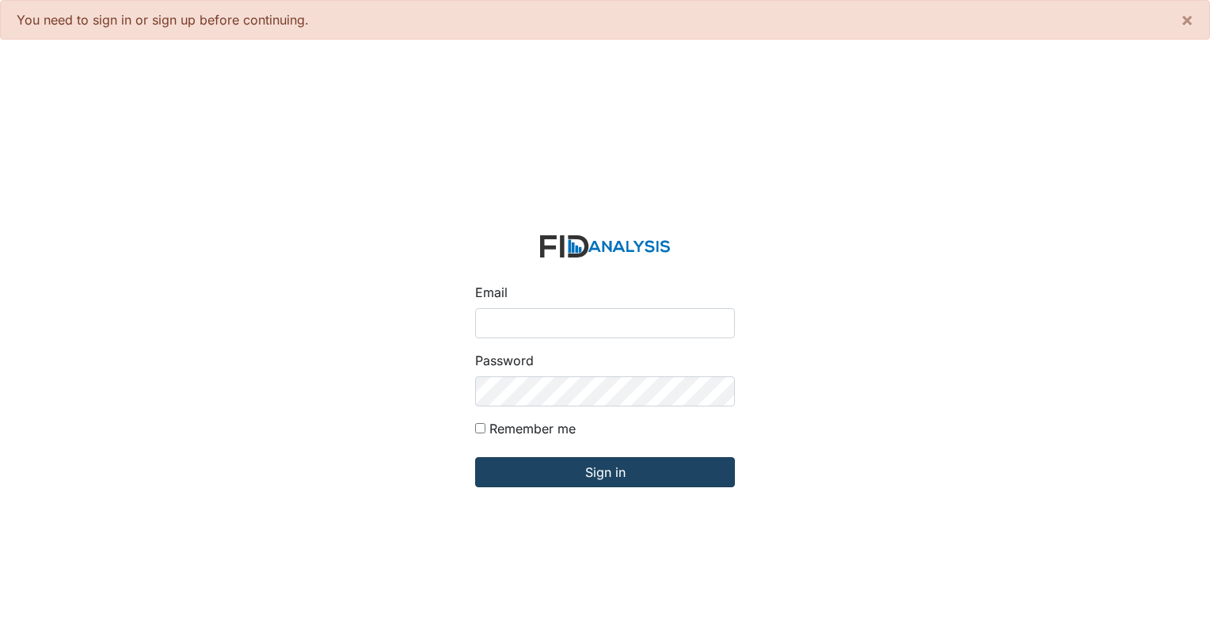
type input "[EMAIL_ADDRESS][DOMAIN_NAME]"
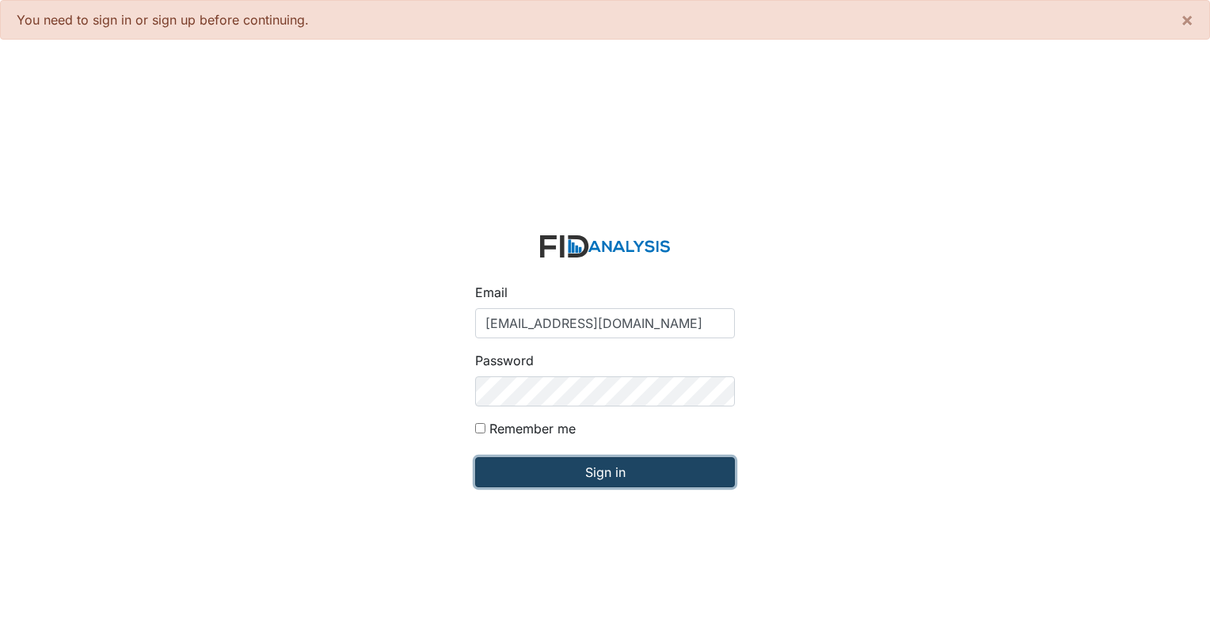
click at [570, 478] on input "Sign in" at bounding box center [605, 472] width 260 height 30
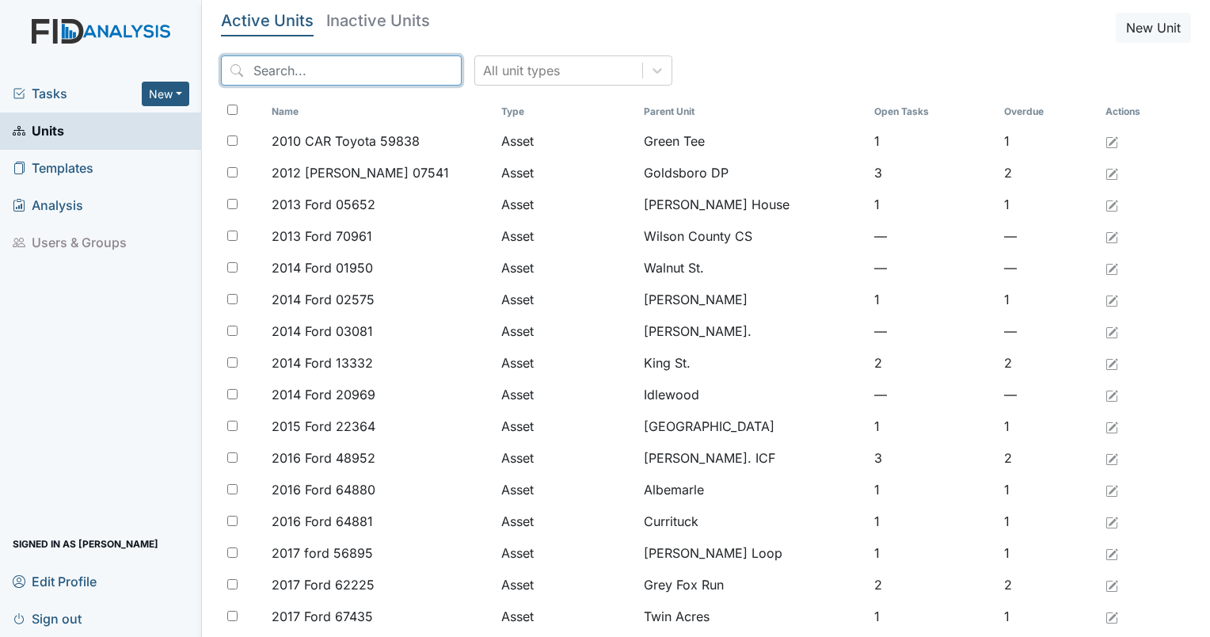
click at [375, 63] on input "search" at bounding box center [341, 70] width 241 height 30
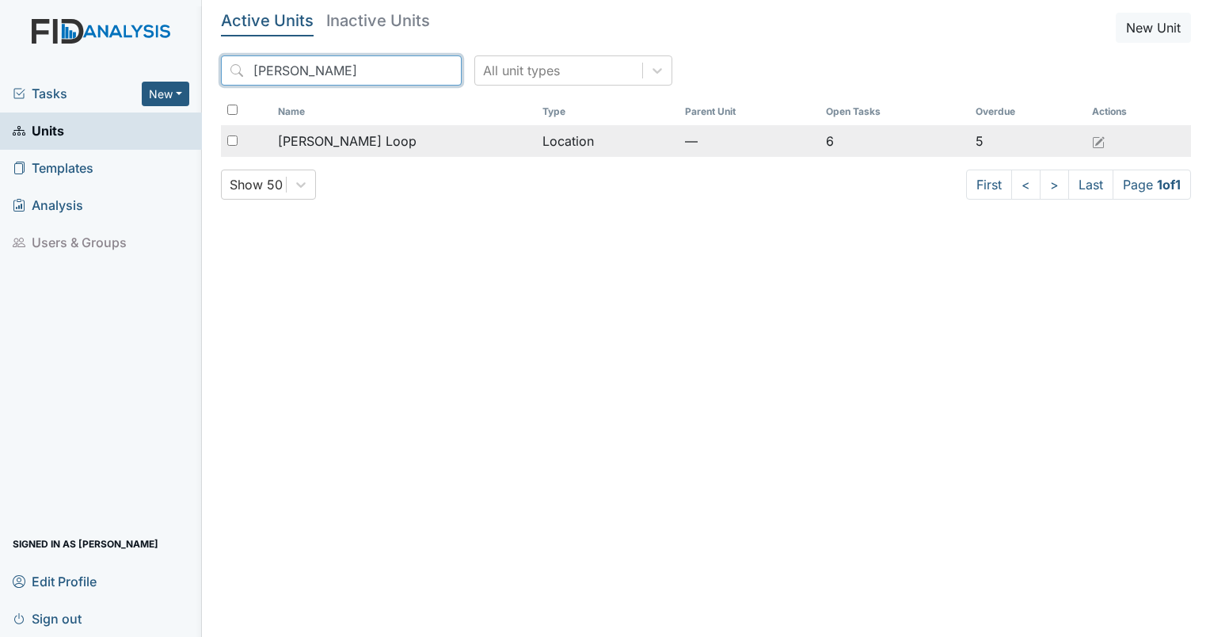
type input "mckeel"
click at [329, 144] on span "[PERSON_NAME] Loop" at bounding box center [347, 140] width 139 height 19
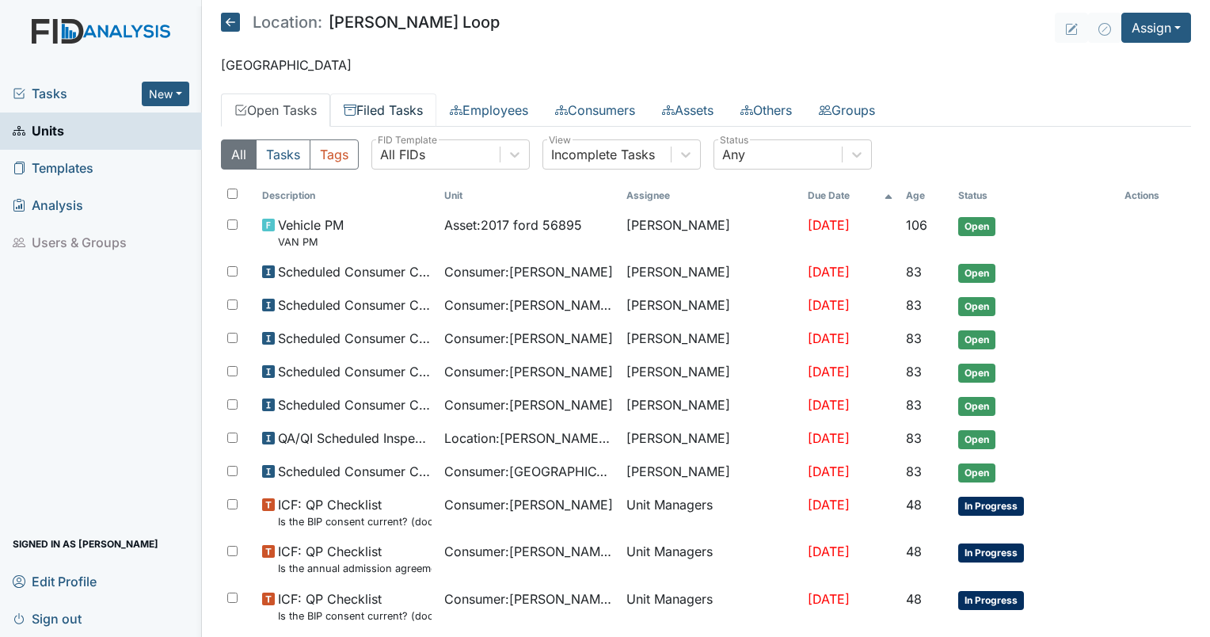
click at [372, 111] on link "Filed Tasks" at bounding box center [383, 109] width 106 height 33
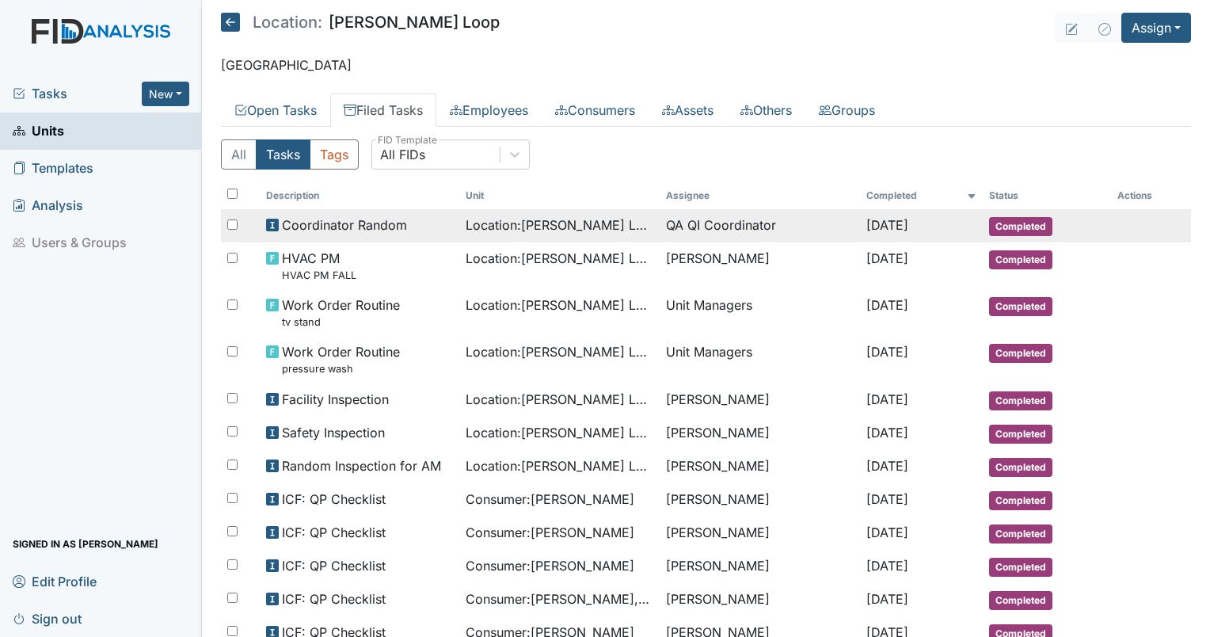
click at [711, 219] on td "QA QI Coordinator" at bounding box center [760, 225] width 200 height 33
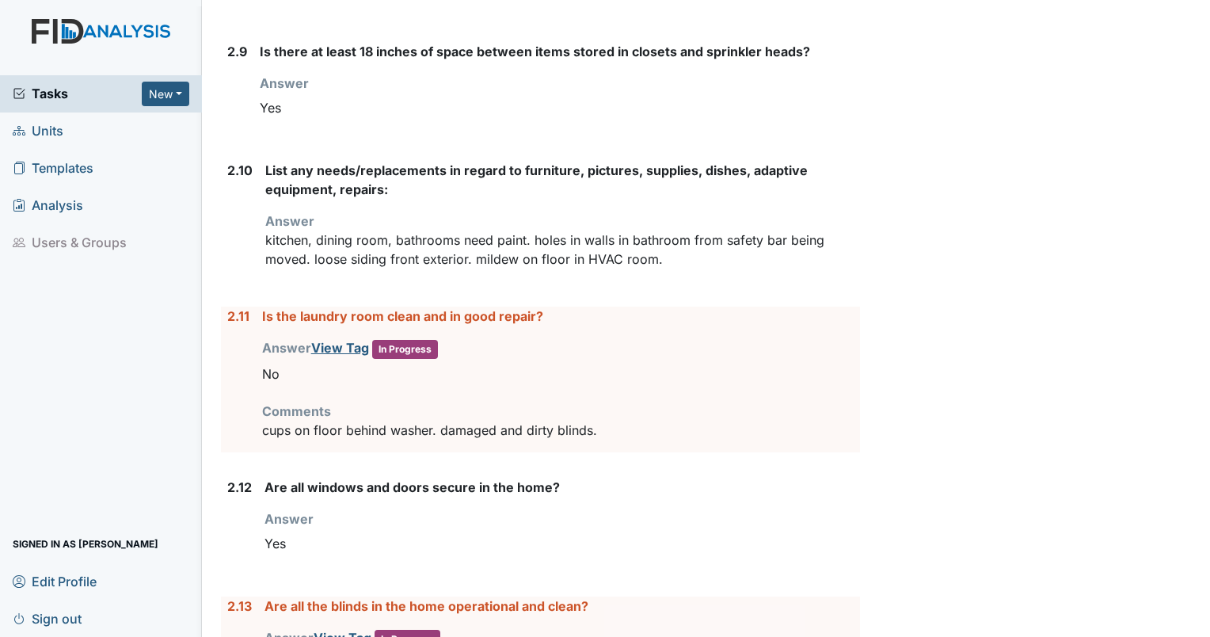
scroll to position [2925, 0]
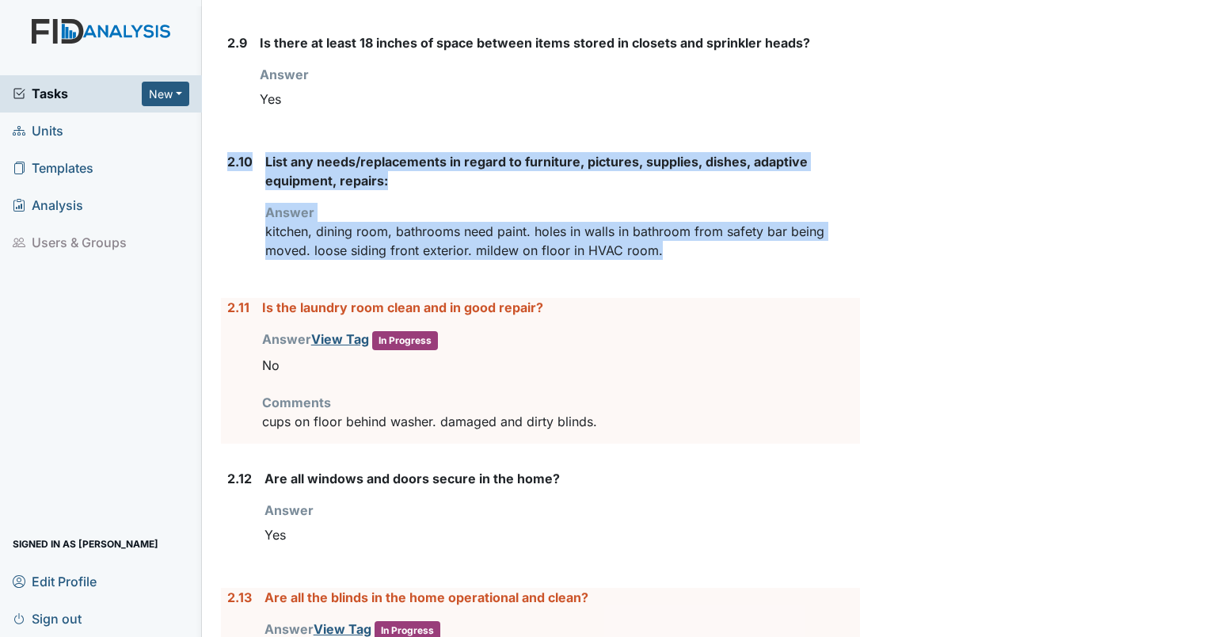
drag, startPoint x: 685, startPoint y: 253, endPoint x: 214, endPoint y: 149, distance: 482.8
drag, startPoint x: 214, startPoint y: 149, endPoint x: 313, endPoint y: 151, distance: 99.0
copy div "2.10 List any needs/replacements in regard to furniture, pictures, supplies, di…"
